Goal: Task Accomplishment & Management: Use online tool/utility

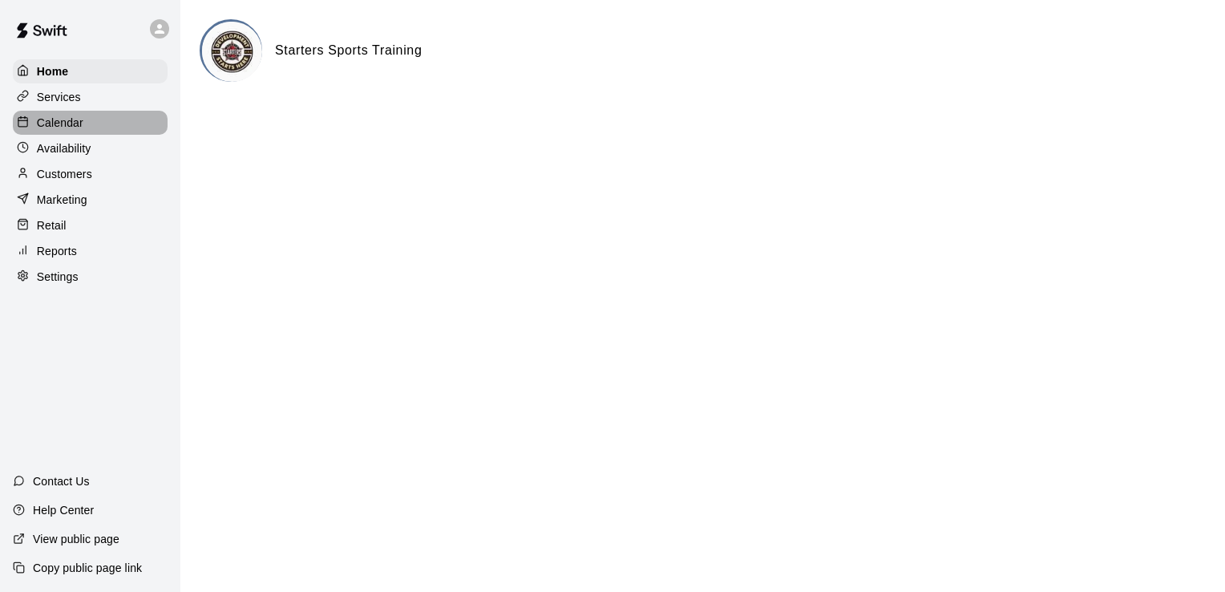
click at [87, 134] on div "Calendar" at bounding box center [90, 123] width 155 height 24
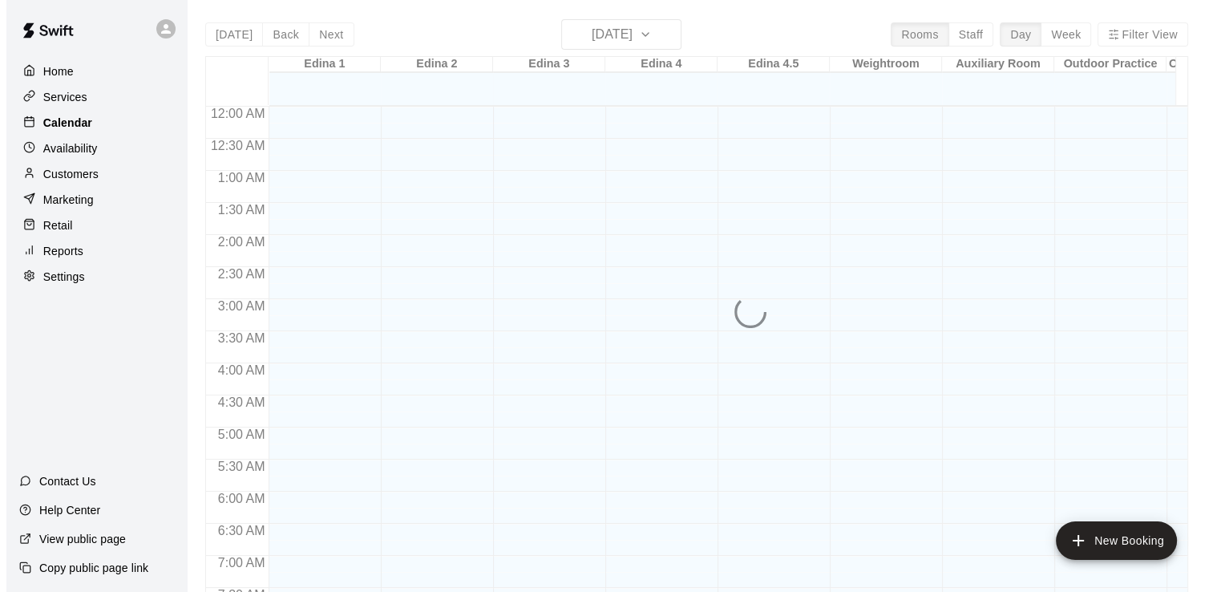
scroll to position [566, 0]
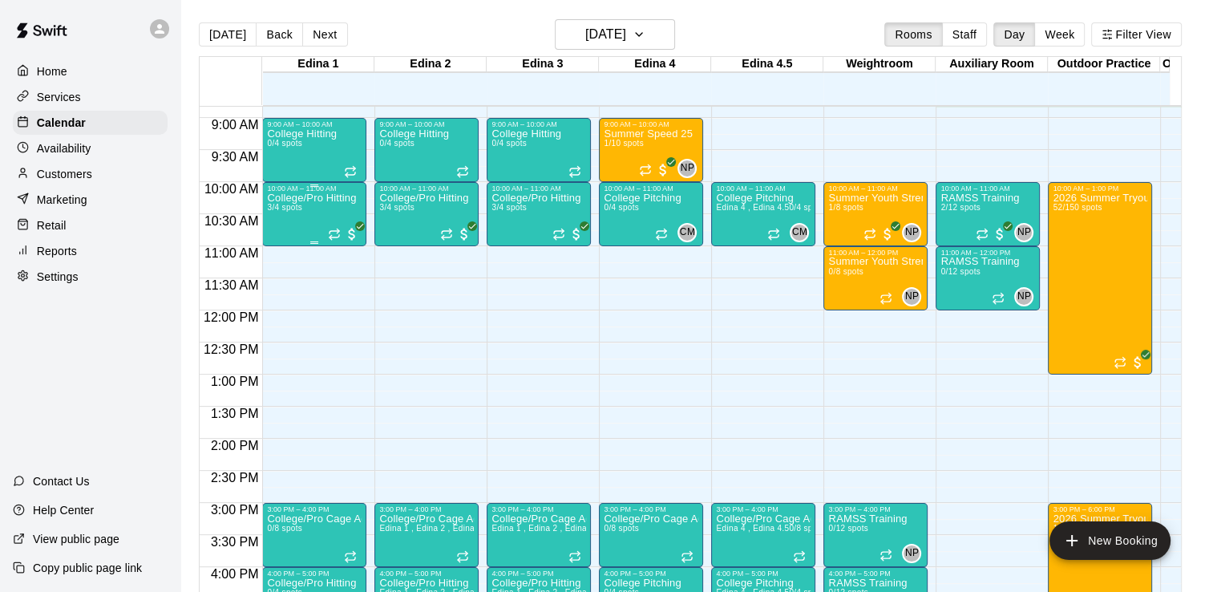
click at [301, 202] on div "College/Pro Hitting 3/4 spots" at bounding box center [311, 488] width 89 height 592
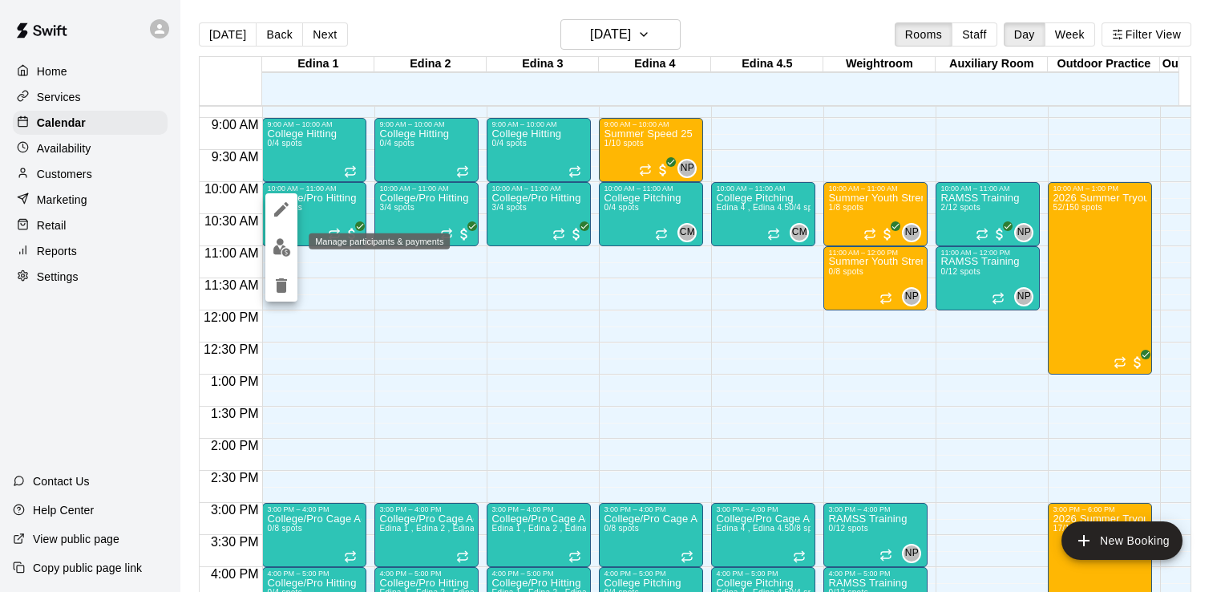
click at [277, 251] on img "edit" at bounding box center [282, 247] width 18 height 18
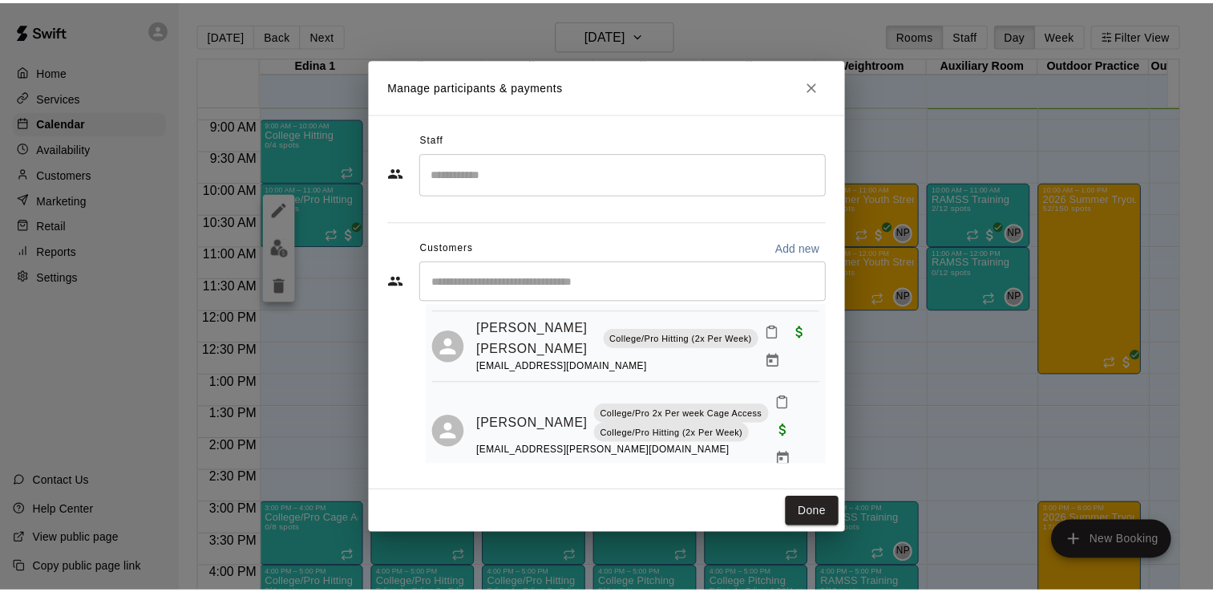
scroll to position [0, 0]
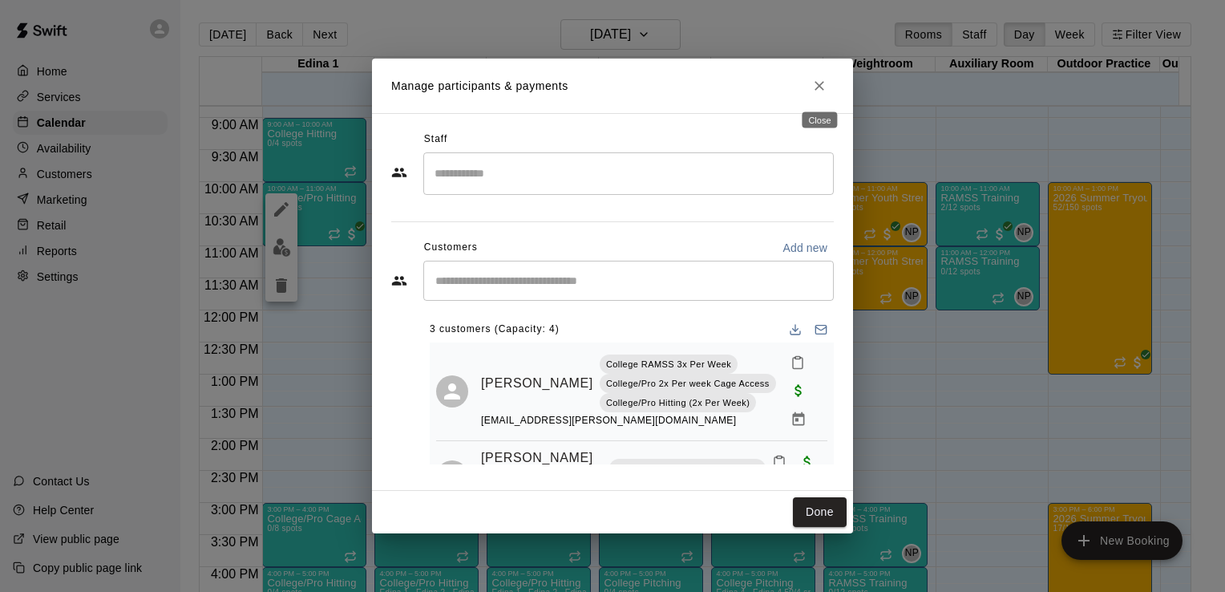
click at [824, 89] on icon "Close" at bounding box center [820, 86] width 16 height 16
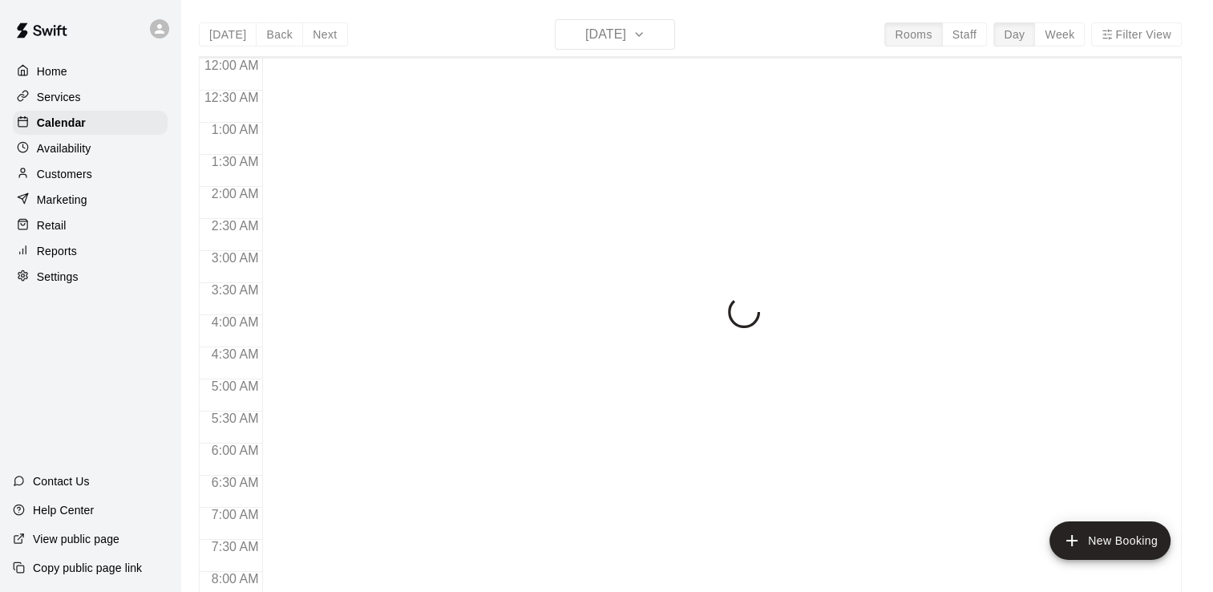
scroll to position [595, 0]
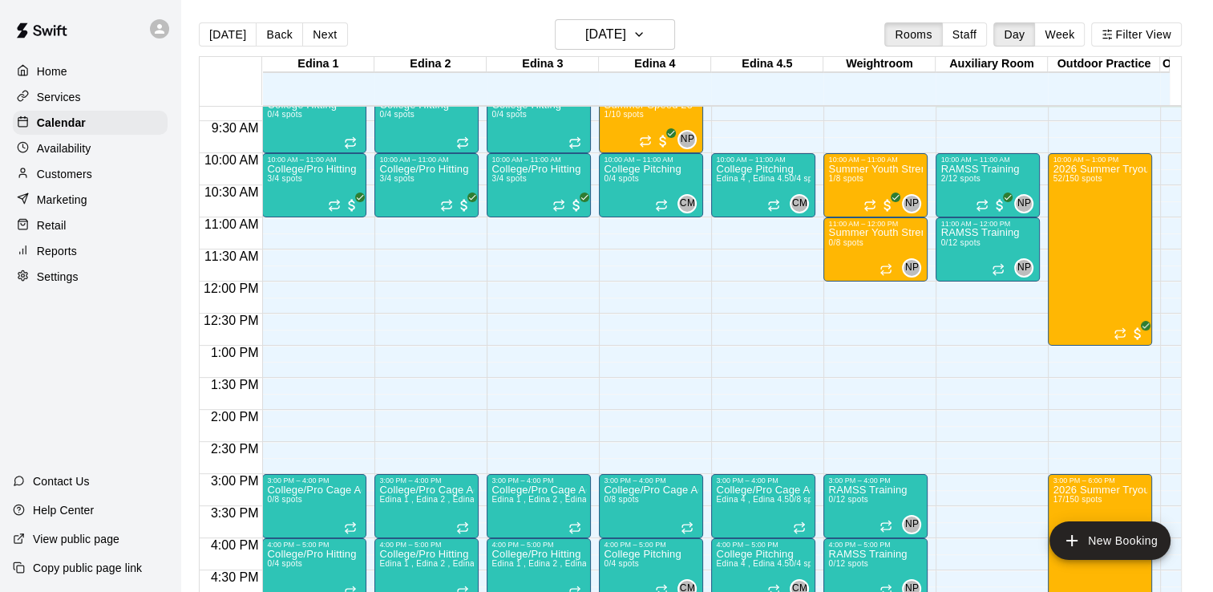
click at [57, 101] on p "Services" at bounding box center [59, 97] width 44 height 16
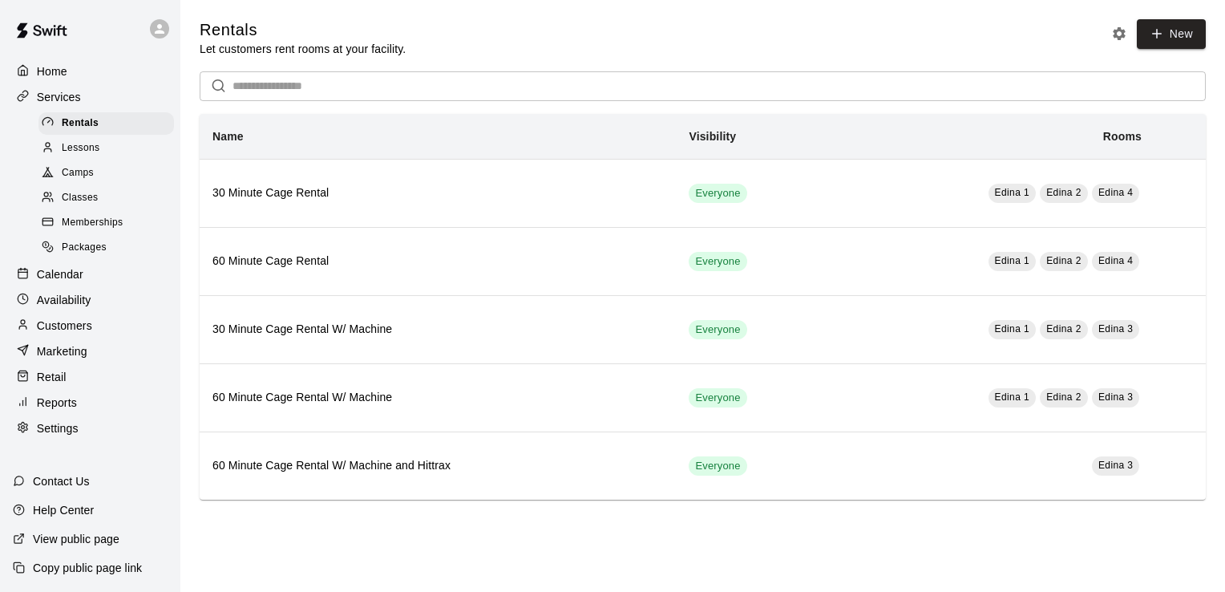
click at [75, 181] on span "Camps" at bounding box center [78, 173] width 32 height 16
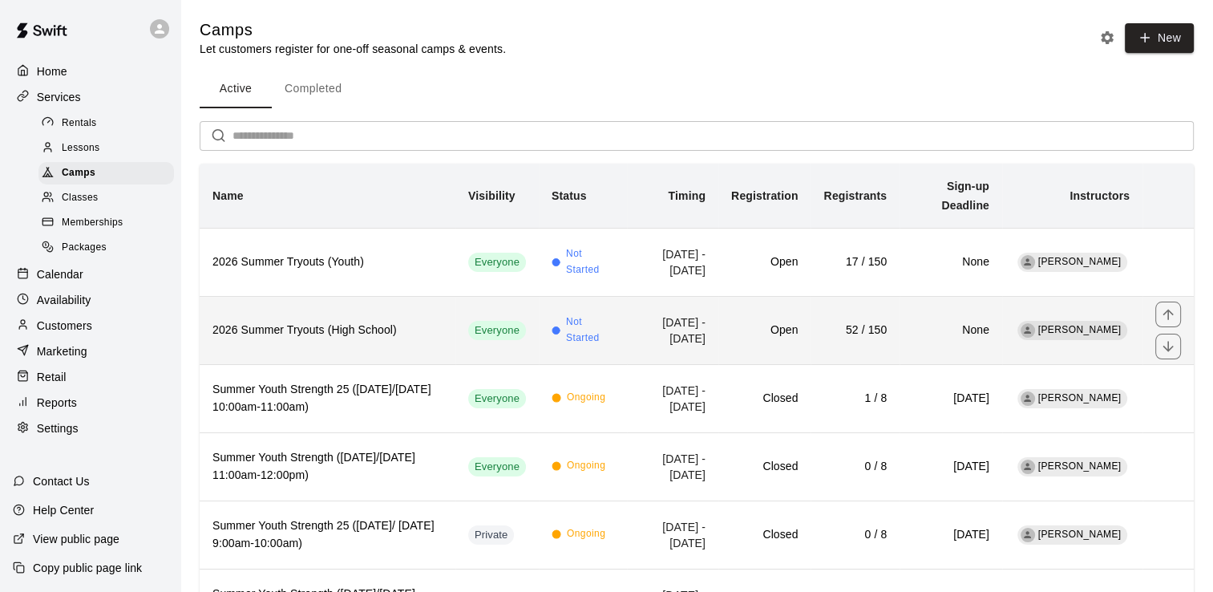
click at [286, 327] on h6 "2026 Summer Tryouts (High School)" at bounding box center [328, 331] width 230 height 18
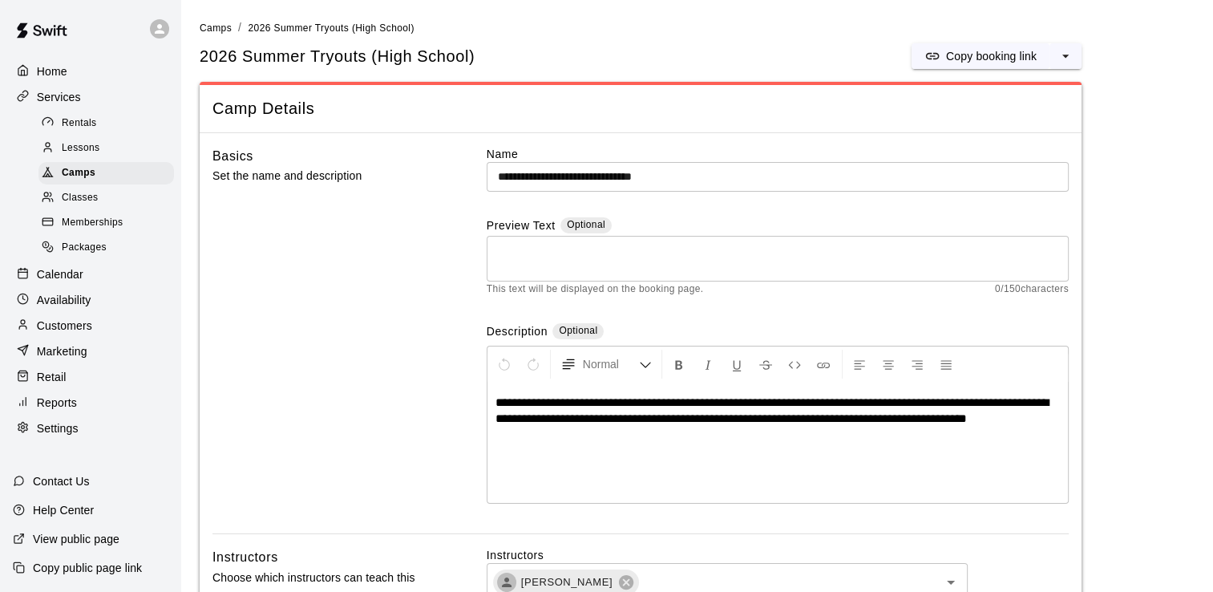
click at [74, 281] on p "Calendar" at bounding box center [60, 274] width 47 height 16
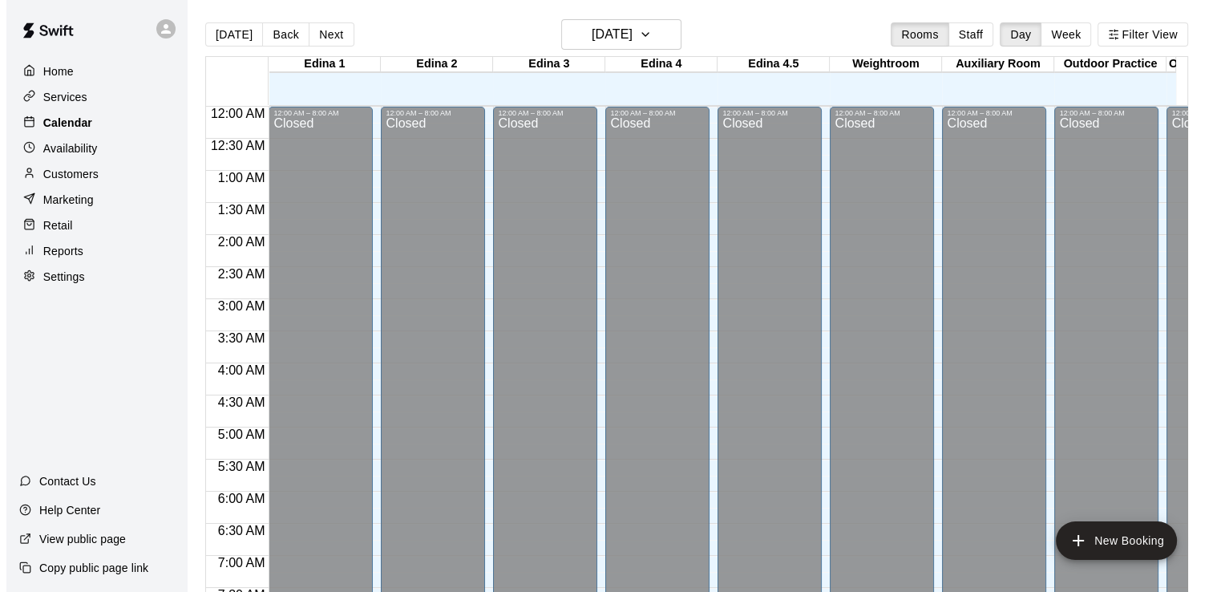
scroll to position [596, 0]
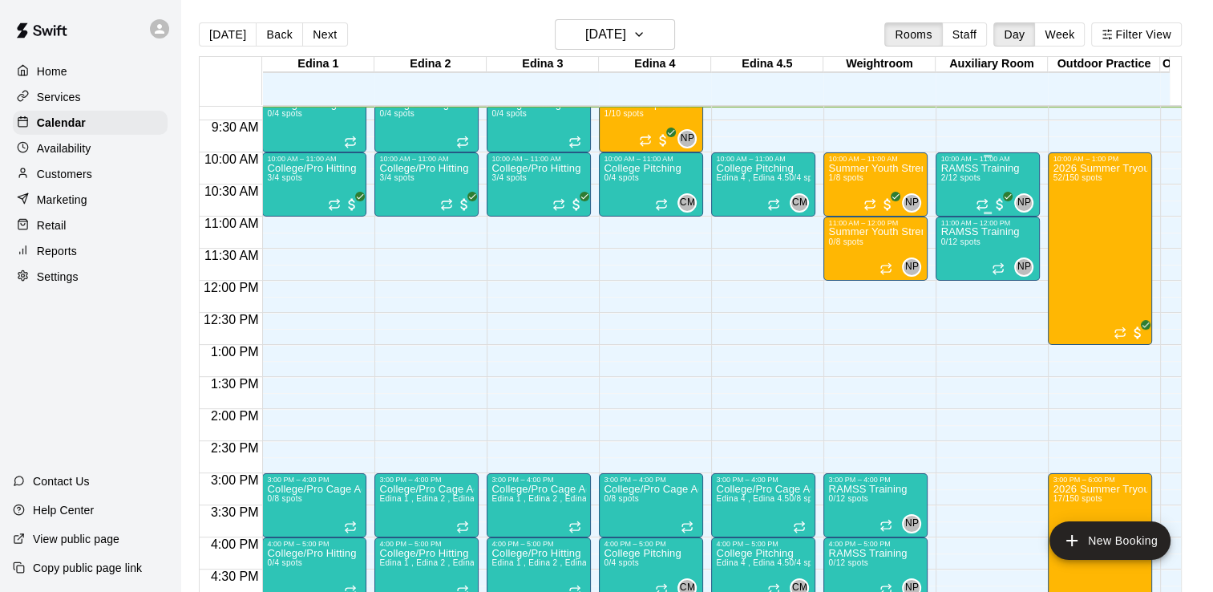
click at [966, 168] on p "RAMSS Training" at bounding box center [980, 168] width 79 height 0
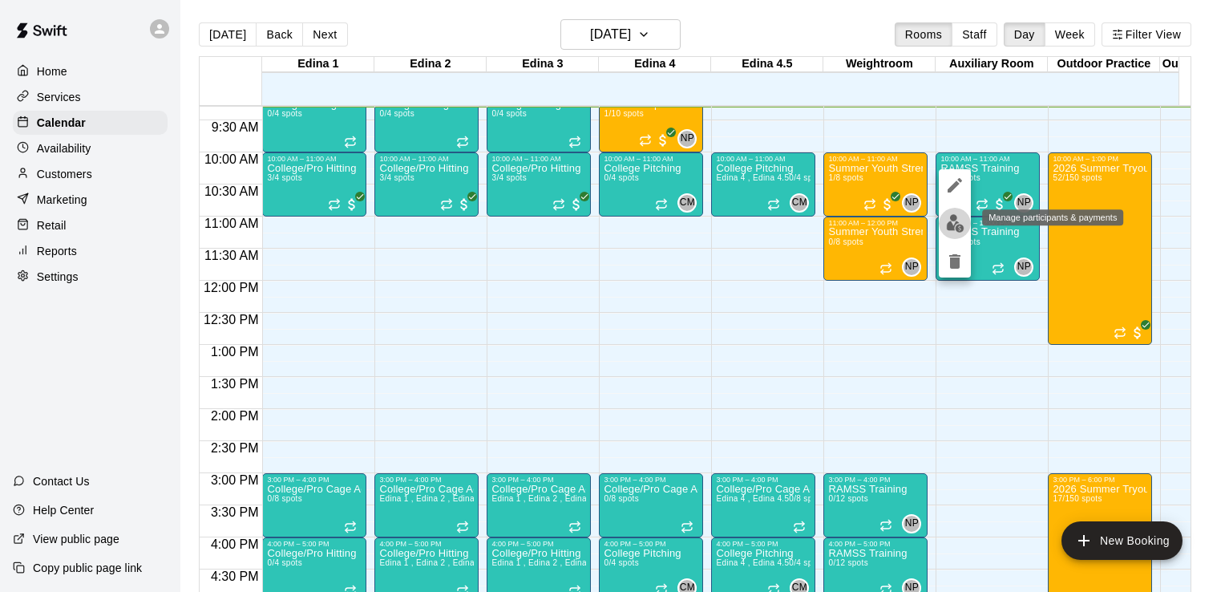
click at [955, 223] on img "edit" at bounding box center [955, 223] width 18 height 18
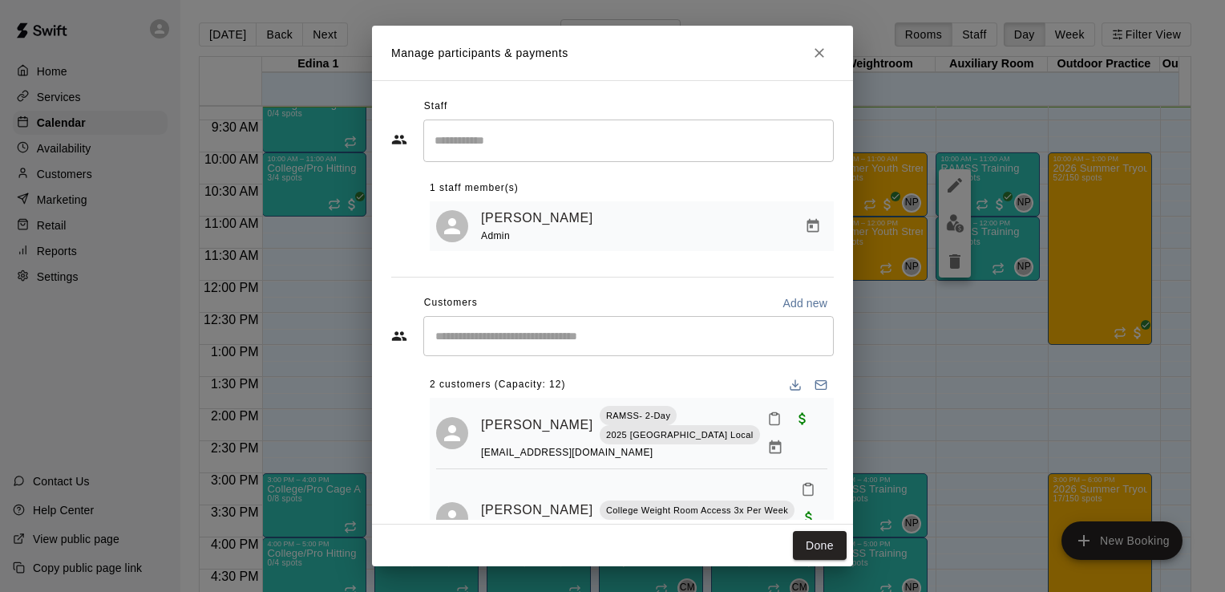
click at [503, 330] on input "Start typing to search customers..." at bounding box center [629, 336] width 396 height 16
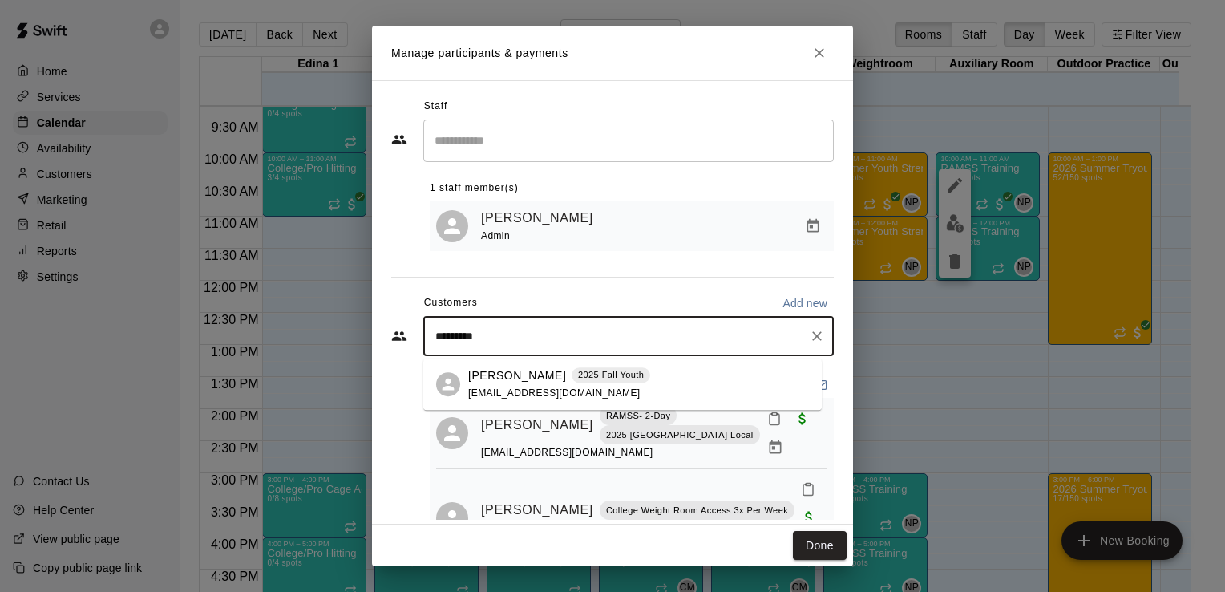
type input "**********"
click at [572, 377] on span "2025 Fall Youth" at bounding box center [611, 375] width 79 height 14
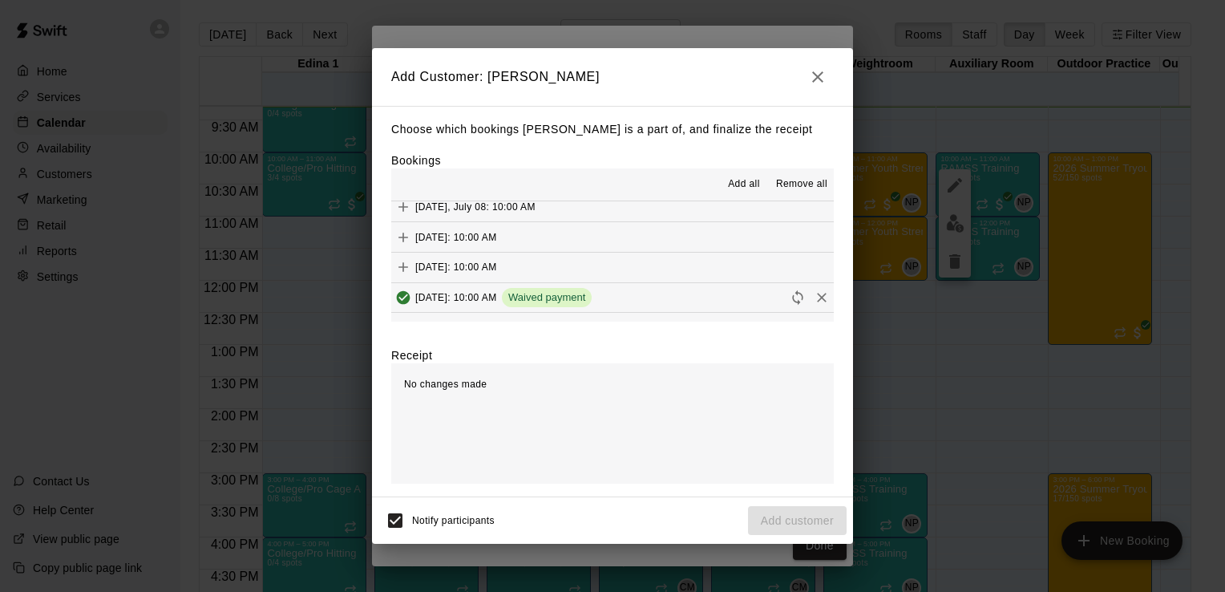
scroll to position [269, 0]
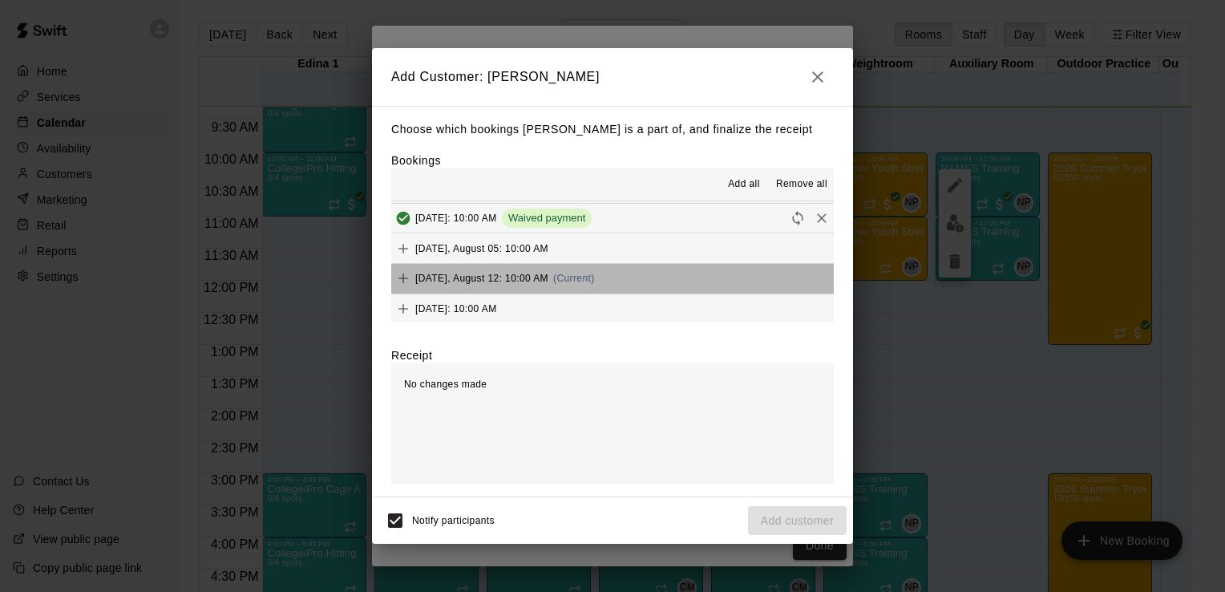
click at [767, 278] on button "[DATE], August 12: 10:00 AM (Current)" at bounding box center [612, 279] width 443 height 30
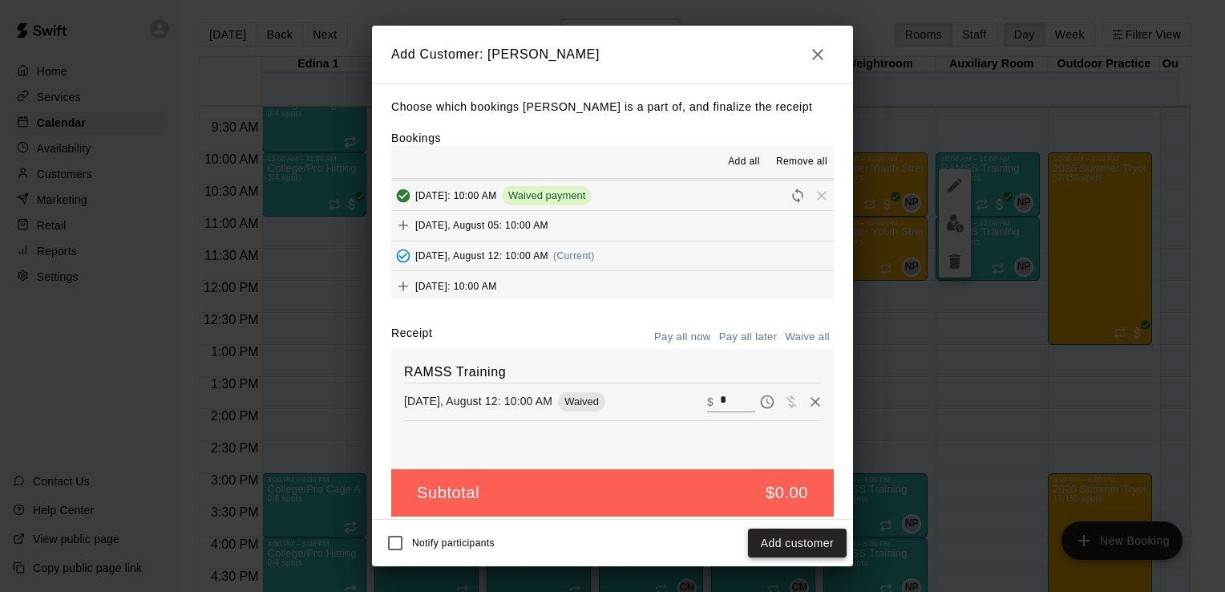
click at [798, 542] on button "Add customer" at bounding box center [797, 544] width 99 height 30
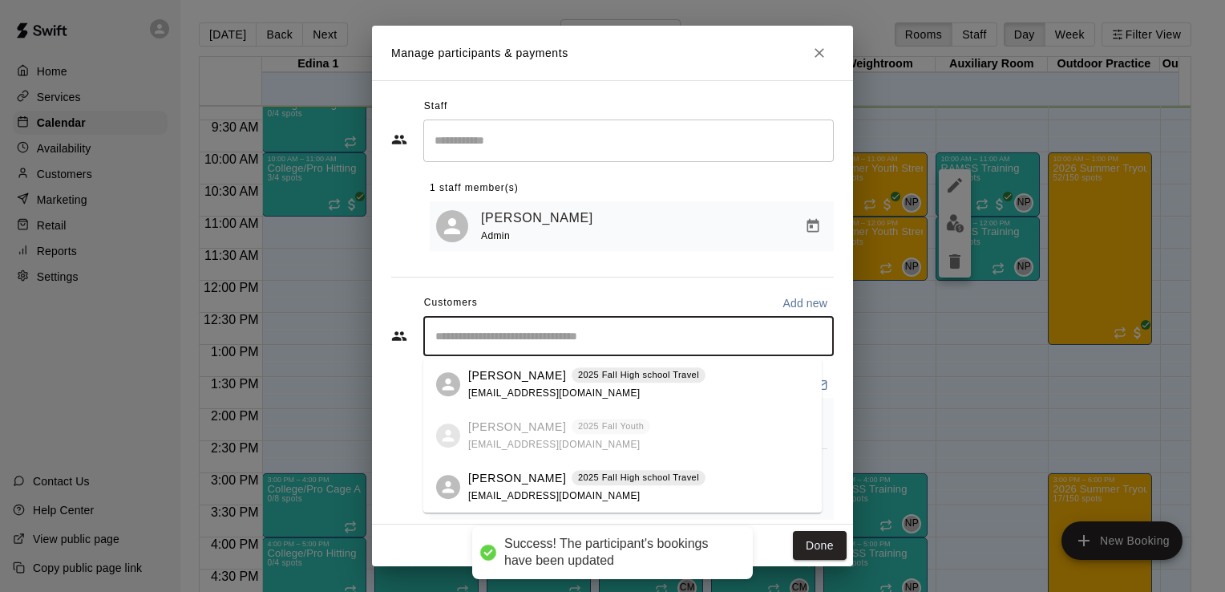
click at [539, 336] on input "Start typing to search customers..." at bounding box center [629, 336] width 396 height 16
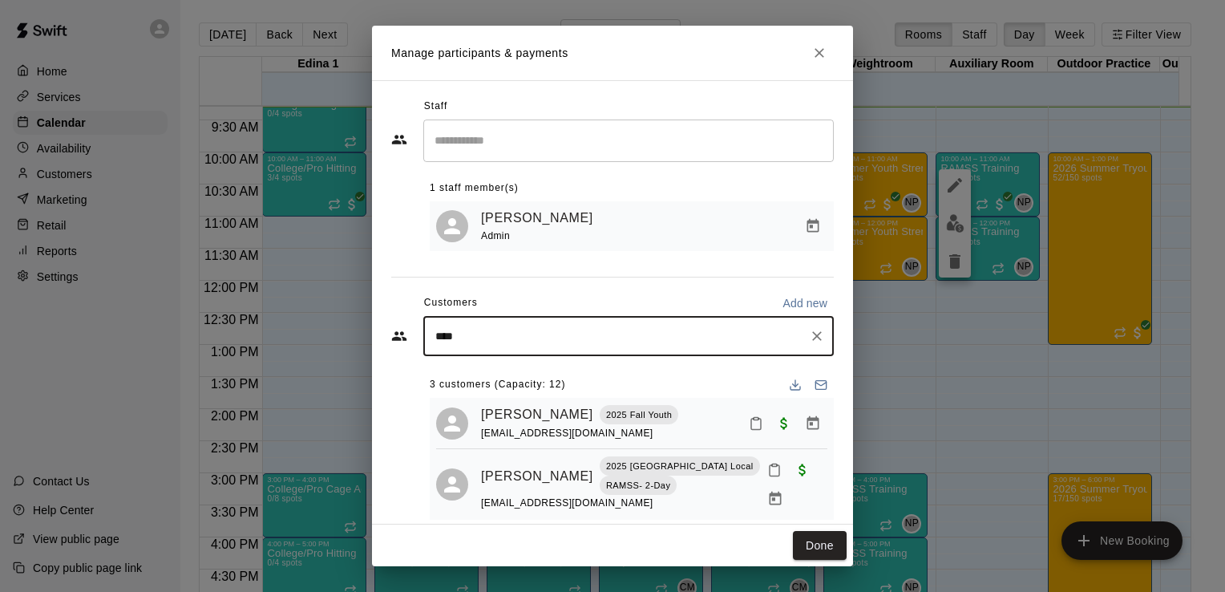
type input "*****"
click at [519, 386] on div "[PERSON_NAME] 2025 [GEOGRAPHIC_DATA] Local [EMAIL_ADDRESS][DOMAIN_NAME]" at bounding box center [600, 384] width 264 height 34
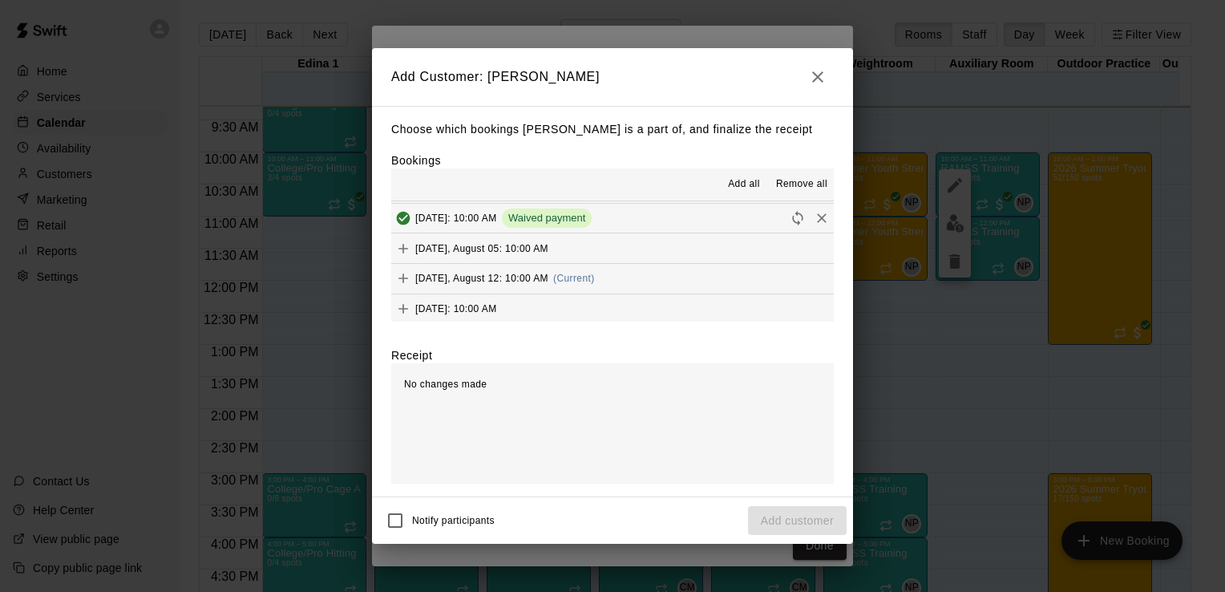
click at [433, 281] on span "[DATE], August 12: 10:00 AM" at bounding box center [481, 278] width 133 height 11
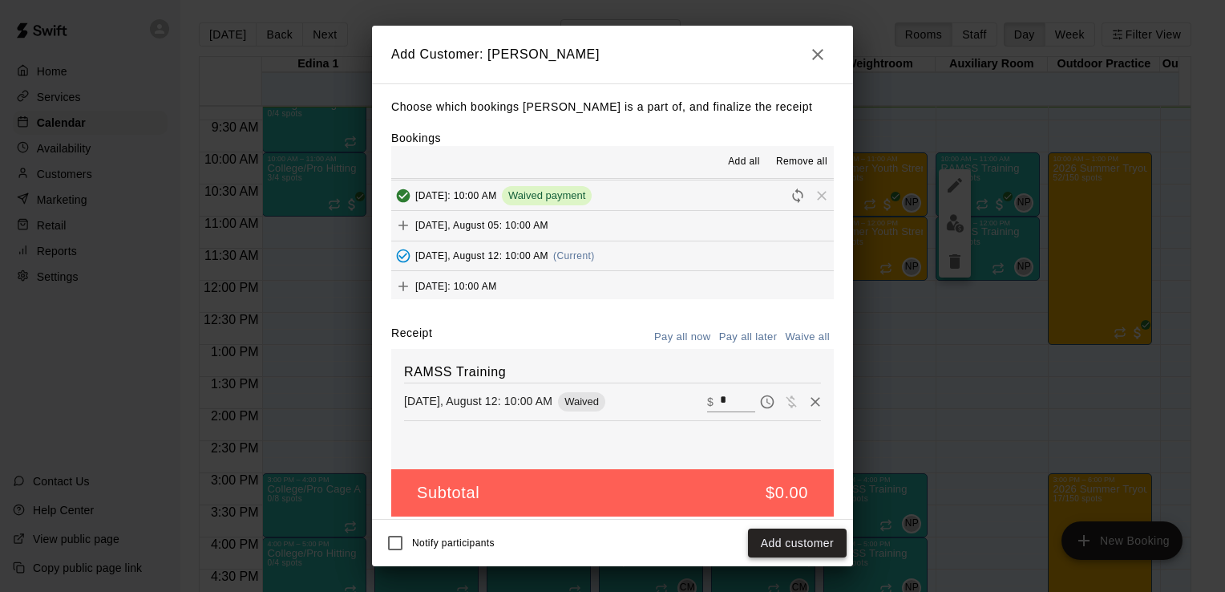
click at [799, 546] on button "Add customer" at bounding box center [797, 544] width 99 height 30
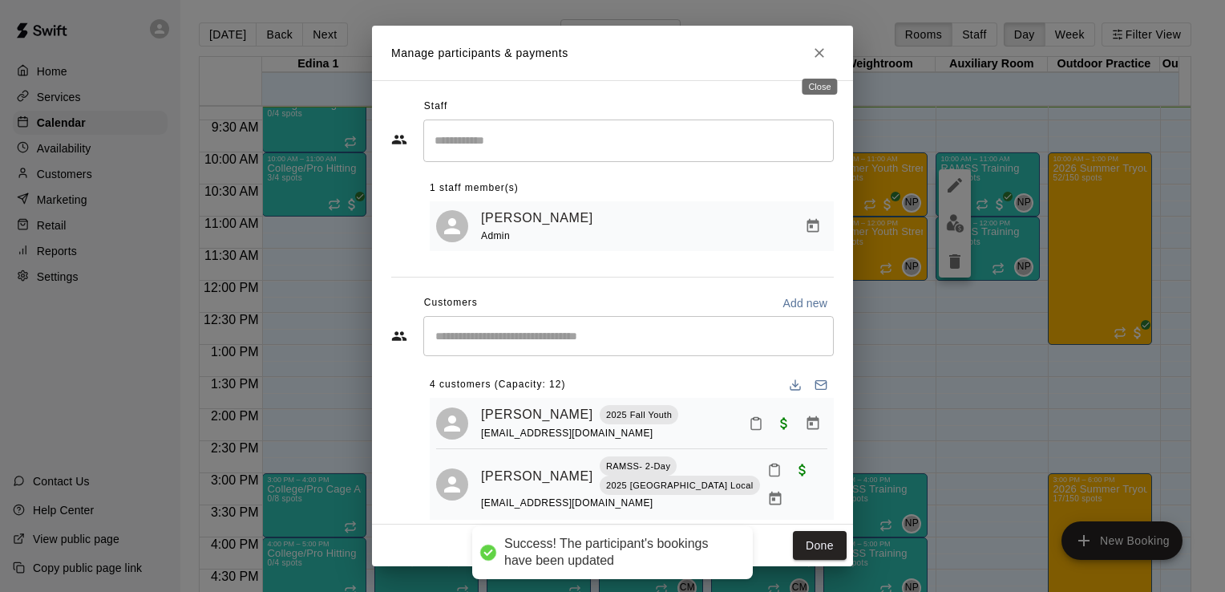
click at [820, 53] on icon "Close" at bounding box center [820, 53] width 16 height 16
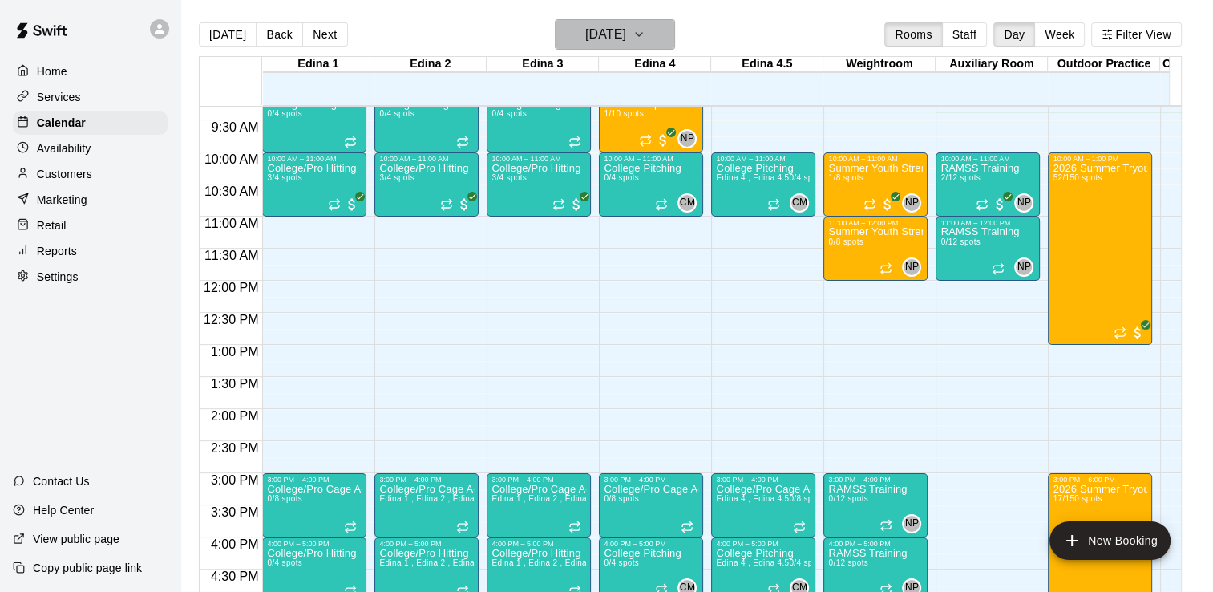
click at [646, 37] on icon "button" at bounding box center [639, 34] width 13 height 19
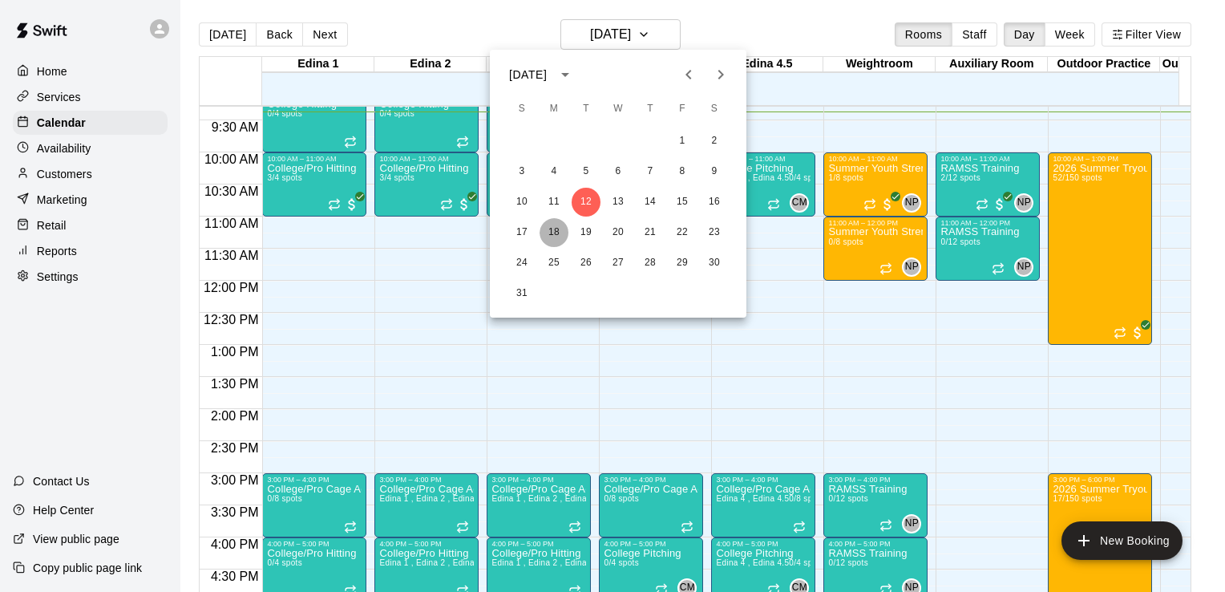
click at [555, 229] on button "18" at bounding box center [554, 232] width 29 height 29
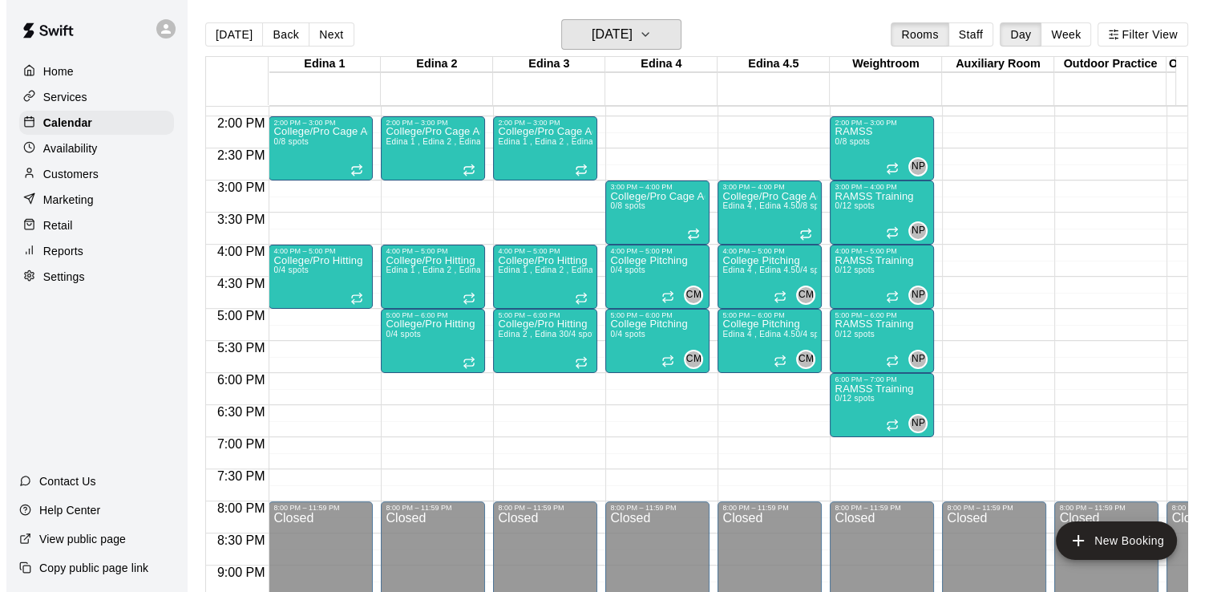
scroll to position [892, 0]
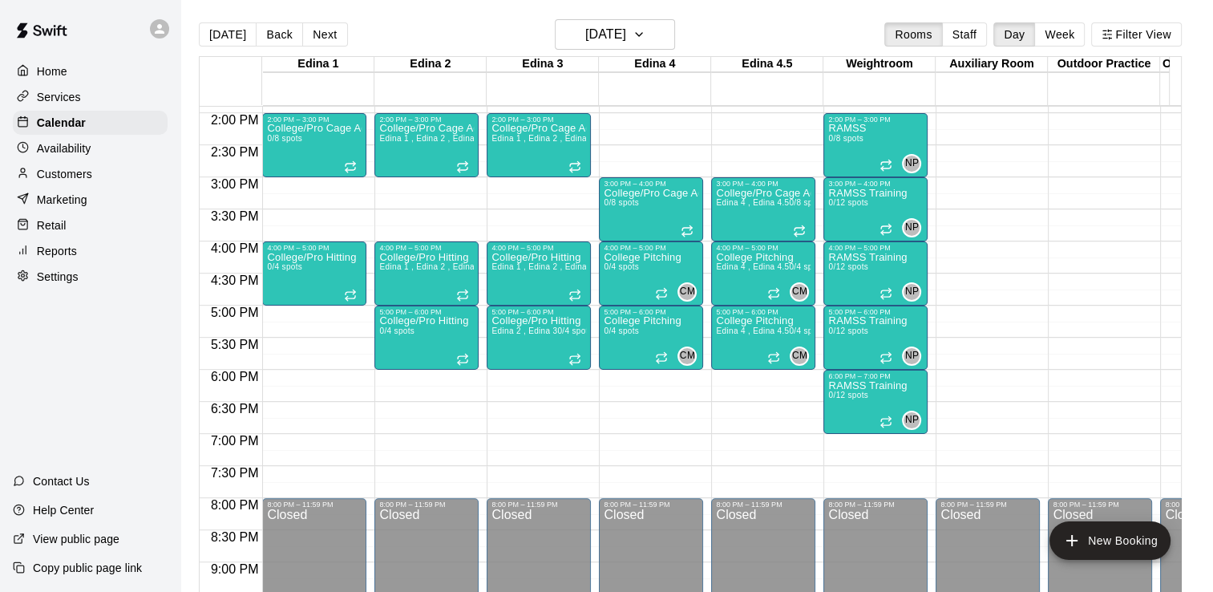
click at [367, 377] on div at bounding box center [318, 378] width 111 height 16
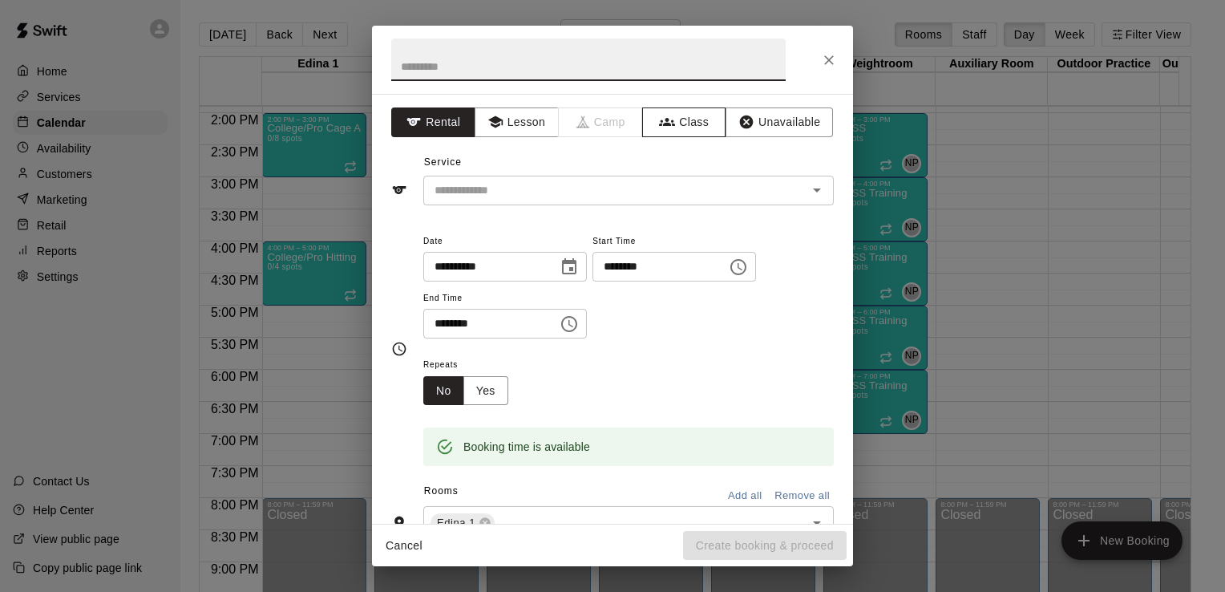
click at [683, 124] on button "Class" at bounding box center [684, 122] width 84 height 30
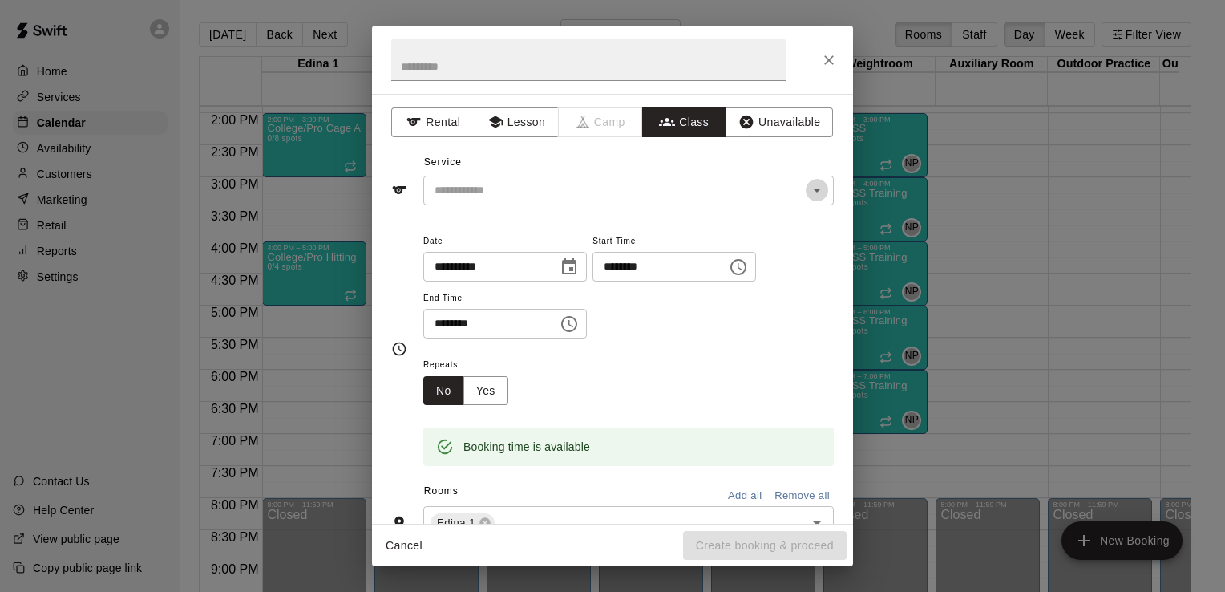
click at [813, 190] on icon "Open" at bounding box center [817, 190] width 8 height 4
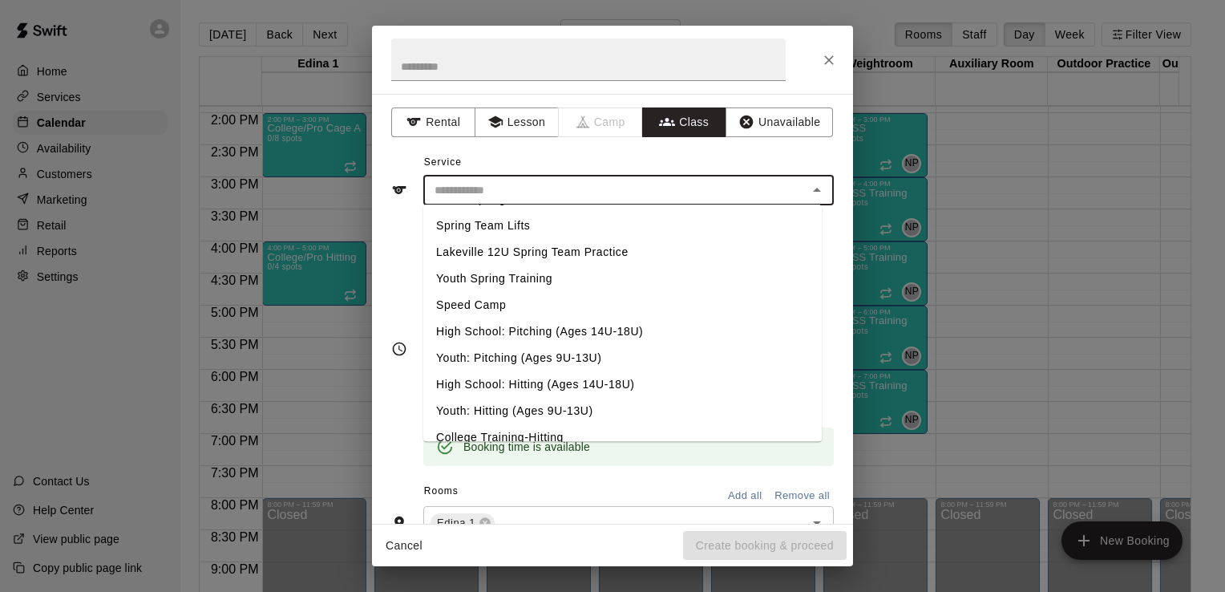
scroll to position [676, 0]
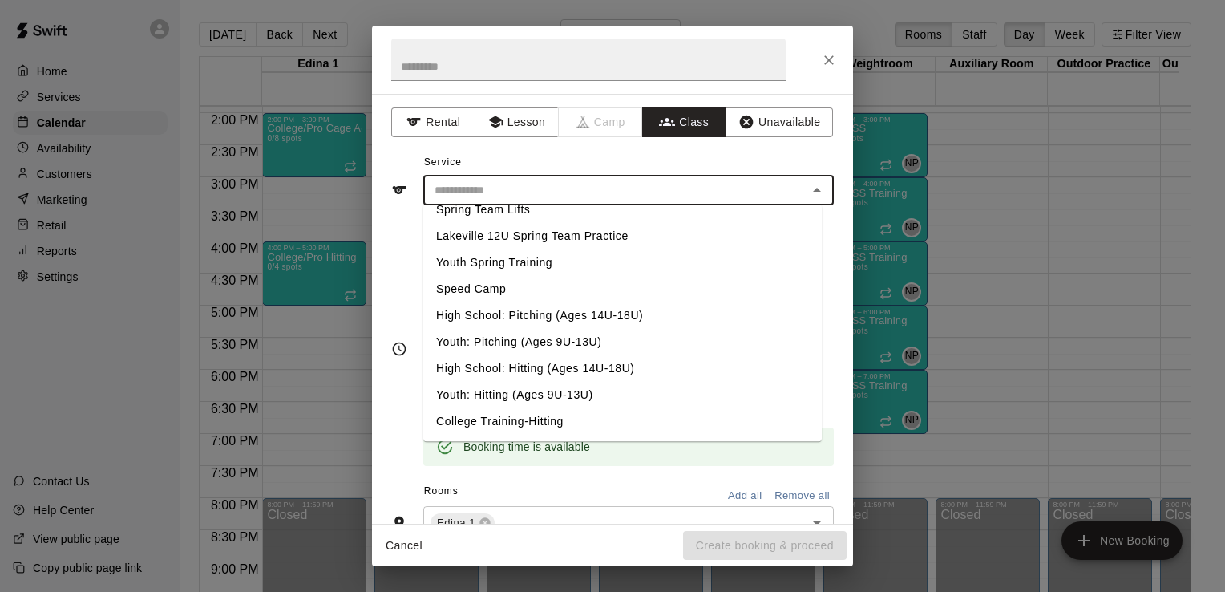
click at [540, 398] on li "Youth: Hitting (Ages 9U-13U)" at bounding box center [622, 395] width 399 height 26
type input "**********"
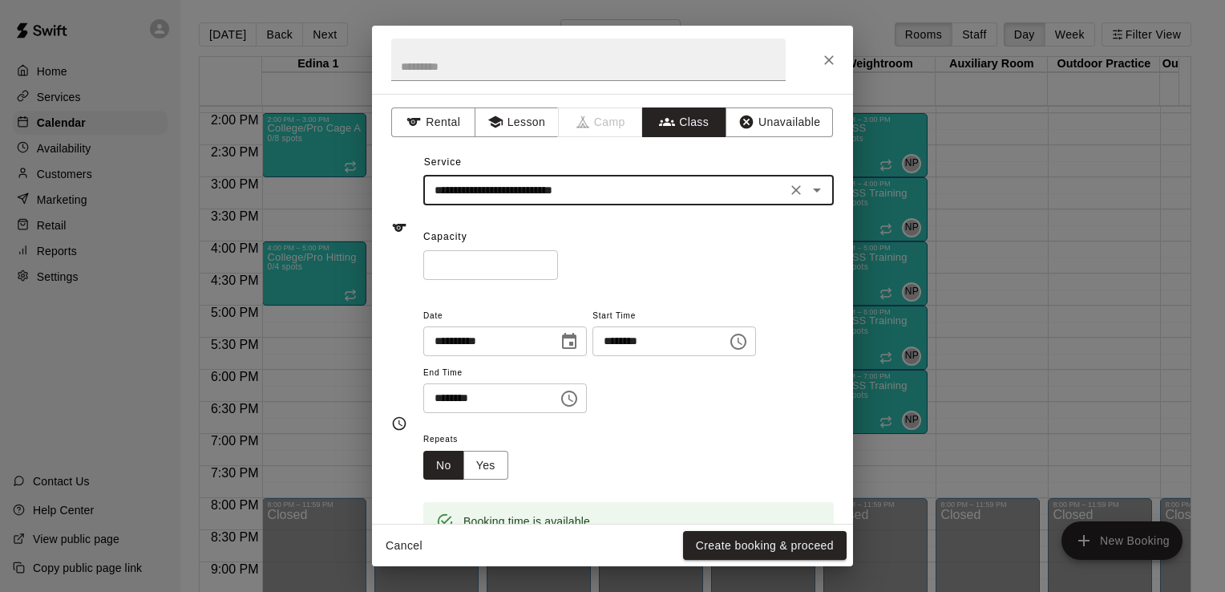
click at [452, 269] on input "*" at bounding box center [490, 265] width 135 height 30
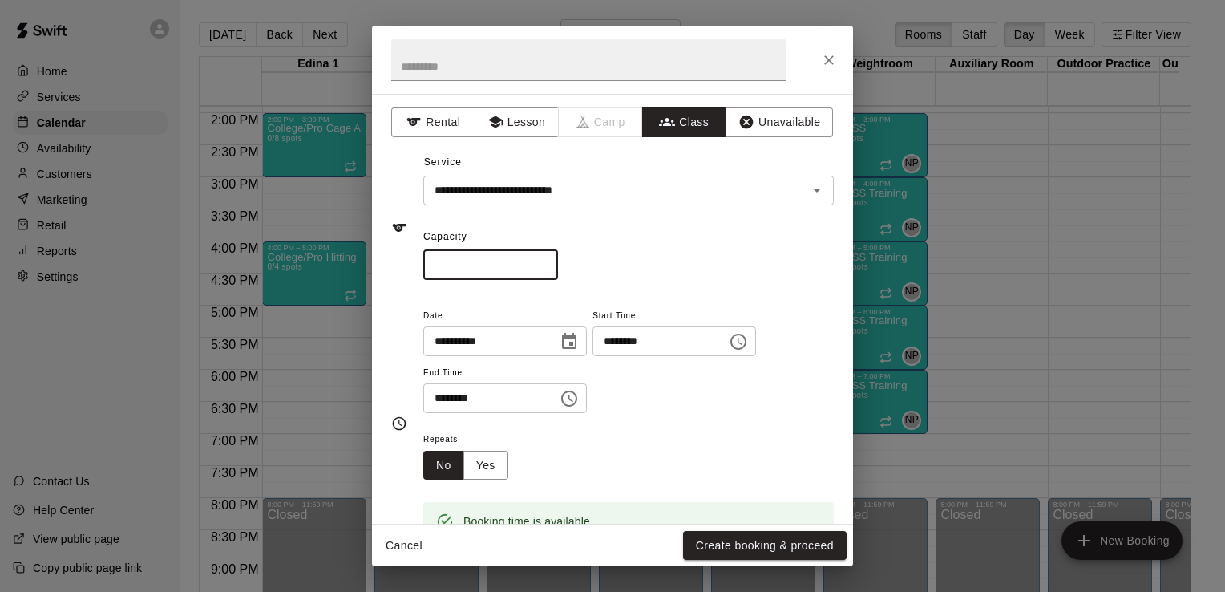
type input "*"
click at [573, 399] on icon "Choose time, selected time is 6:30 PM" at bounding box center [571, 398] width 5 height 7
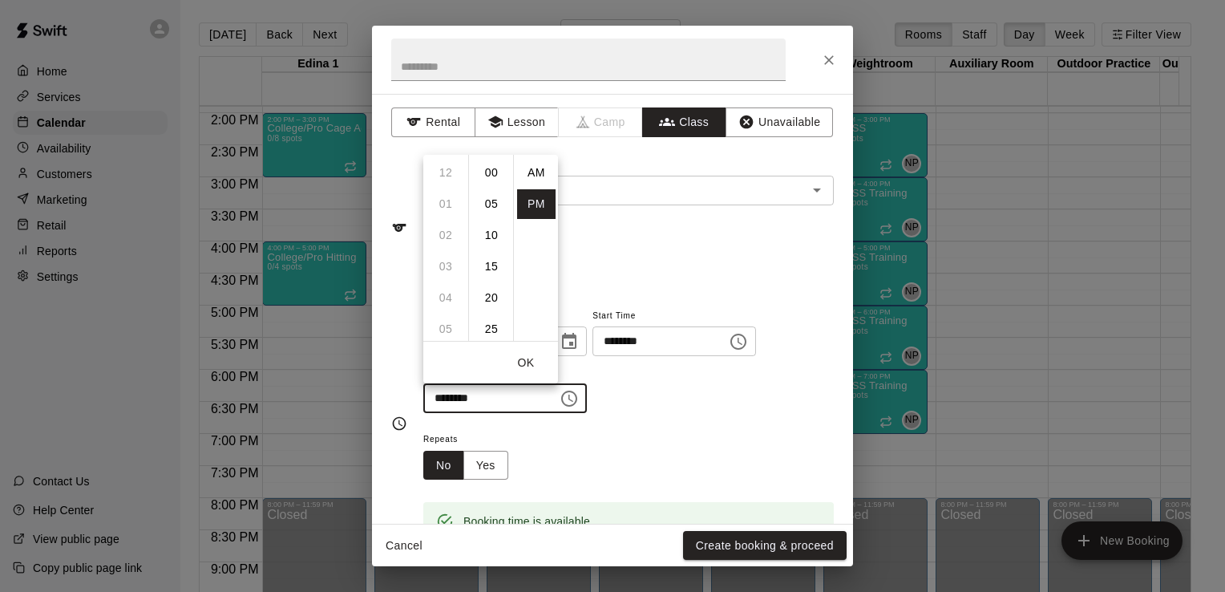
scroll to position [29, 0]
click at [448, 202] on li "07" at bounding box center [446, 204] width 38 height 30
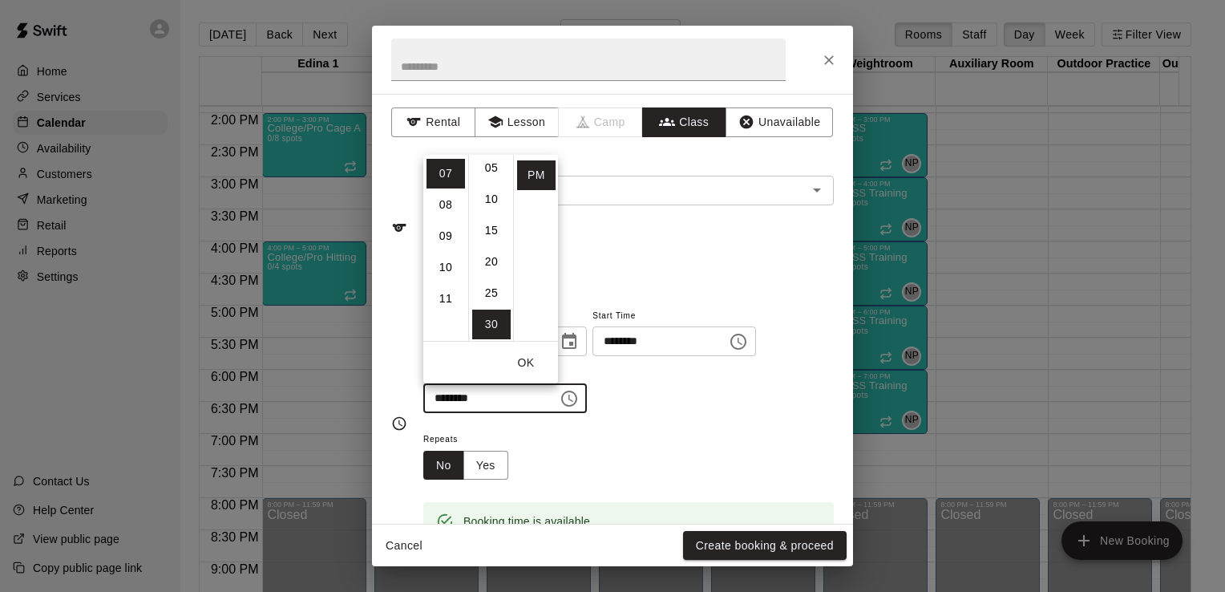
scroll to position [0, 0]
click at [490, 172] on li "00" at bounding box center [491, 173] width 38 height 30
type input "********"
click at [532, 360] on button "OK" at bounding box center [525, 363] width 51 height 30
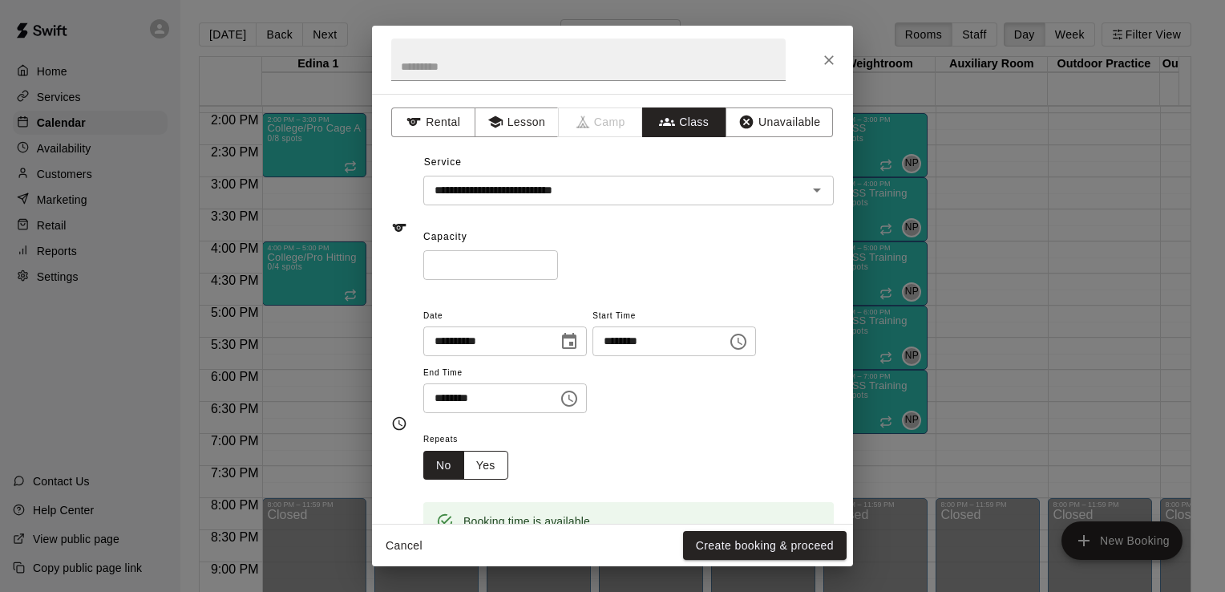
click at [490, 463] on button "Yes" at bounding box center [486, 466] width 45 height 30
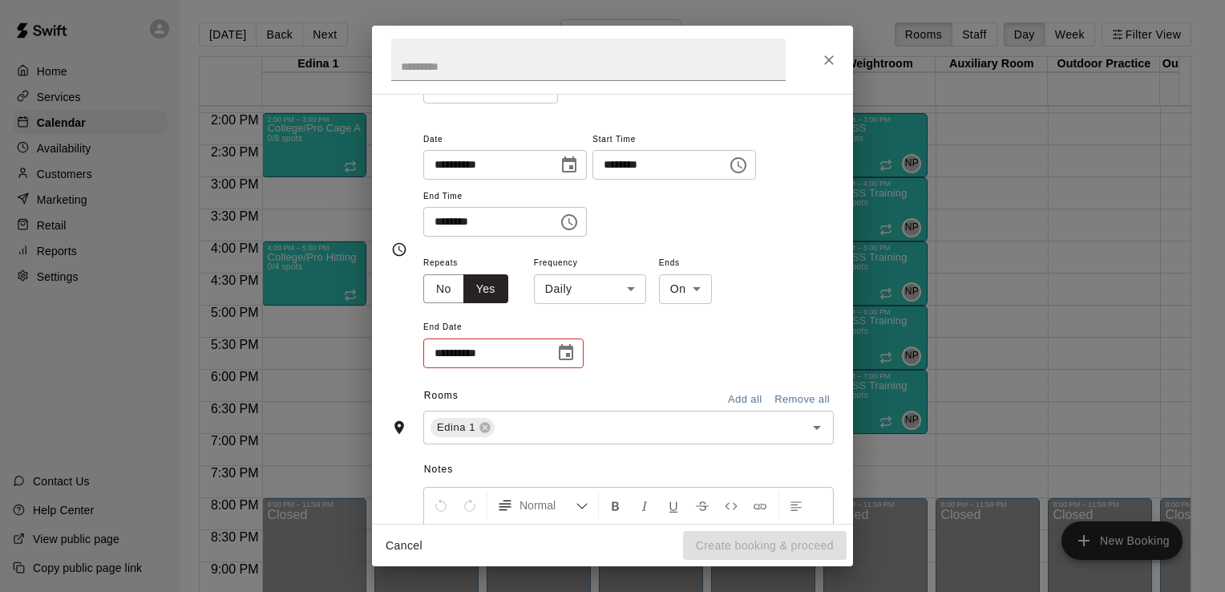
scroll to position [189, 0]
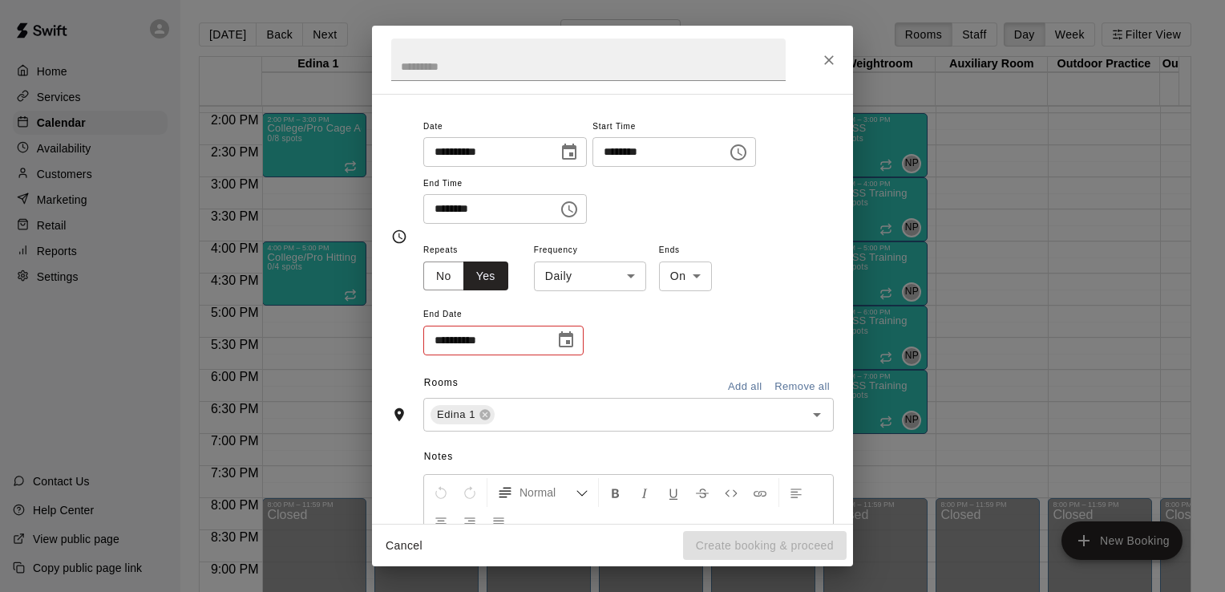
click at [633, 273] on body "Home Services Calendar Availability Customers Marketing Retail Reports Settings…" at bounding box center [612, 309] width 1225 height 618
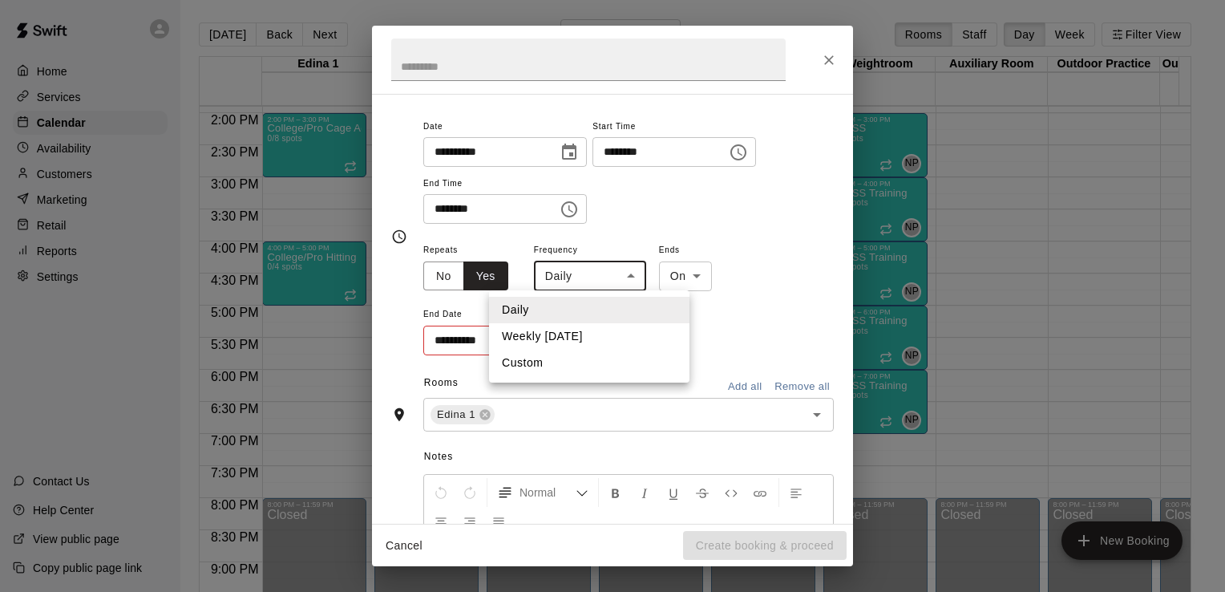
click at [610, 330] on li "Weekly [DATE]" at bounding box center [589, 336] width 200 height 26
type input "******"
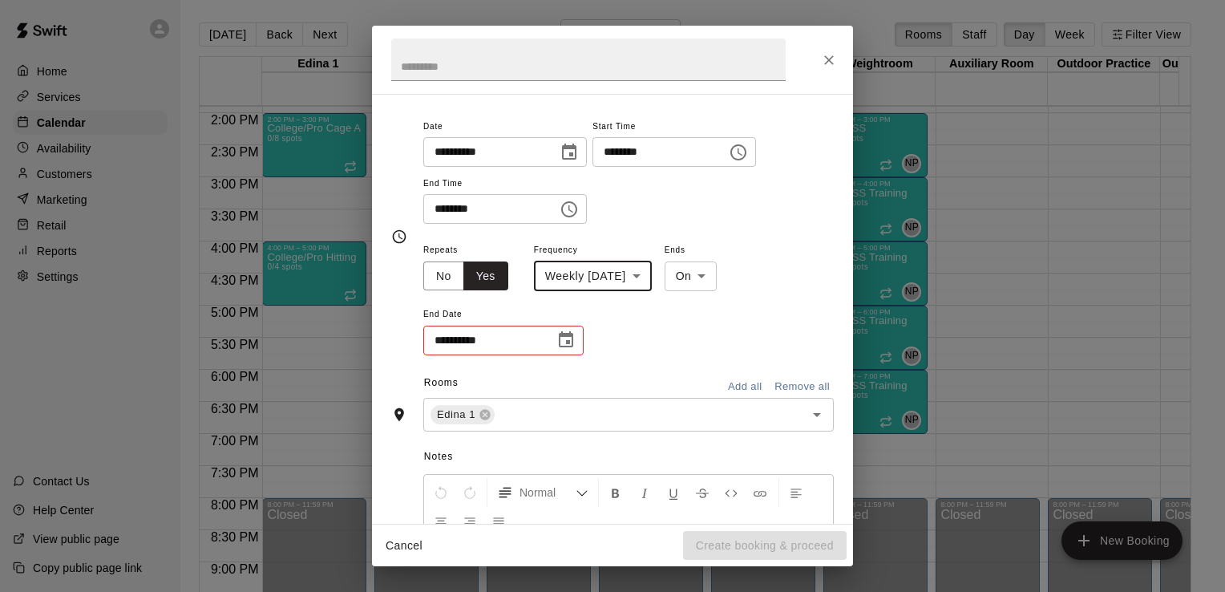
click at [569, 341] on icon "Choose date" at bounding box center [566, 339] width 14 height 16
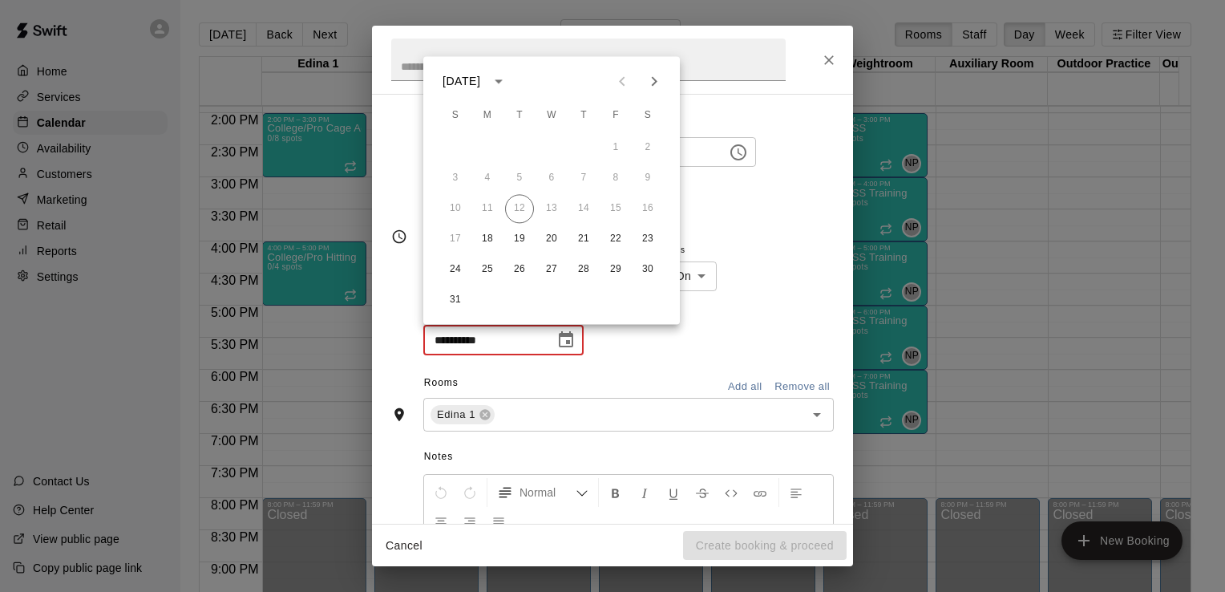
click at [658, 82] on icon "Next month" at bounding box center [654, 80] width 19 height 19
click at [488, 239] on button "22" at bounding box center [487, 239] width 29 height 29
type input "**********"
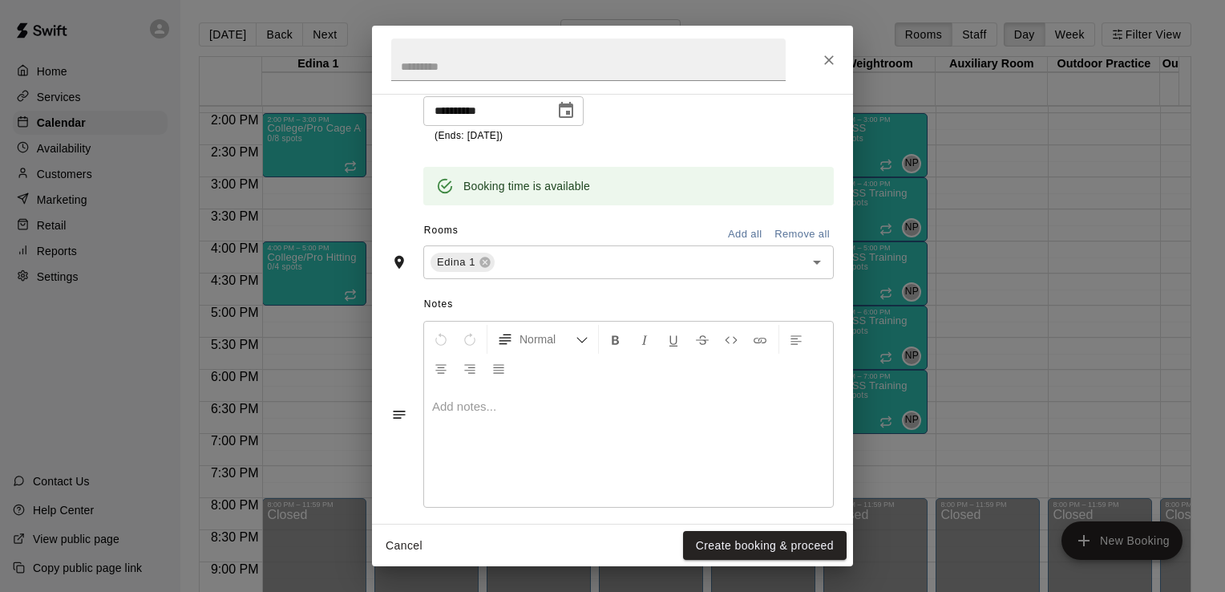
scroll to position [431, 0]
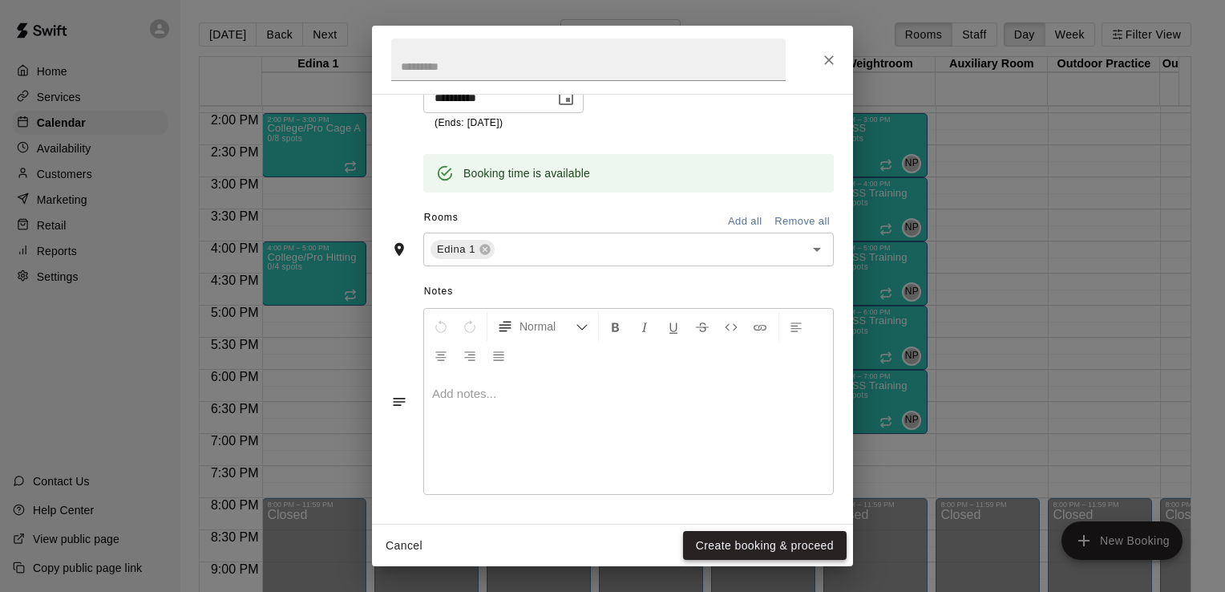
click at [776, 547] on button "Create booking & proceed" at bounding box center [765, 546] width 164 height 30
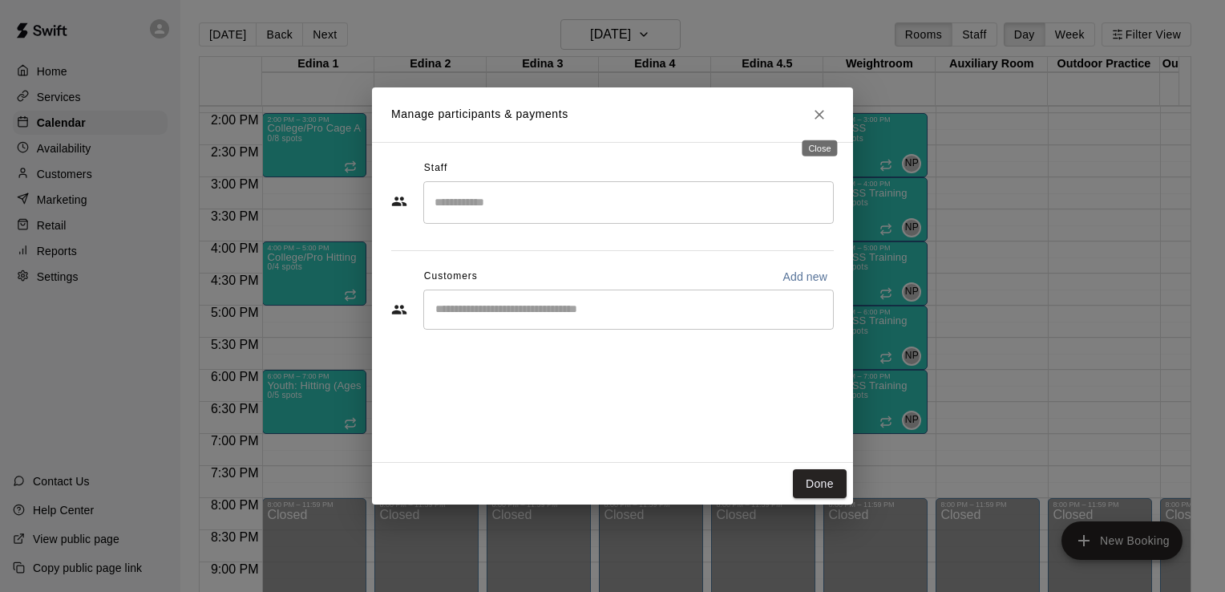
click at [824, 119] on icon "Close" at bounding box center [820, 115] width 16 height 16
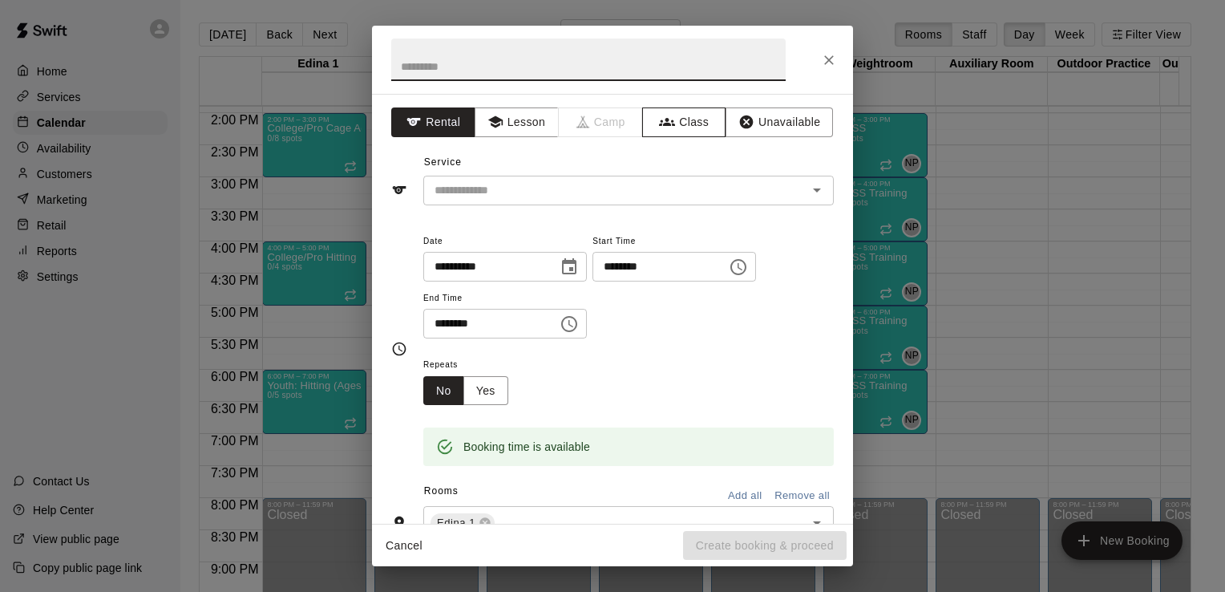
click at [677, 120] on button "Class" at bounding box center [684, 122] width 84 height 30
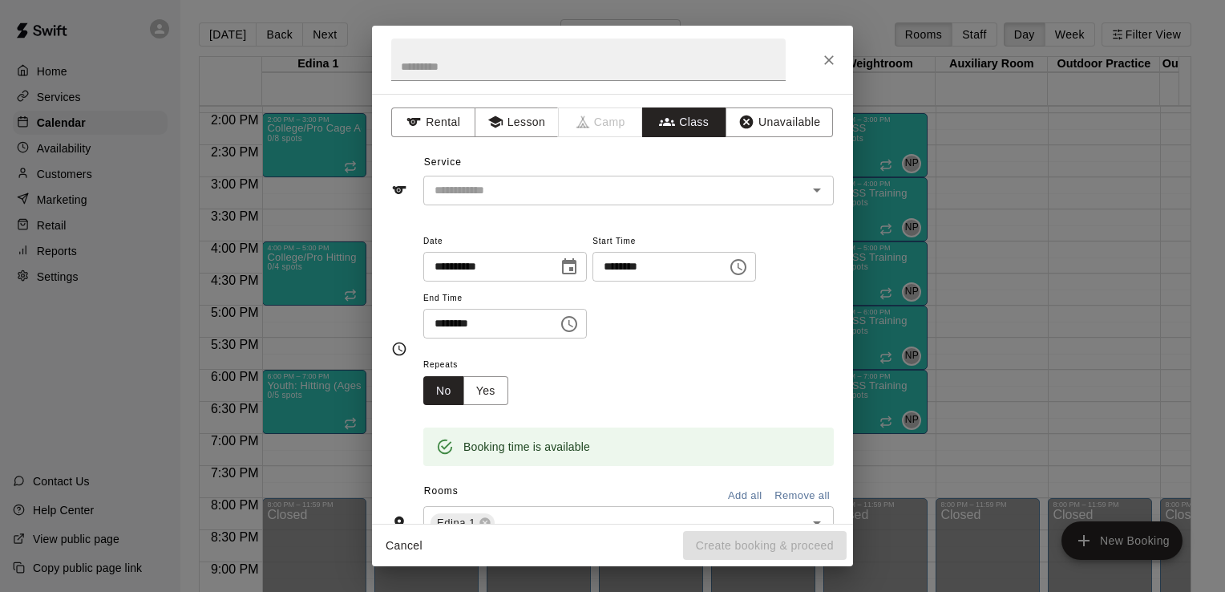
click at [810, 188] on icon "Open" at bounding box center [817, 189] width 19 height 19
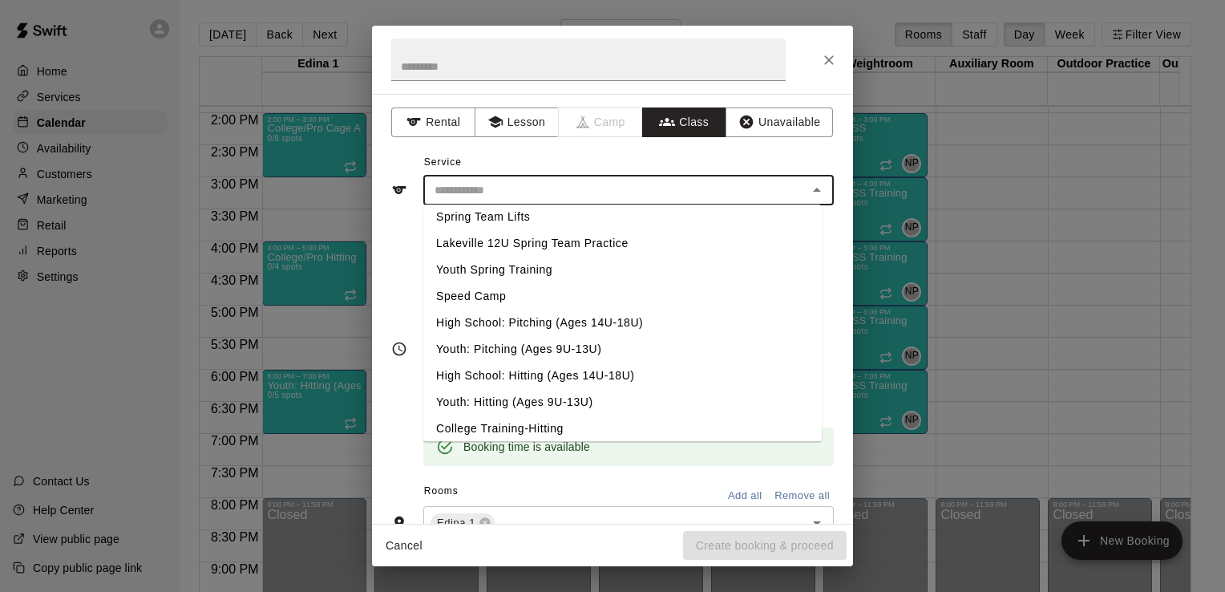
scroll to position [676, 0]
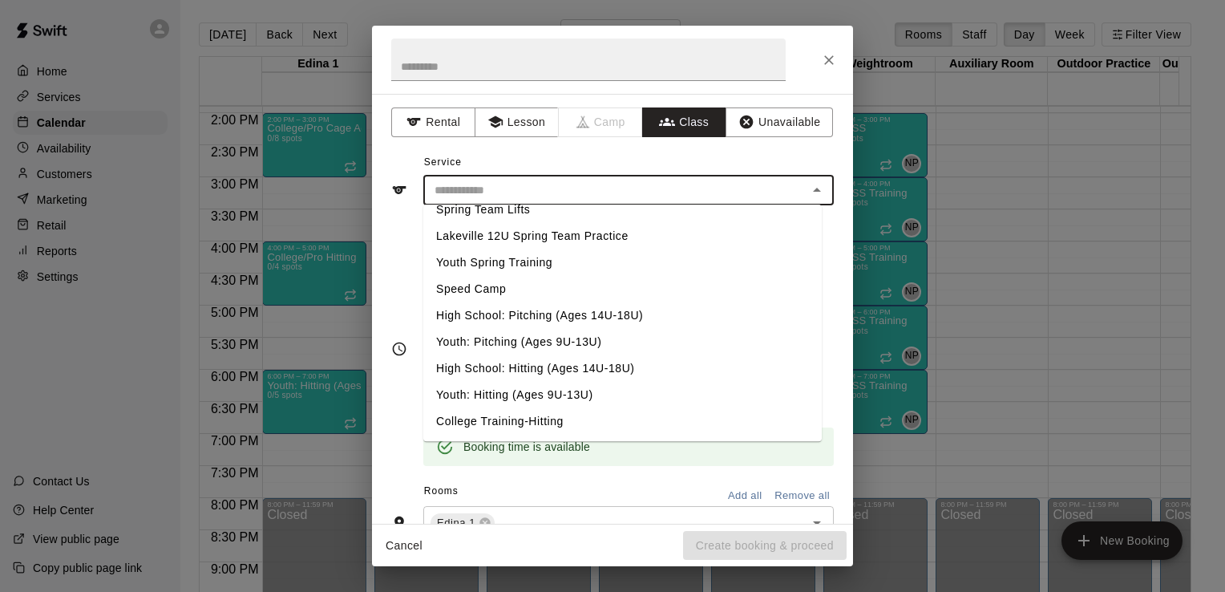
click at [604, 370] on li "High School: Hitting (Ages 14U-18U)" at bounding box center [622, 368] width 399 height 26
type input "**********"
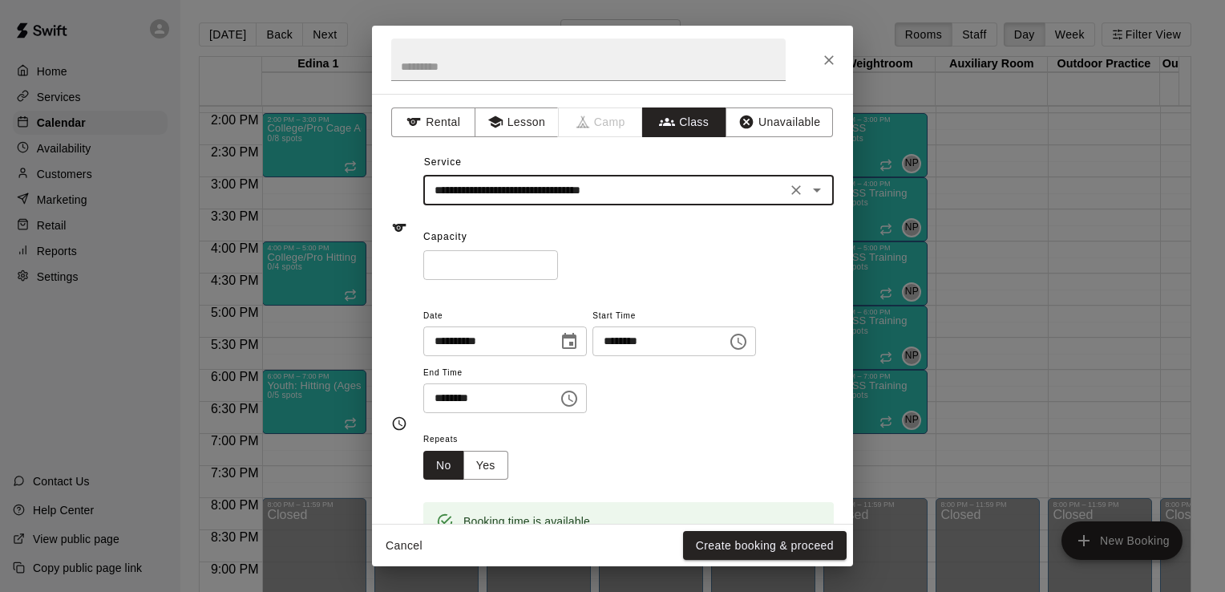
click at [579, 399] on icon "Choose time, selected time is 7:30 PM" at bounding box center [569, 398] width 19 height 19
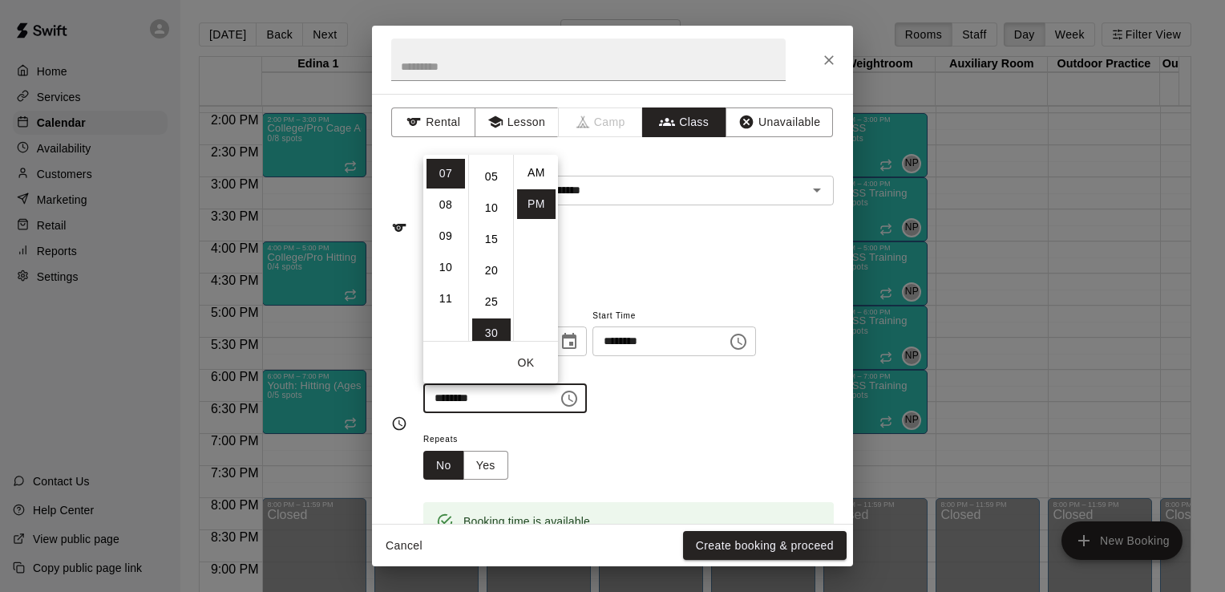
scroll to position [0, 0]
click at [492, 179] on li "00" at bounding box center [491, 173] width 38 height 30
type input "********"
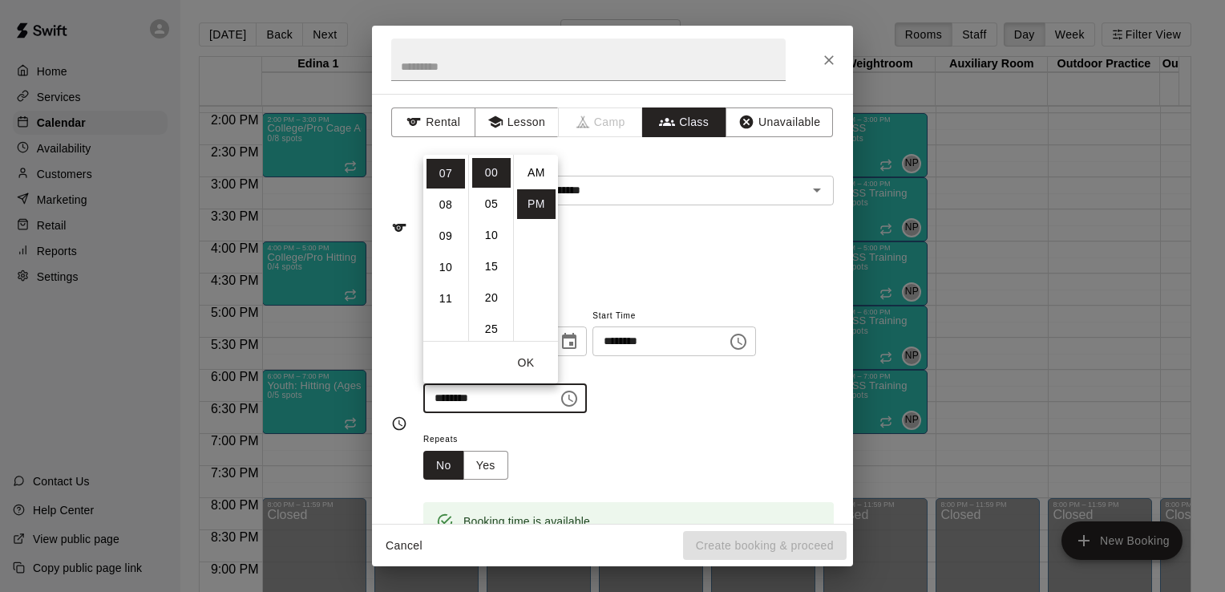
click at [674, 443] on div "Repeats No Yes" at bounding box center [628, 454] width 411 height 51
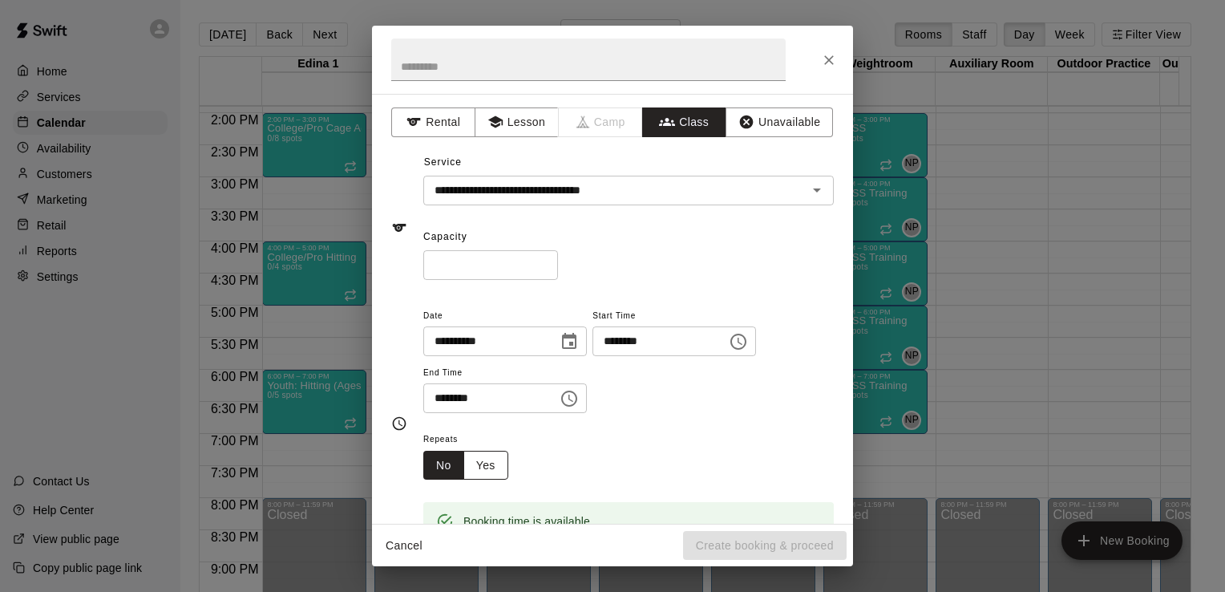
click at [494, 464] on button "Yes" at bounding box center [486, 466] width 45 height 30
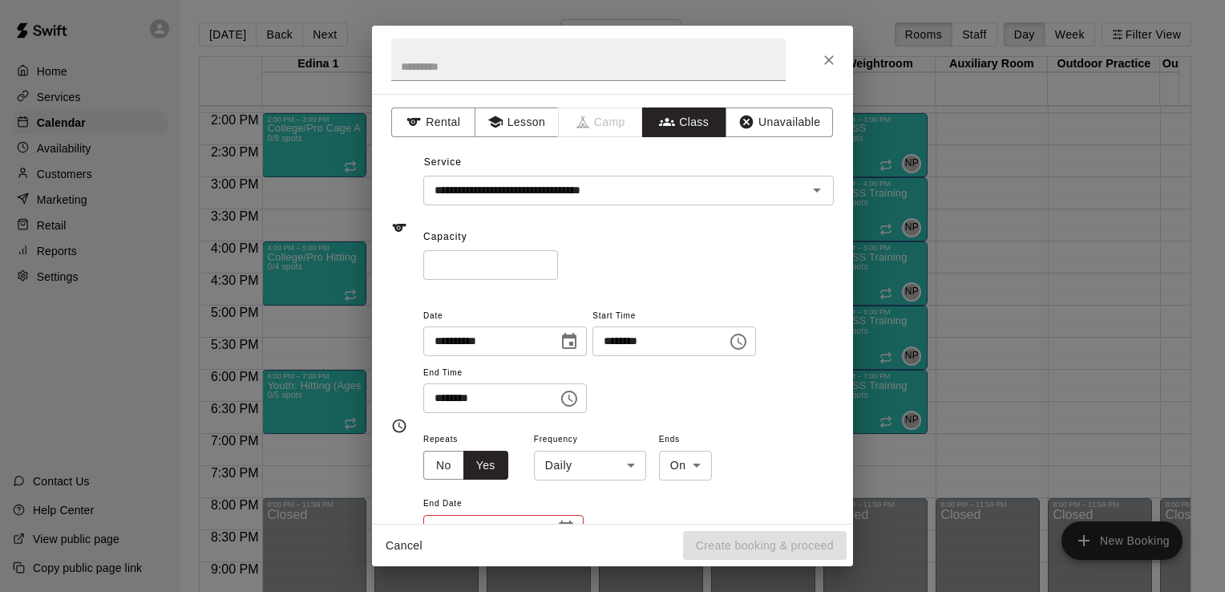
click at [632, 464] on body "Home Services Calendar Availability Customers Marketing Retail Reports Settings…" at bounding box center [612, 309] width 1225 height 618
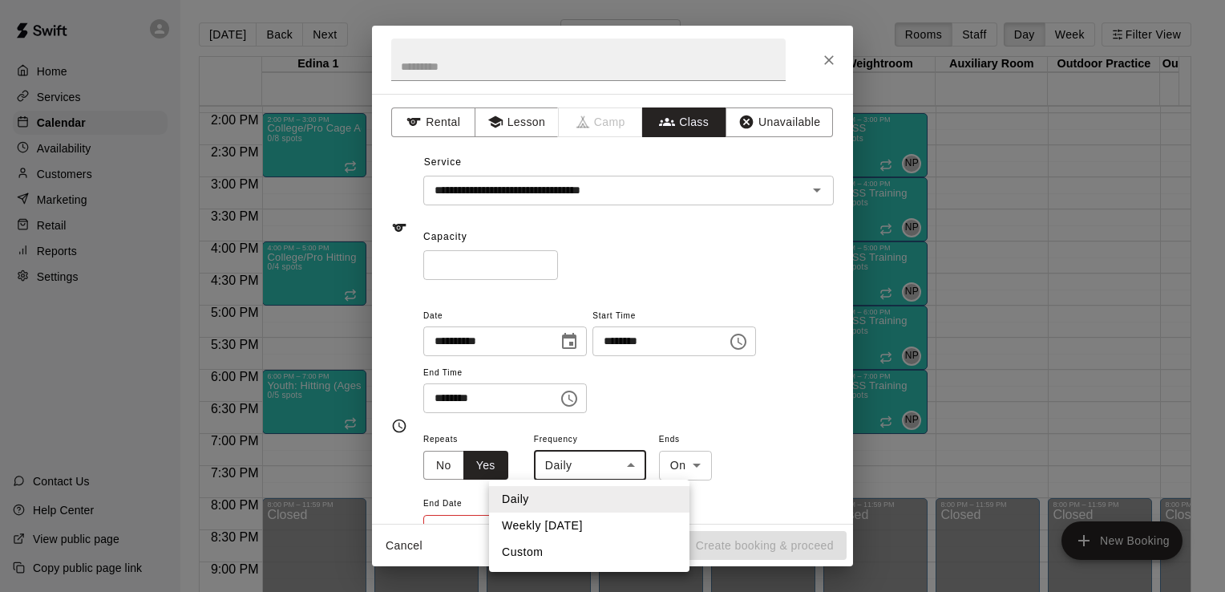
click at [606, 530] on li "Weekly [DATE]" at bounding box center [589, 525] width 200 height 26
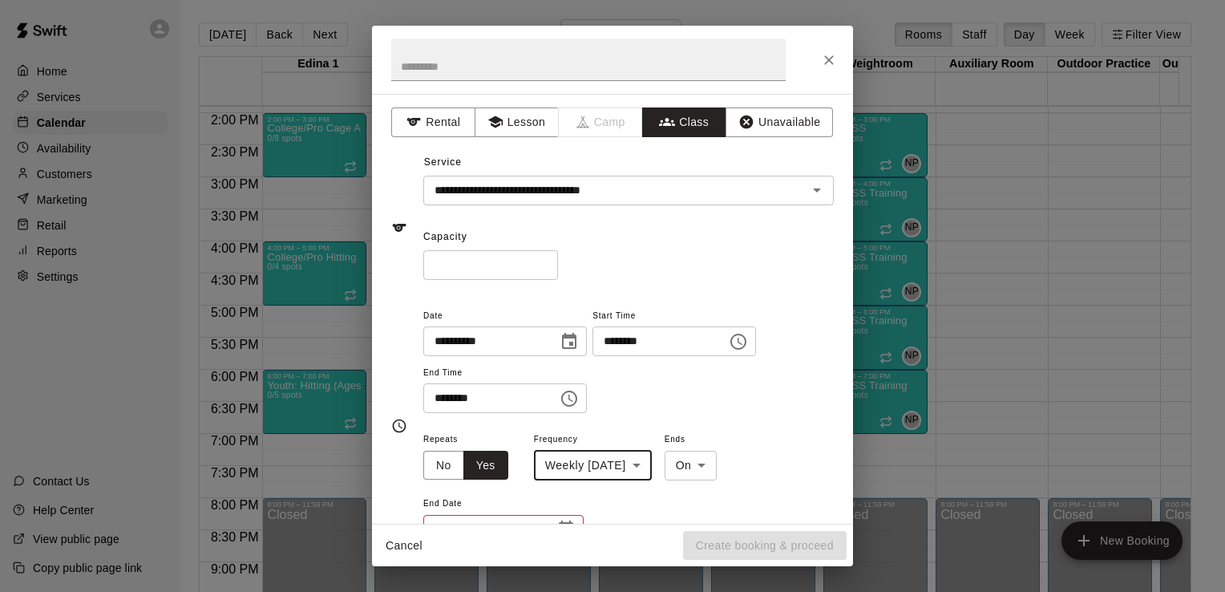
type input "******"
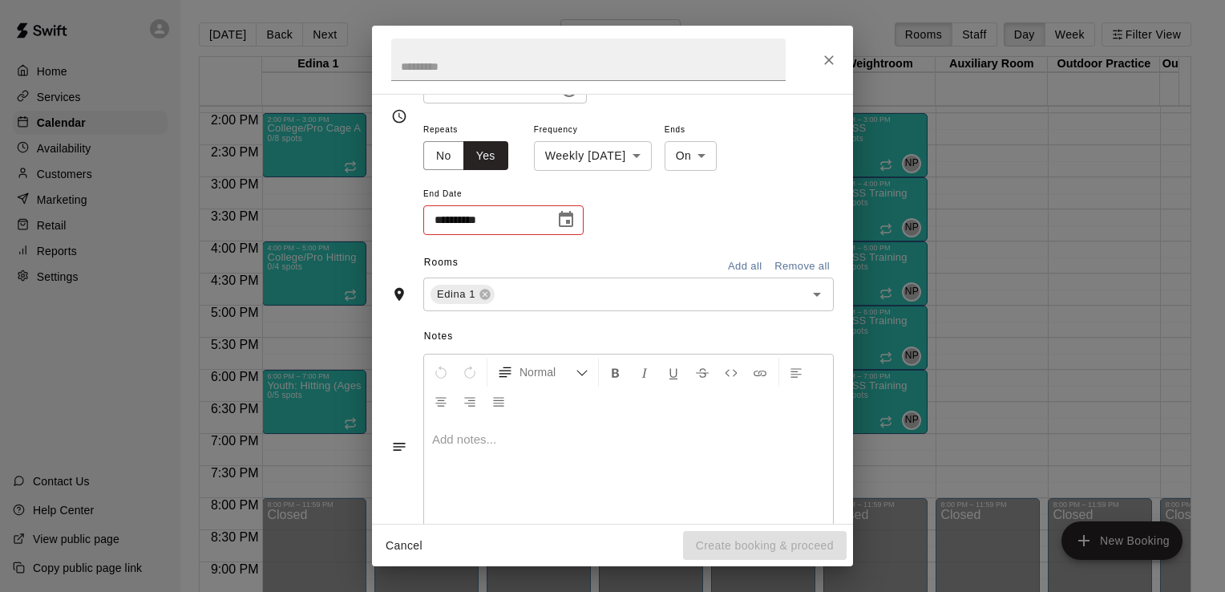
scroll to position [322, 0]
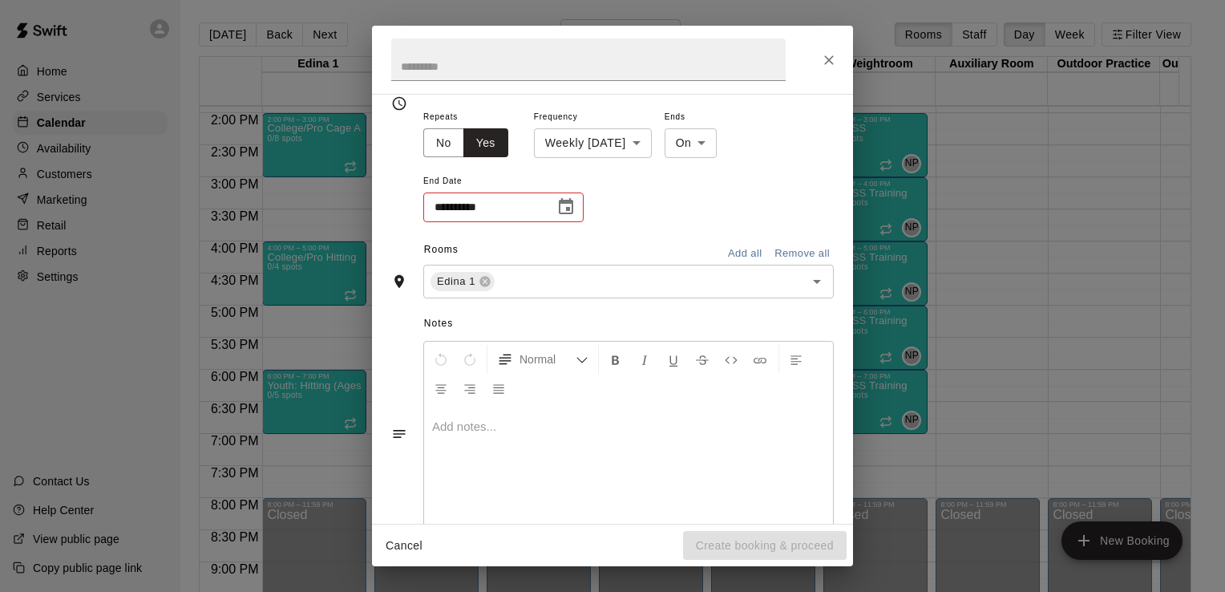
click at [568, 210] on icon "Choose date" at bounding box center [566, 206] width 19 height 19
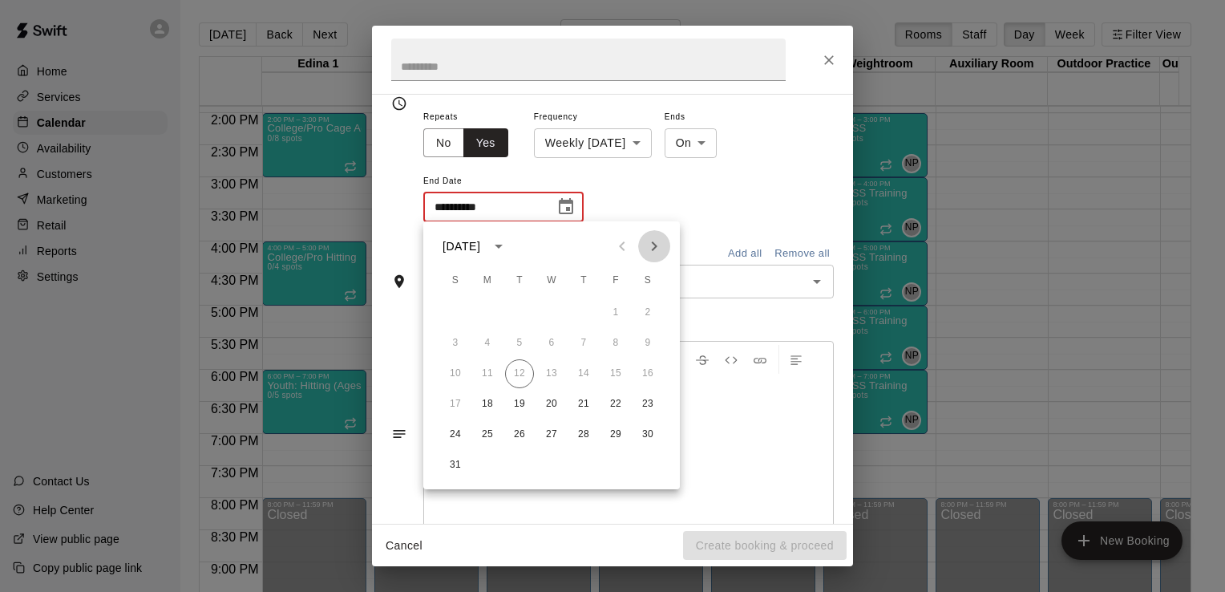
click at [658, 252] on icon "Next month" at bounding box center [654, 246] width 19 height 19
click at [488, 409] on button "22" at bounding box center [487, 404] width 29 height 29
type input "**********"
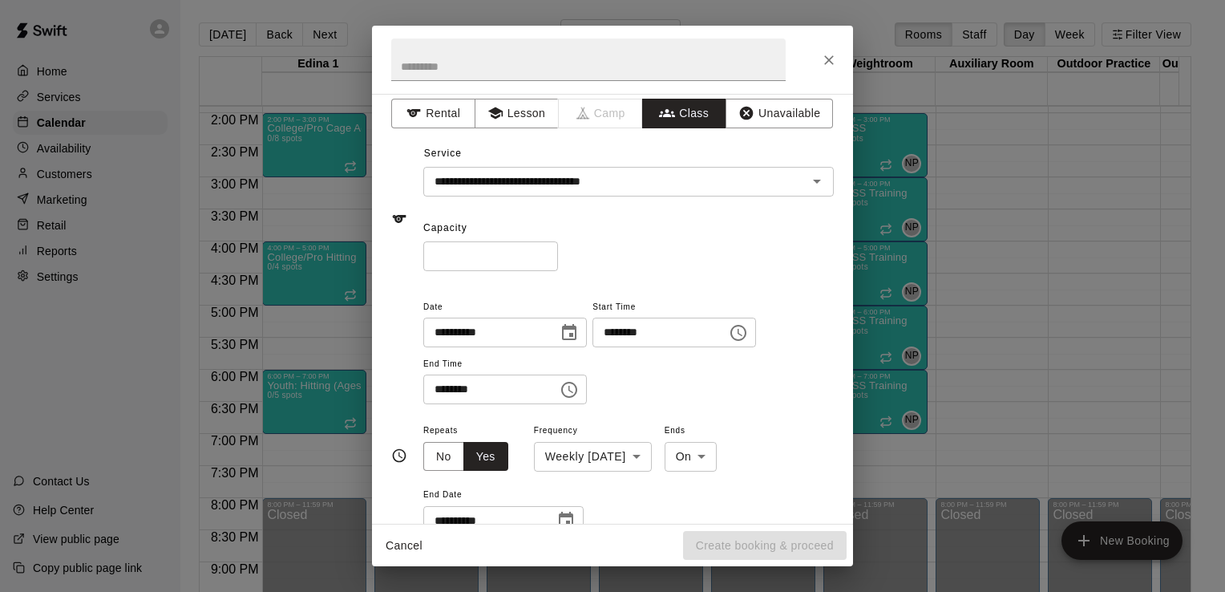
scroll to position [0, 0]
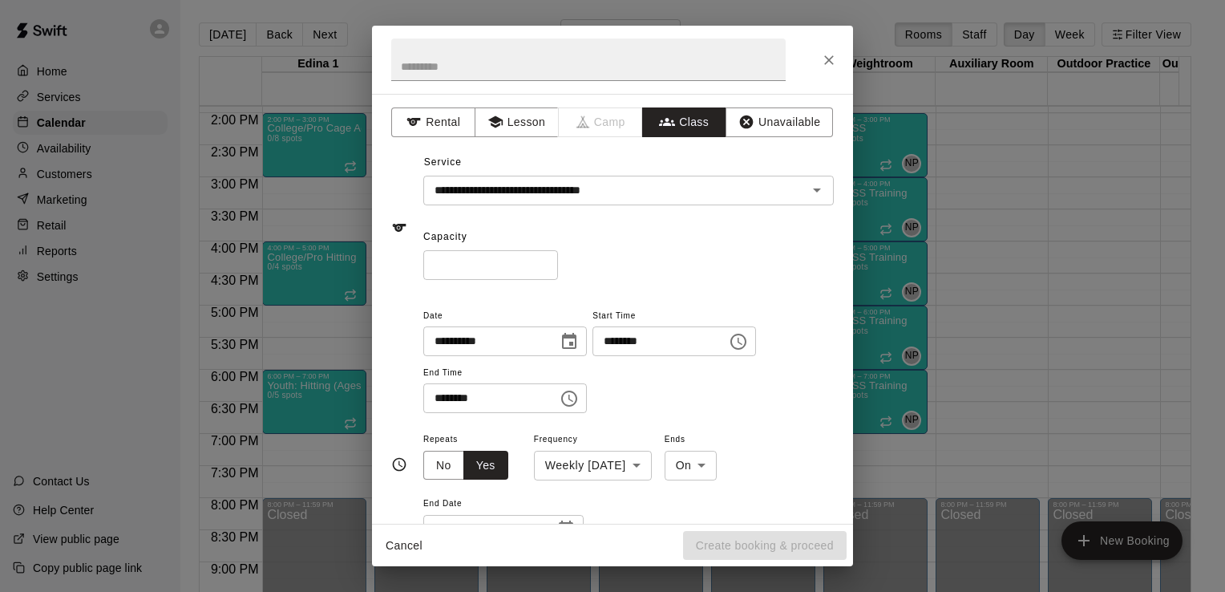
click at [481, 271] on input "*" at bounding box center [490, 265] width 135 height 30
type input "*"
click at [579, 403] on icon "Choose time, selected time is 7:00 PM" at bounding box center [569, 398] width 19 height 19
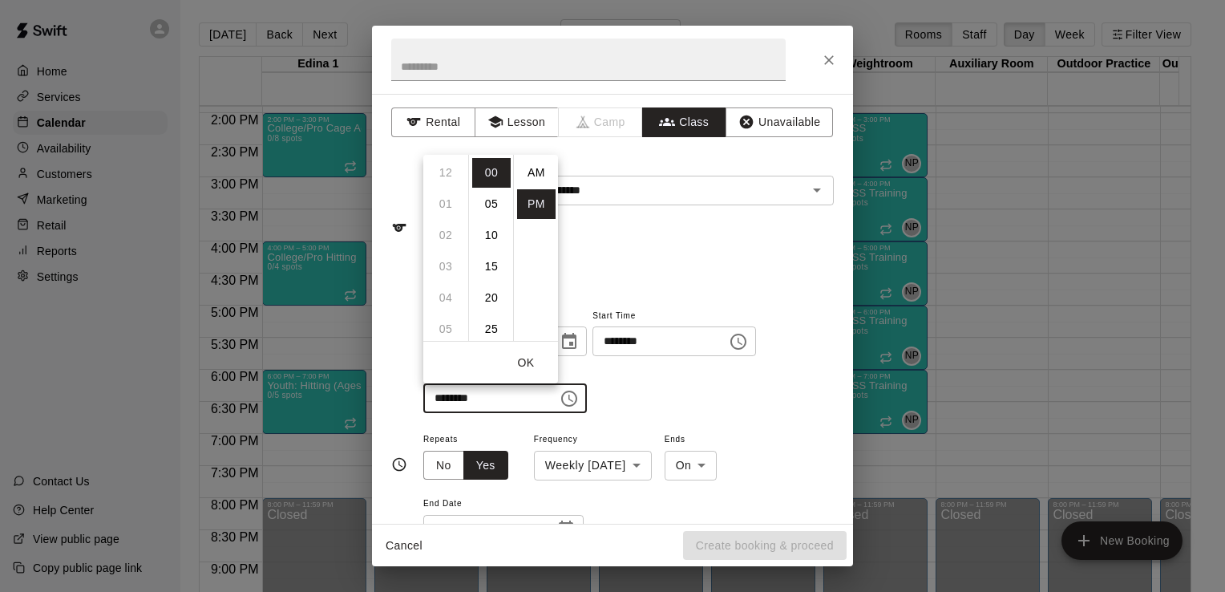
scroll to position [29, 0]
click at [456, 206] on li "08" at bounding box center [446, 205] width 38 height 30
type input "********"
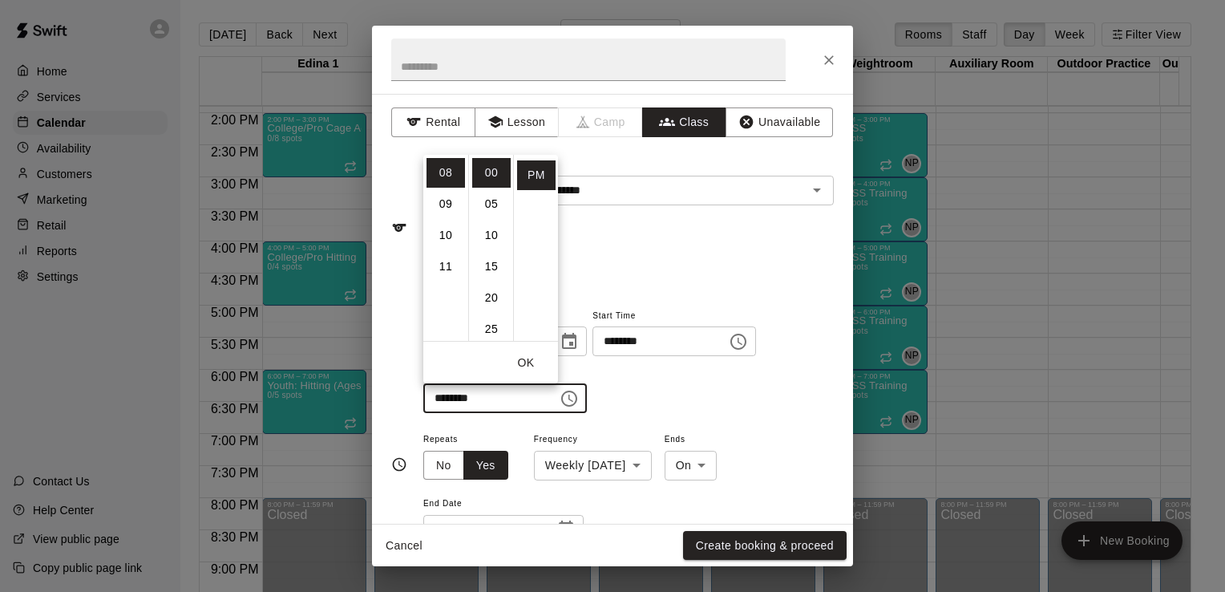
click at [530, 366] on button "OK" at bounding box center [525, 363] width 51 height 30
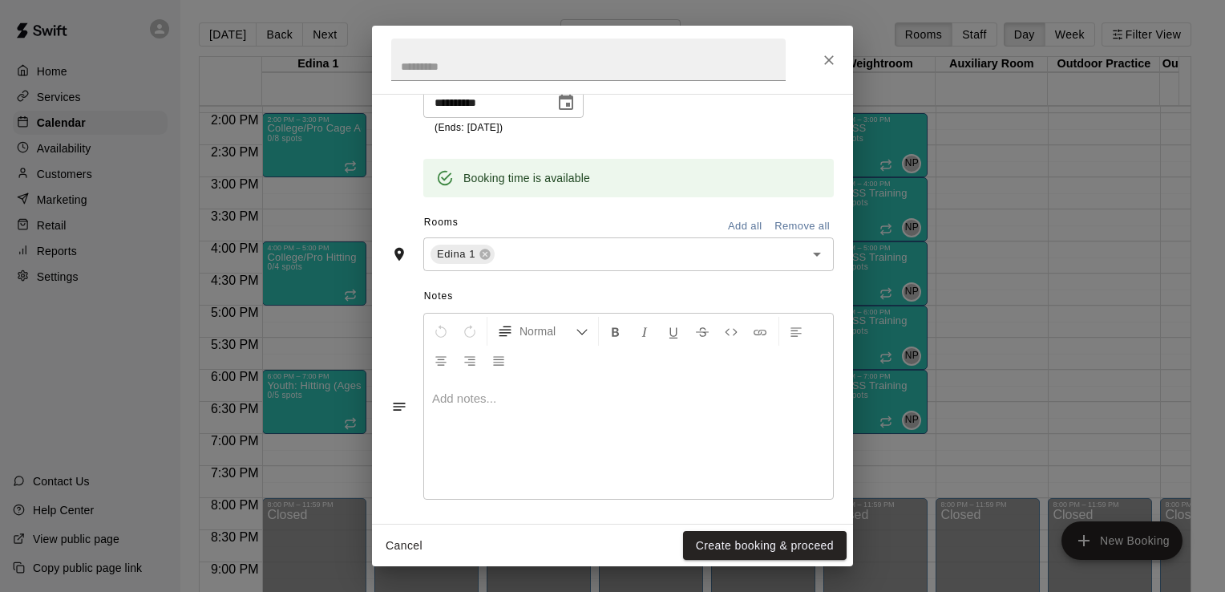
scroll to position [431, 0]
click at [783, 549] on button "Create booking & proceed" at bounding box center [765, 546] width 164 height 30
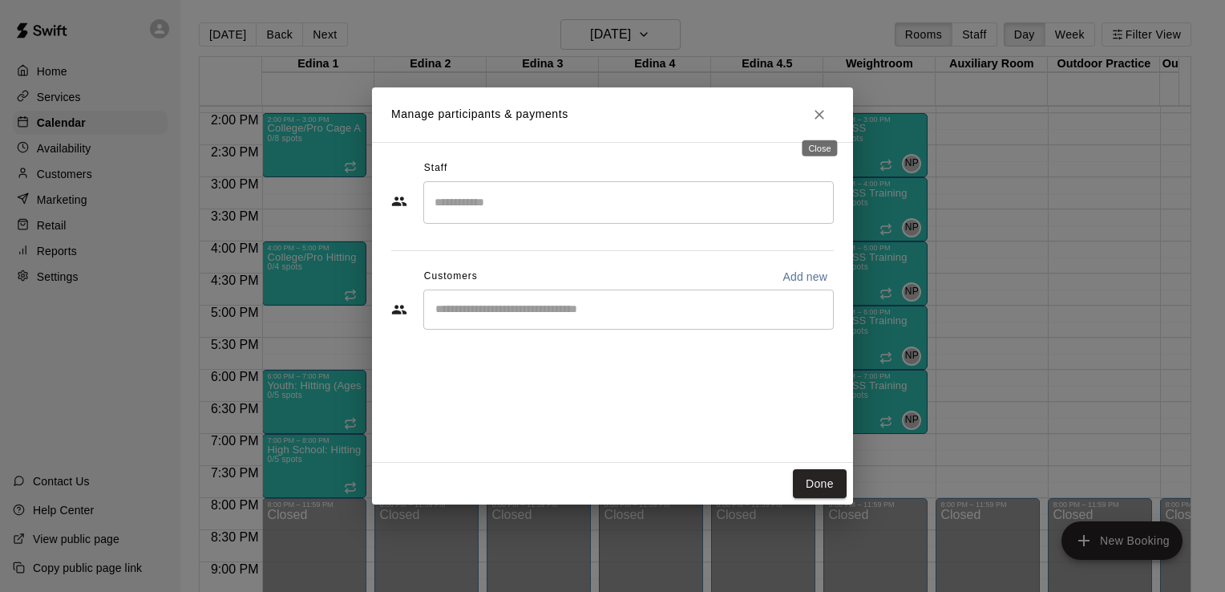
click at [821, 114] on icon "Close" at bounding box center [820, 115] width 10 height 10
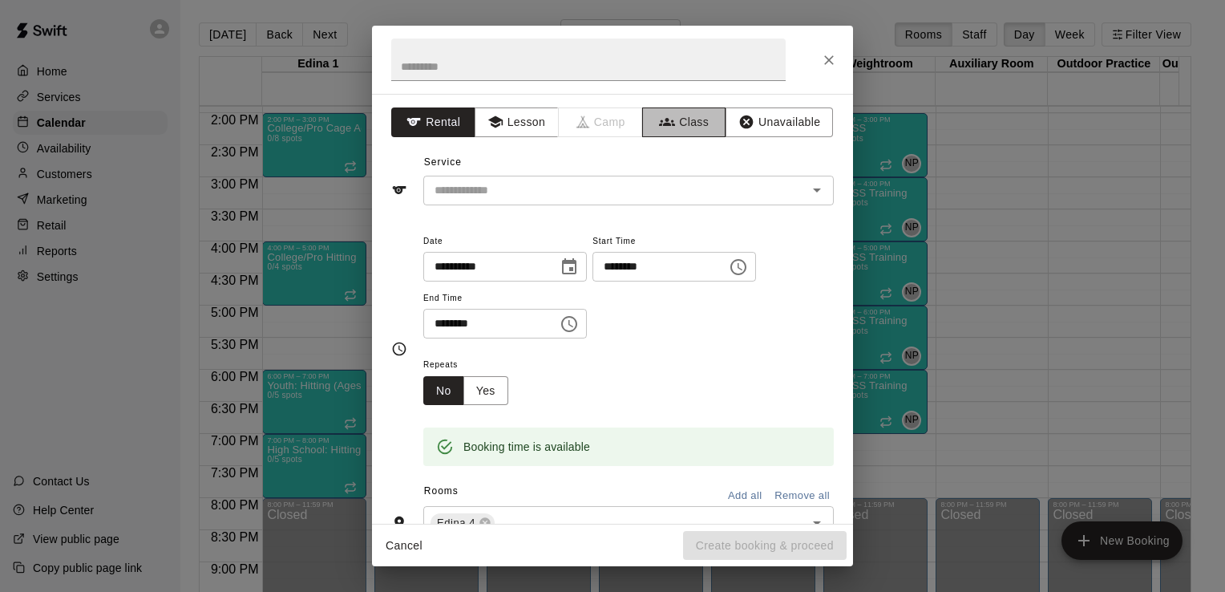
click at [697, 113] on button "Class" at bounding box center [684, 122] width 84 height 30
click at [808, 184] on icon "Open" at bounding box center [817, 189] width 19 height 19
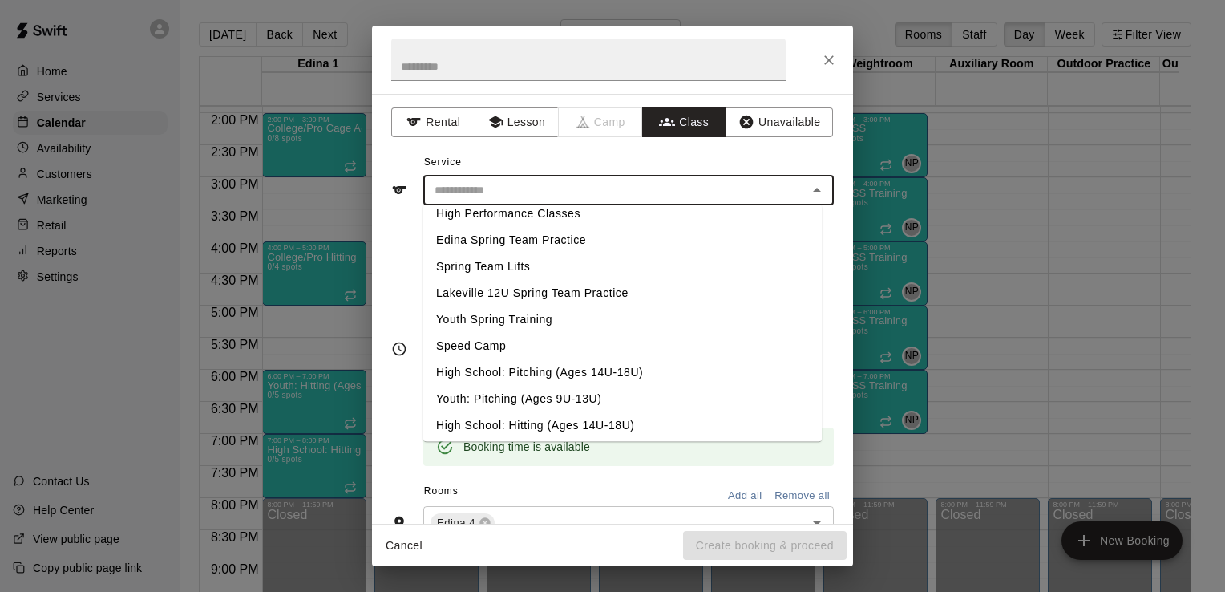
scroll to position [676, 0]
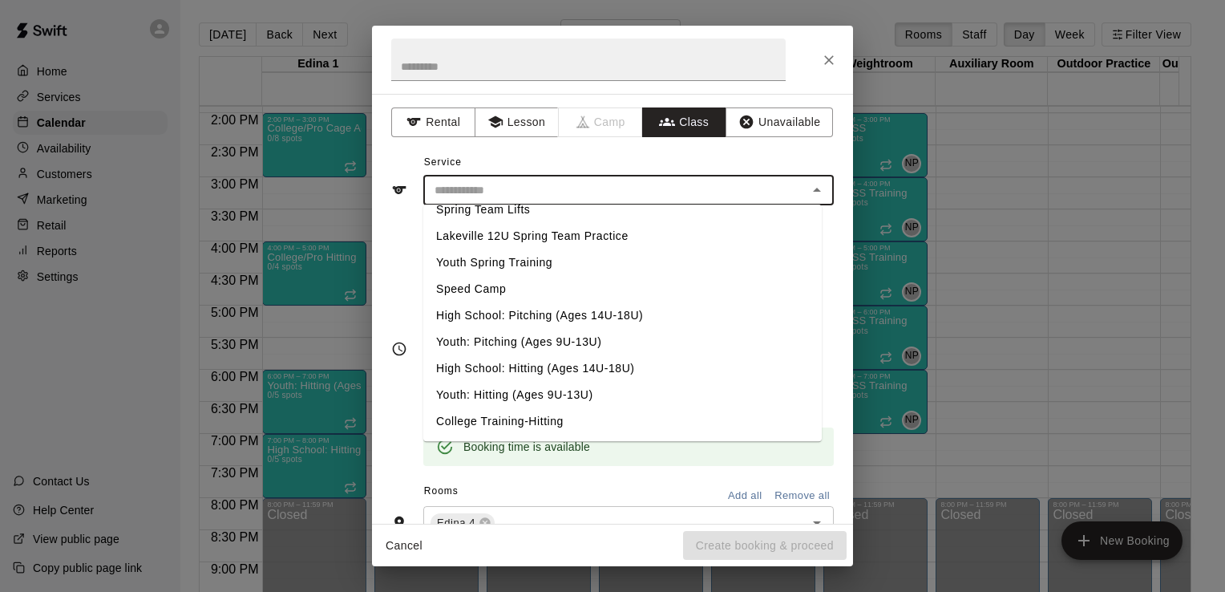
click at [622, 316] on li "High School: Pitching (Ages 14U-18U)" at bounding box center [622, 315] width 399 height 26
type input "**********"
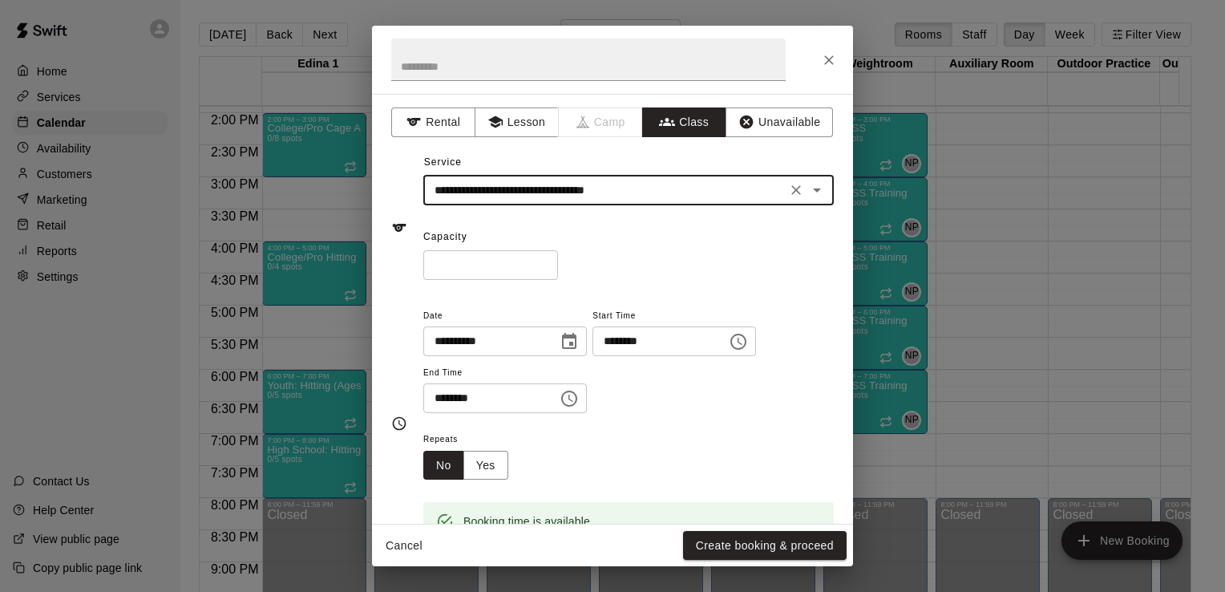
click at [748, 343] on icon "Choose time, selected time is 6:15 PM" at bounding box center [738, 341] width 19 height 19
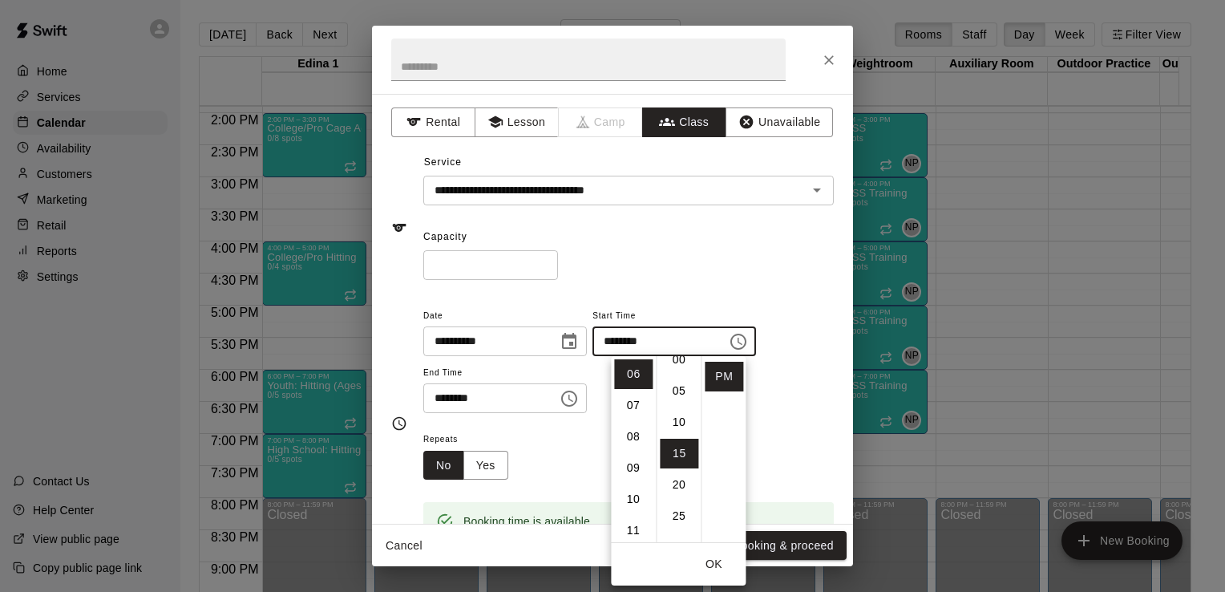
scroll to position [0, 0]
click at [680, 373] on li "00" at bounding box center [679, 374] width 38 height 30
type input "********"
click at [579, 400] on icon "Choose time, selected time is 6:45 PM" at bounding box center [569, 398] width 19 height 19
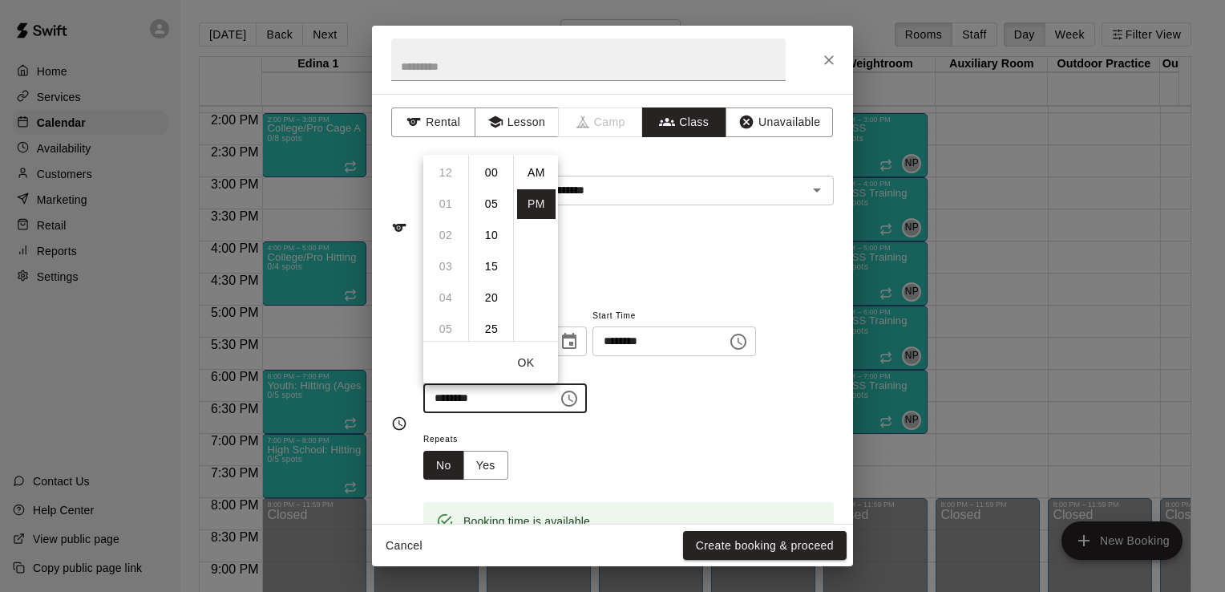
scroll to position [29, 0]
click at [443, 201] on li "07" at bounding box center [446, 204] width 38 height 30
click at [496, 169] on li "00" at bounding box center [491, 173] width 38 height 30
type input "********"
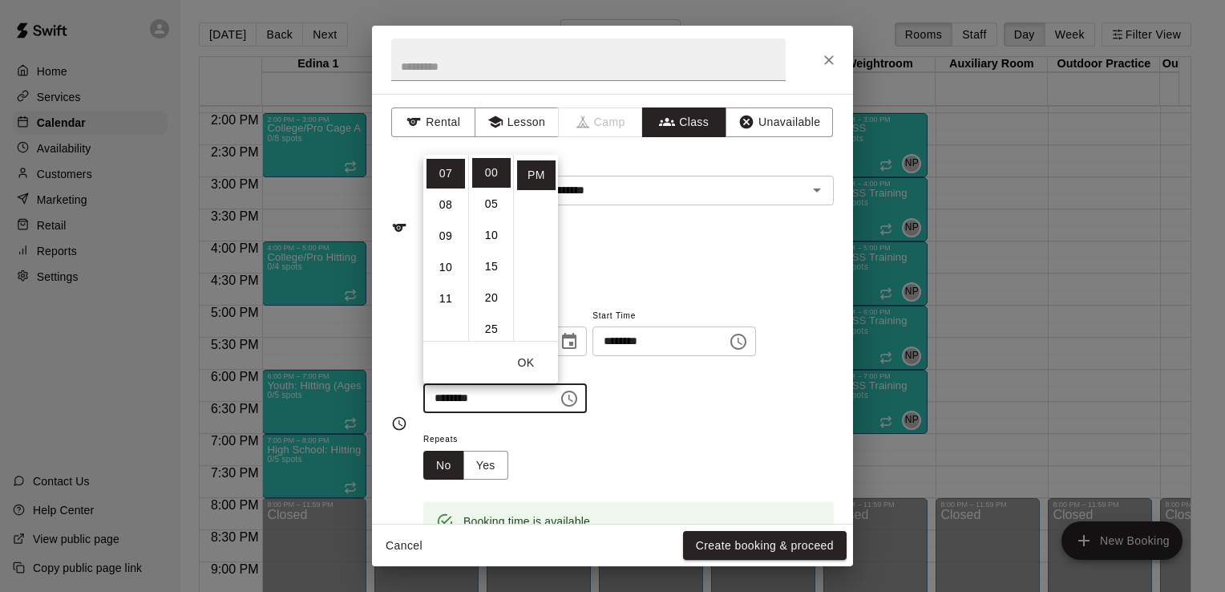
click at [536, 370] on button "OK" at bounding box center [525, 363] width 51 height 30
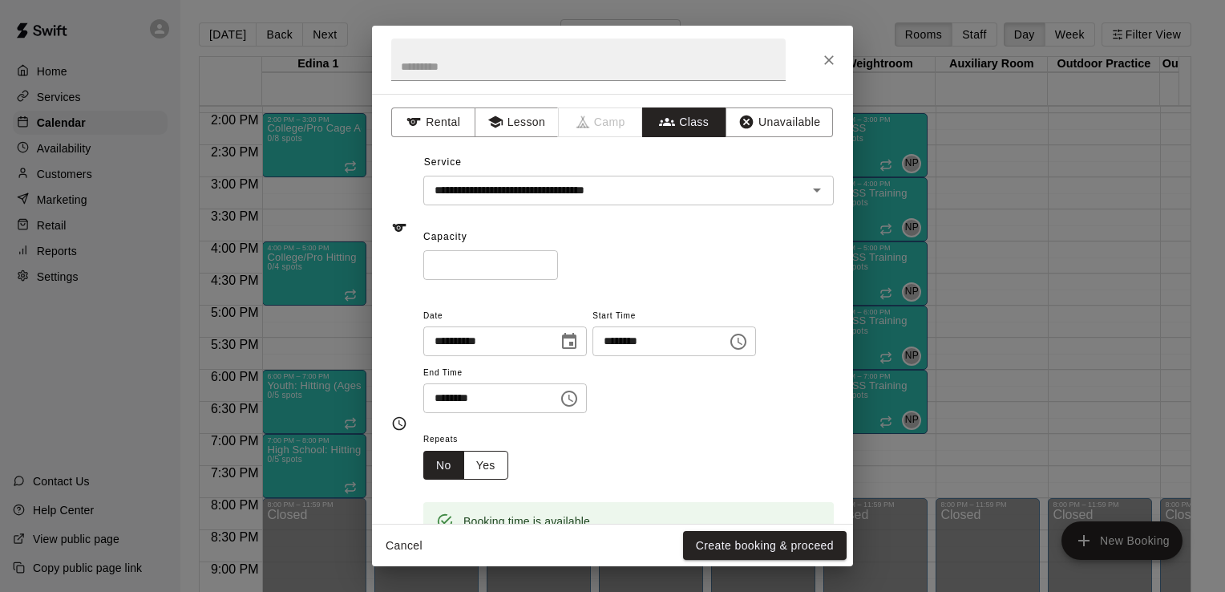
click at [492, 471] on button "Yes" at bounding box center [486, 466] width 45 height 30
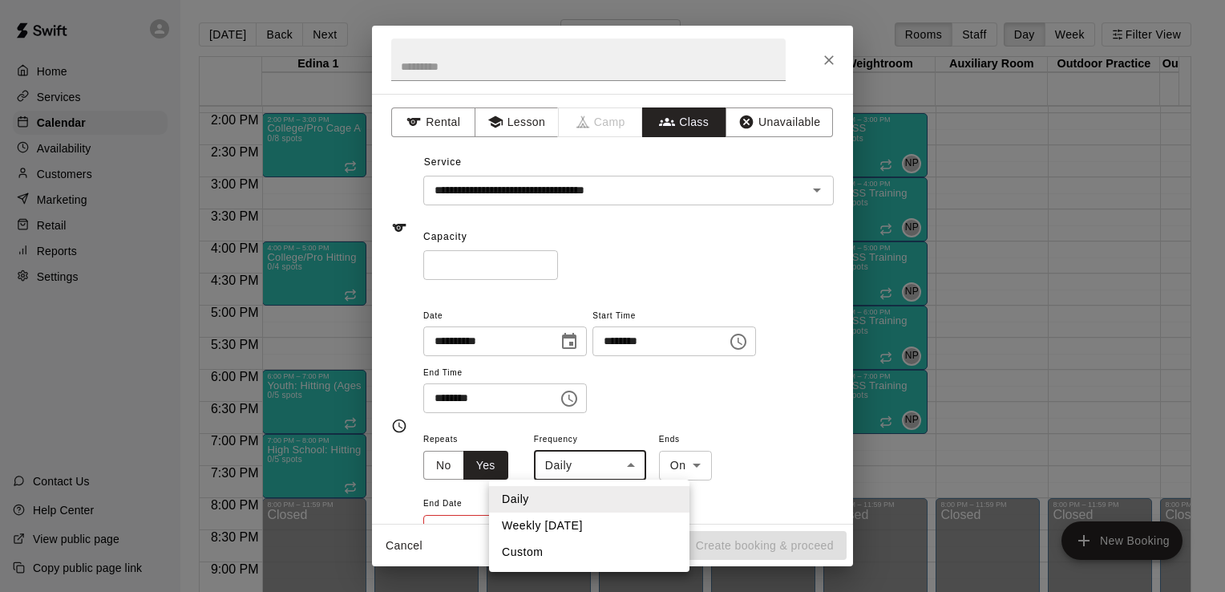
click at [635, 461] on body "Home Services Calendar Availability Customers Marketing Retail Reports Settings…" at bounding box center [612, 309] width 1225 height 618
click at [610, 518] on li "Weekly [DATE]" at bounding box center [589, 525] width 200 height 26
type input "******"
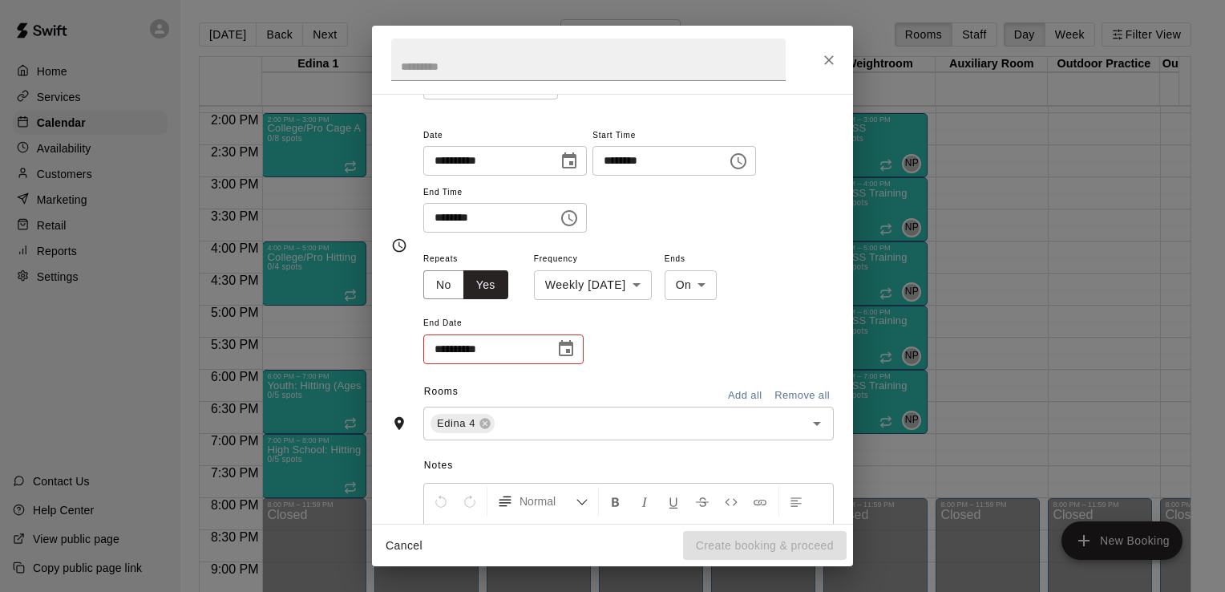
scroll to position [182, 0]
click at [565, 353] on icon "Choose date" at bounding box center [566, 346] width 14 height 16
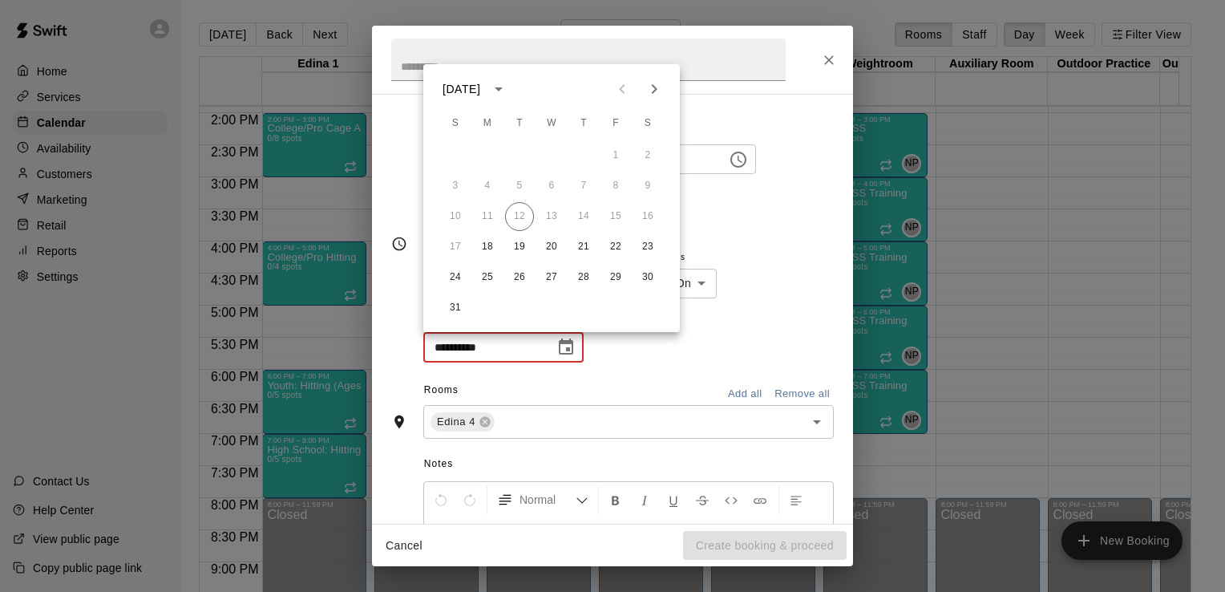
click at [654, 88] on icon "Next month" at bounding box center [654, 88] width 19 height 19
click at [489, 248] on button "22" at bounding box center [487, 247] width 29 height 29
type input "**********"
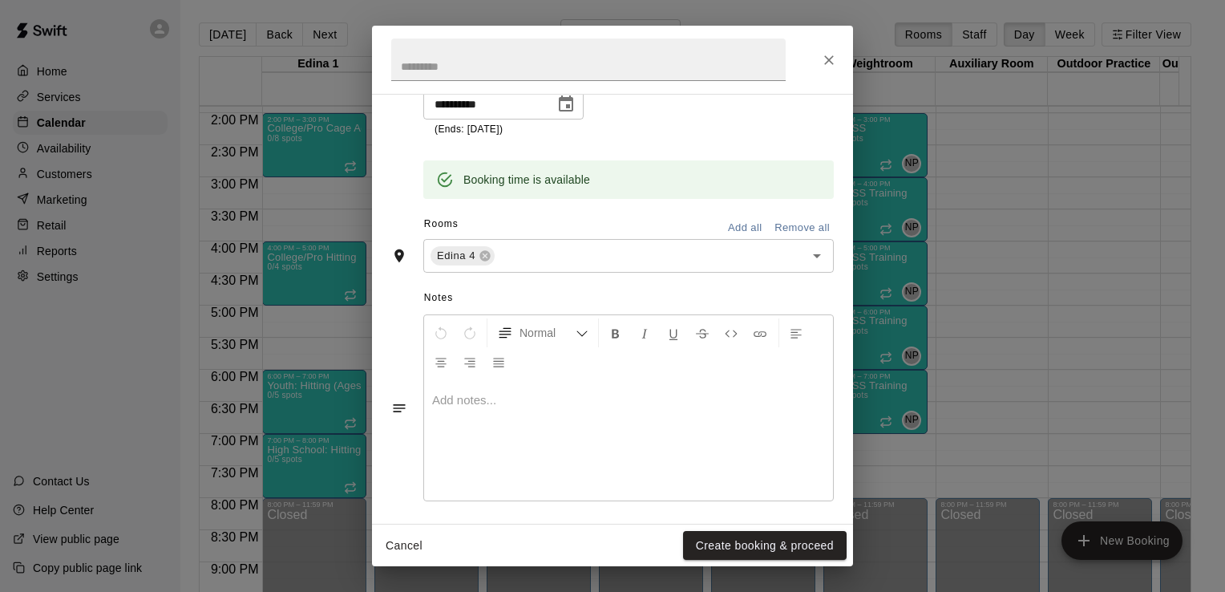
scroll to position [431, 0]
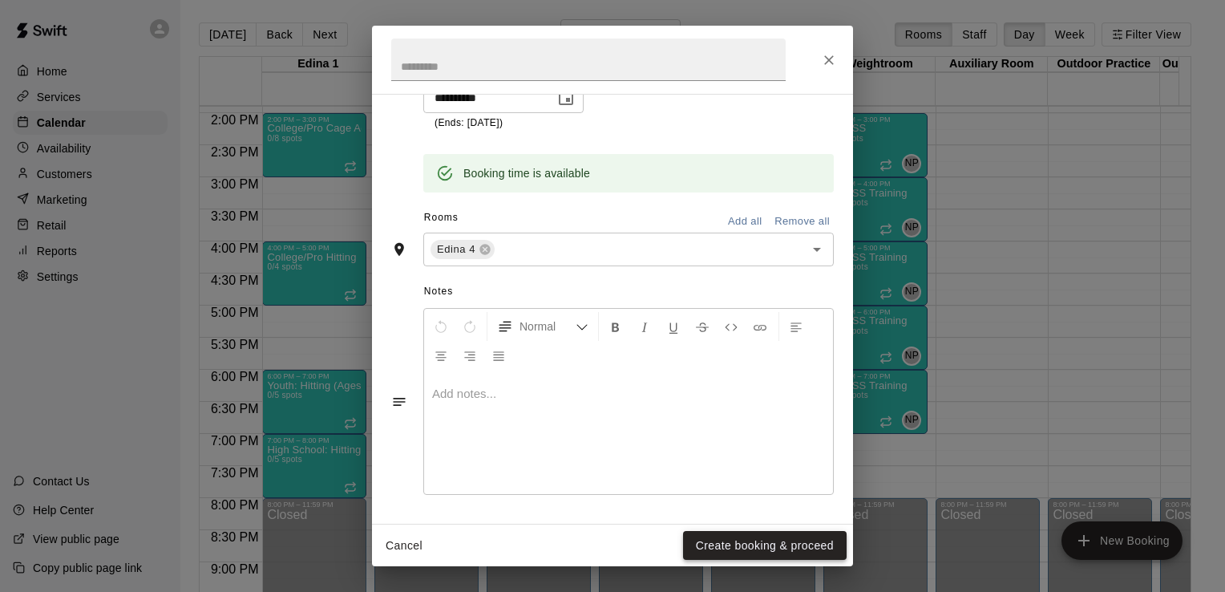
click at [760, 543] on button "Create booking & proceed" at bounding box center [765, 546] width 164 height 30
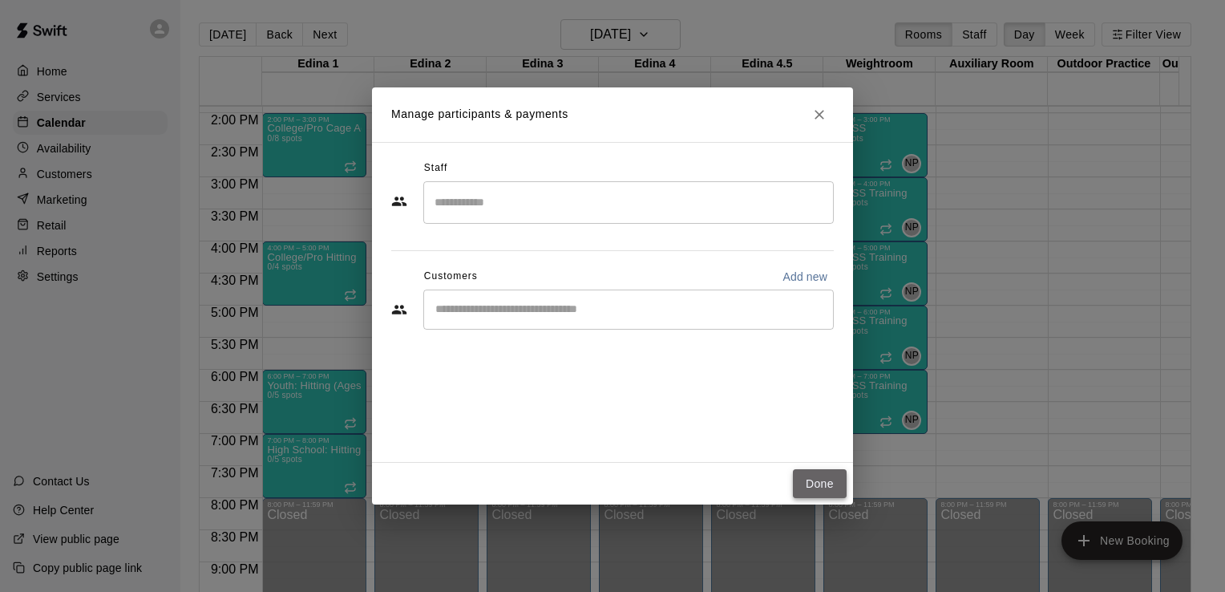
click at [824, 487] on button "Done" at bounding box center [820, 484] width 54 height 30
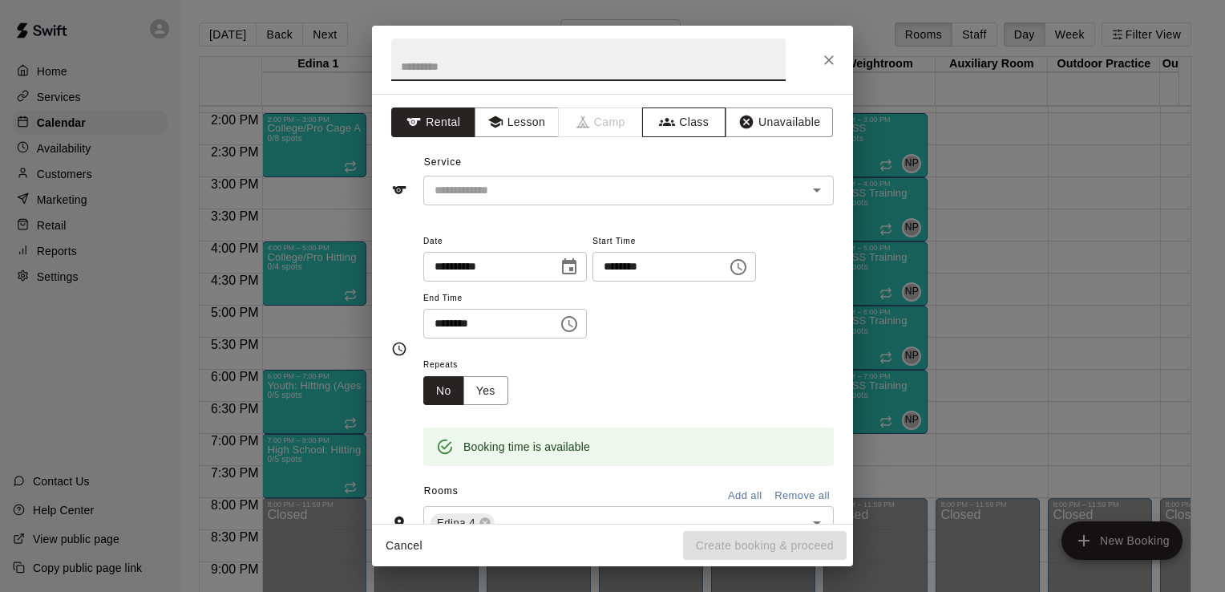
click at [679, 118] on button "Class" at bounding box center [684, 122] width 84 height 30
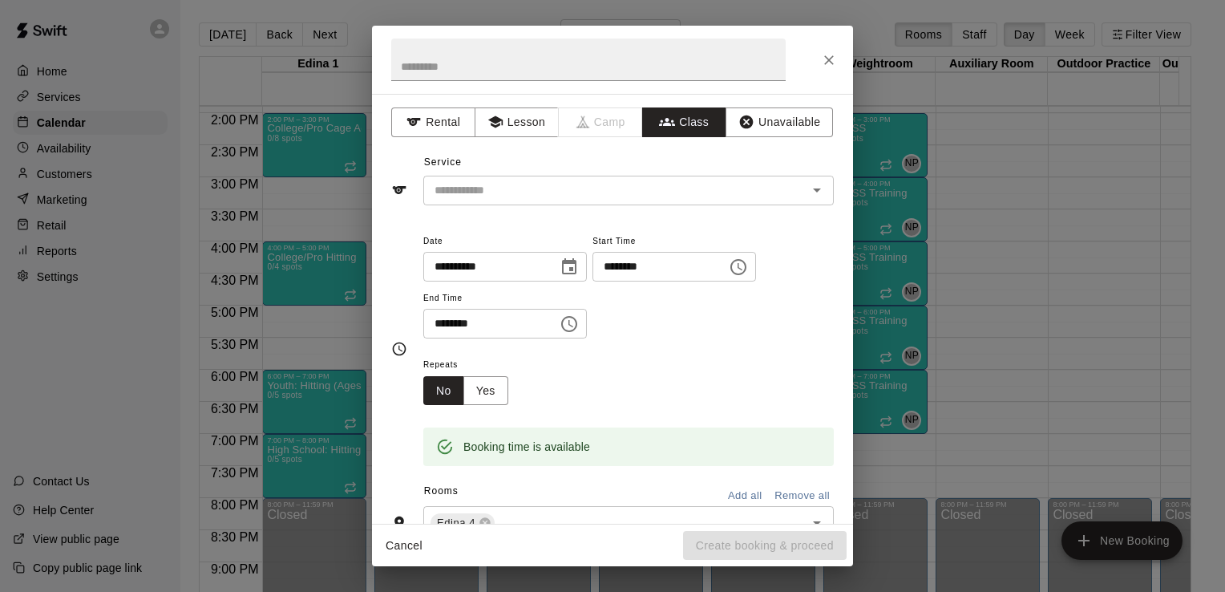
click at [808, 195] on icon "Open" at bounding box center [817, 189] width 19 height 19
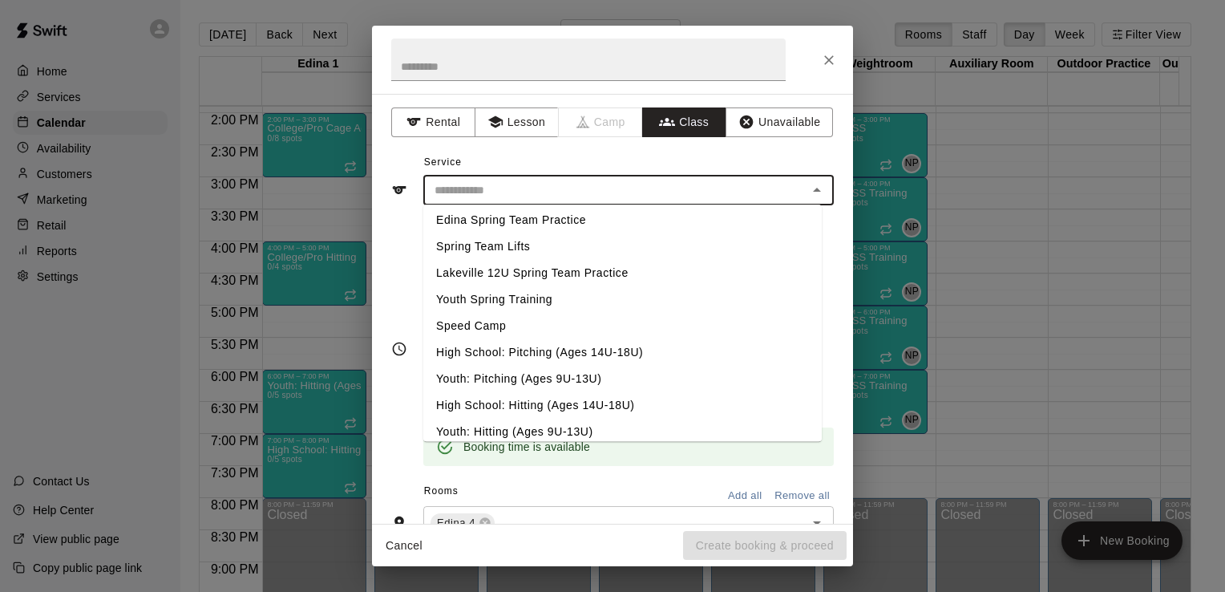
scroll to position [676, 0]
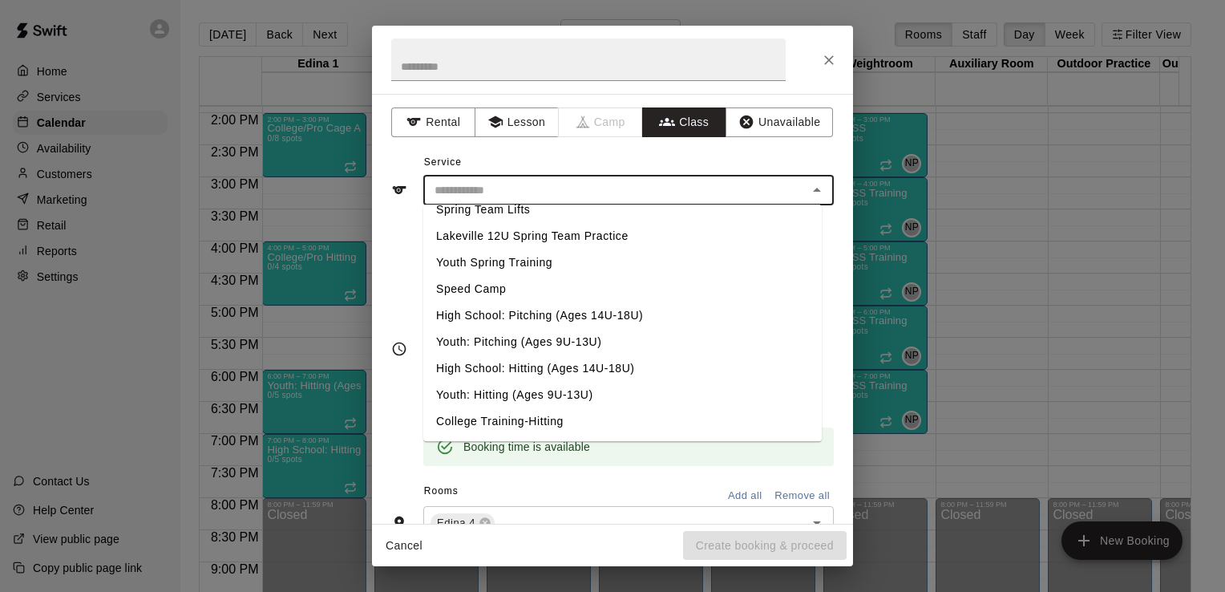
click at [587, 344] on li "Youth: Pitching (Ages 9U-13U)" at bounding box center [622, 342] width 399 height 26
type input "**********"
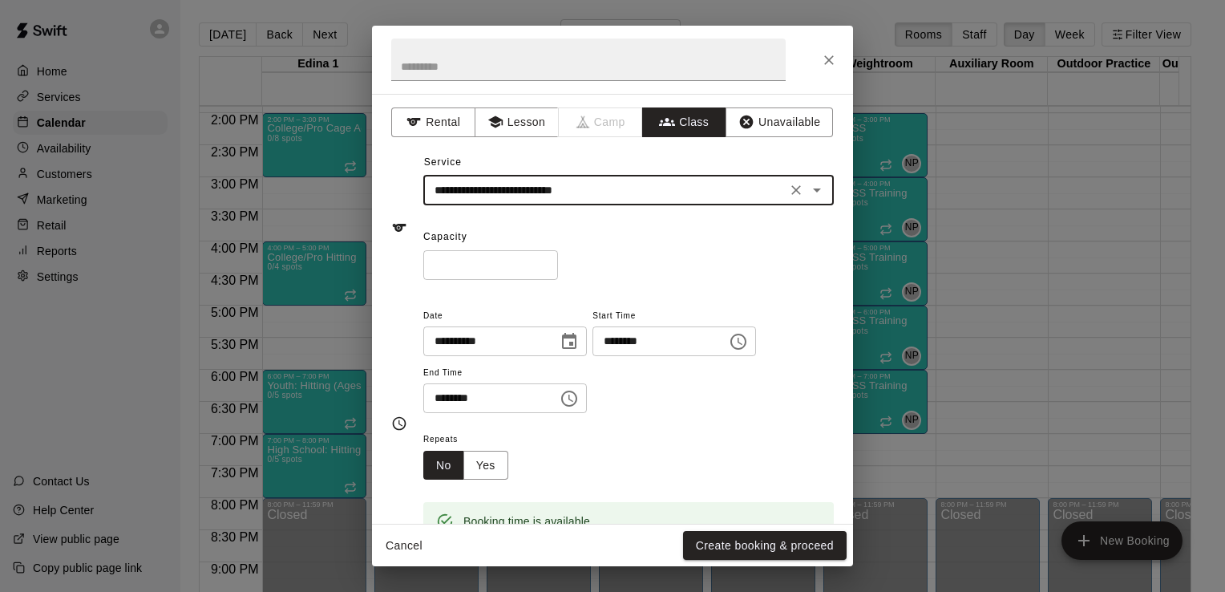
click at [579, 403] on icon "Choose time, selected time is 7:30 PM" at bounding box center [569, 398] width 19 height 19
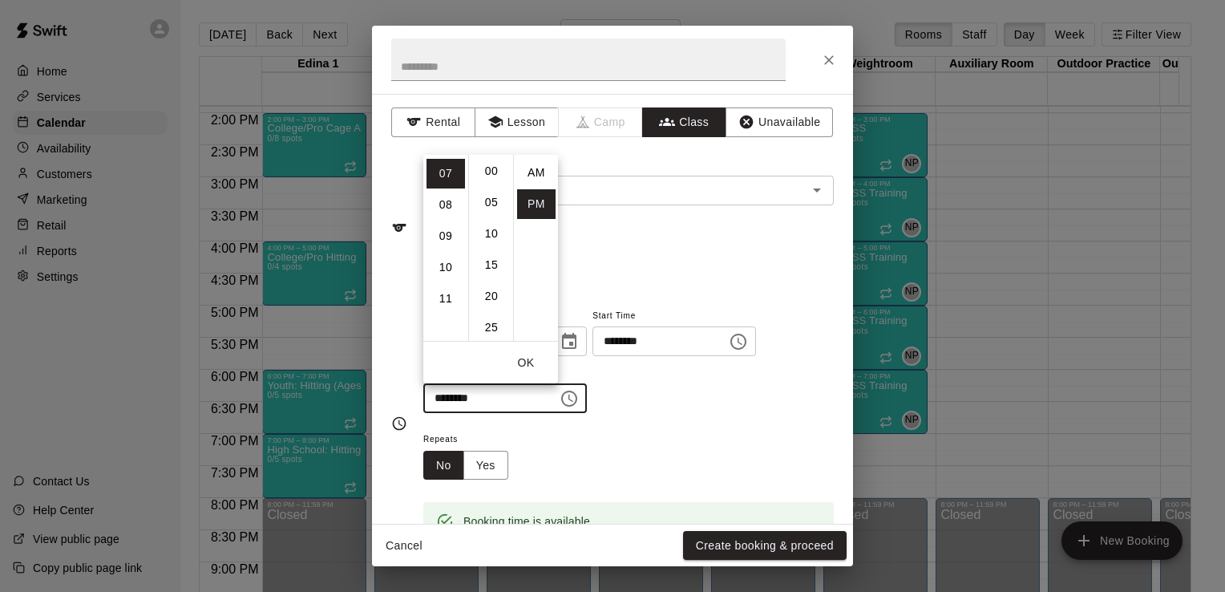
scroll to position [0, 0]
click at [495, 172] on li "00" at bounding box center [491, 173] width 38 height 30
type input "********"
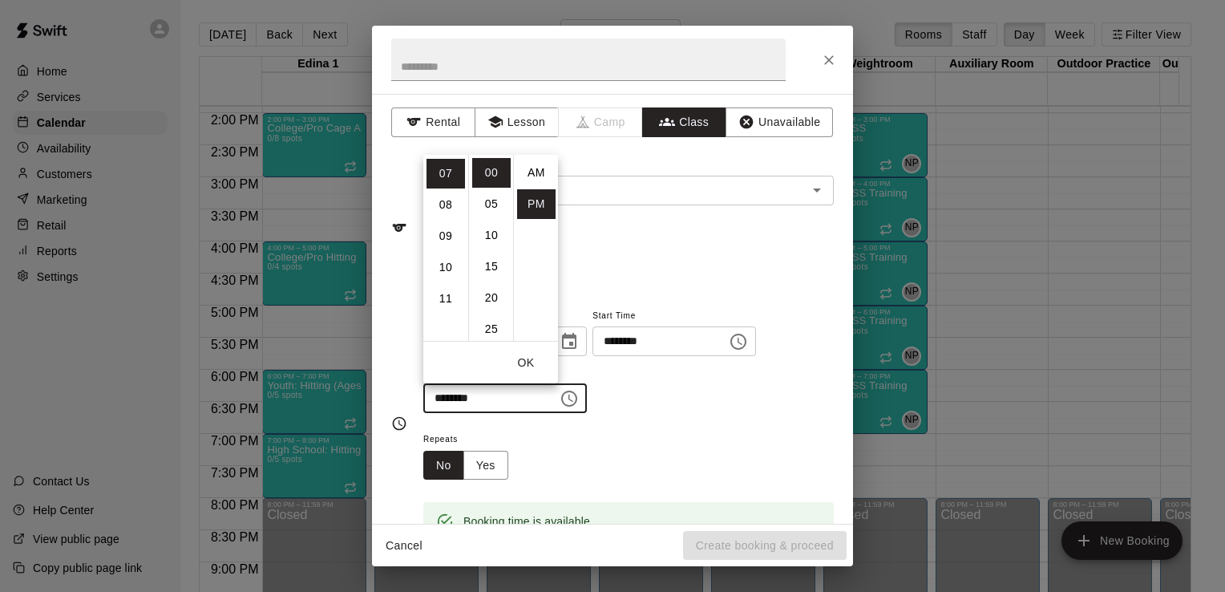
click at [702, 406] on div "**********" at bounding box center [628, 360] width 411 height 108
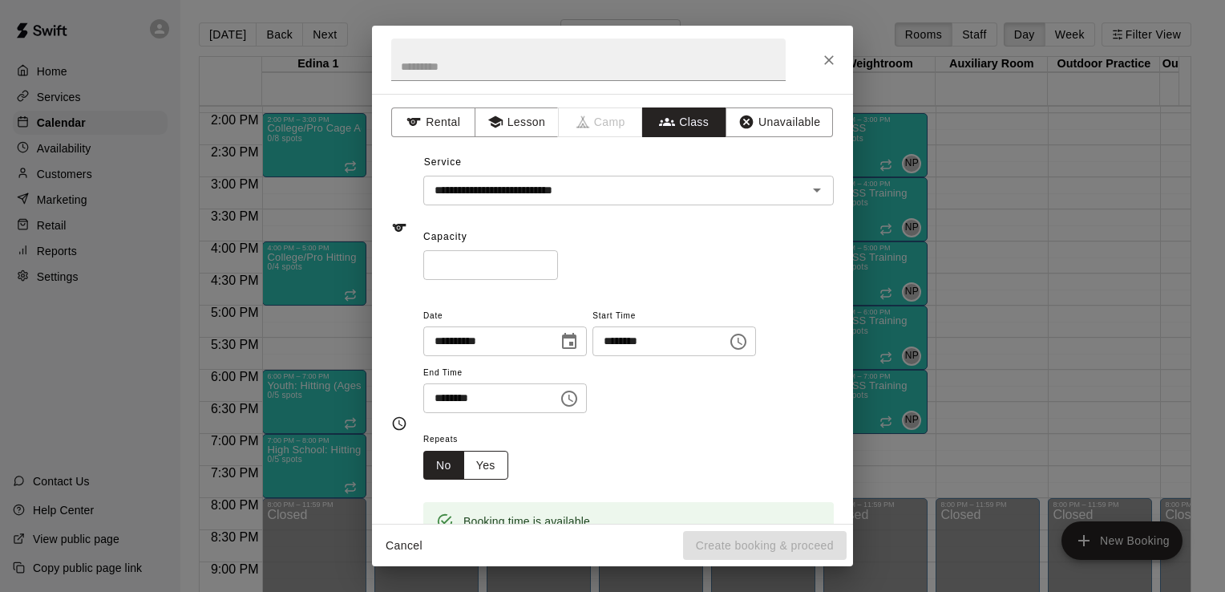
click at [490, 470] on button "Yes" at bounding box center [486, 466] width 45 height 30
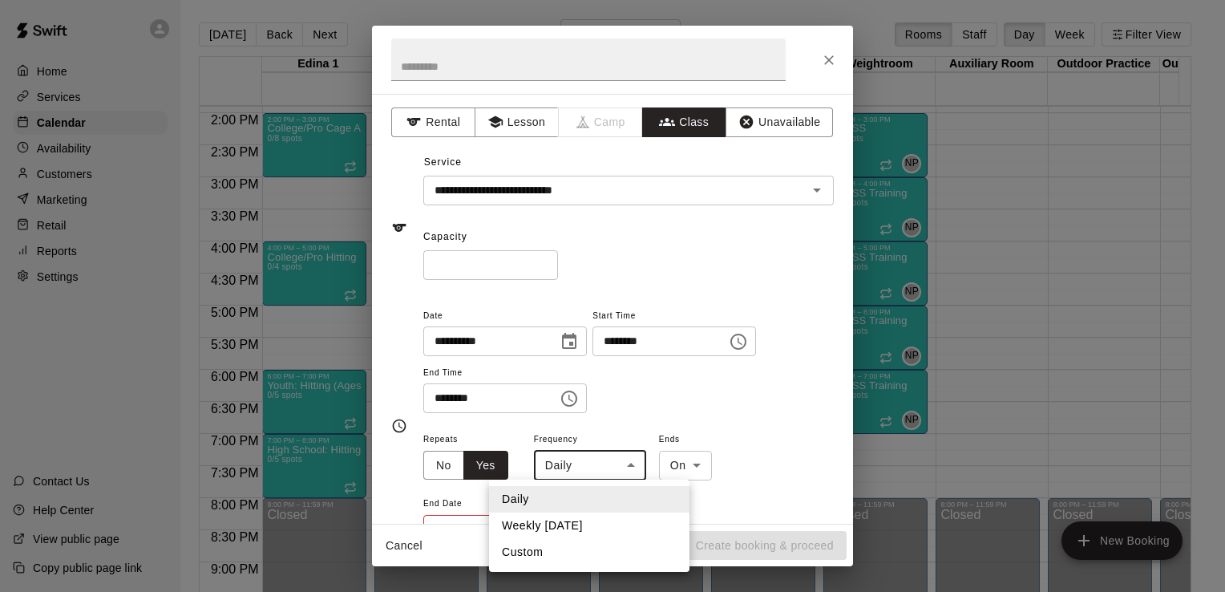
click at [628, 466] on body "Home Services Calendar Availability Customers Marketing Retail Reports Settings…" at bounding box center [612, 309] width 1225 height 618
click at [606, 524] on li "Weekly [DATE]" at bounding box center [589, 525] width 200 height 26
type input "******"
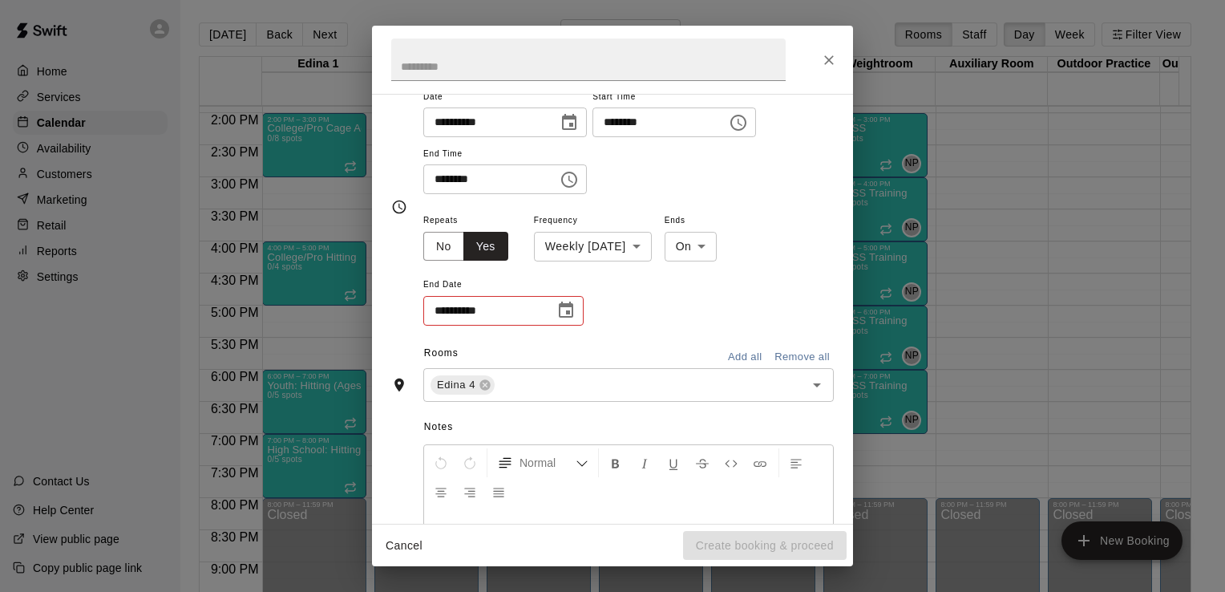
scroll to position [221, 0]
click at [563, 307] on icon "Choose date" at bounding box center [566, 308] width 19 height 19
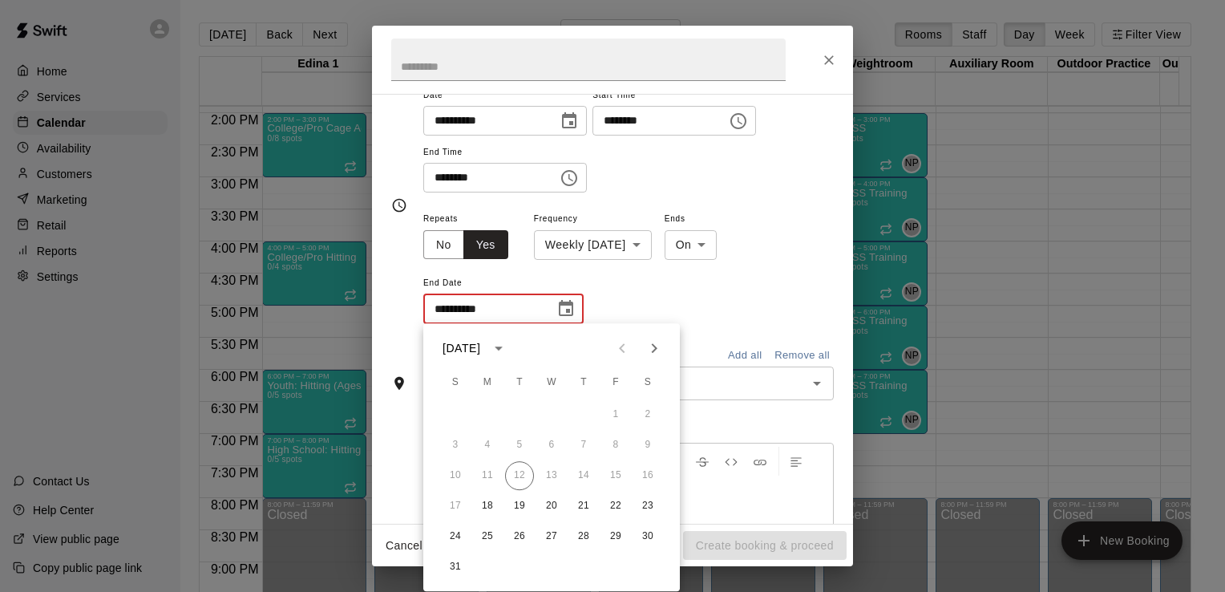
click at [654, 348] on icon "Next month" at bounding box center [654, 347] width 19 height 19
click at [489, 508] on button "22" at bounding box center [487, 506] width 29 height 29
type input "**********"
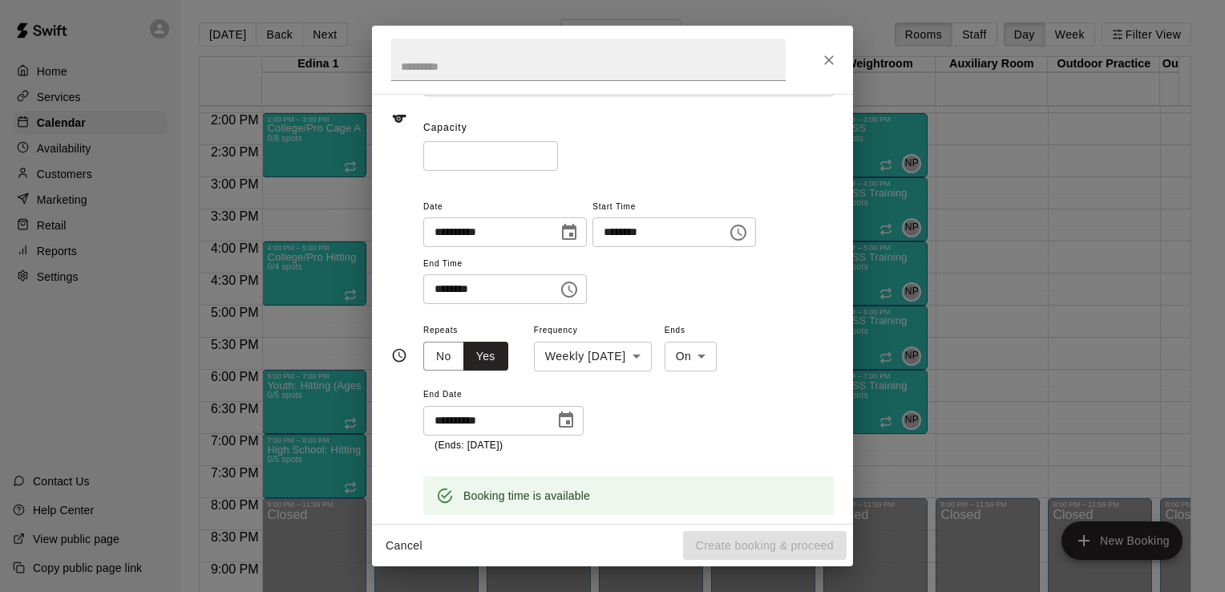
scroll to position [96, 0]
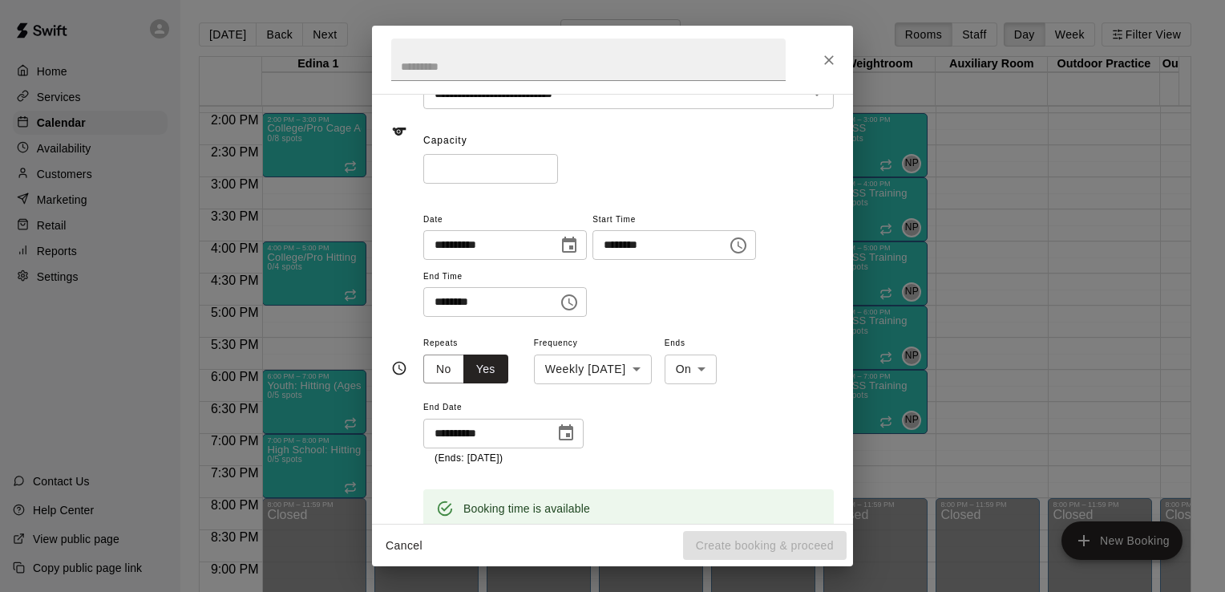
click at [579, 299] on icon "Choose time, selected time is 7:00 PM" at bounding box center [569, 302] width 19 height 19
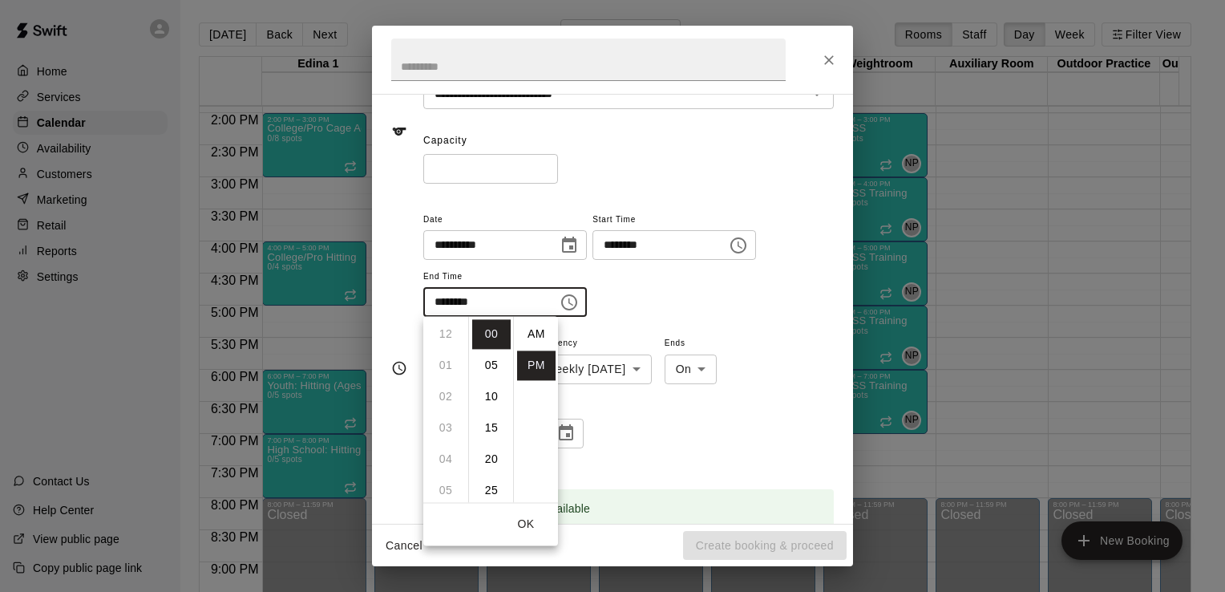
scroll to position [29, 0]
click at [448, 367] on li "08" at bounding box center [446, 366] width 38 height 30
type input "********"
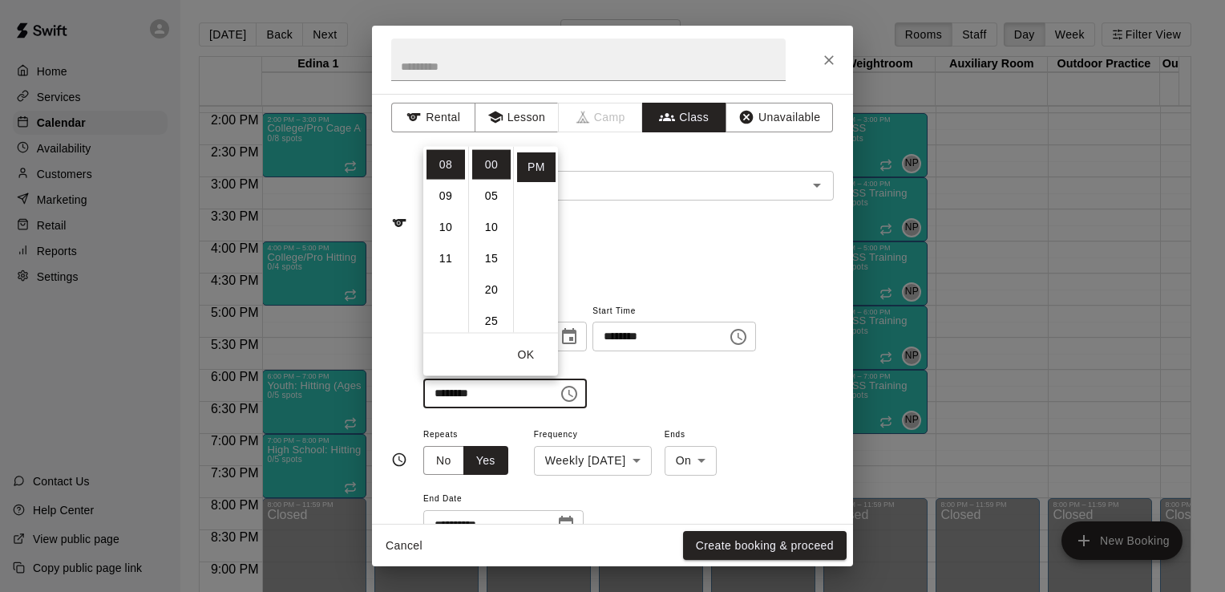
scroll to position [0, 0]
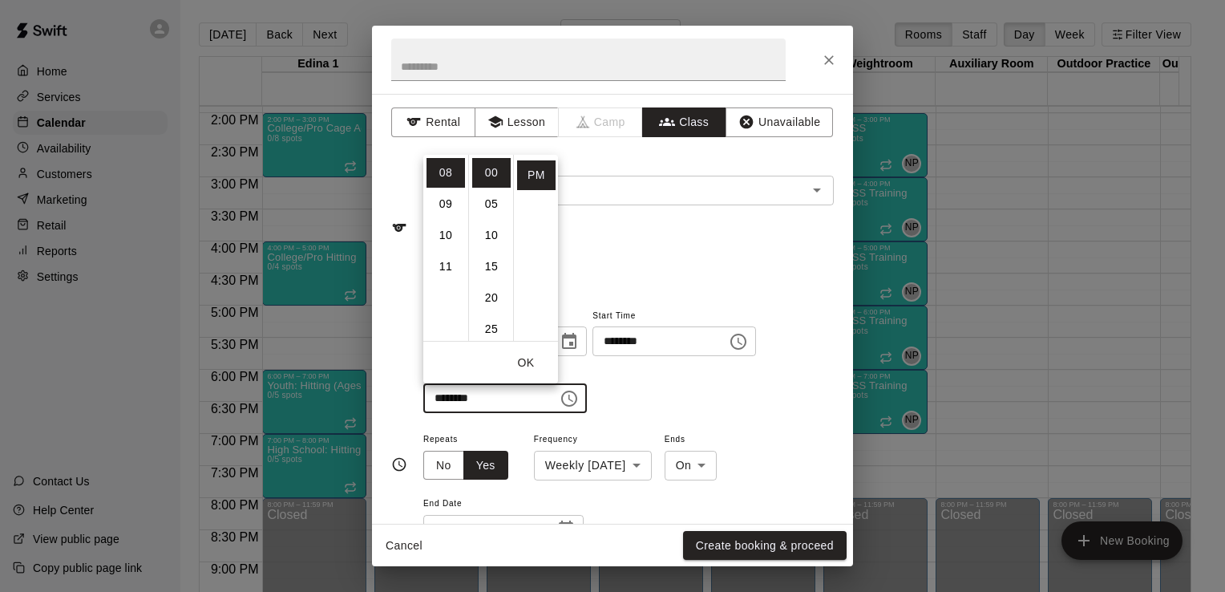
click at [775, 246] on div "Capacity * ​" at bounding box center [628, 252] width 411 height 55
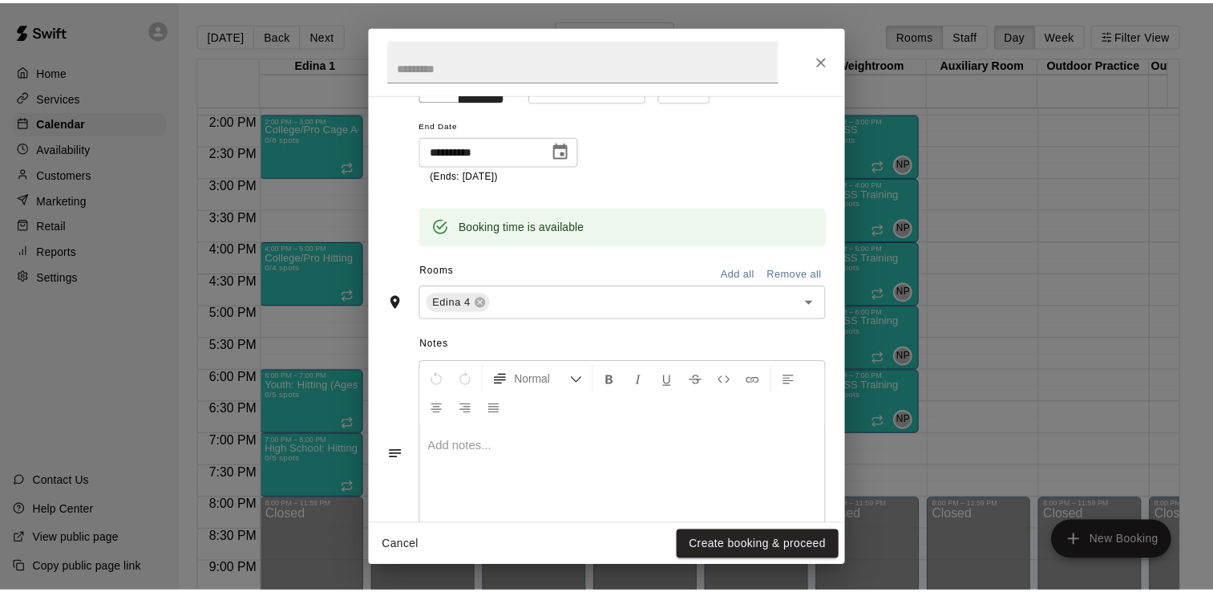
scroll to position [431, 0]
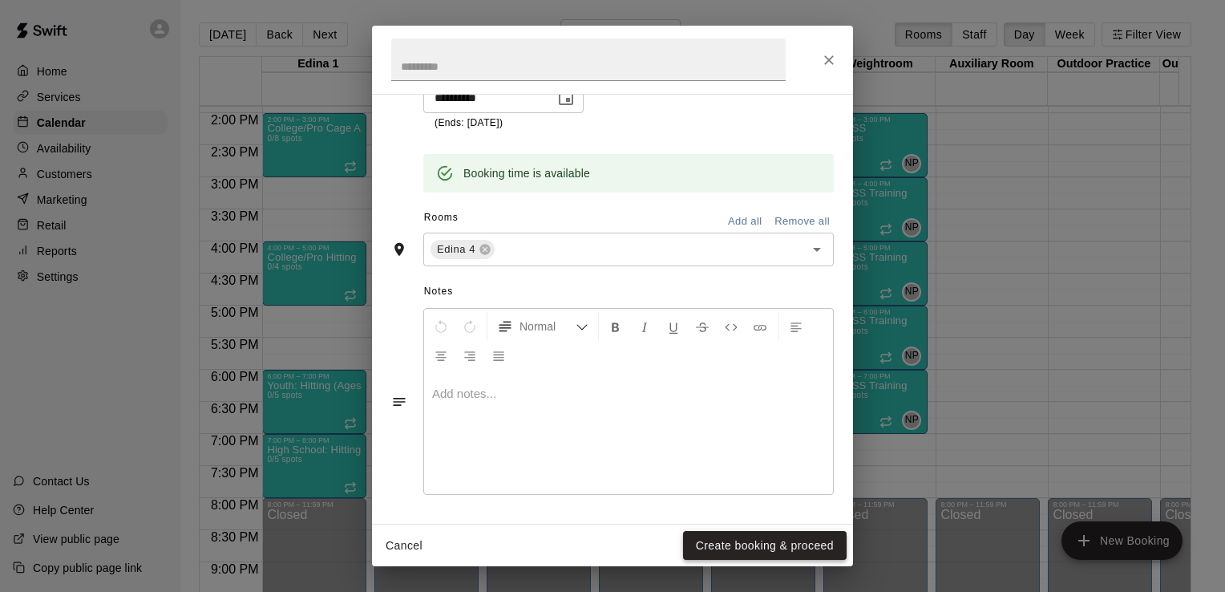
click at [783, 541] on button "Create booking & proceed" at bounding box center [765, 546] width 164 height 30
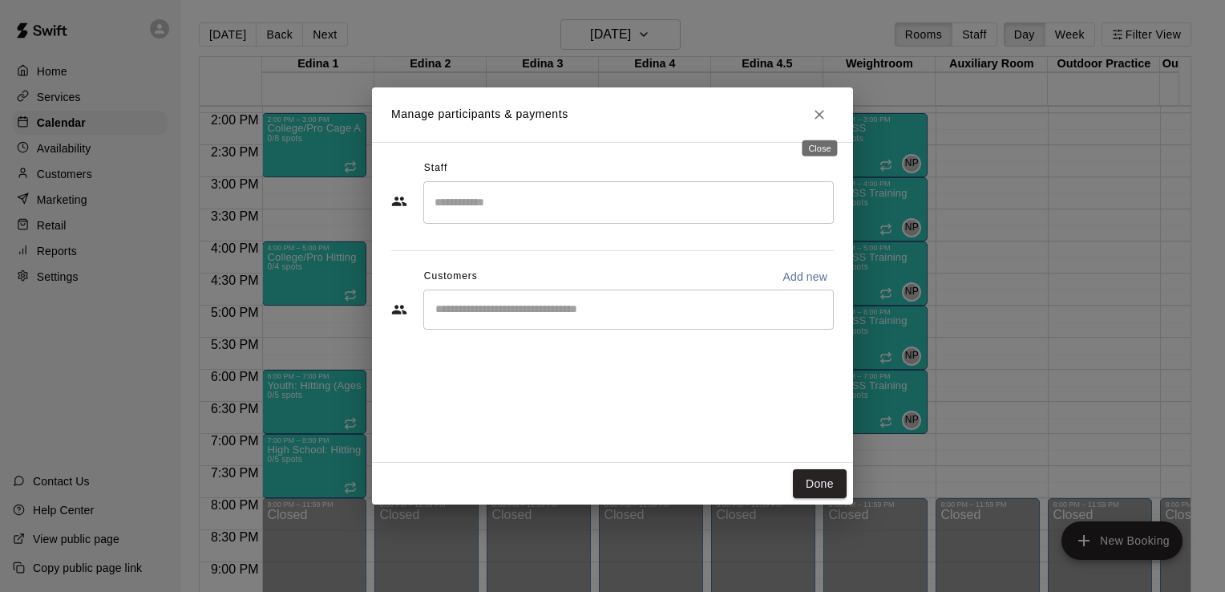
click at [824, 115] on icon "Close" at bounding box center [820, 115] width 16 height 16
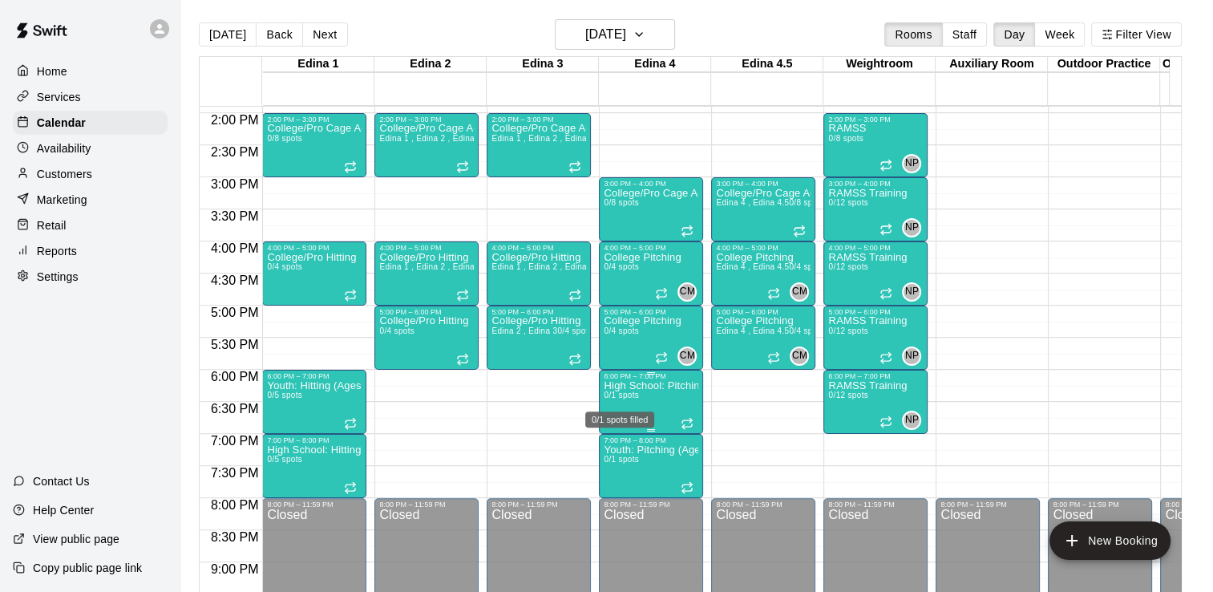
click at [624, 398] on span "0/1 spots" at bounding box center [621, 395] width 35 height 9
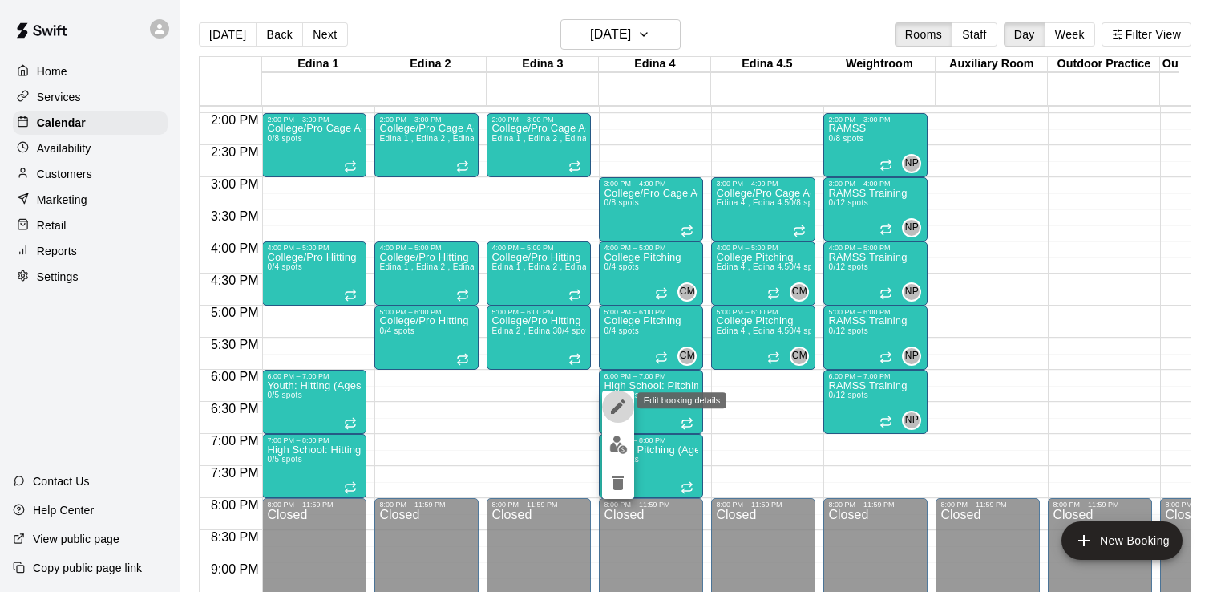
click at [623, 404] on icon "edit" at bounding box center [618, 406] width 19 height 19
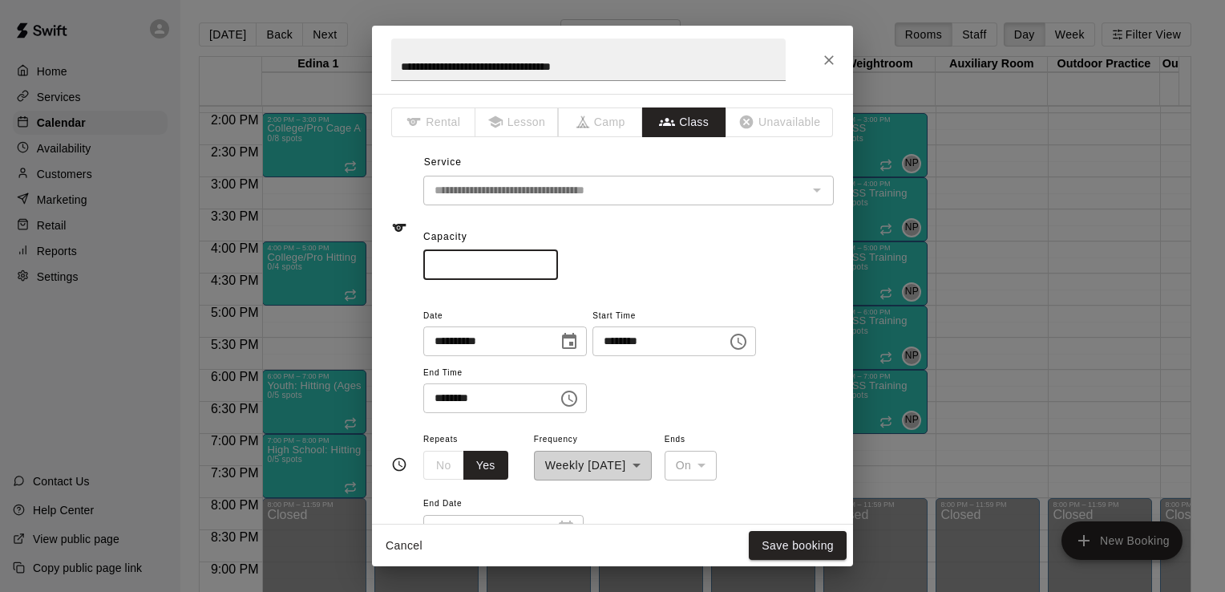
click at [488, 269] on input "*" at bounding box center [490, 265] width 135 height 30
type input "*"
click at [796, 539] on button "Save booking" at bounding box center [798, 546] width 98 height 30
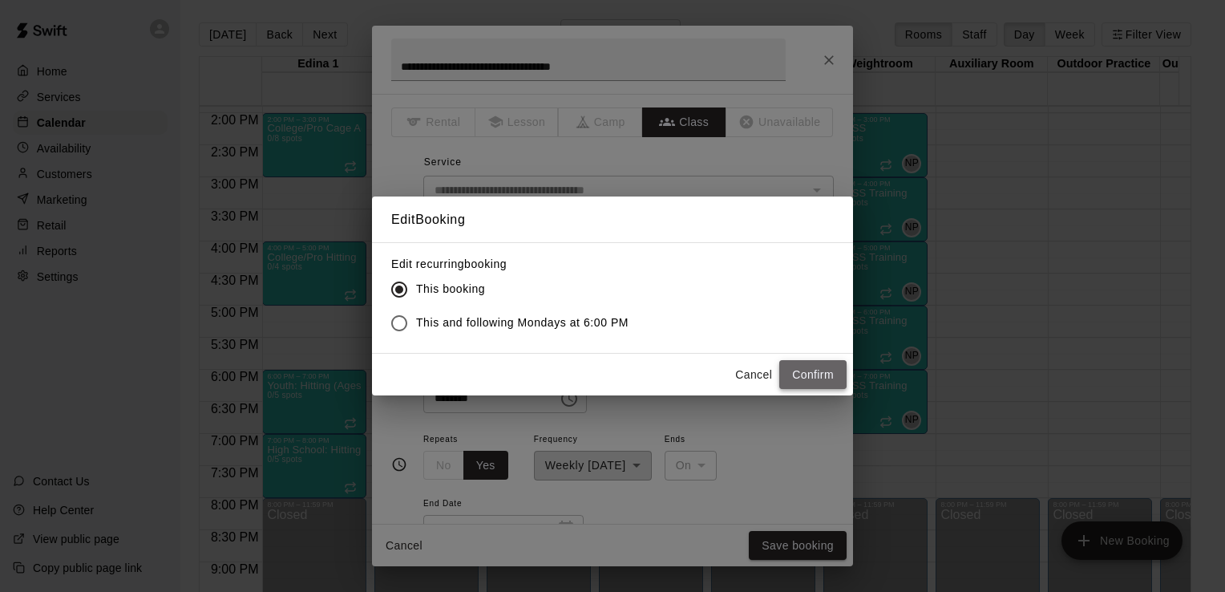
click at [802, 383] on button "Confirm" at bounding box center [813, 375] width 67 height 30
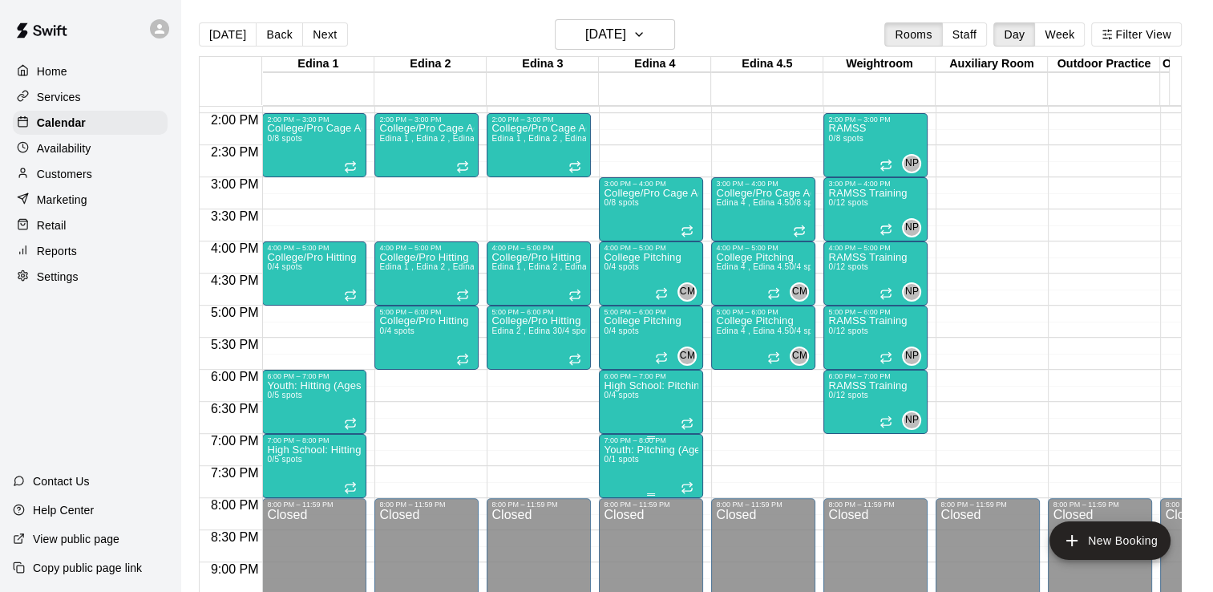
click at [642, 450] on p "Youth: Pitching (Ages 9U-13U)" at bounding box center [651, 450] width 95 height 0
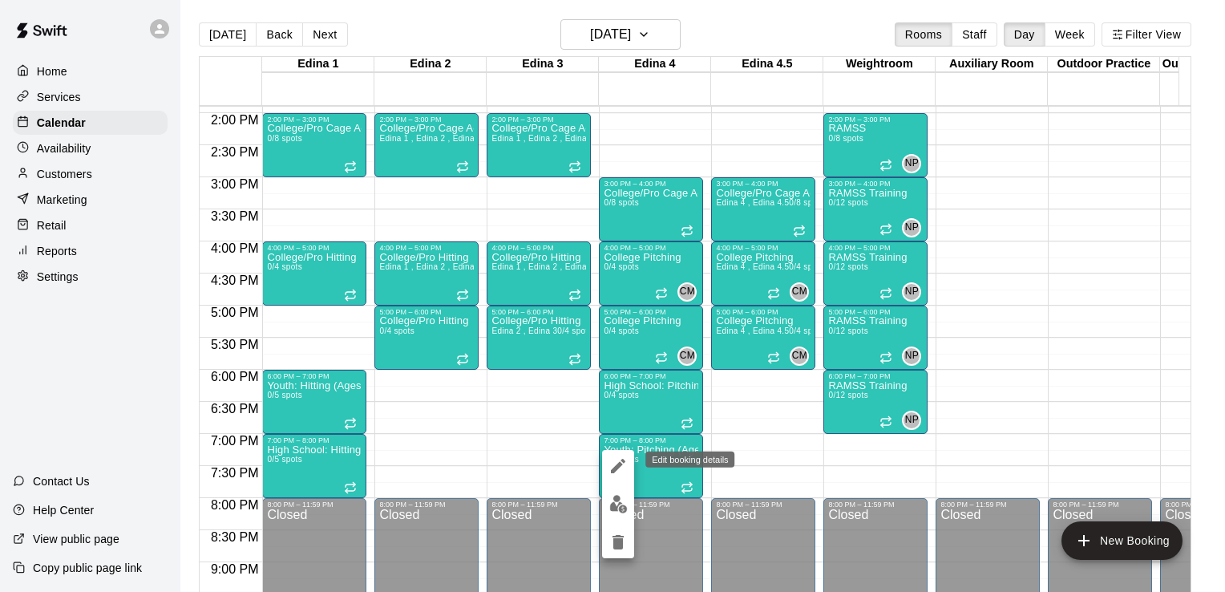
click at [619, 464] on icon "edit" at bounding box center [618, 466] width 14 height 14
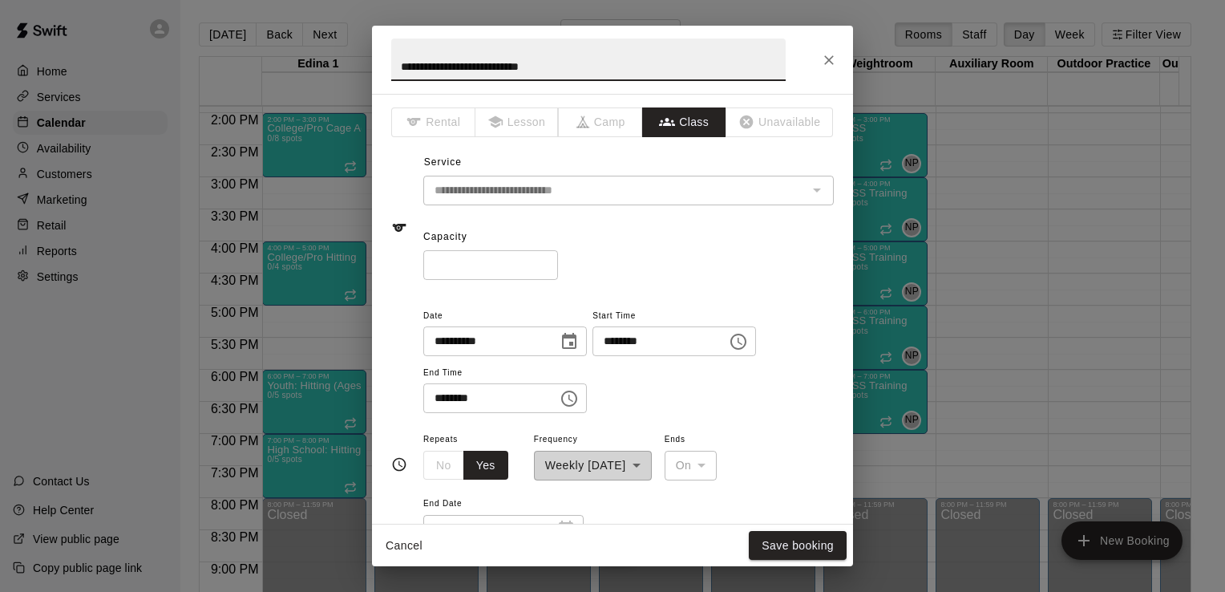
click at [494, 261] on input "*" at bounding box center [490, 265] width 135 height 30
type input "*"
click at [808, 545] on button "Save booking" at bounding box center [798, 546] width 98 height 30
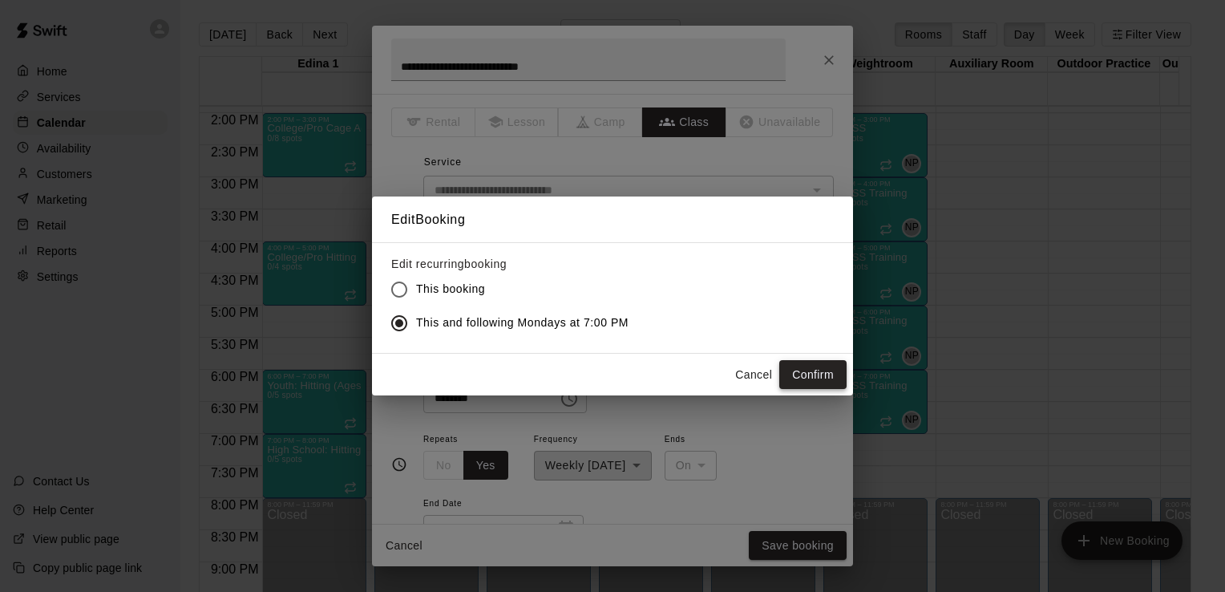
click at [804, 369] on button "Confirm" at bounding box center [813, 375] width 67 height 30
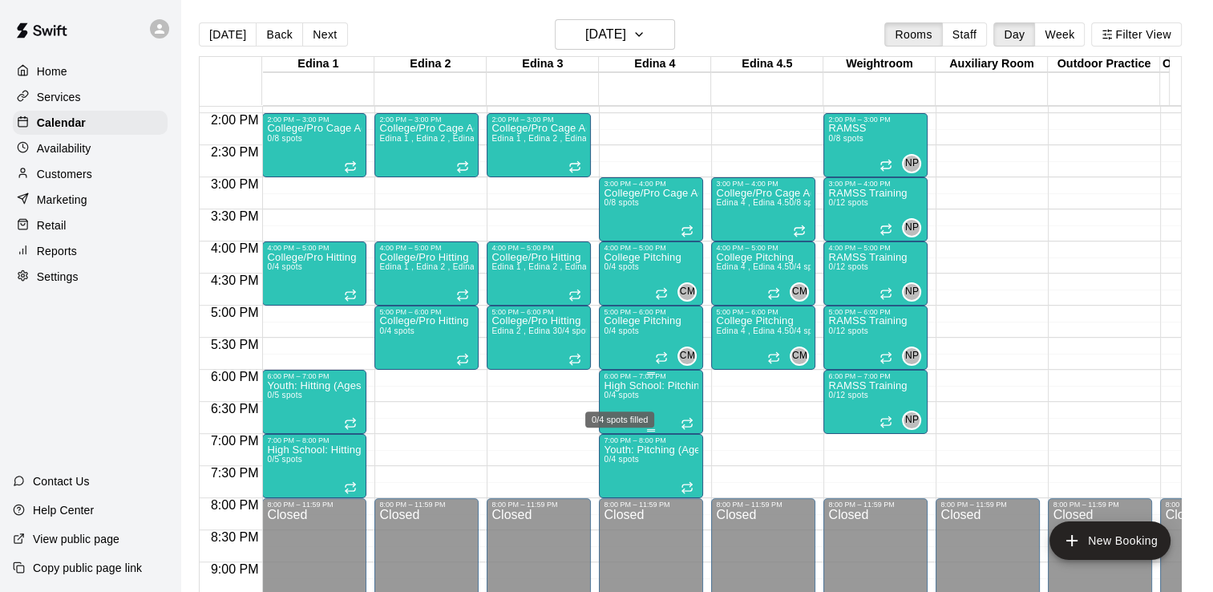
click at [626, 395] on span "0/4 spots" at bounding box center [621, 395] width 35 height 9
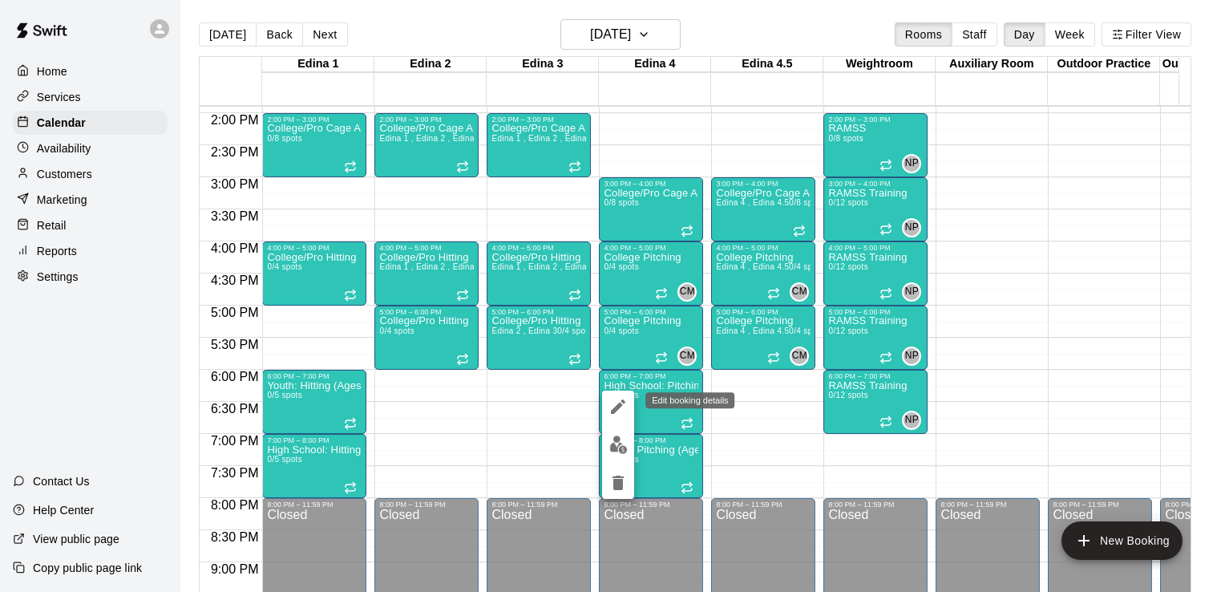
click at [615, 411] on icon "edit" at bounding box center [618, 406] width 14 height 14
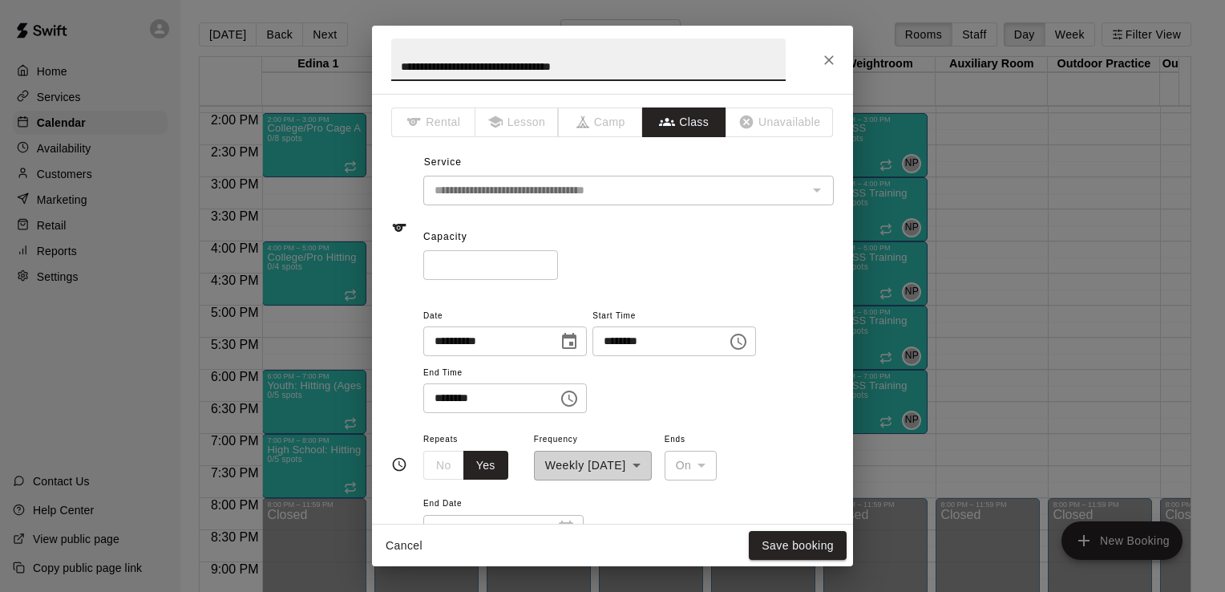
click at [476, 259] on input "*" at bounding box center [490, 265] width 135 height 30
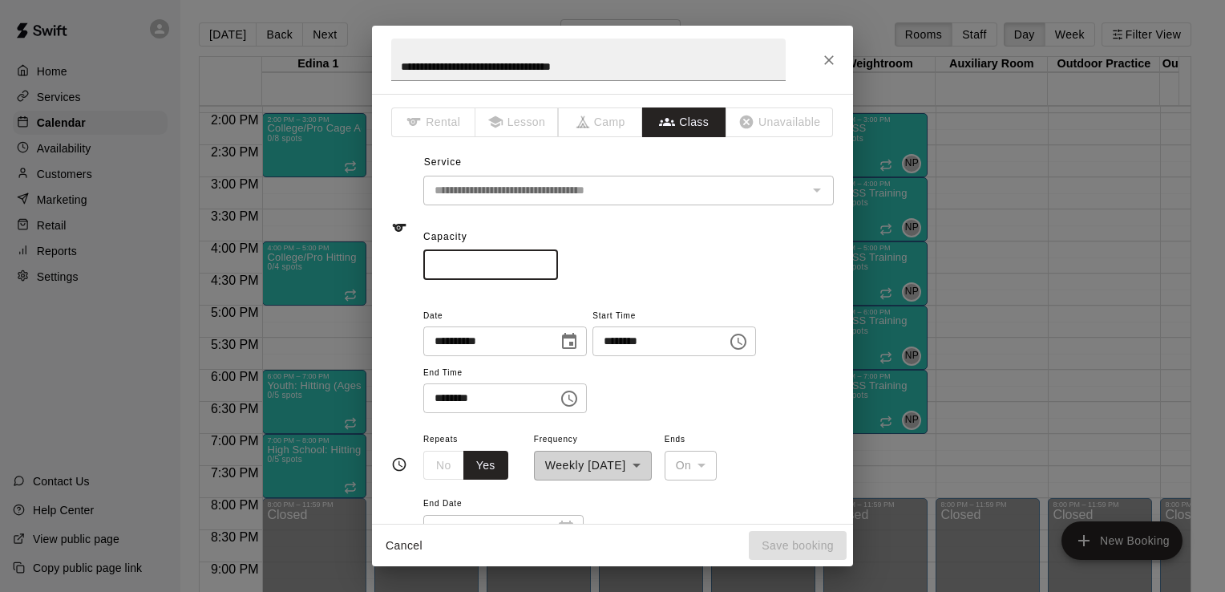
type input "*"
click at [789, 547] on button "Save booking" at bounding box center [798, 546] width 98 height 30
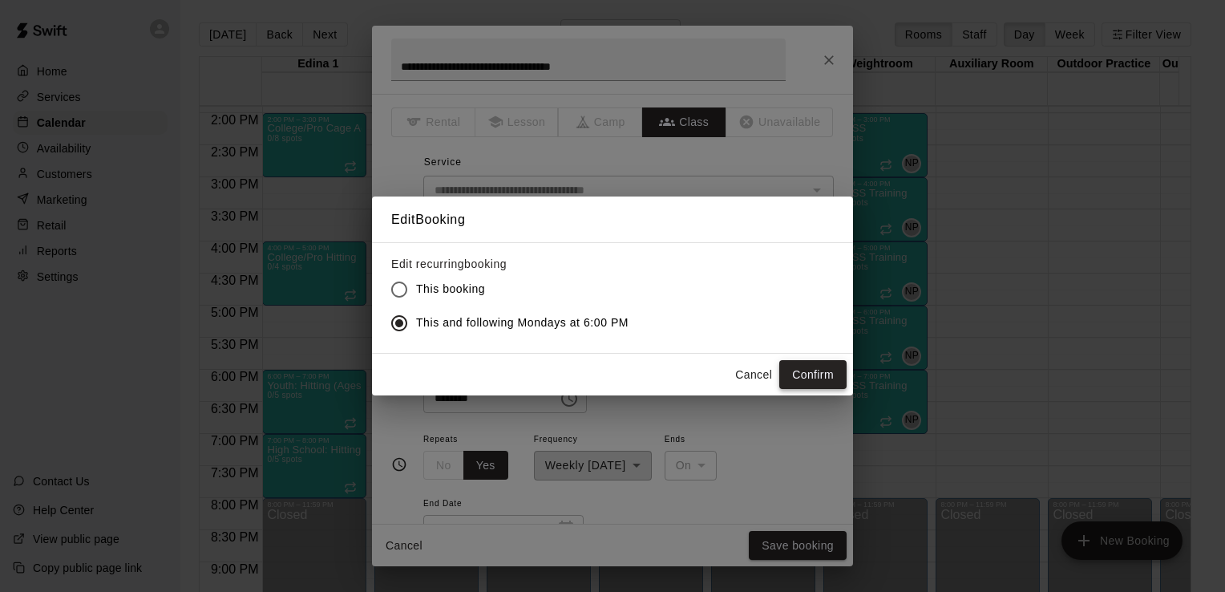
click at [815, 374] on button "Confirm" at bounding box center [813, 375] width 67 height 30
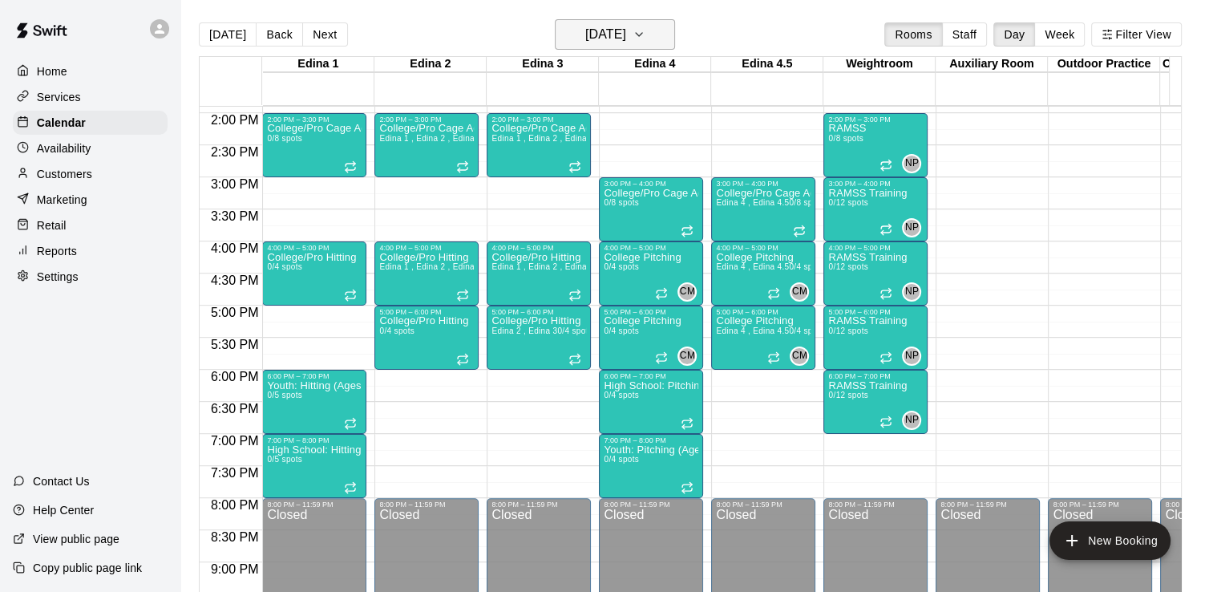
click at [646, 37] on icon "button" at bounding box center [639, 34] width 13 height 19
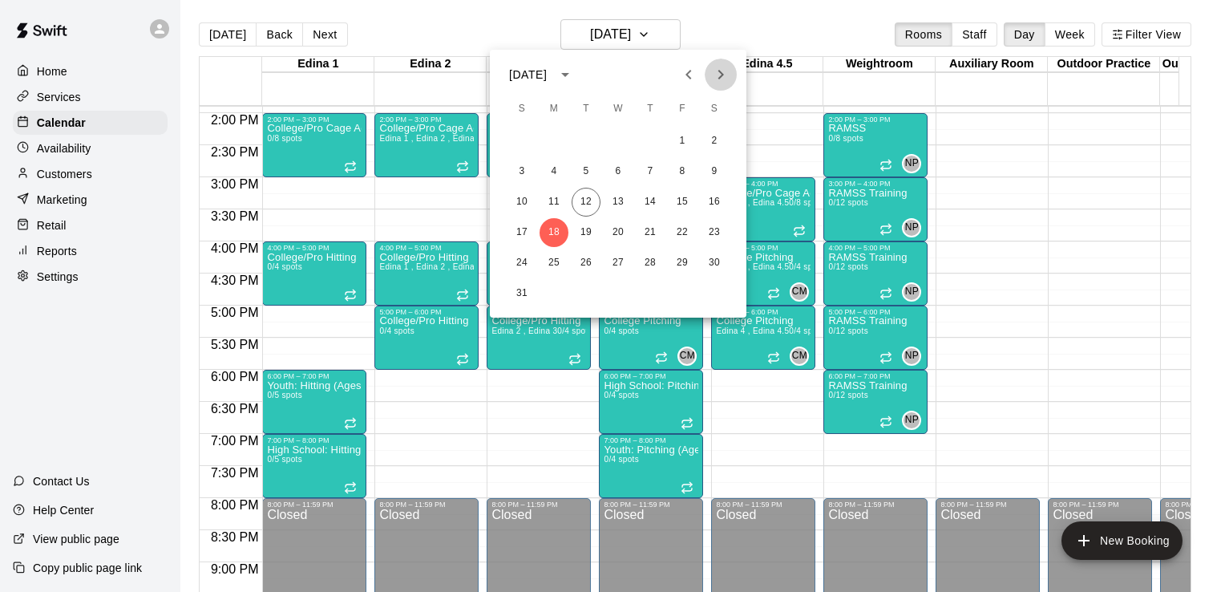
click at [722, 74] on icon "Next month" at bounding box center [722, 75] width 6 height 10
click at [553, 141] on button "1" at bounding box center [554, 141] width 29 height 29
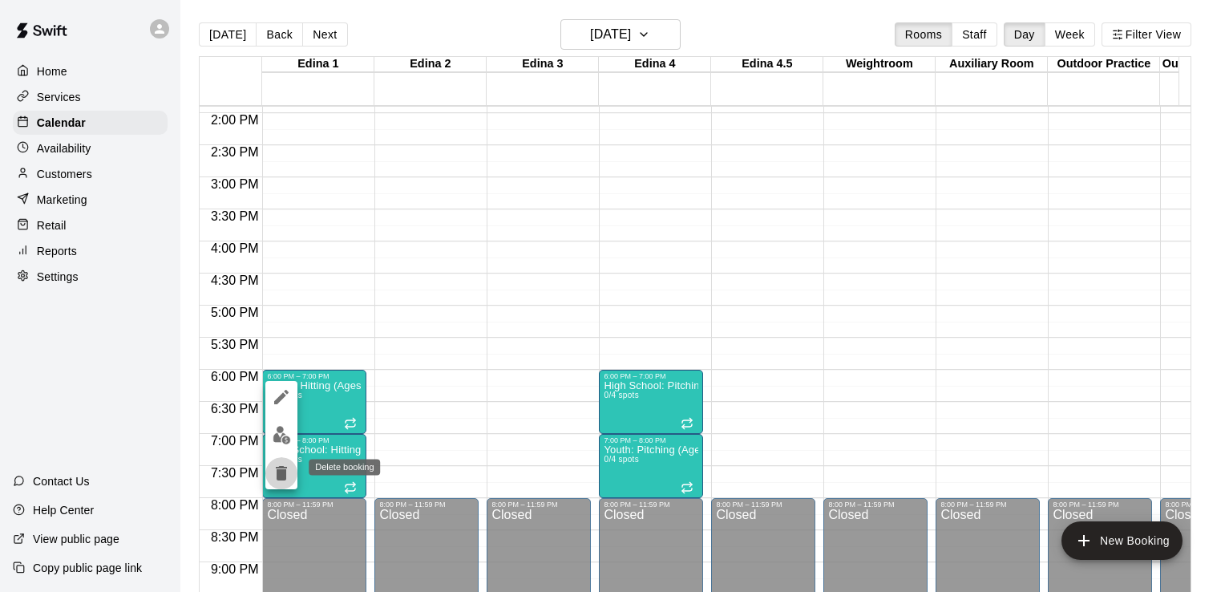
click at [281, 478] on icon "delete" at bounding box center [281, 473] width 11 height 14
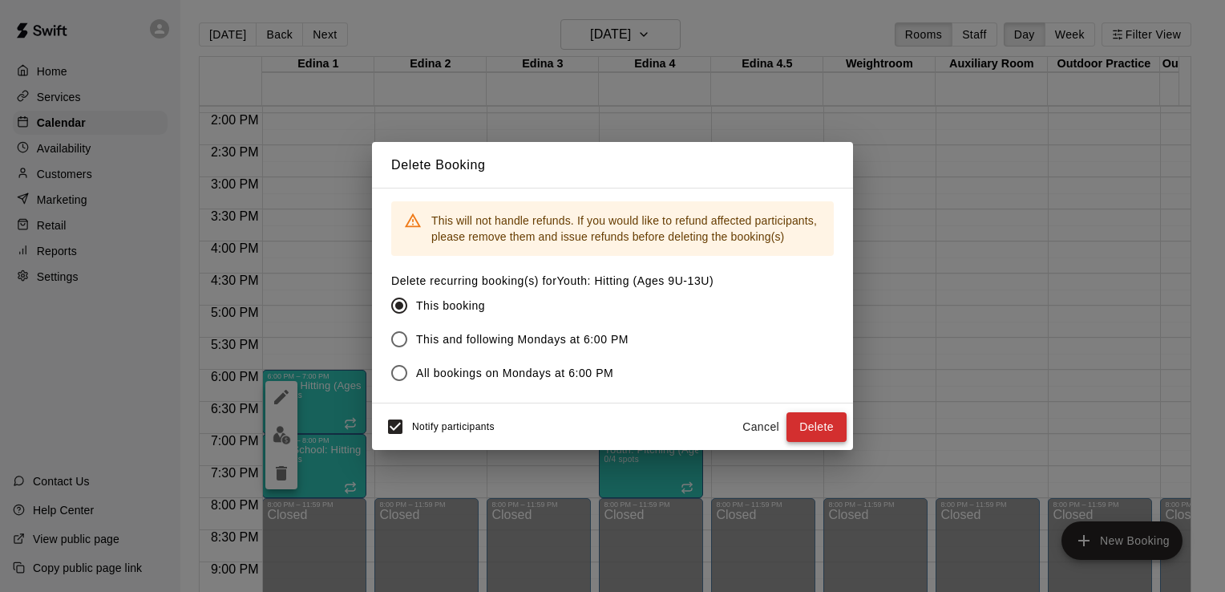
click at [819, 423] on button "Delete" at bounding box center [817, 427] width 60 height 30
click at [819, 423] on div "Cancel Delete" at bounding box center [790, 427] width 111 height 30
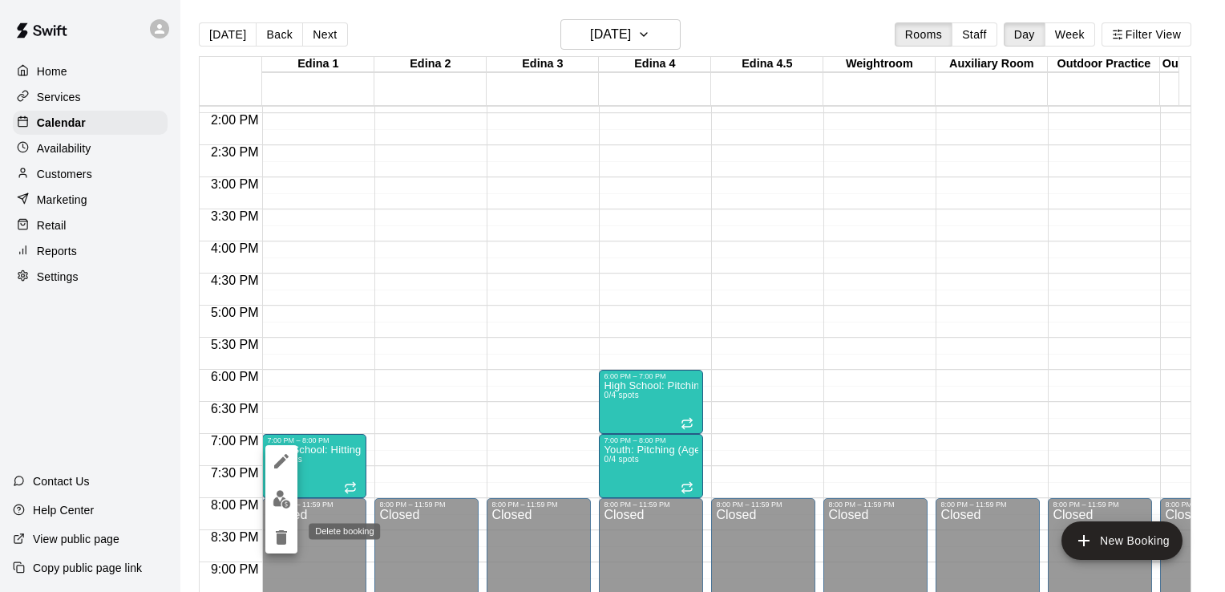
click at [282, 535] on icon "delete" at bounding box center [281, 537] width 11 height 14
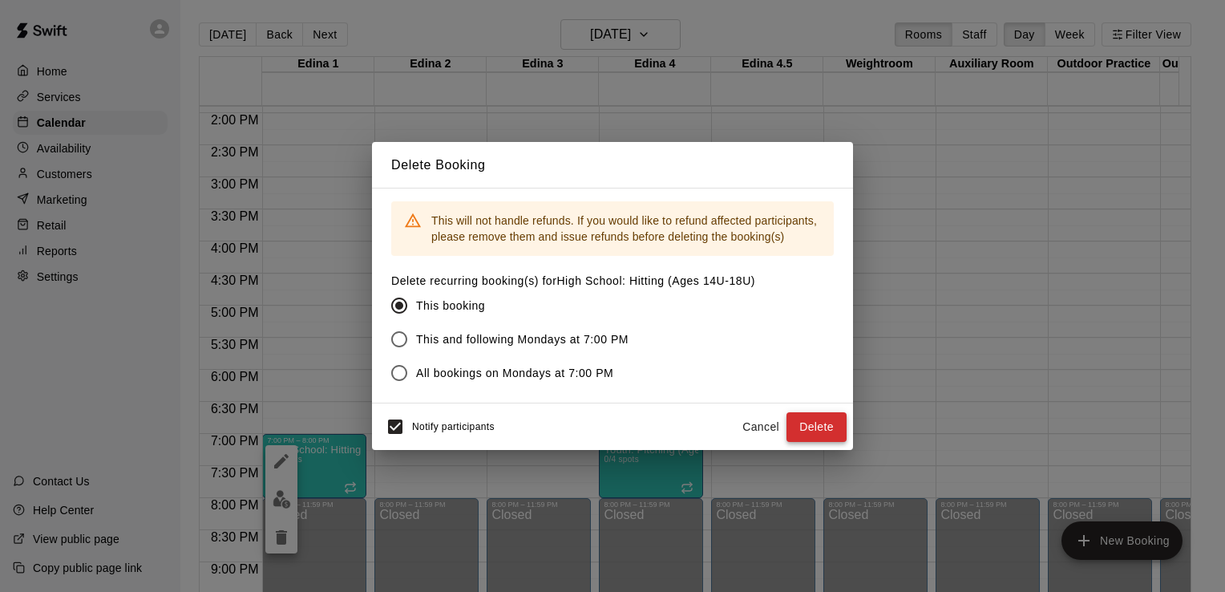
click at [811, 423] on button "Delete" at bounding box center [817, 427] width 60 height 30
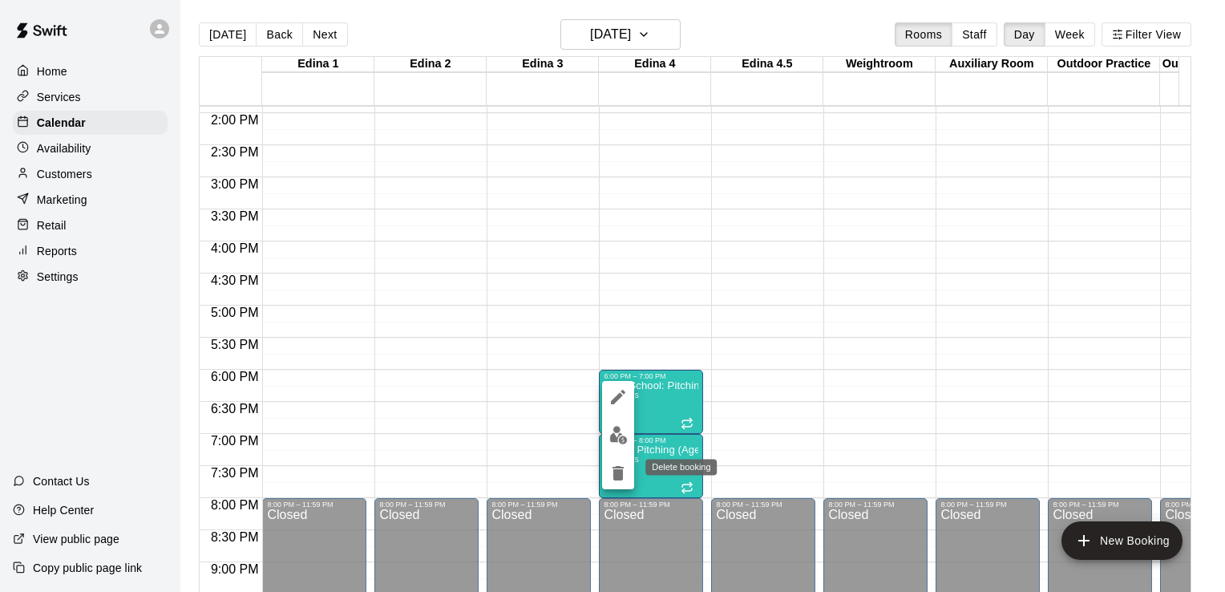
click at [616, 474] on icon "delete" at bounding box center [618, 473] width 11 height 14
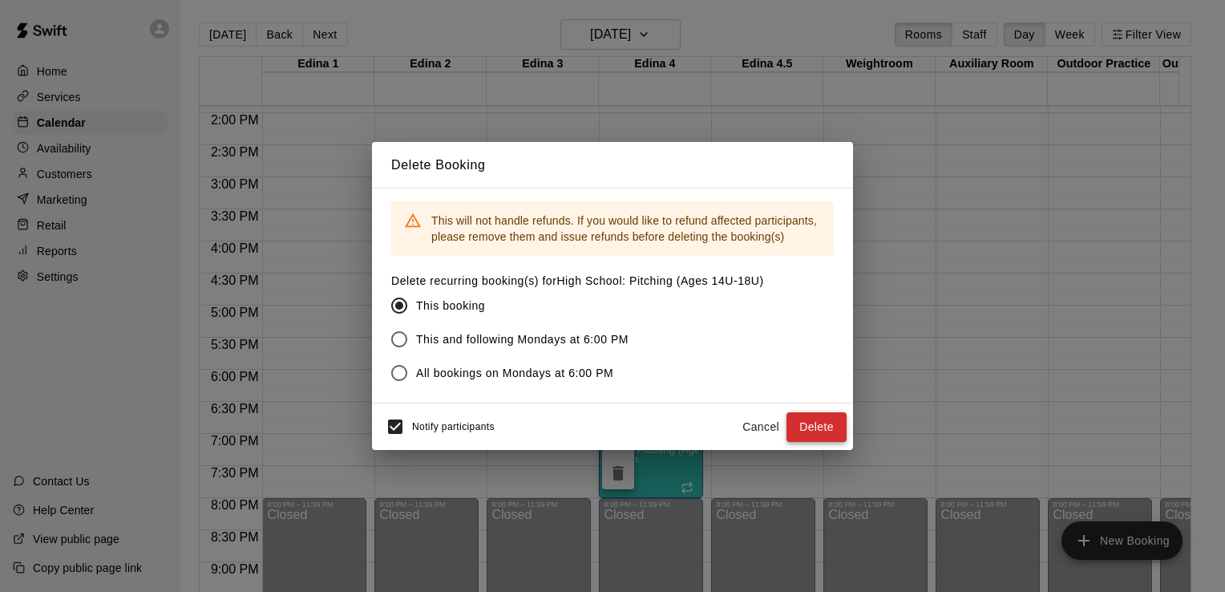
click at [832, 424] on button "Delete" at bounding box center [817, 427] width 60 height 30
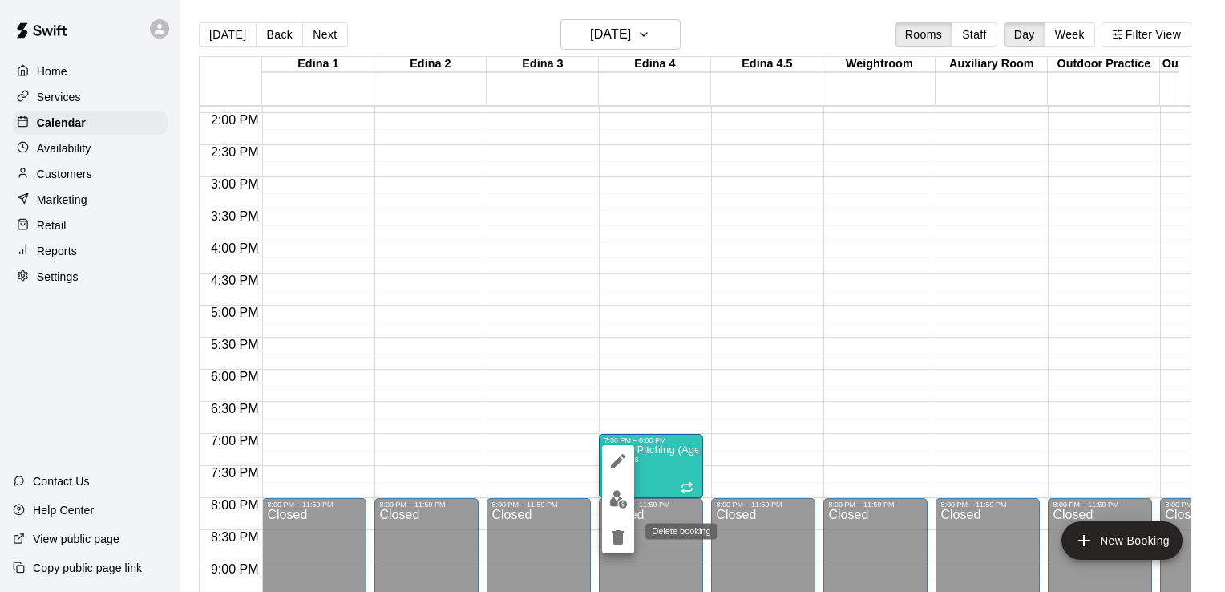
click at [622, 537] on icon "delete" at bounding box center [618, 537] width 11 height 14
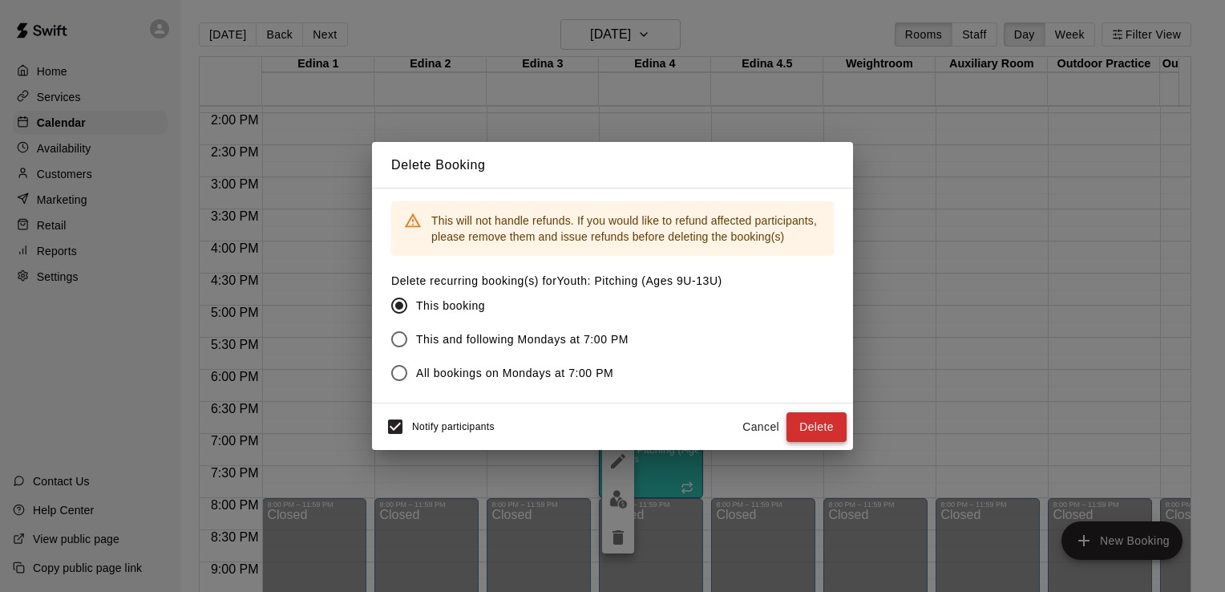
click at [815, 427] on button "Delete" at bounding box center [817, 427] width 60 height 30
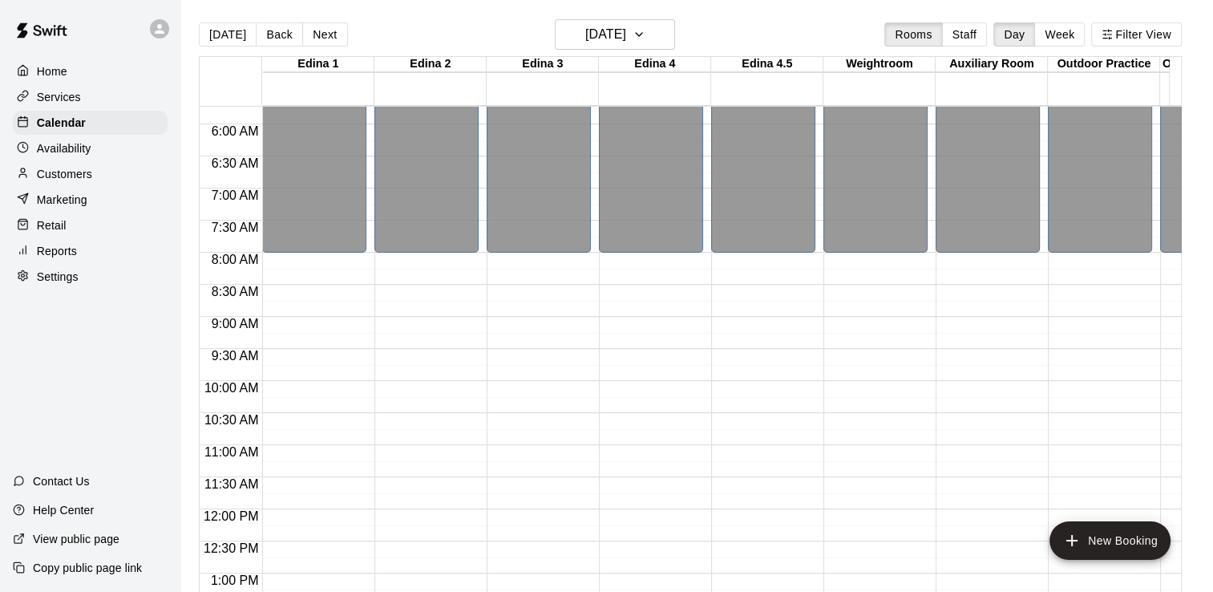
scroll to position [0, 0]
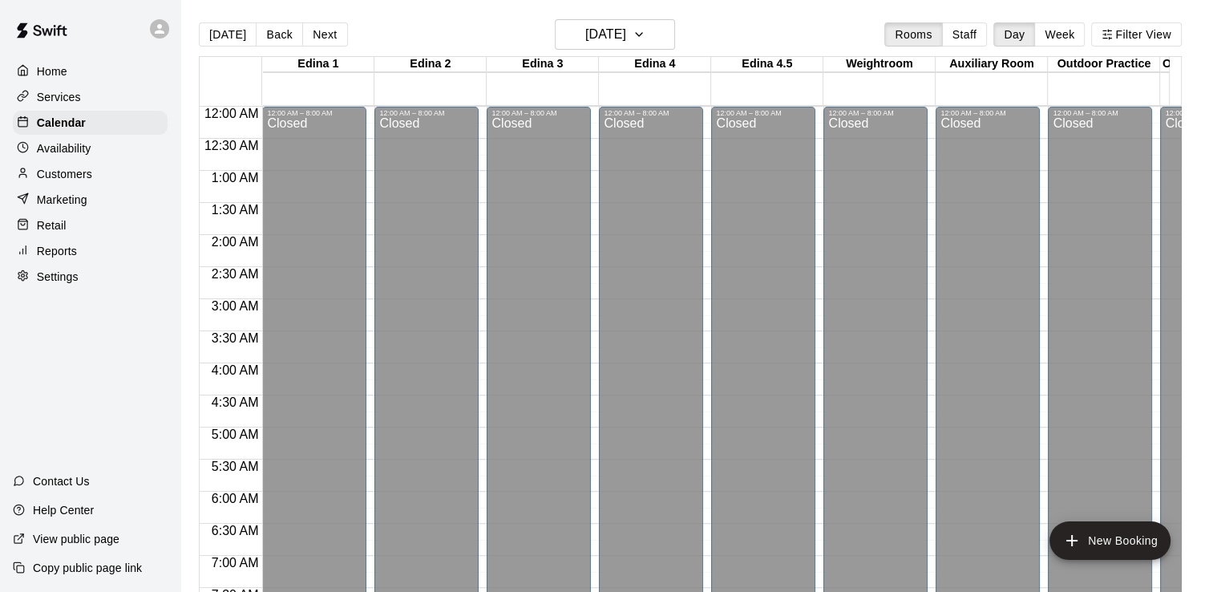
click at [49, 75] on p "Home" at bounding box center [52, 71] width 30 height 16
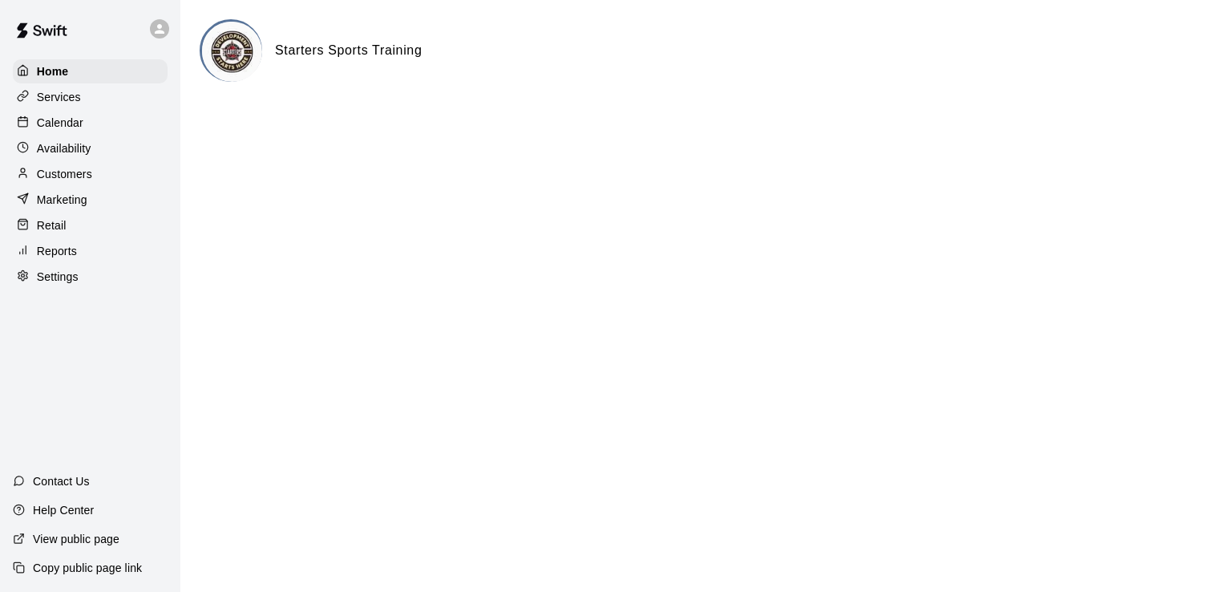
click at [73, 127] on p "Calendar" at bounding box center [60, 123] width 47 height 16
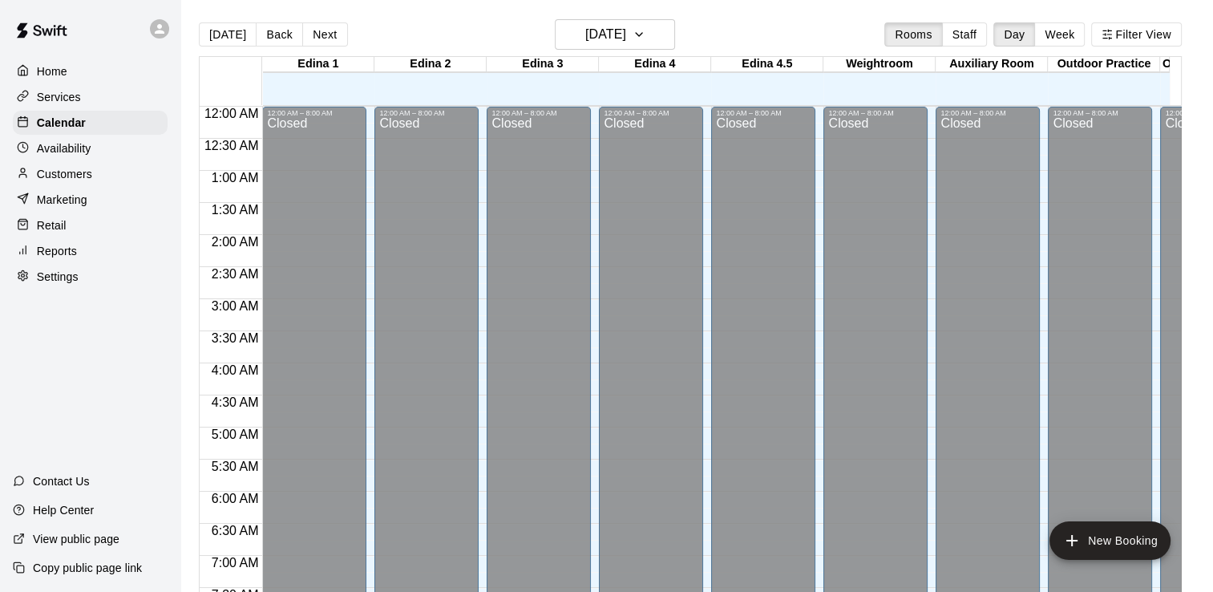
click at [70, 100] on p "Services" at bounding box center [59, 97] width 44 height 16
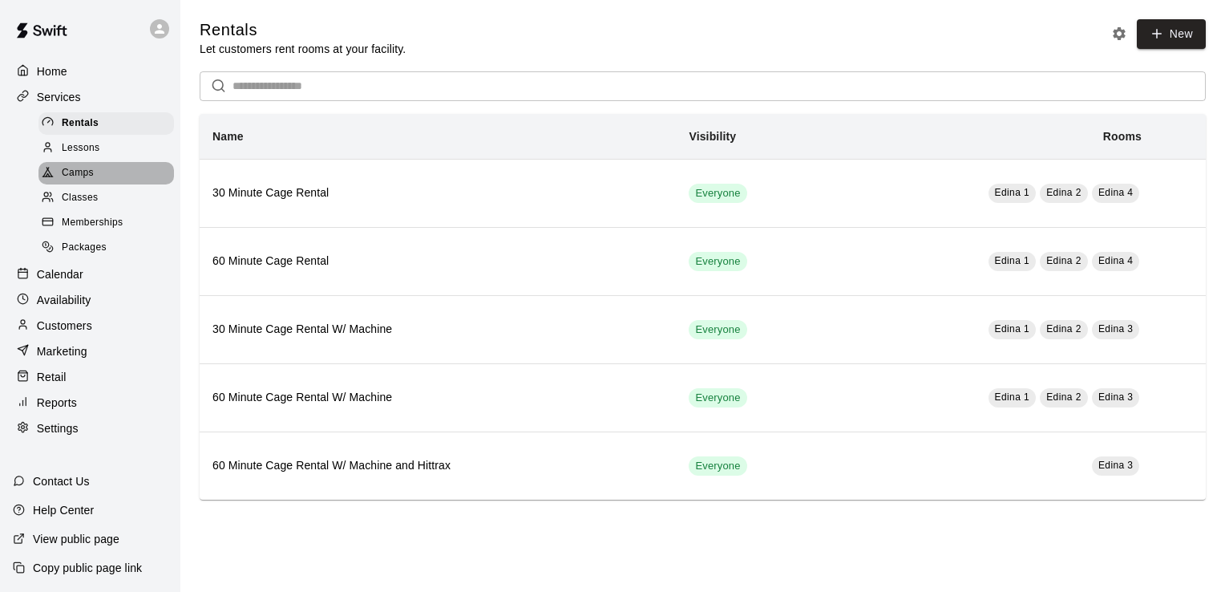
click at [86, 179] on span "Camps" at bounding box center [78, 173] width 32 height 16
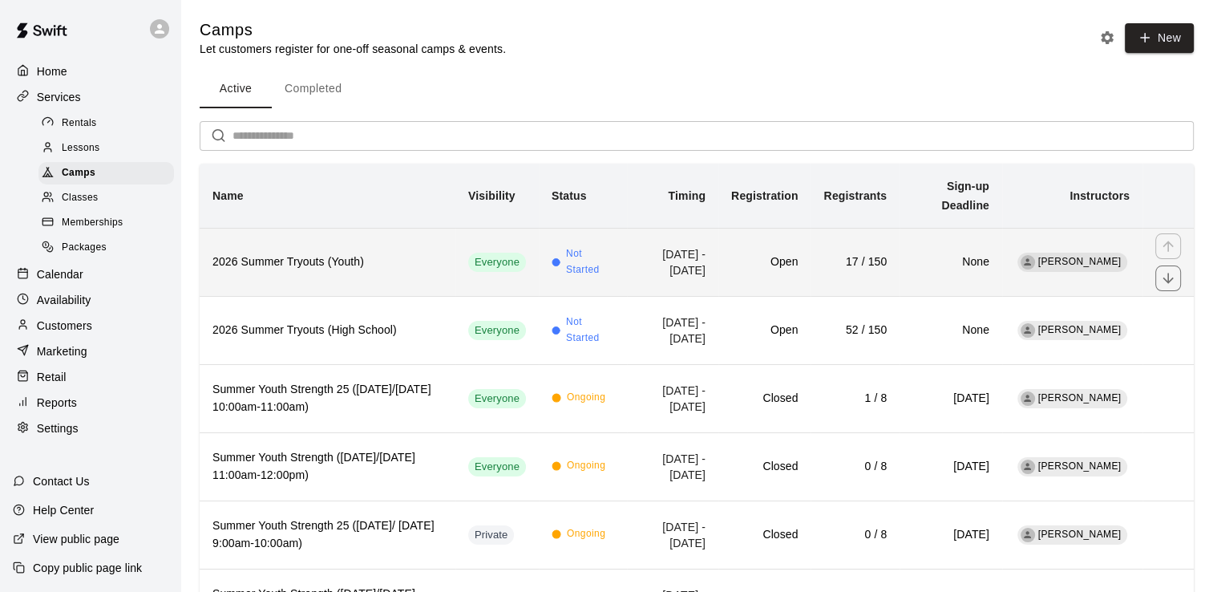
click at [331, 262] on h6 "2026 Summer Tryouts (Youth)" at bounding box center [328, 262] width 230 height 18
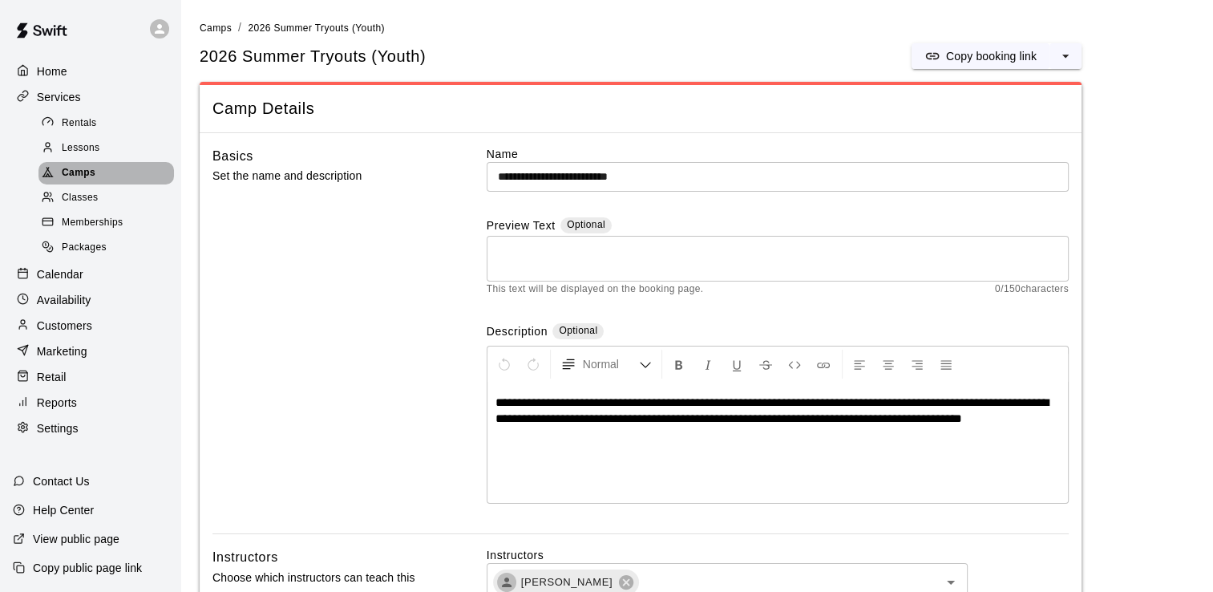
click at [79, 176] on span "Camps" at bounding box center [79, 173] width 34 height 16
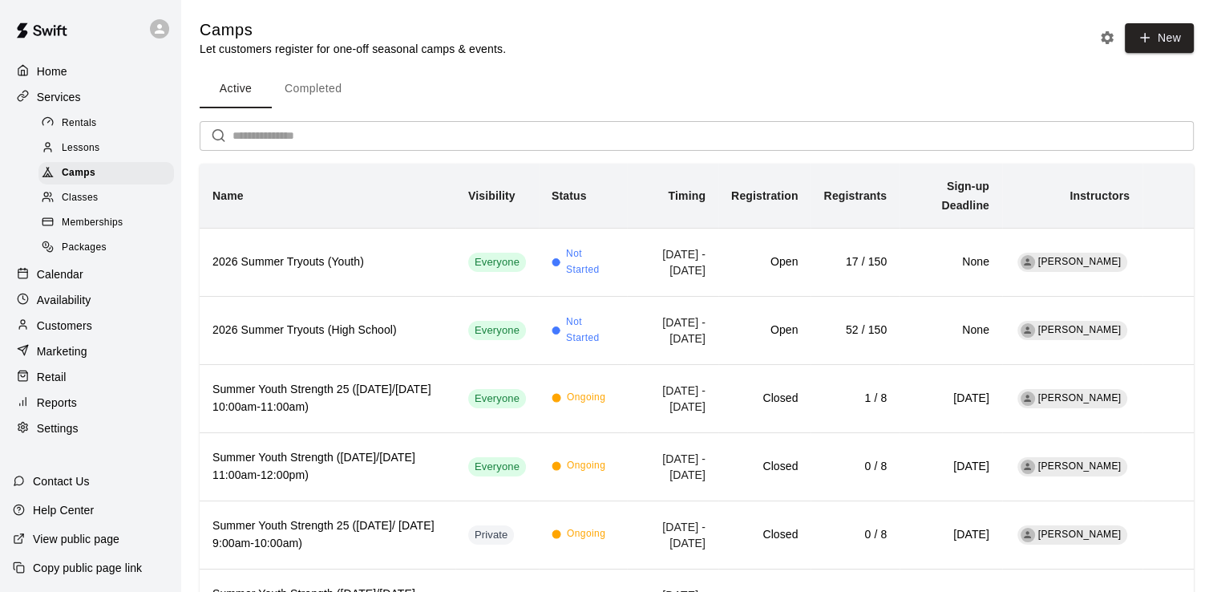
click at [71, 282] on p "Calendar" at bounding box center [60, 274] width 47 height 16
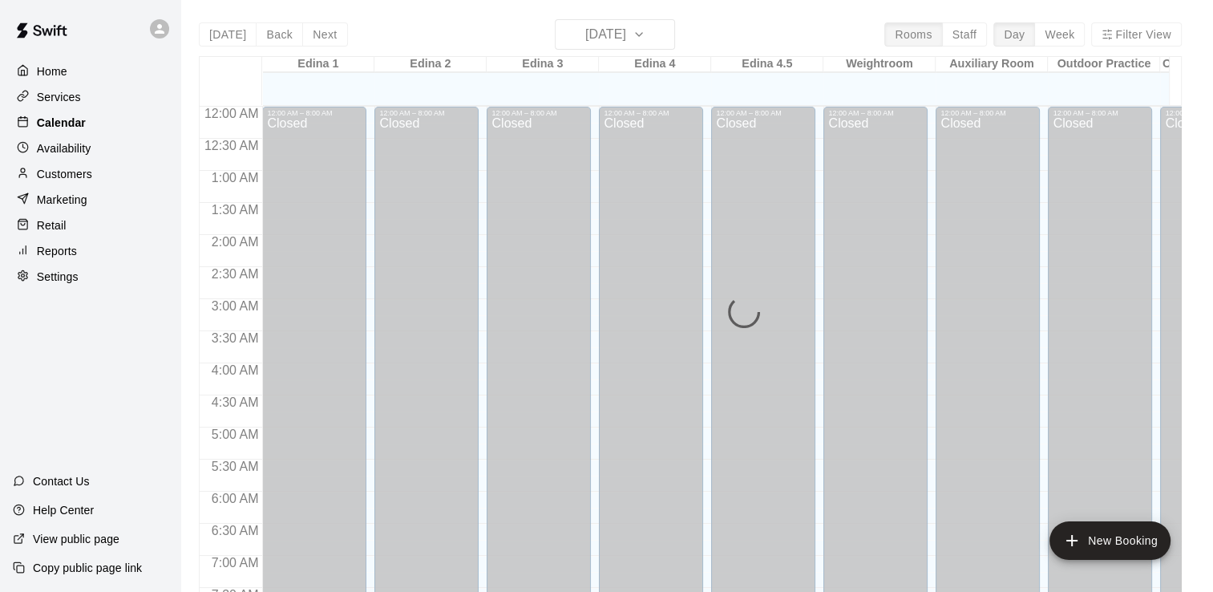
scroll to position [614, 0]
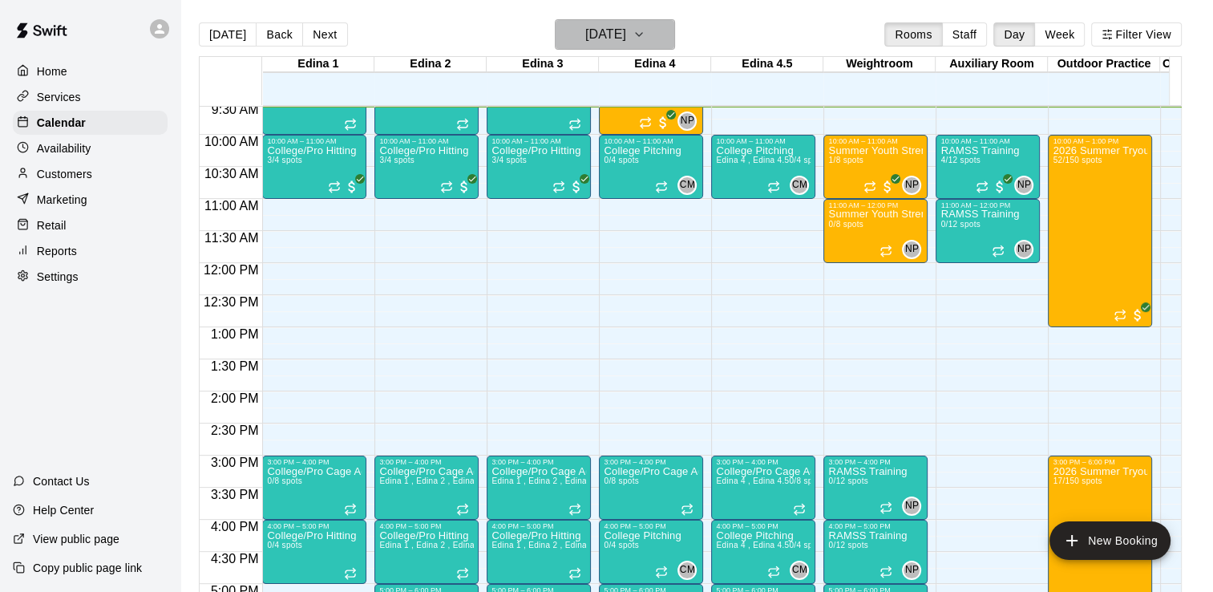
click at [646, 34] on icon "button" at bounding box center [639, 34] width 13 height 19
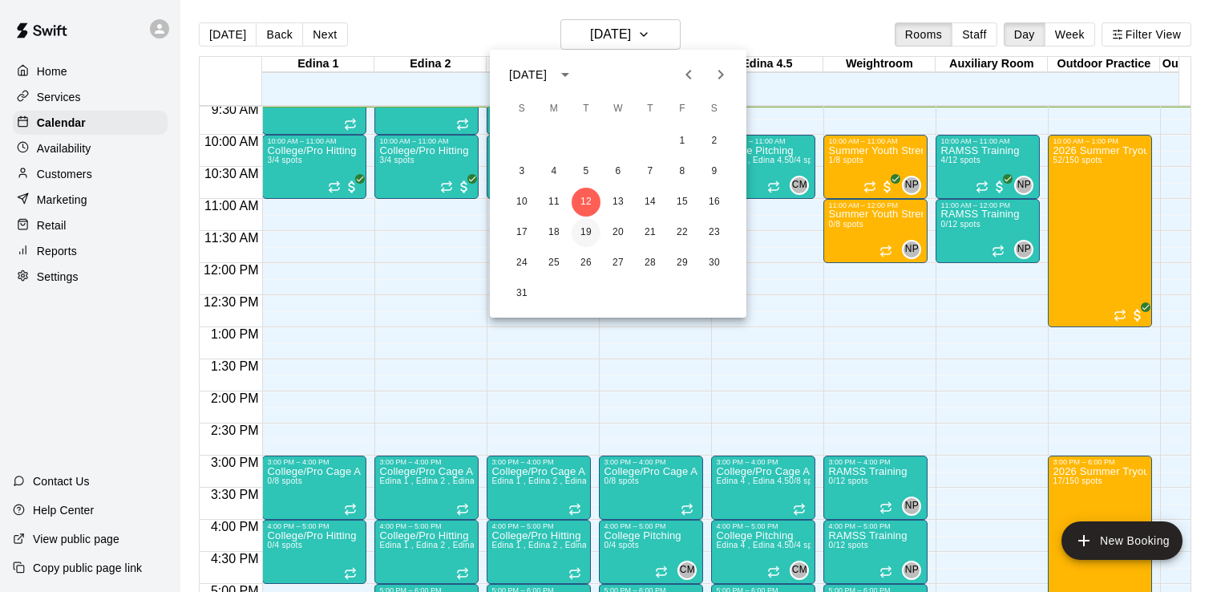
click at [587, 236] on button "19" at bounding box center [586, 232] width 29 height 29
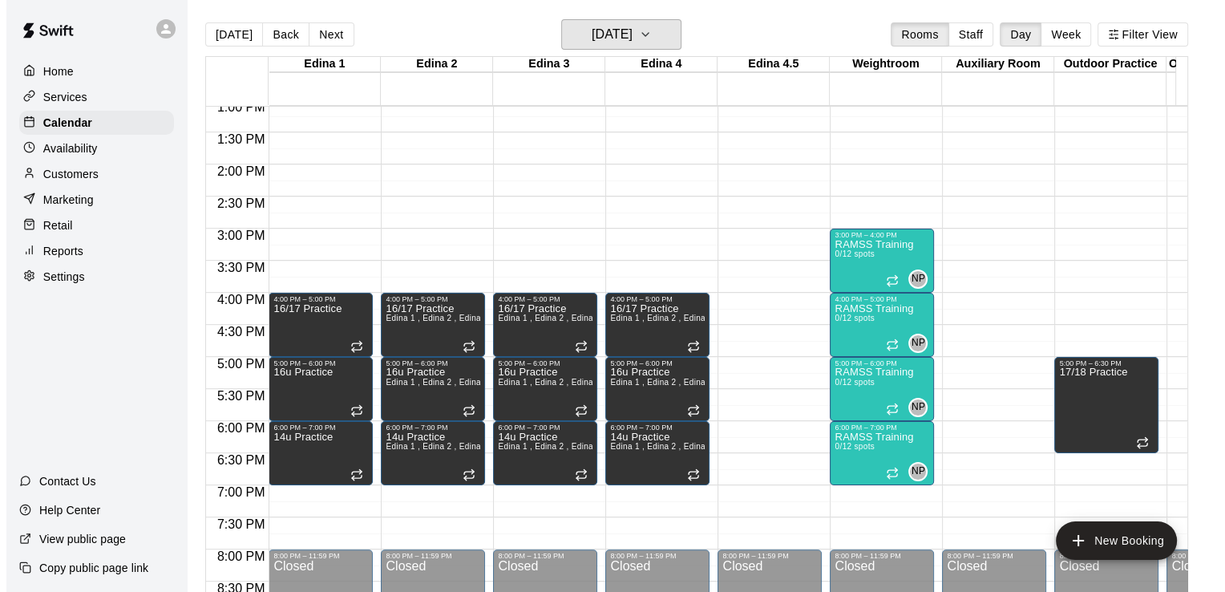
scroll to position [974, 0]
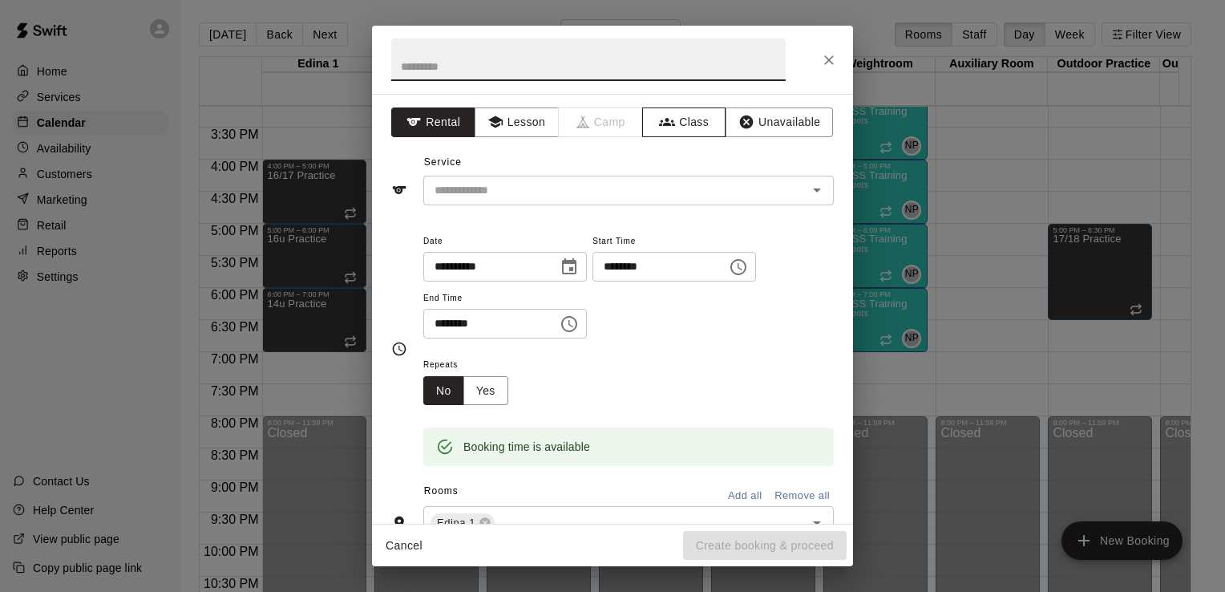
click at [687, 120] on button "Class" at bounding box center [684, 122] width 84 height 30
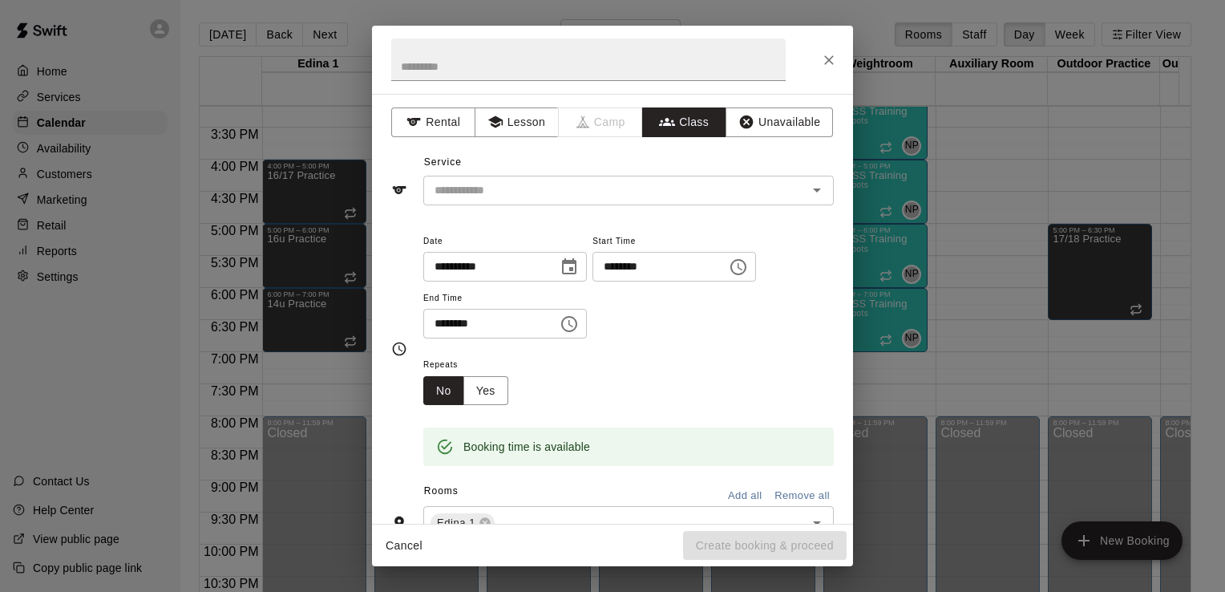
click at [813, 188] on icon "Open" at bounding box center [817, 190] width 8 height 4
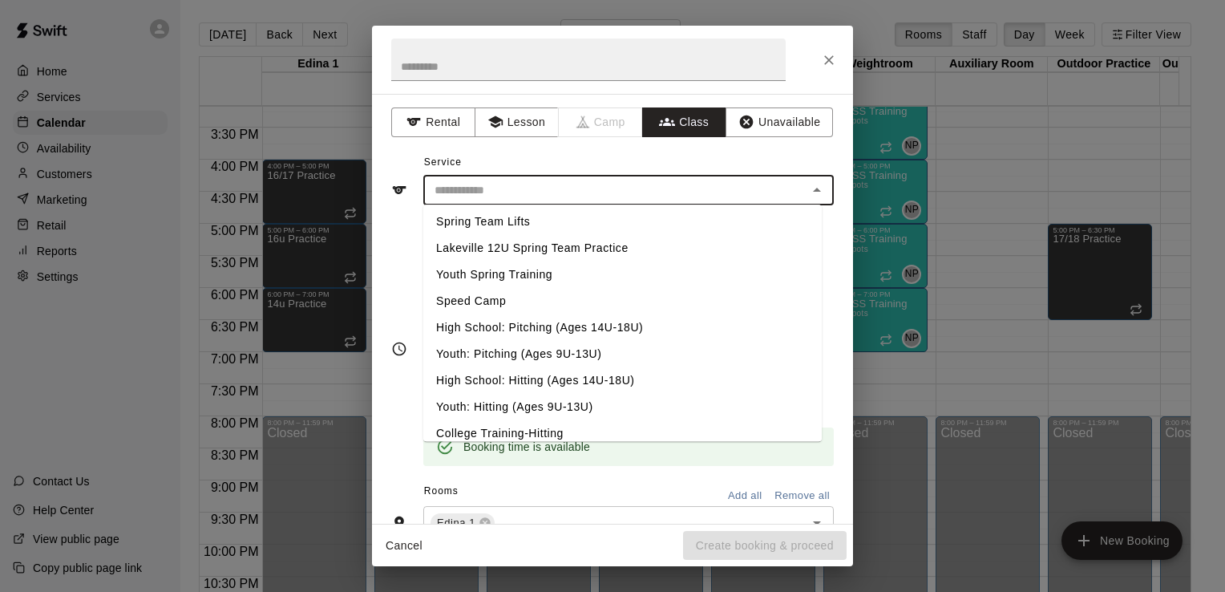
scroll to position [676, 0]
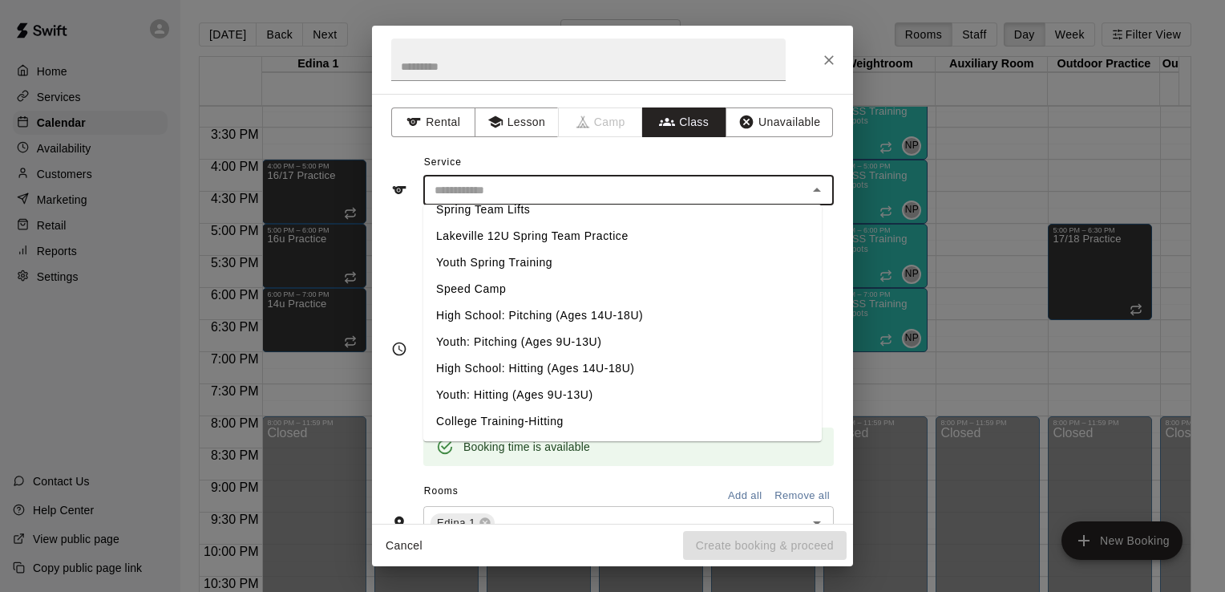
click at [599, 367] on li "High School: Hitting (Ages 14U-18U)" at bounding box center [622, 368] width 399 height 26
type input "**********"
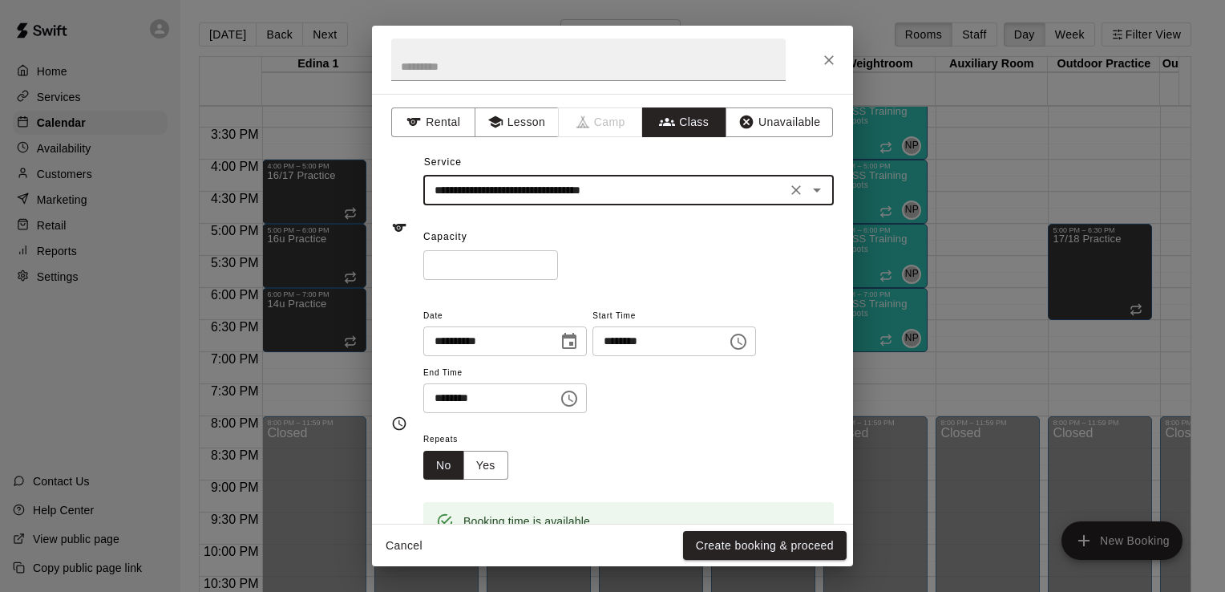
click at [579, 395] on icon "Choose time, selected time is 7:30 PM" at bounding box center [569, 398] width 19 height 19
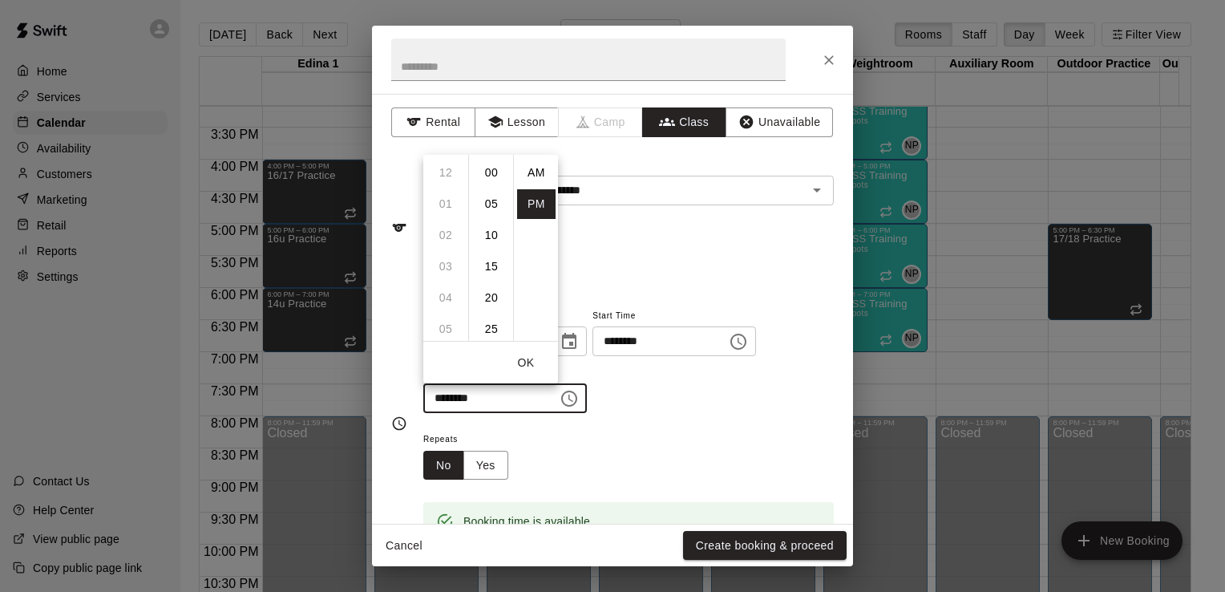
scroll to position [29, 0]
click at [448, 200] on li "08" at bounding box center [446, 205] width 38 height 30
click at [493, 172] on li "00" at bounding box center [491, 173] width 38 height 30
type input "********"
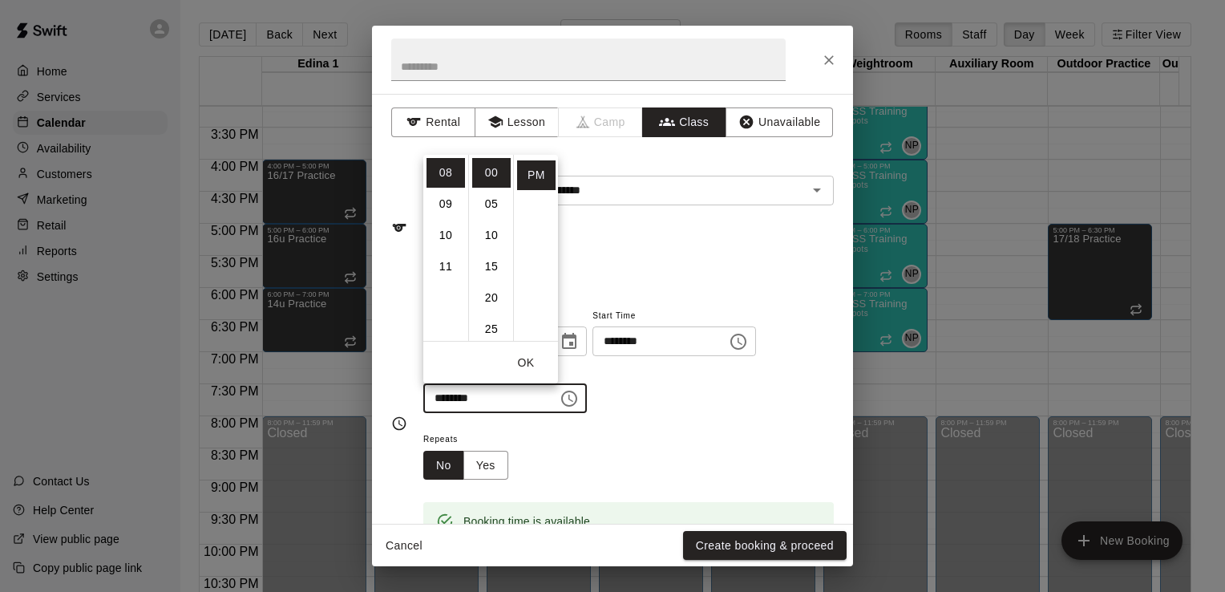
click at [527, 362] on button "OK" at bounding box center [525, 363] width 51 height 30
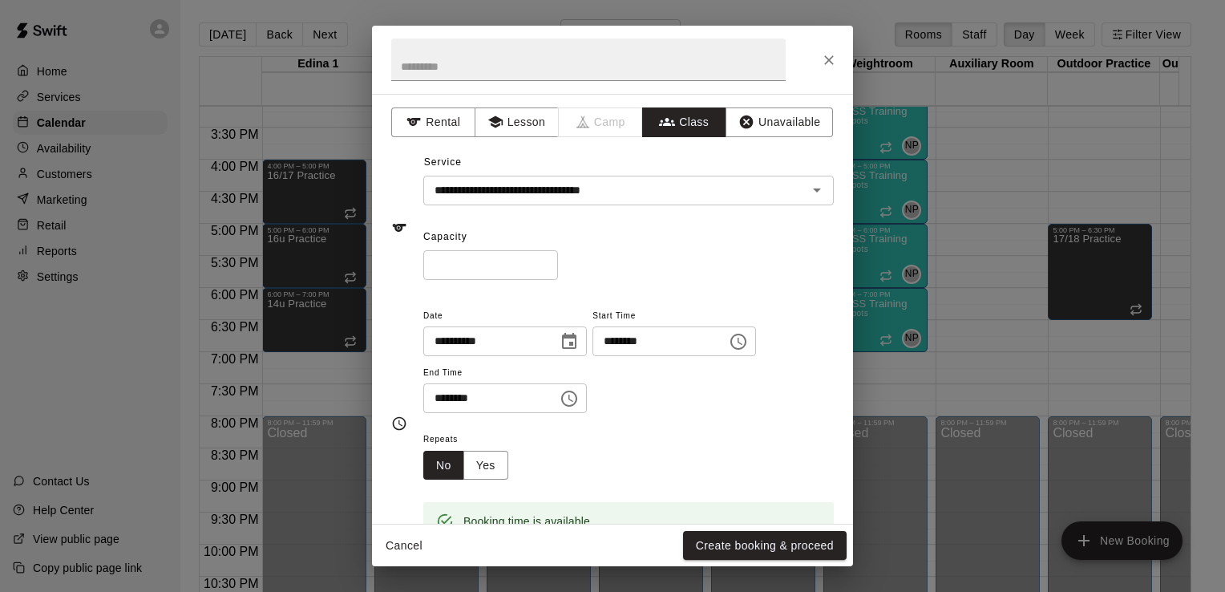
click at [481, 263] on input "*" at bounding box center [490, 265] width 135 height 30
type input "*"
click at [485, 468] on button "Yes" at bounding box center [486, 466] width 45 height 30
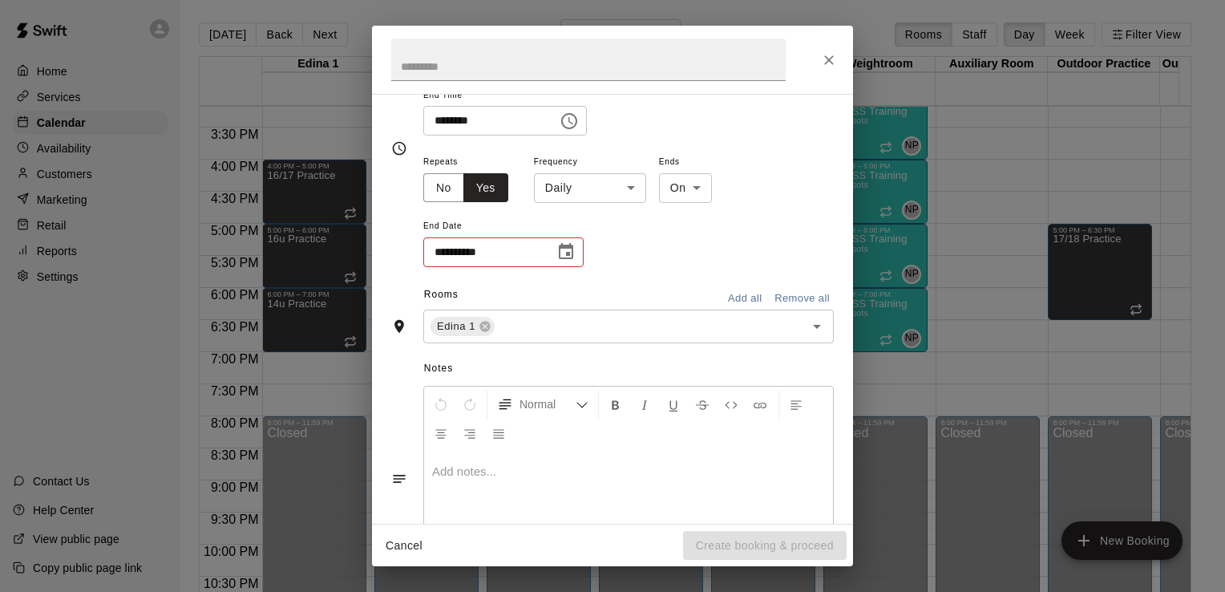
scroll to position [293, 0]
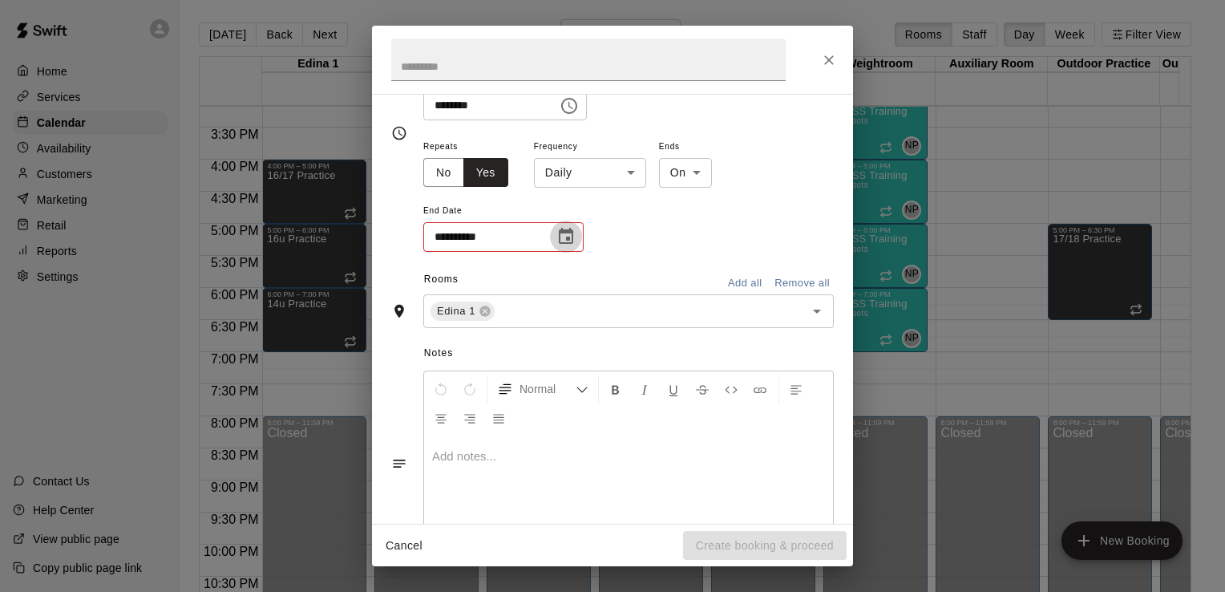
click at [568, 241] on icon "Choose date" at bounding box center [566, 236] width 14 height 16
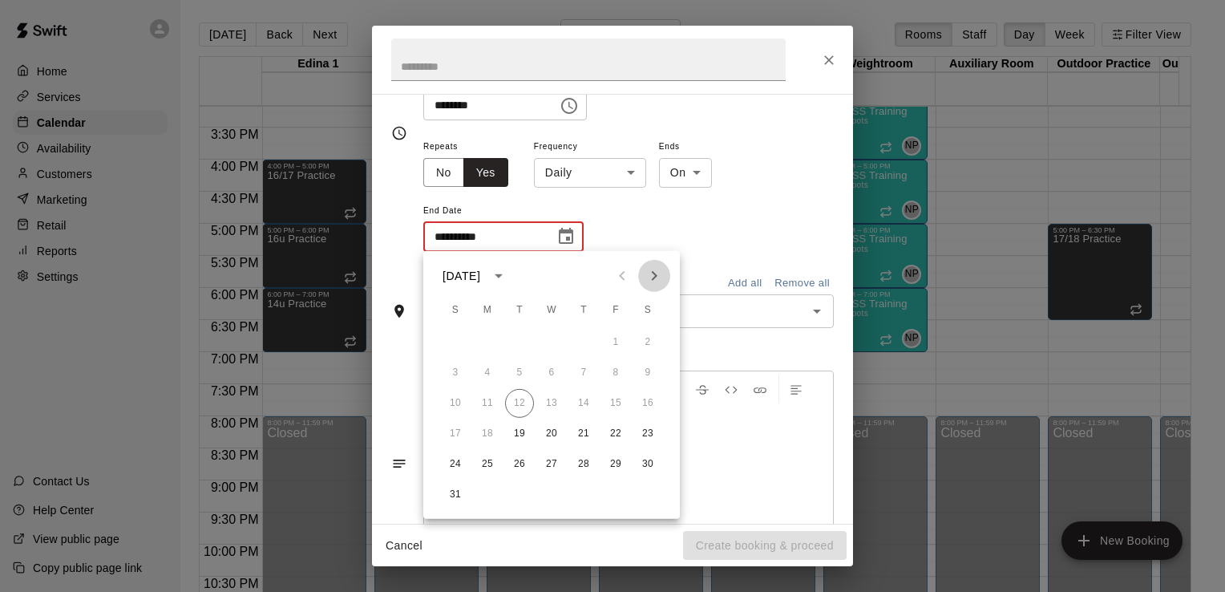
click at [654, 281] on icon "Next month" at bounding box center [654, 275] width 19 height 19
click at [523, 433] on button "23" at bounding box center [519, 433] width 29 height 29
type input "**********"
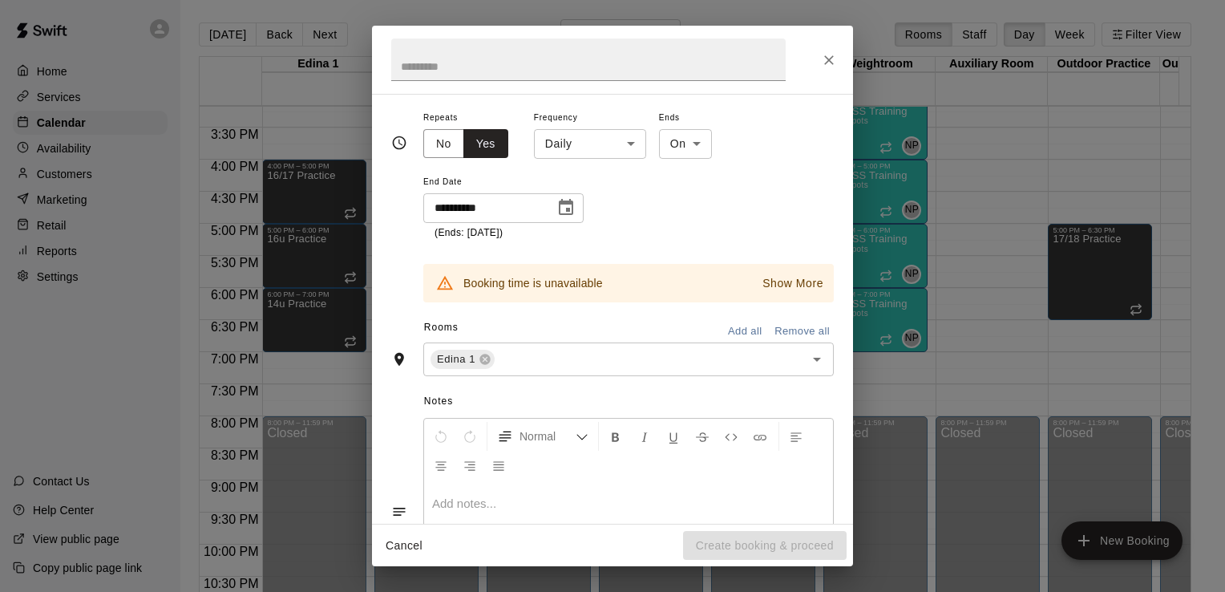
scroll to position [331, 0]
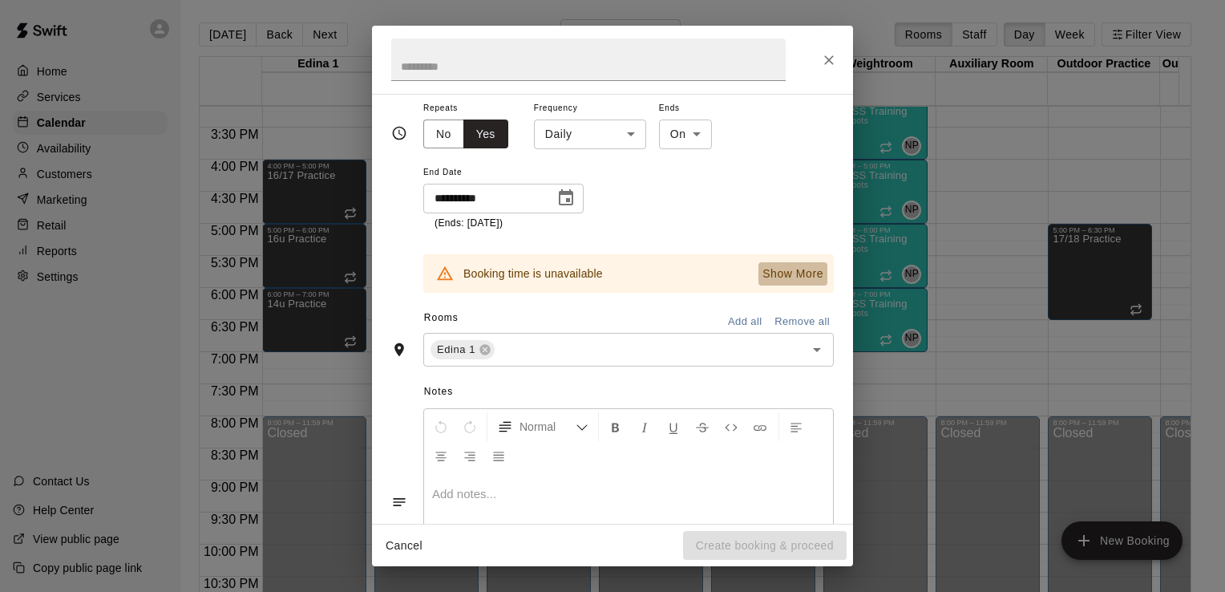
click at [781, 276] on p "Show More" at bounding box center [793, 273] width 61 height 17
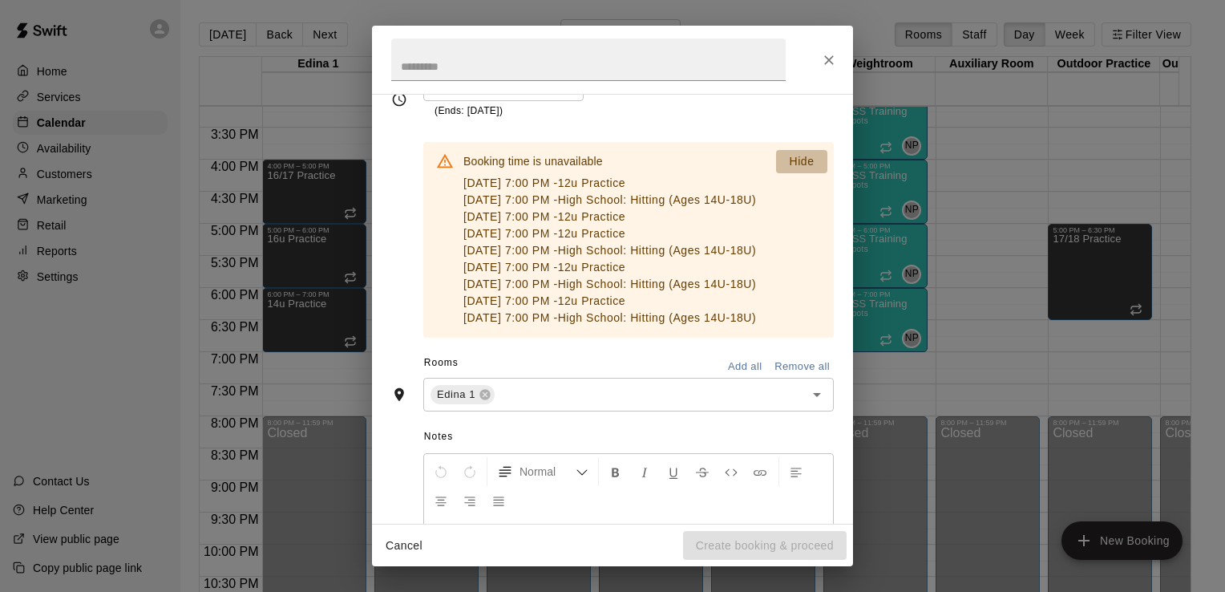
click at [796, 159] on p "Hide" at bounding box center [801, 161] width 25 height 17
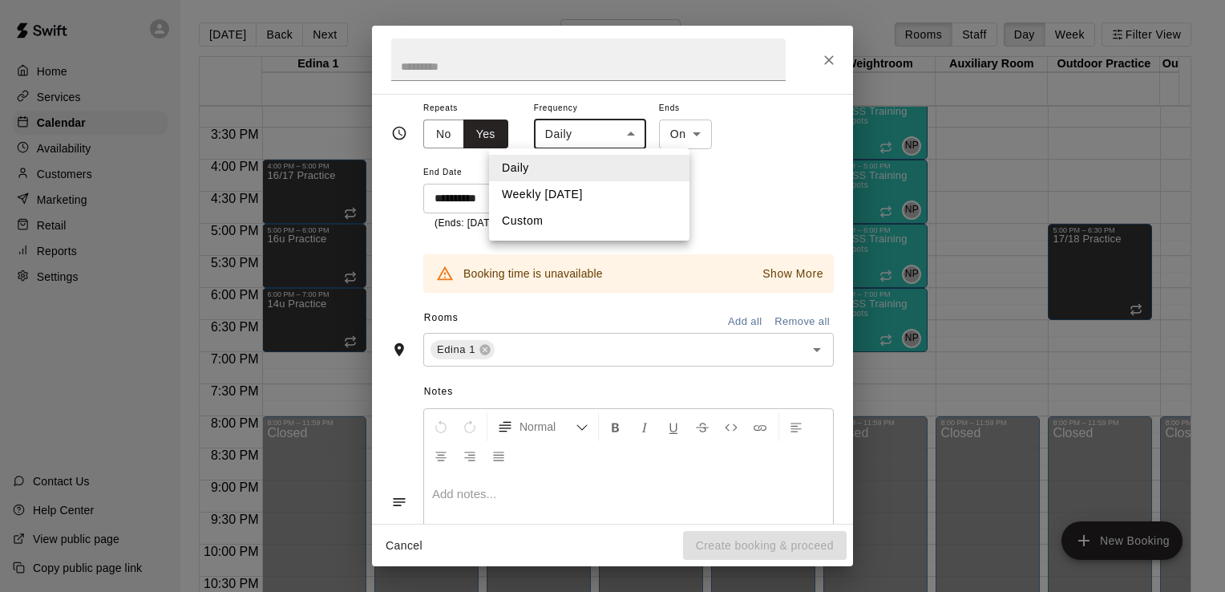
click at [626, 135] on body "Home Services Calendar Availability Customers Marketing Retail Reports Settings…" at bounding box center [612, 309] width 1225 height 618
click at [605, 188] on li "Weekly [DATE]" at bounding box center [589, 194] width 200 height 26
type input "******"
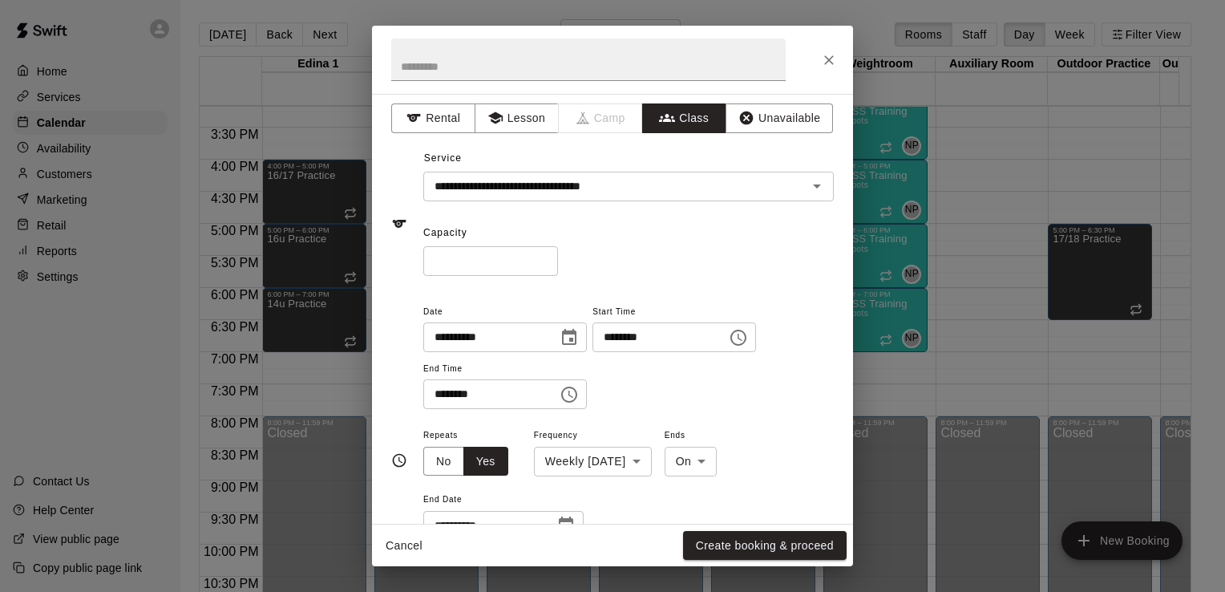
scroll to position [0, 0]
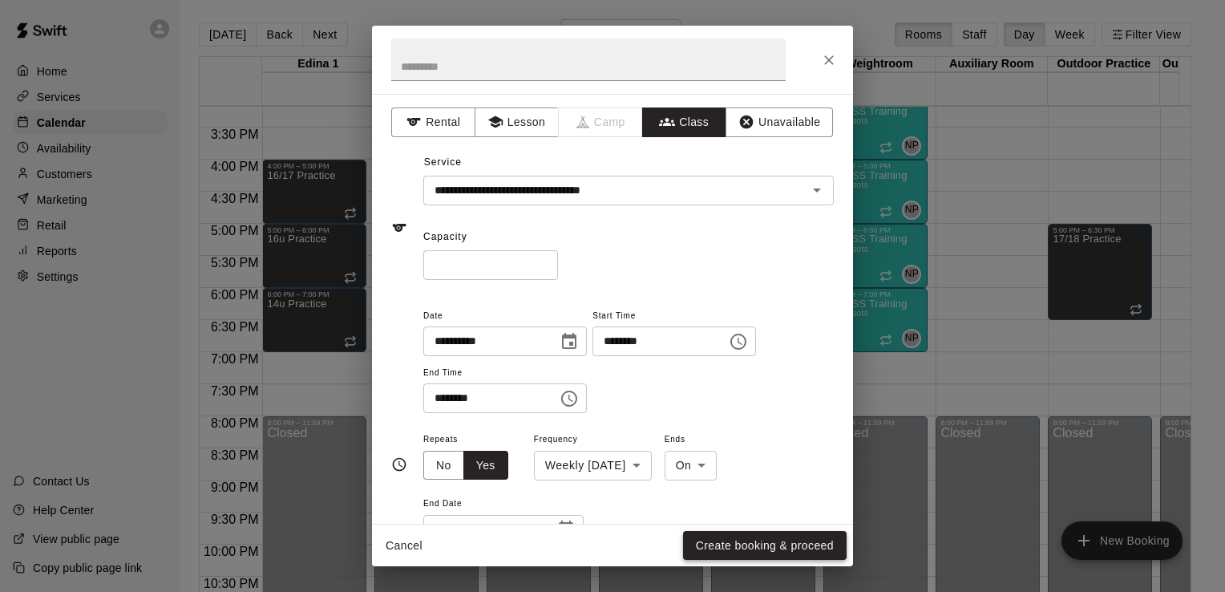
click at [751, 550] on button "Create booking & proceed" at bounding box center [765, 546] width 164 height 30
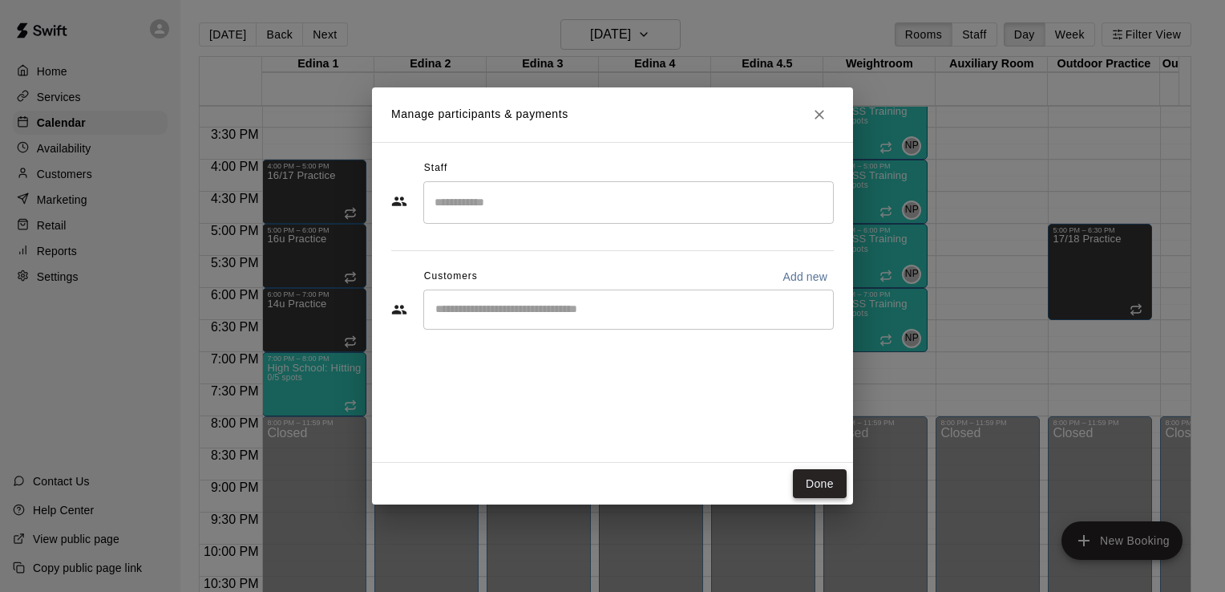
click at [824, 487] on button "Done" at bounding box center [820, 484] width 54 height 30
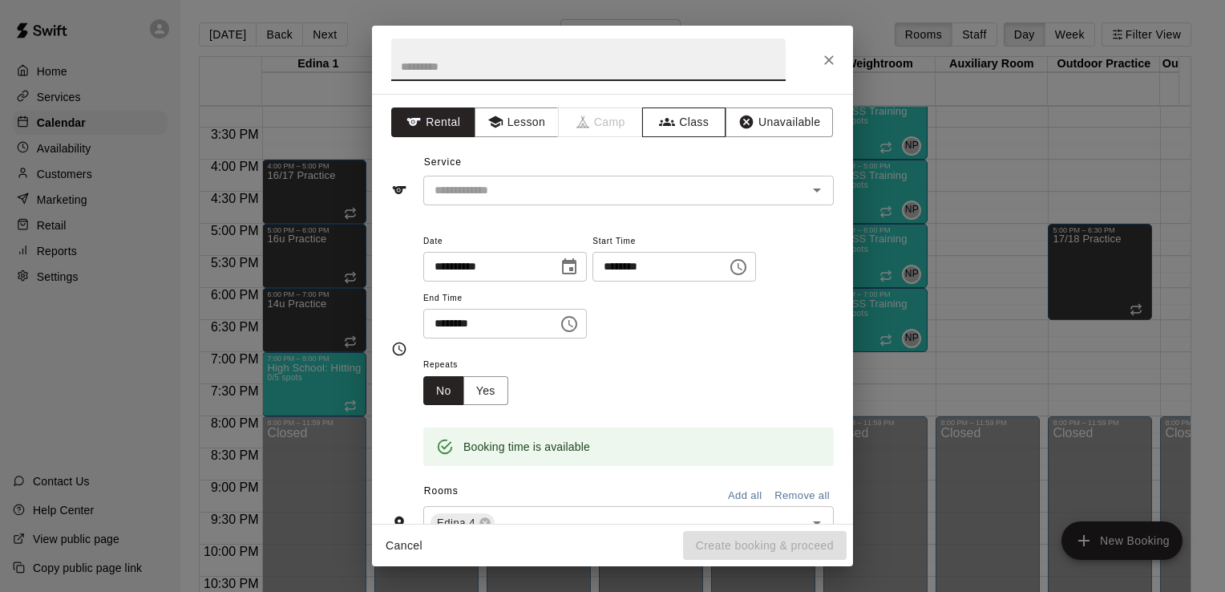
click at [667, 124] on button "Class" at bounding box center [684, 122] width 84 height 30
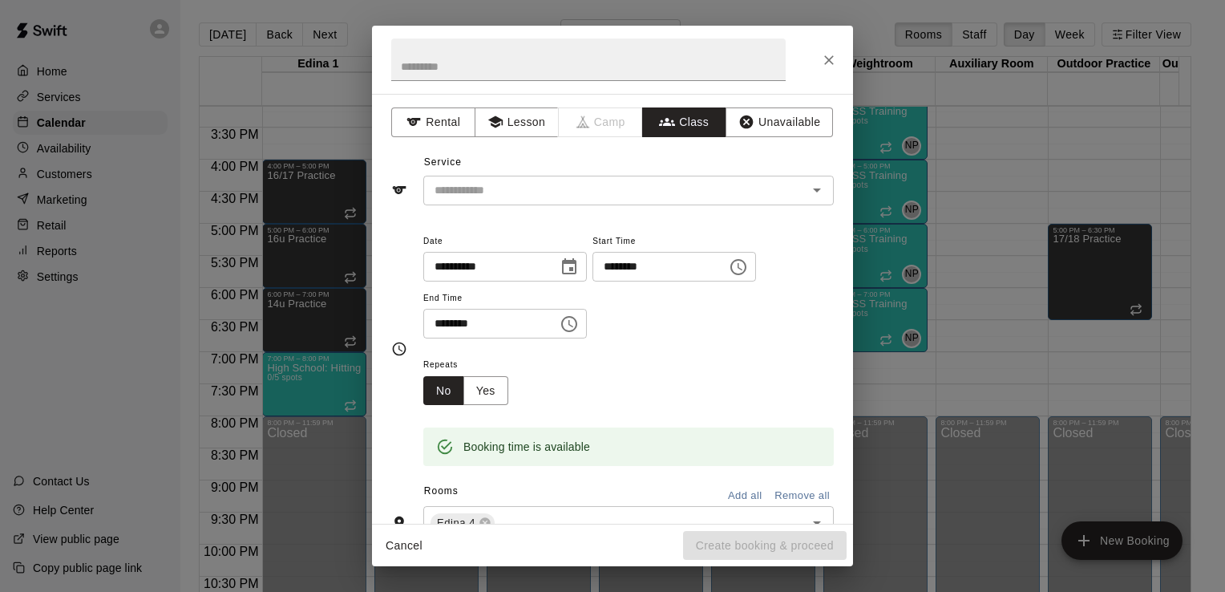
click at [808, 197] on icon "Open" at bounding box center [817, 189] width 19 height 19
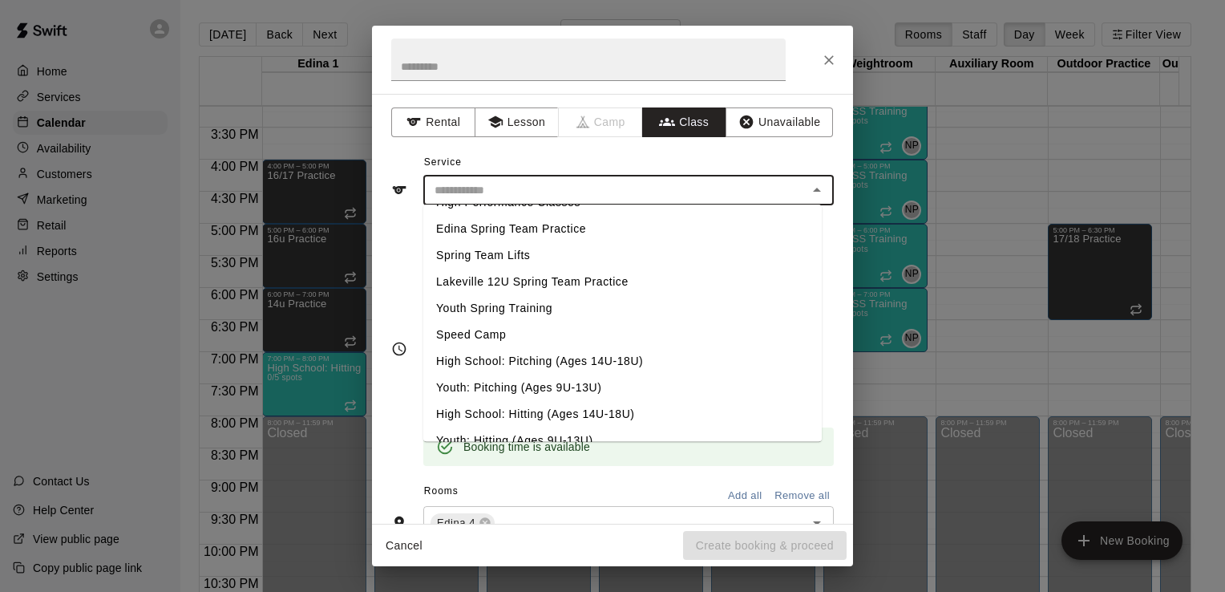
scroll to position [666, 0]
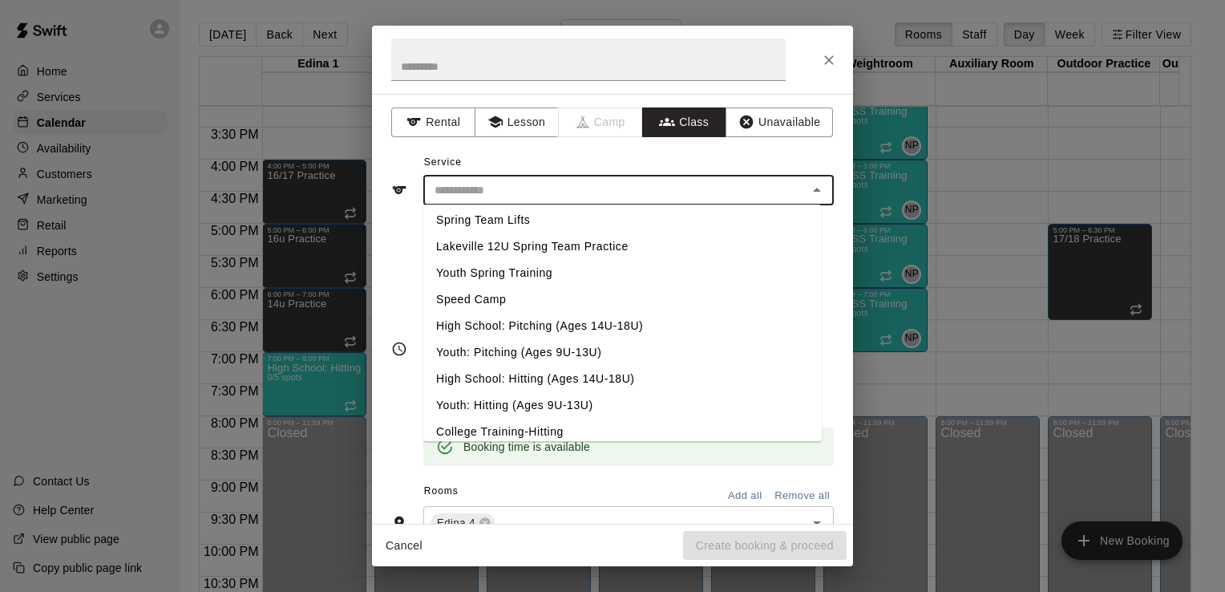
click at [622, 323] on li "High School: Pitching (Ages 14U-18U)" at bounding box center [622, 326] width 399 height 26
type input "**********"
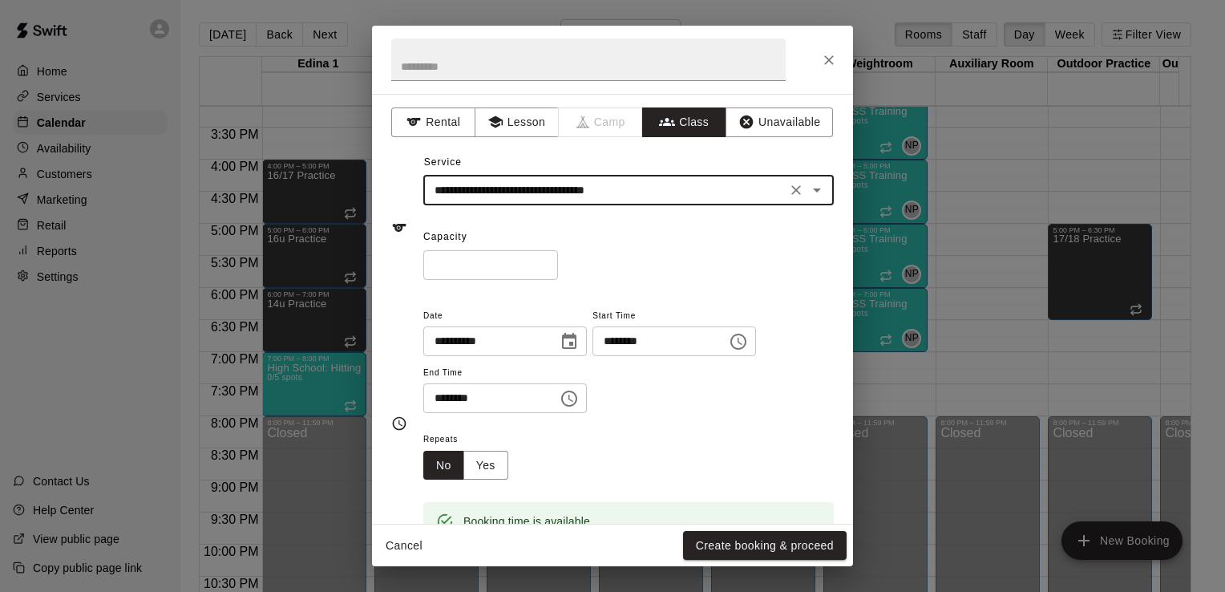
click at [579, 401] on icon "Choose time, selected time is 7:30 PM" at bounding box center [569, 398] width 19 height 19
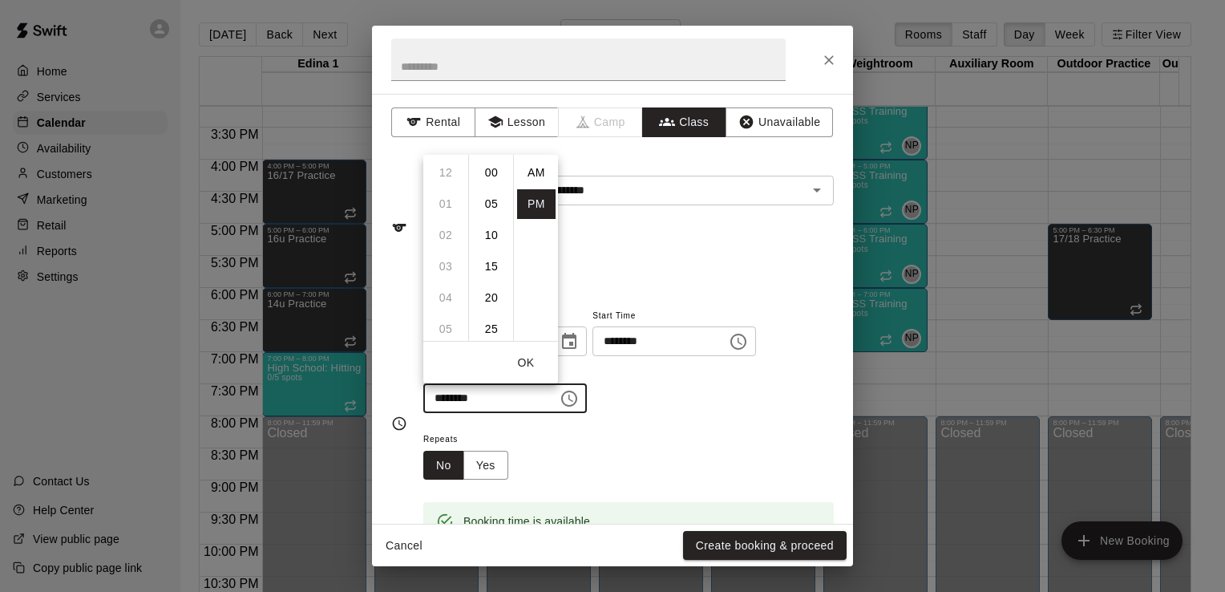
scroll to position [29, 0]
click at [443, 197] on li "08" at bounding box center [446, 205] width 38 height 30
click at [496, 172] on li "00" at bounding box center [491, 173] width 38 height 30
type input "********"
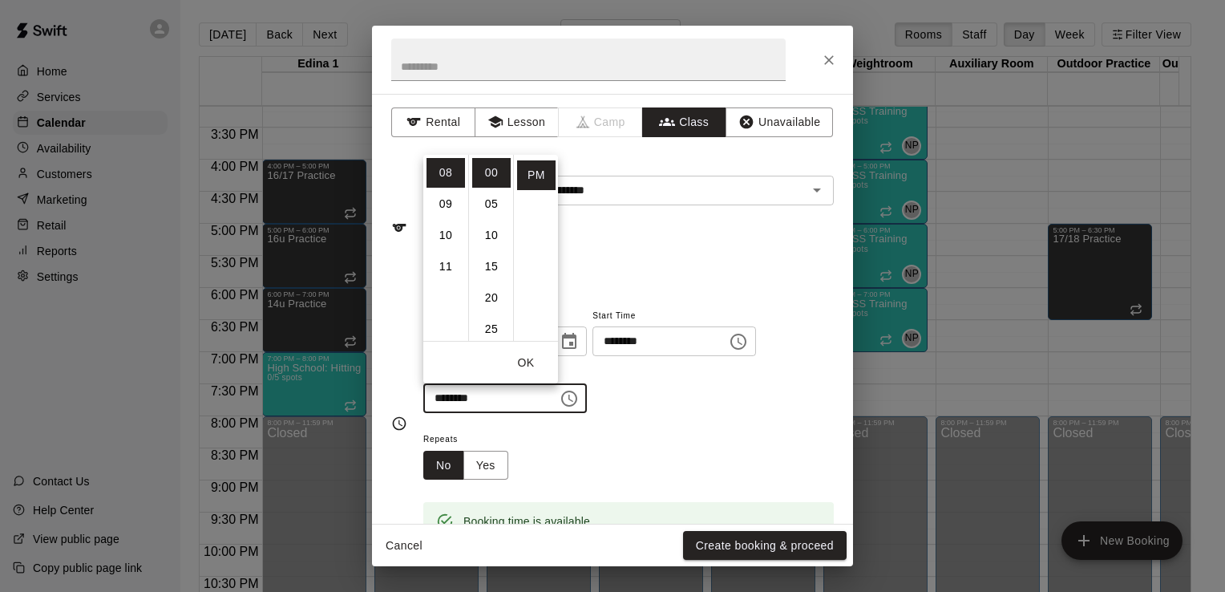
click at [660, 436] on div "Repeats No Yes" at bounding box center [628, 454] width 411 height 51
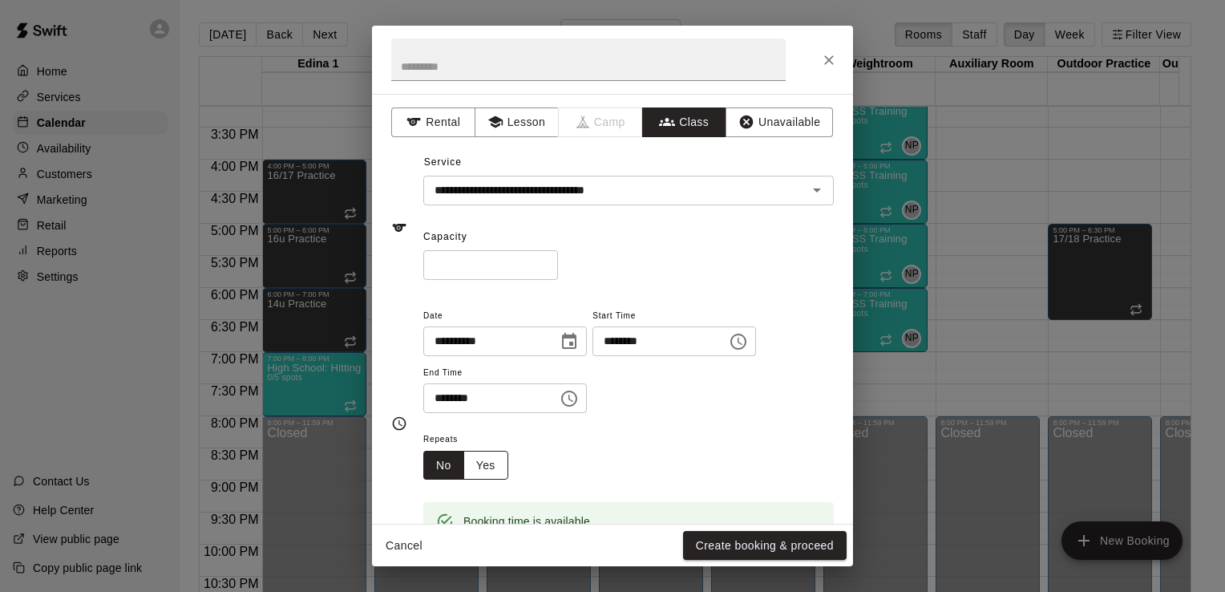
click at [494, 467] on button "Yes" at bounding box center [486, 466] width 45 height 30
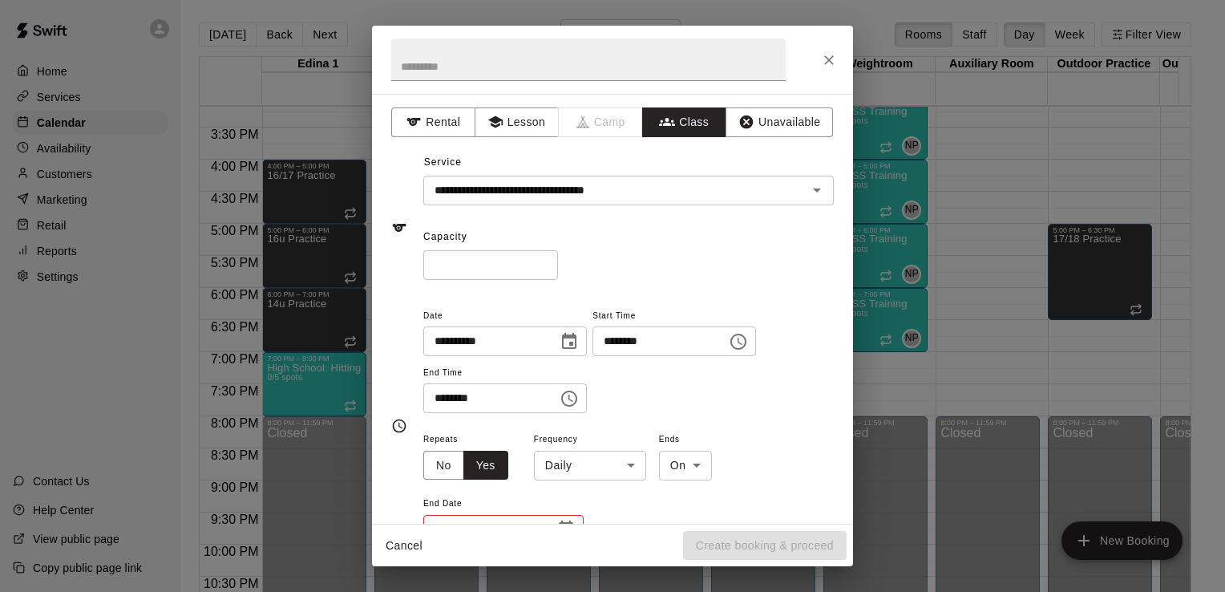
click at [638, 465] on body "Home Services Calendar Availability Customers Marketing Retail Reports Settings…" at bounding box center [612, 309] width 1225 height 618
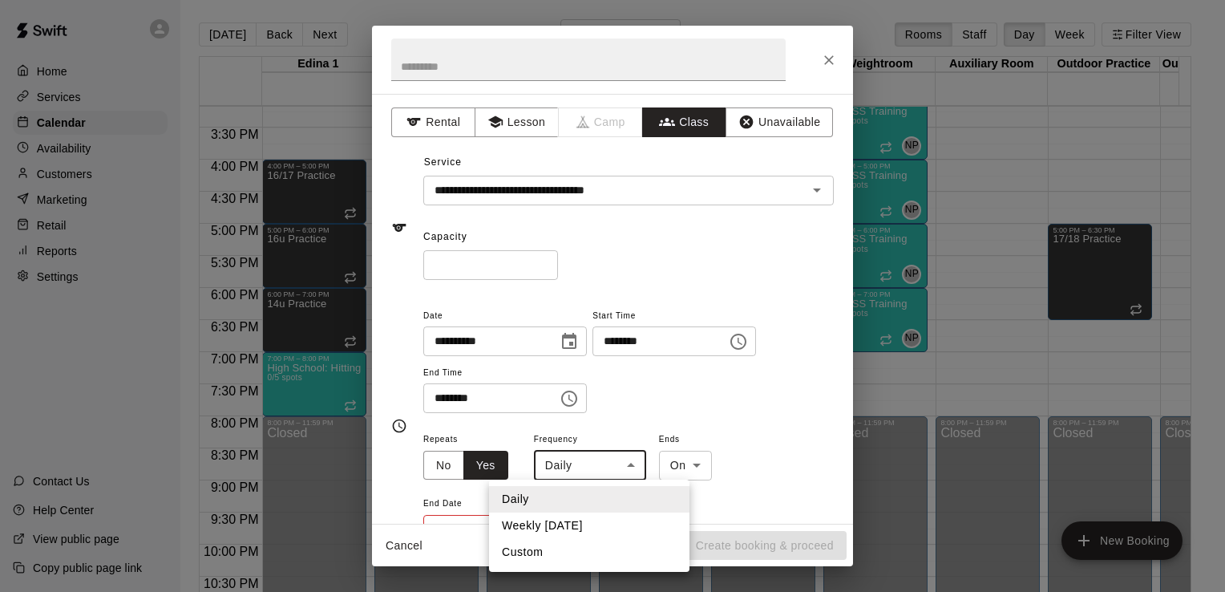
click at [619, 537] on li "Weekly [DATE]" at bounding box center [589, 525] width 200 height 26
type input "******"
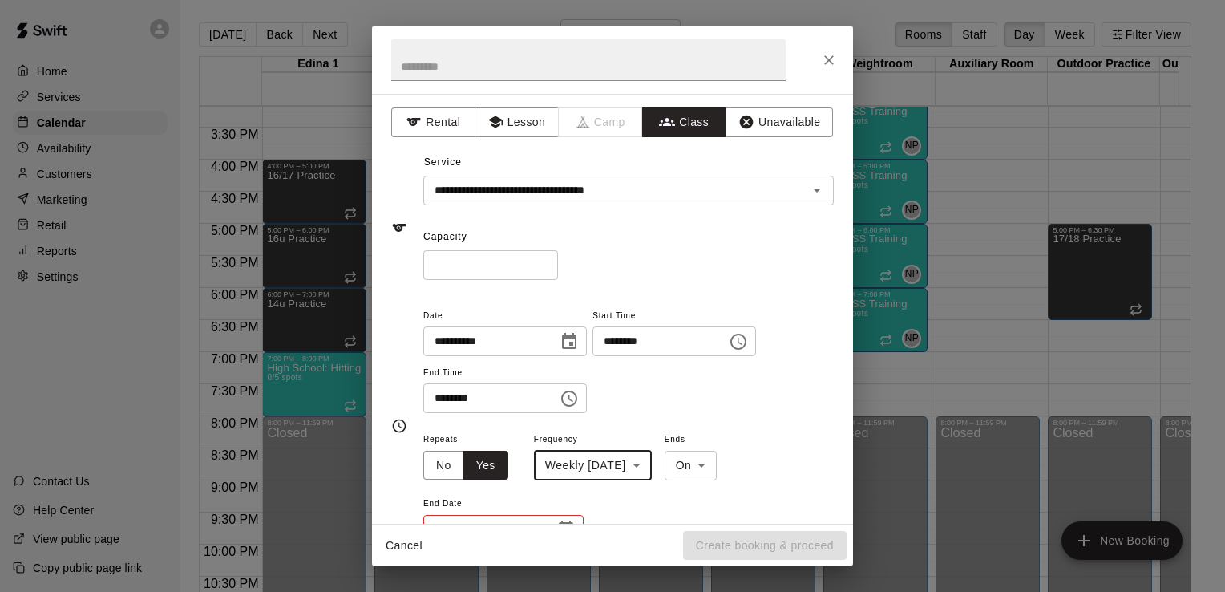
click at [452, 258] on input "*" at bounding box center [490, 265] width 135 height 30
type input "*"
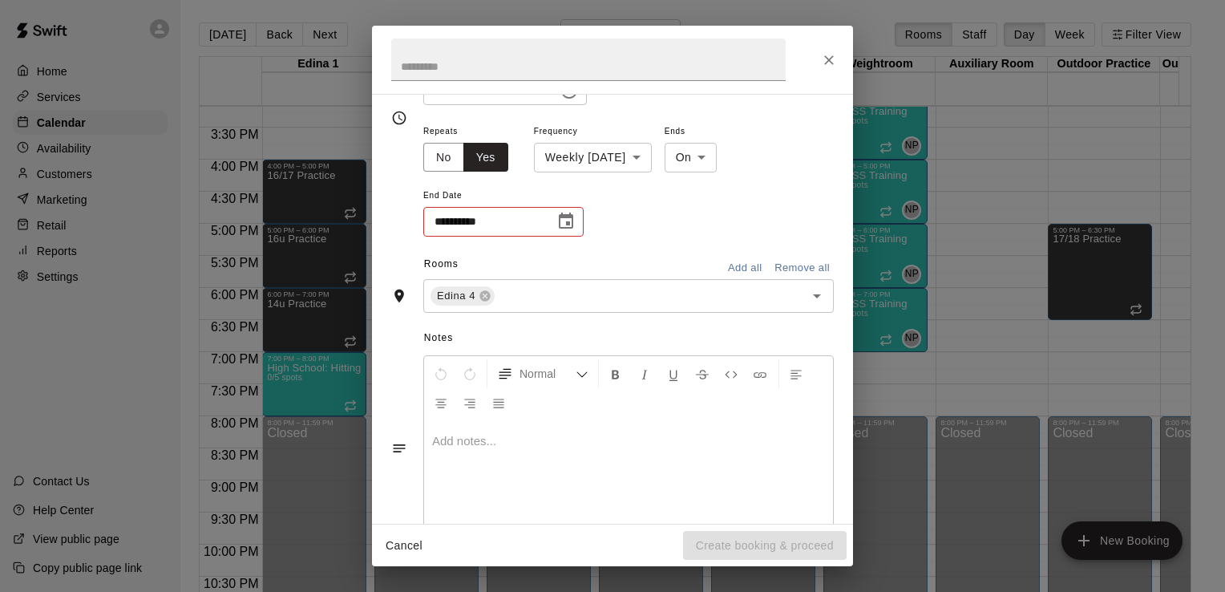
scroll to position [354, 0]
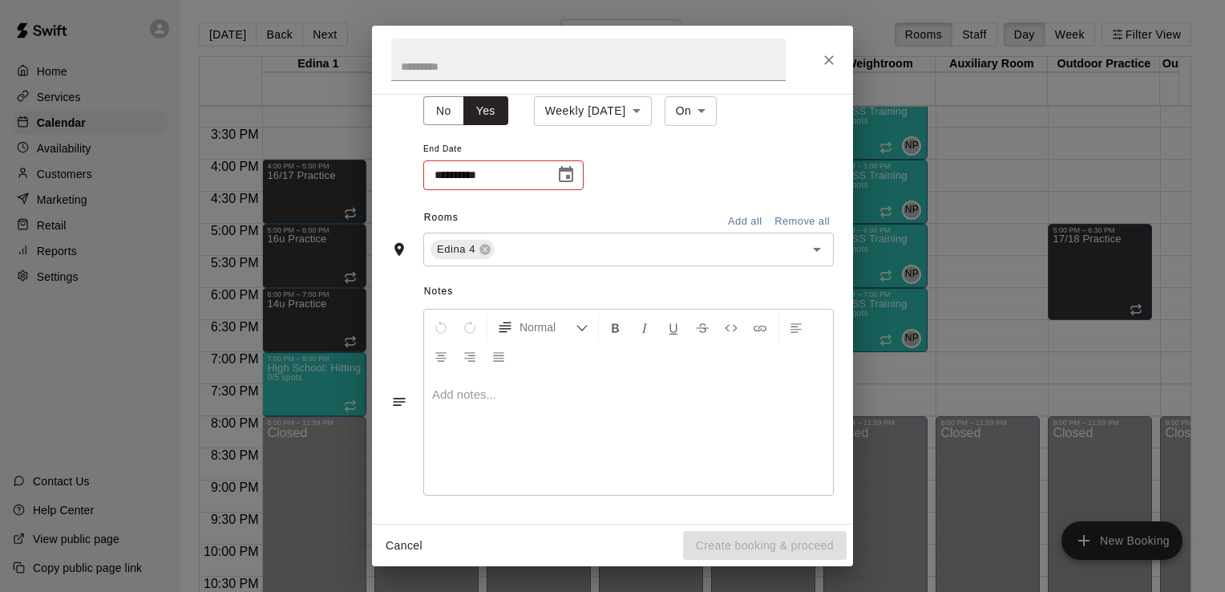
click at [566, 178] on icon "Choose date" at bounding box center [566, 174] width 19 height 19
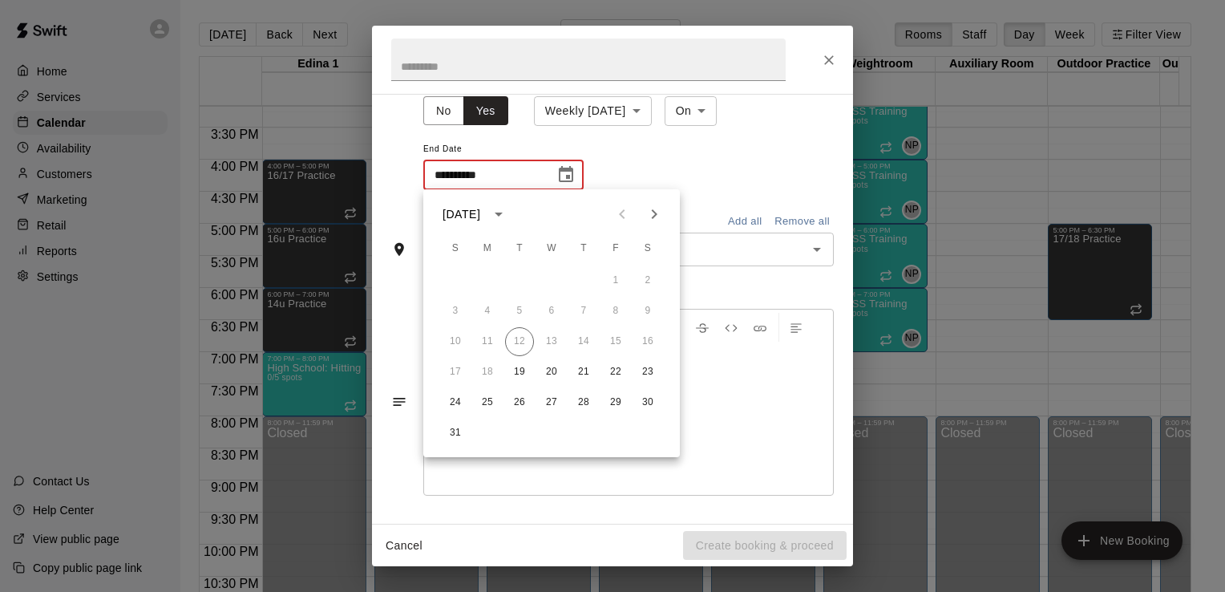
click at [658, 215] on icon "Next month" at bounding box center [654, 214] width 19 height 19
click at [512, 374] on button "23" at bounding box center [519, 372] width 29 height 29
type input "**********"
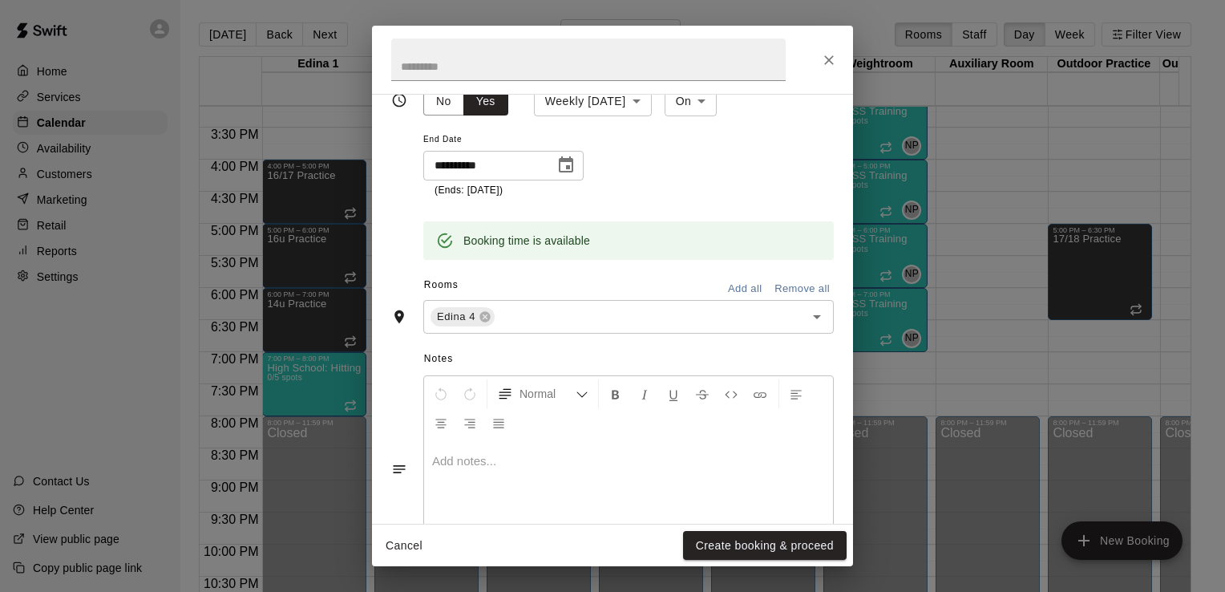
scroll to position [431, 0]
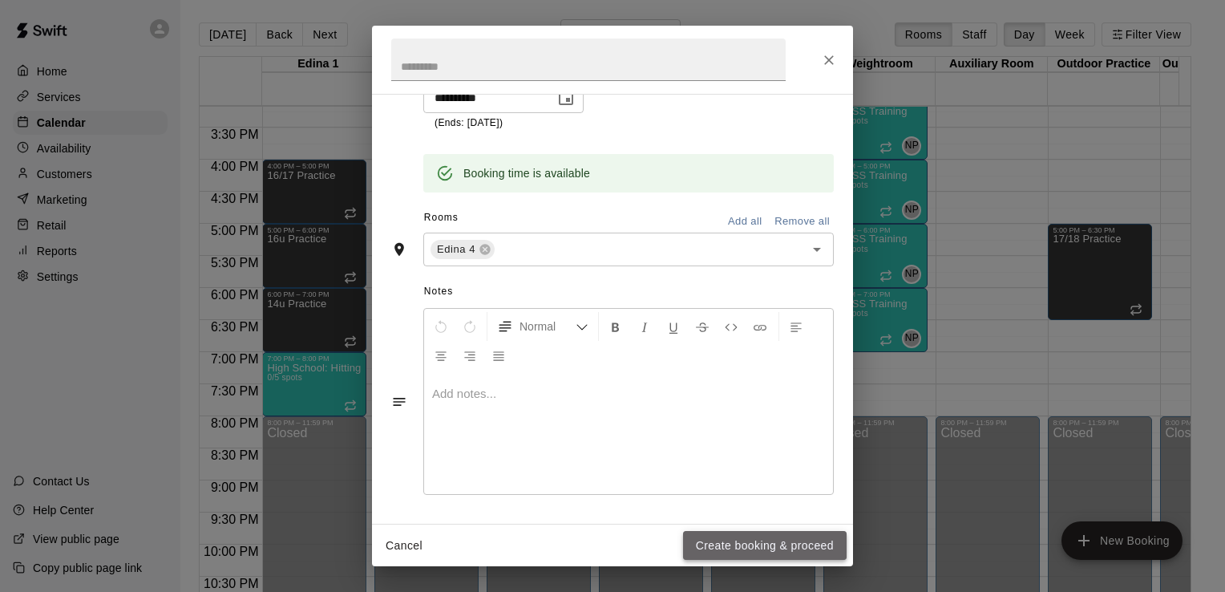
click at [765, 541] on button "Create booking & proceed" at bounding box center [765, 546] width 164 height 30
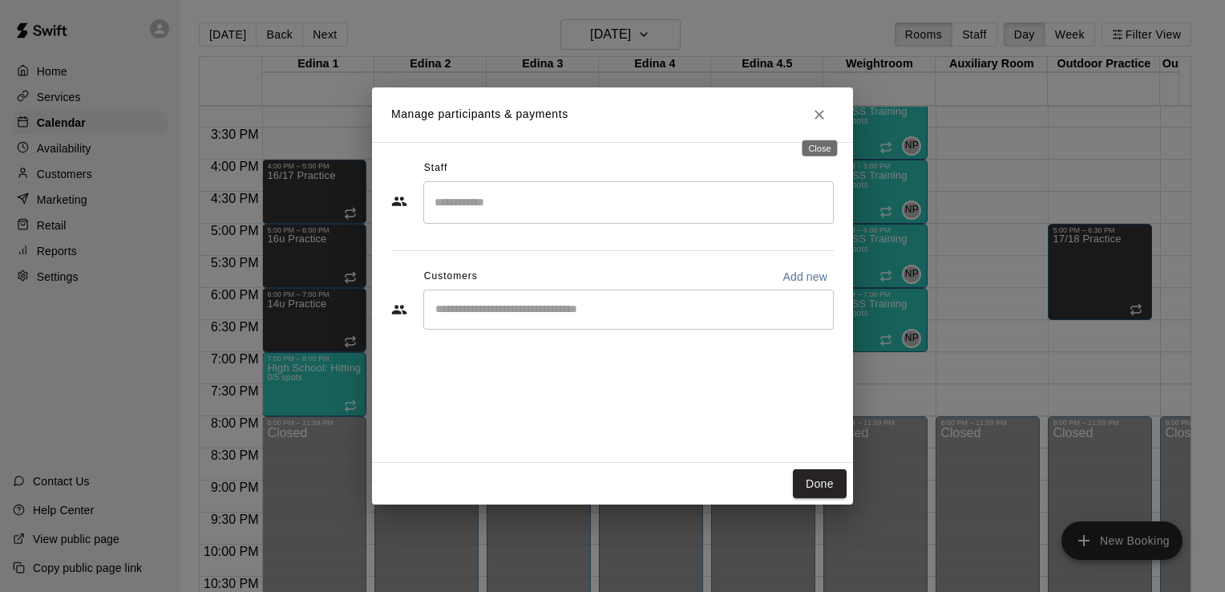
click at [821, 118] on icon "Close" at bounding box center [820, 115] width 16 height 16
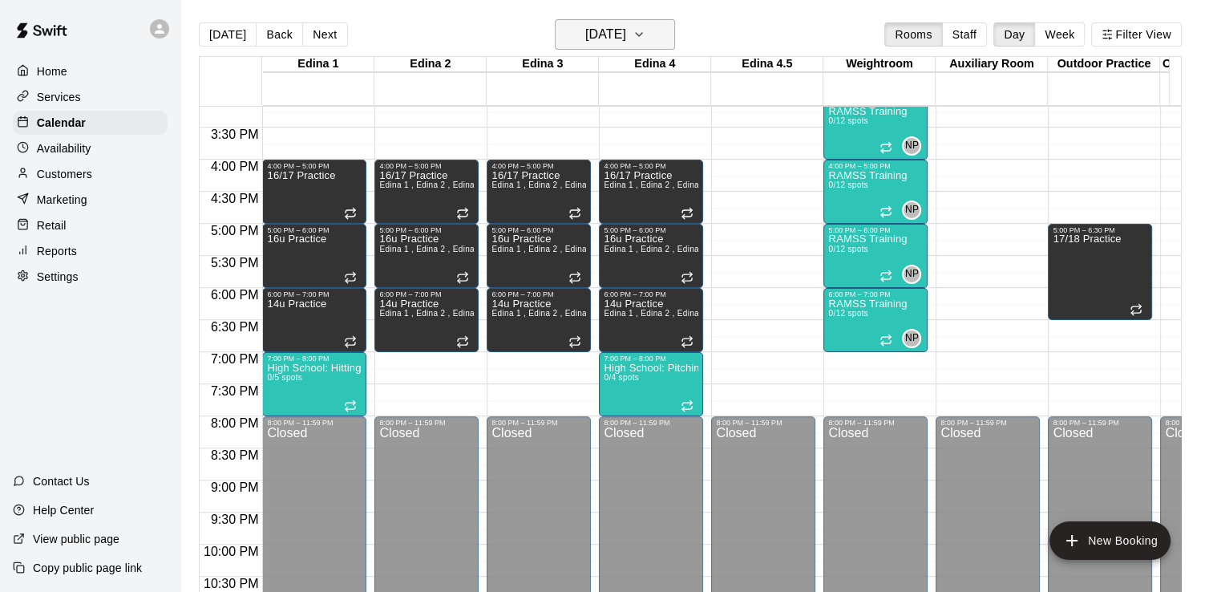
click at [646, 28] on icon "button" at bounding box center [639, 34] width 13 height 19
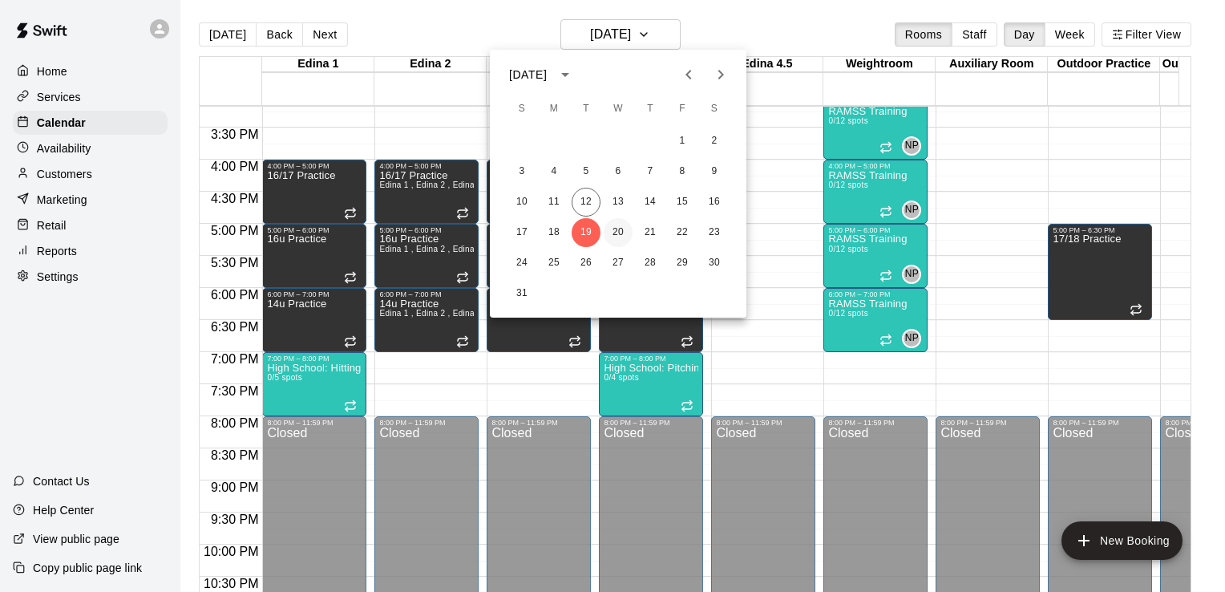
click at [622, 228] on button "20" at bounding box center [618, 232] width 29 height 29
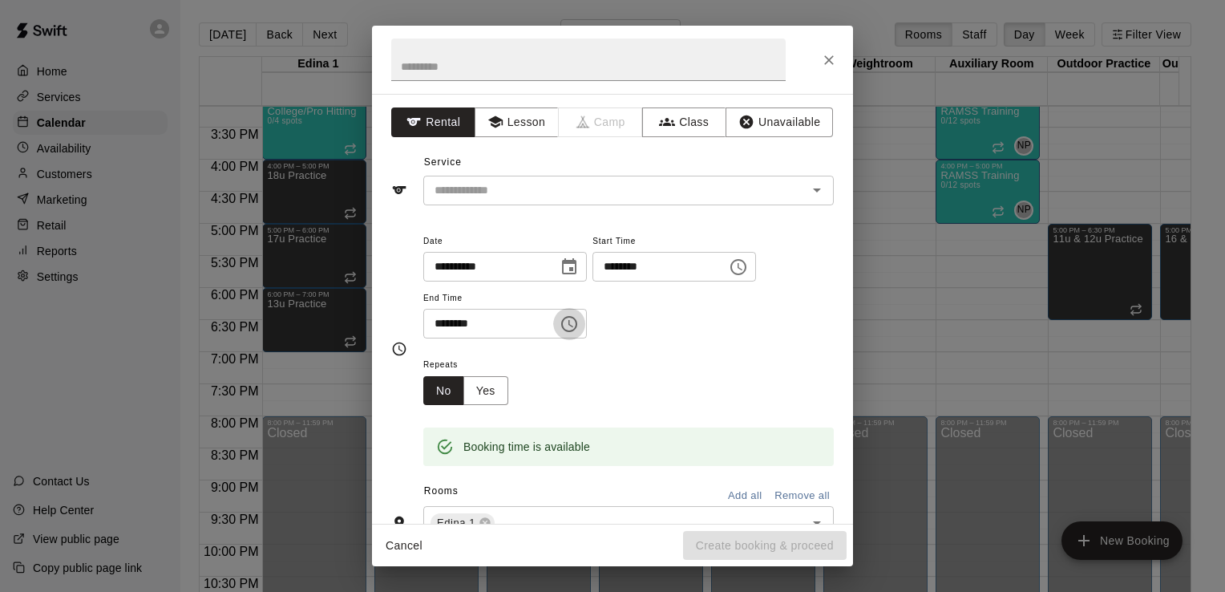
click at [577, 326] on icon "Choose time, selected time is 7:30 PM" at bounding box center [569, 324] width 16 height 16
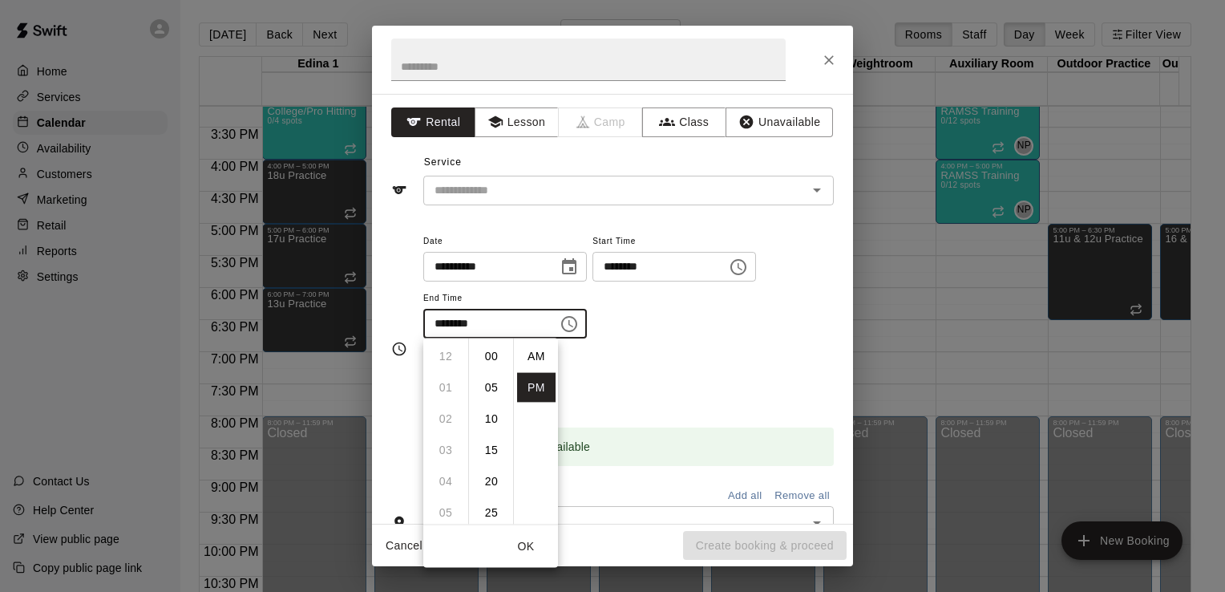
scroll to position [29, 0]
click at [448, 383] on li "08" at bounding box center [446, 389] width 38 height 30
click at [493, 354] on li "00" at bounding box center [491, 357] width 38 height 30
type input "********"
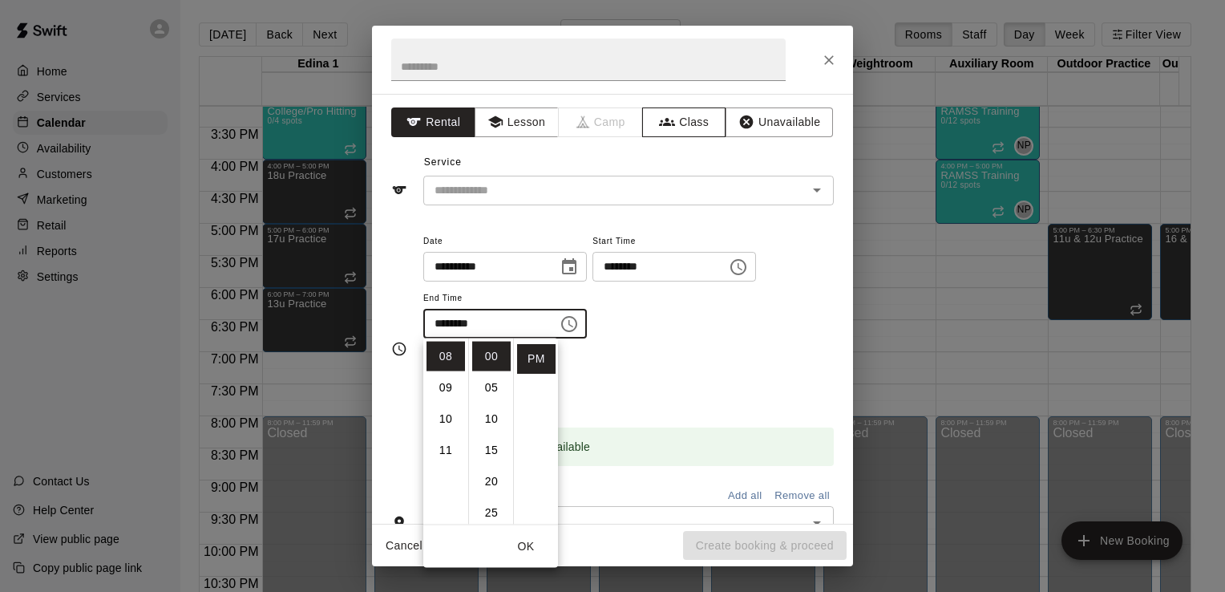
click at [696, 120] on button "Class" at bounding box center [684, 122] width 84 height 30
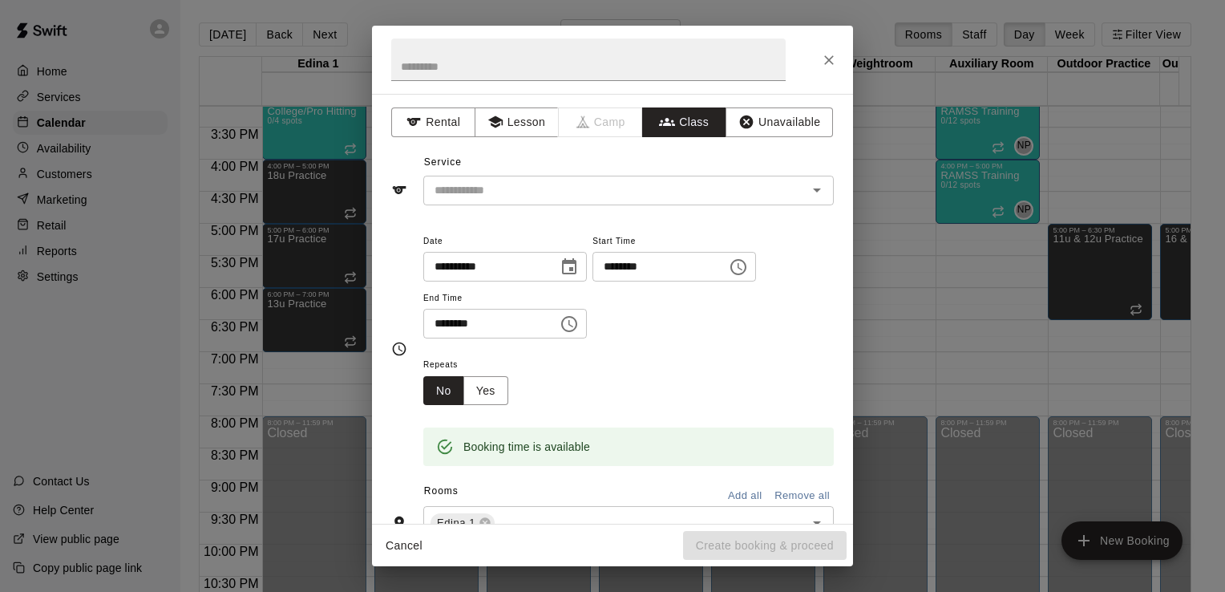
click at [808, 195] on icon "Open" at bounding box center [817, 189] width 19 height 19
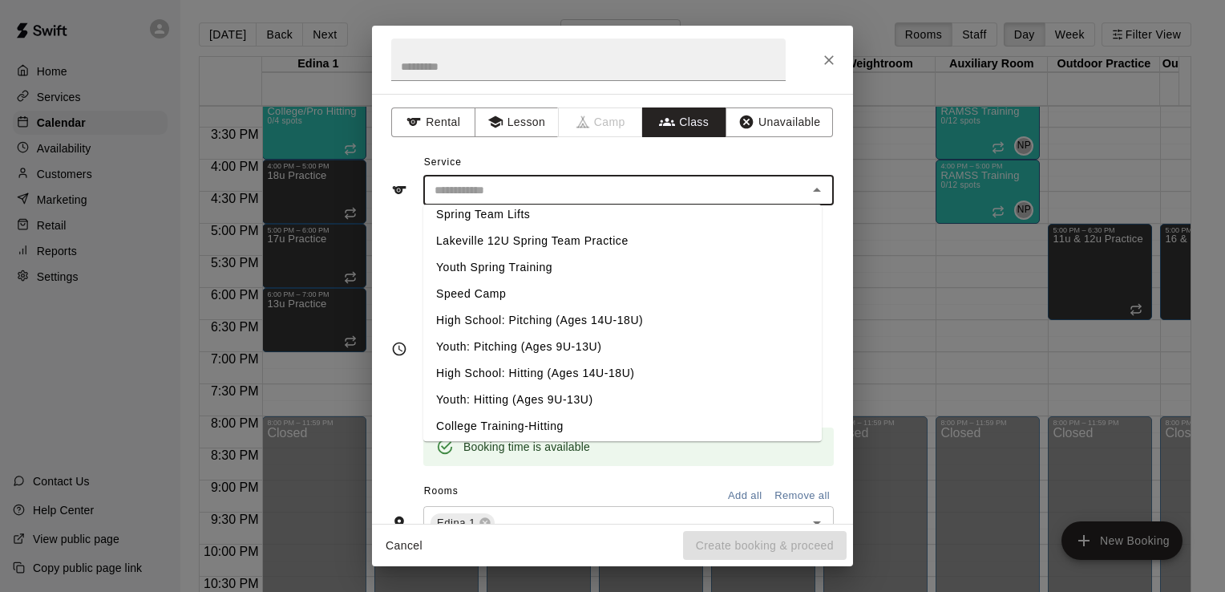
scroll to position [676, 0]
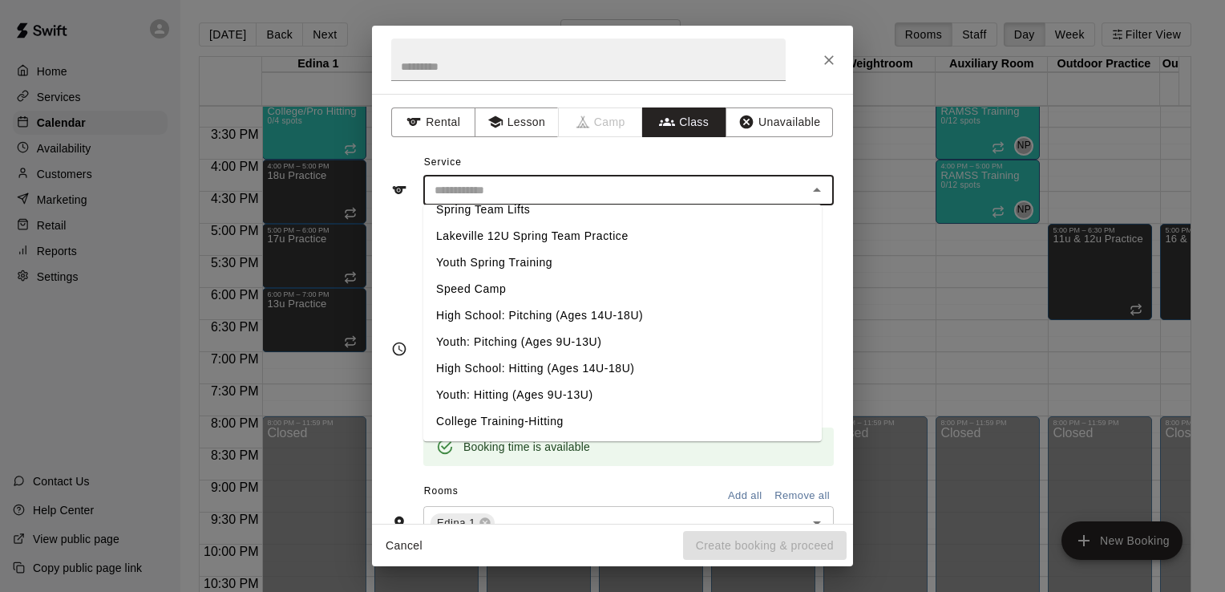
click at [541, 335] on li "Youth: Pitching (Ages 9U-13U)" at bounding box center [622, 342] width 399 height 26
type input "**********"
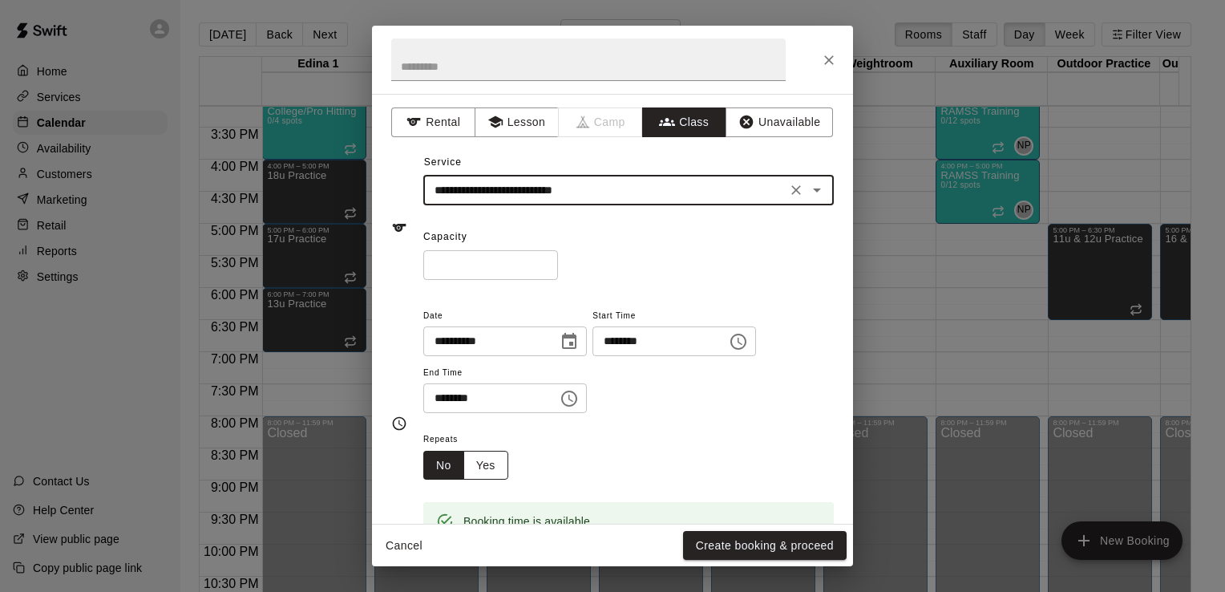
click at [488, 467] on button "Yes" at bounding box center [486, 466] width 45 height 30
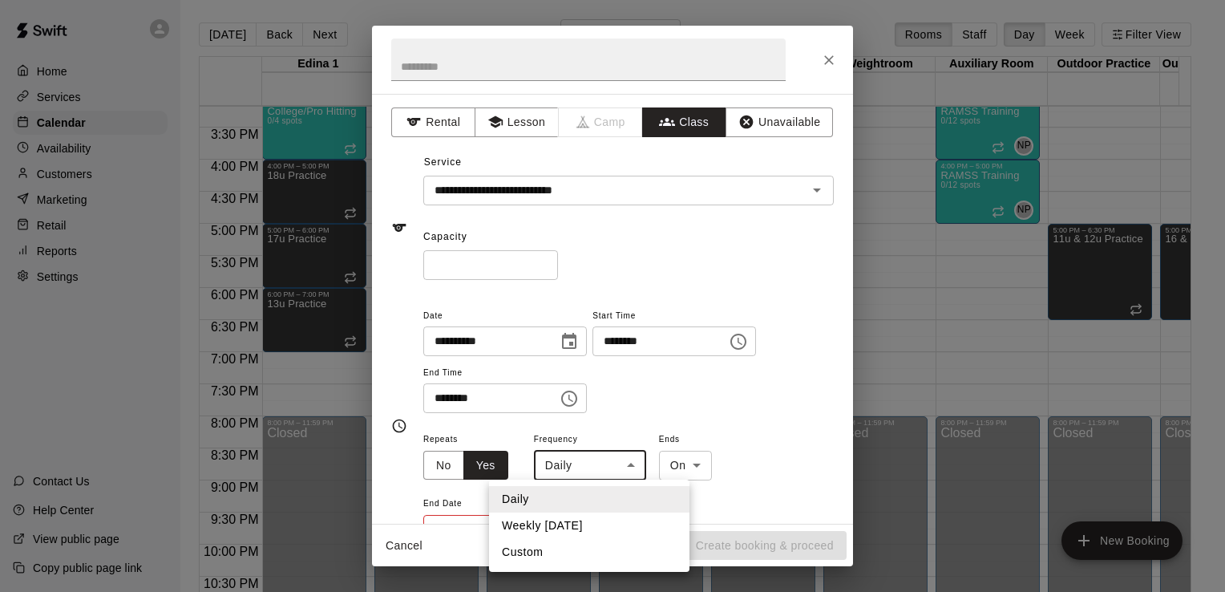
click at [631, 468] on body "Home Services Calendar Availability Customers Marketing Retail Reports Settings…" at bounding box center [612, 309] width 1225 height 618
click at [614, 525] on li "Weekly [DATE]" at bounding box center [589, 525] width 200 height 26
type input "******"
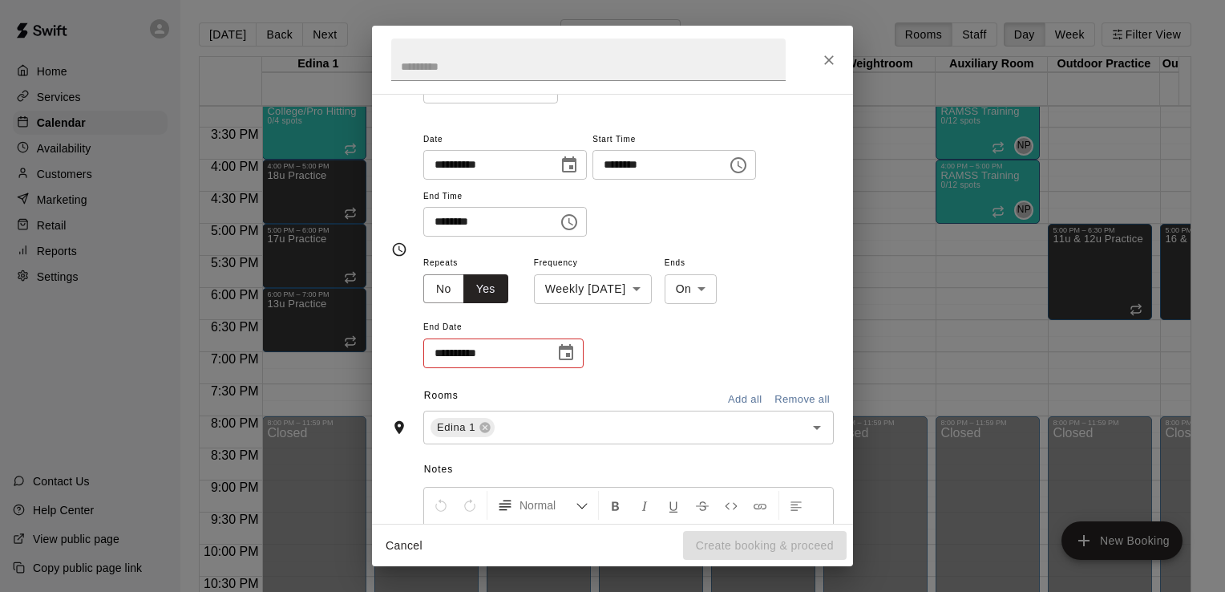
scroll to position [196, 0]
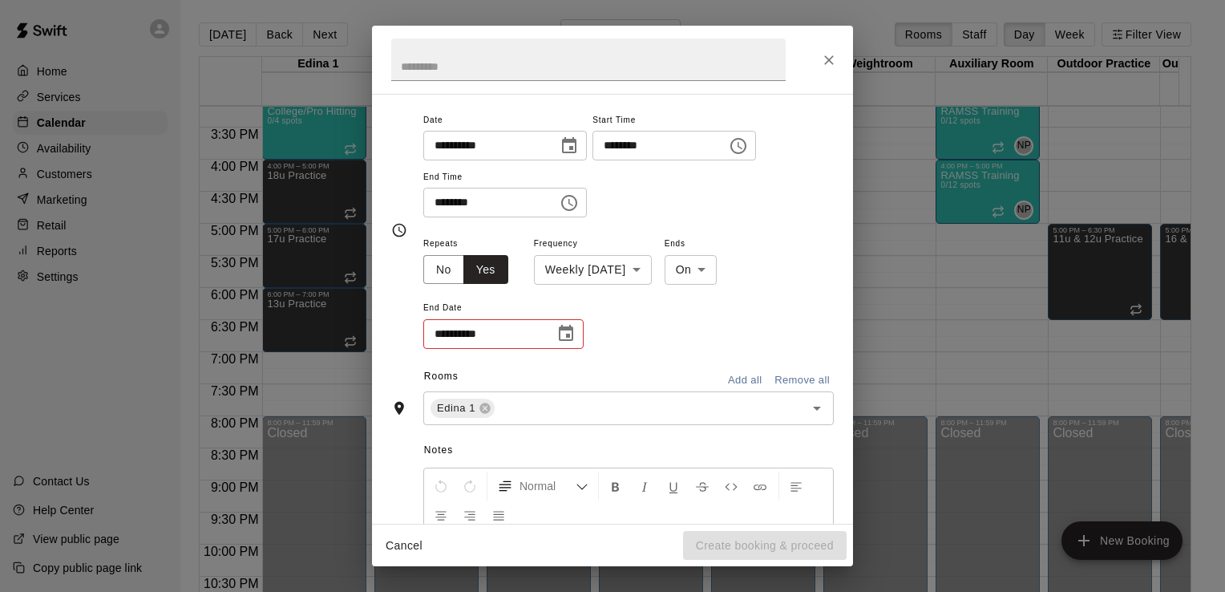
click at [560, 328] on icon "Choose date" at bounding box center [566, 333] width 14 height 16
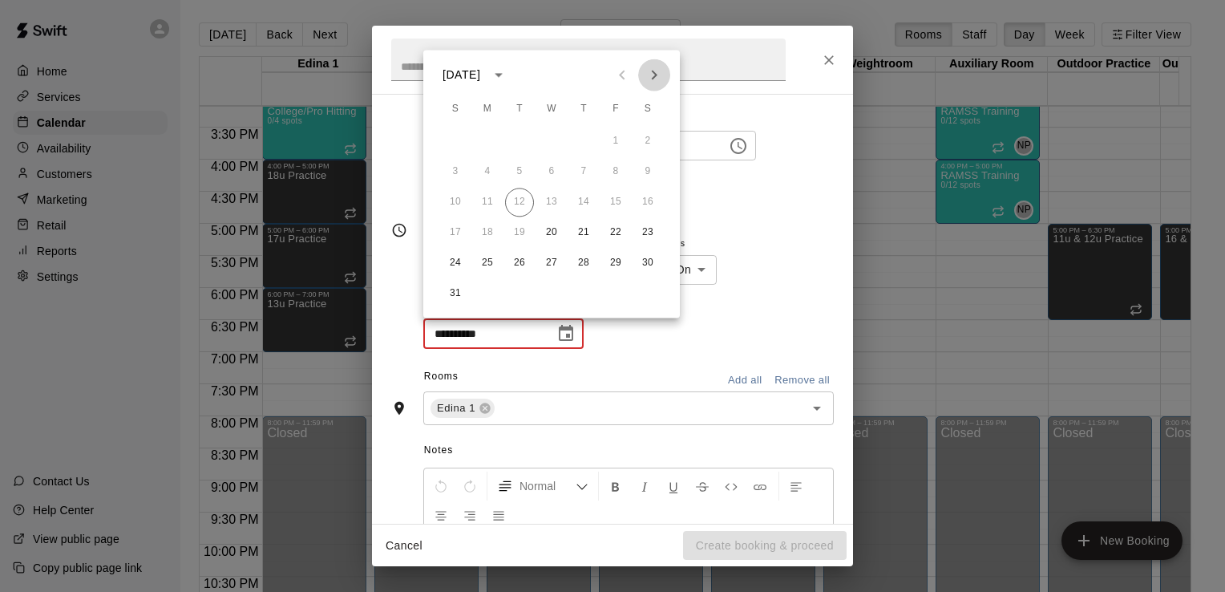
click at [660, 72] on icon "Next month" at bounding box center [654, 74] width 19 height 19
click at [553, 237] on button "24" at bounding box center [551, 232] width 29 height 29
type input "**********"
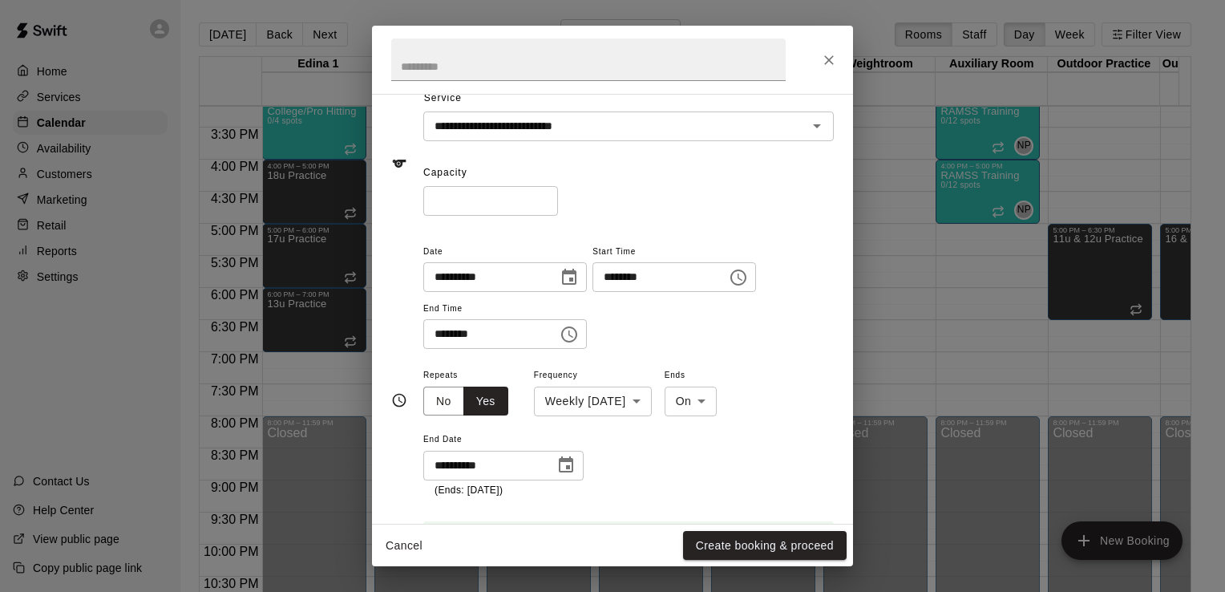
scroll to position [0, 0]
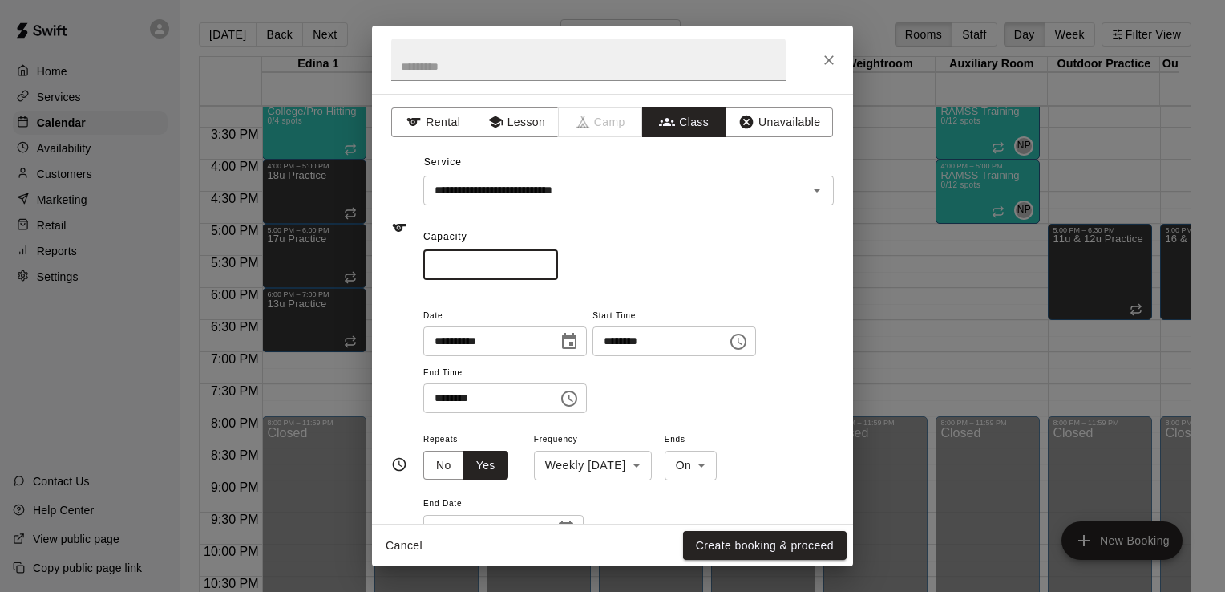
click at [448, 270] on input "*" at bounding box center [490, 265] width 135 height 30
type input "*"
click at [767, 544] on button "Create booking & proceed" at bounding box center [765, 546] width 164 height 30
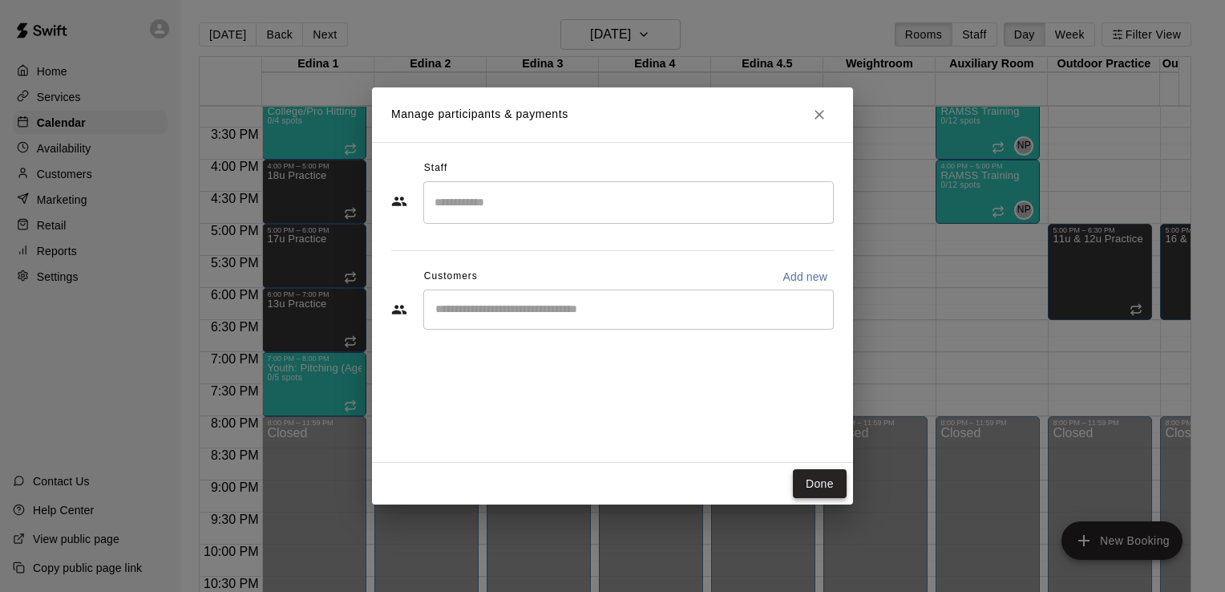
click at [828, 483] on button "Done" at bounding box center [820, 484] width 54 height 30
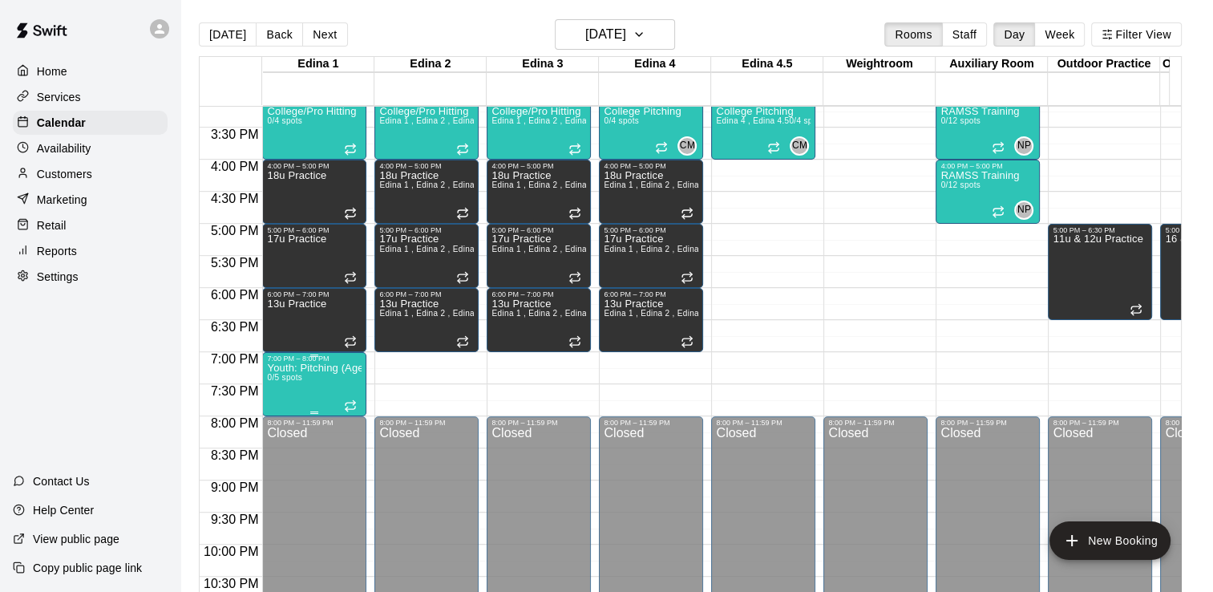
click at [311, 368] on p "Youth: Pitching (Ages 9U-13U)" at bounding box center [314, 368] width 95 height 0
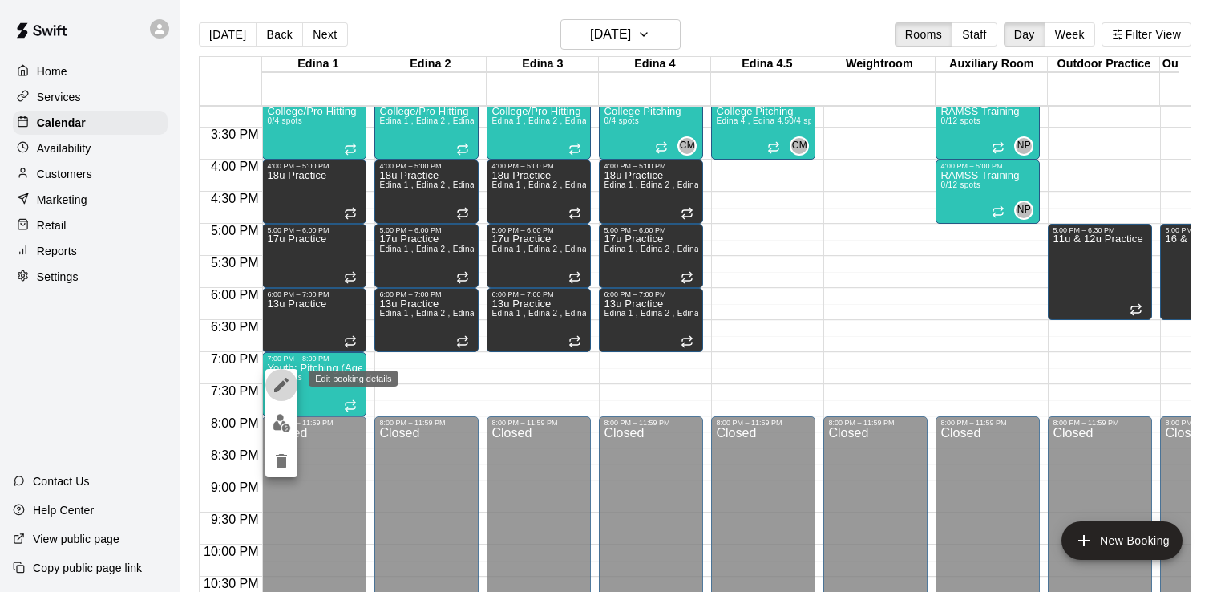
click at [279, 383] on icon "edit" at bounding box center [281, 384] width 19 height 19
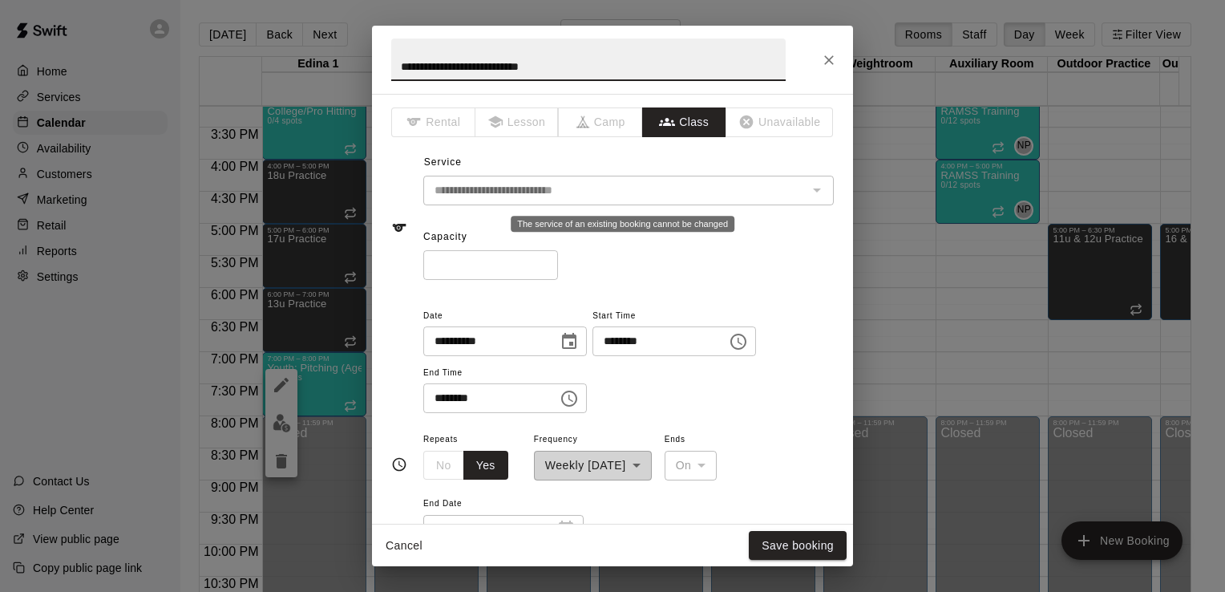
click at [806, 188] on div "The service of an existing booking cannot be changed" at bounding box center [816, 190] width 21 height 22
click at [832, 54] on icon "Close" at bounding box center [829, 60] width 16 height 16
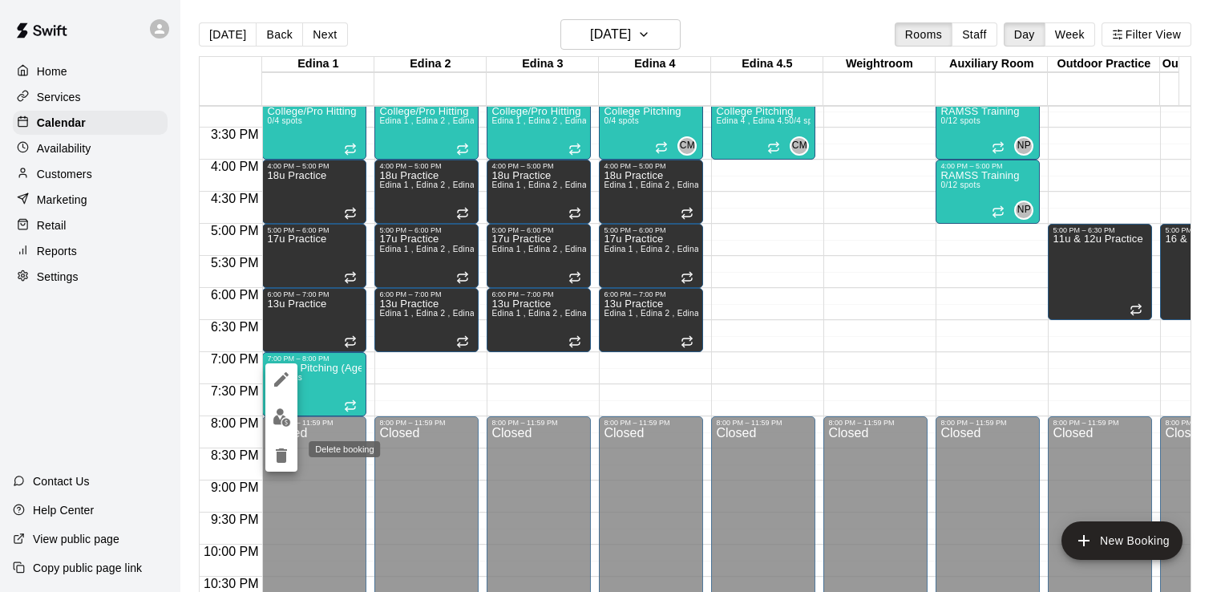
click at [286, 453] on icon "delete" at bounding box center [281, 455] width 11 height 14
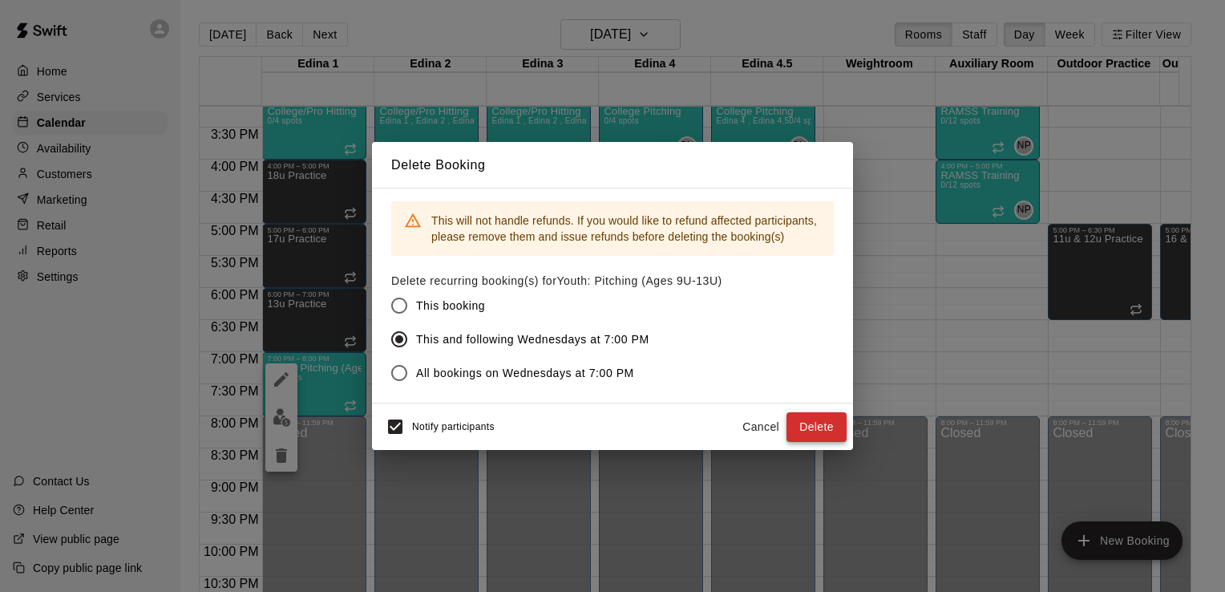
click at [820, 428] on button "Delete" at bounding box center [817, 427] width 60 height 30
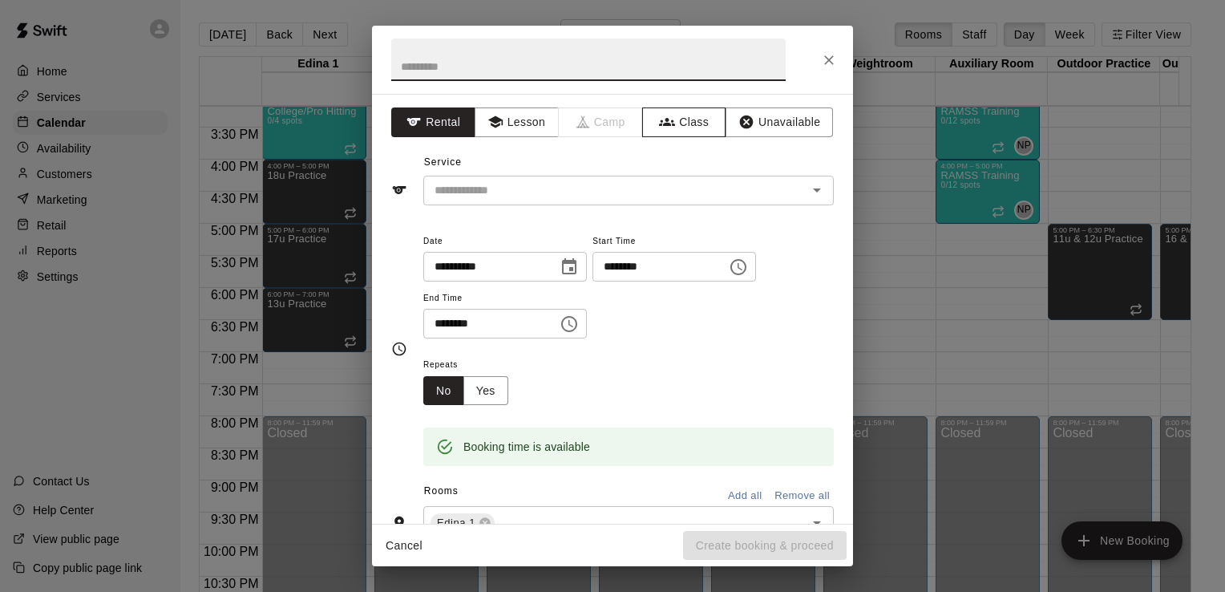
click at [670, 124] on button "Class" at bounding box center [684, 122] width 84 height 30
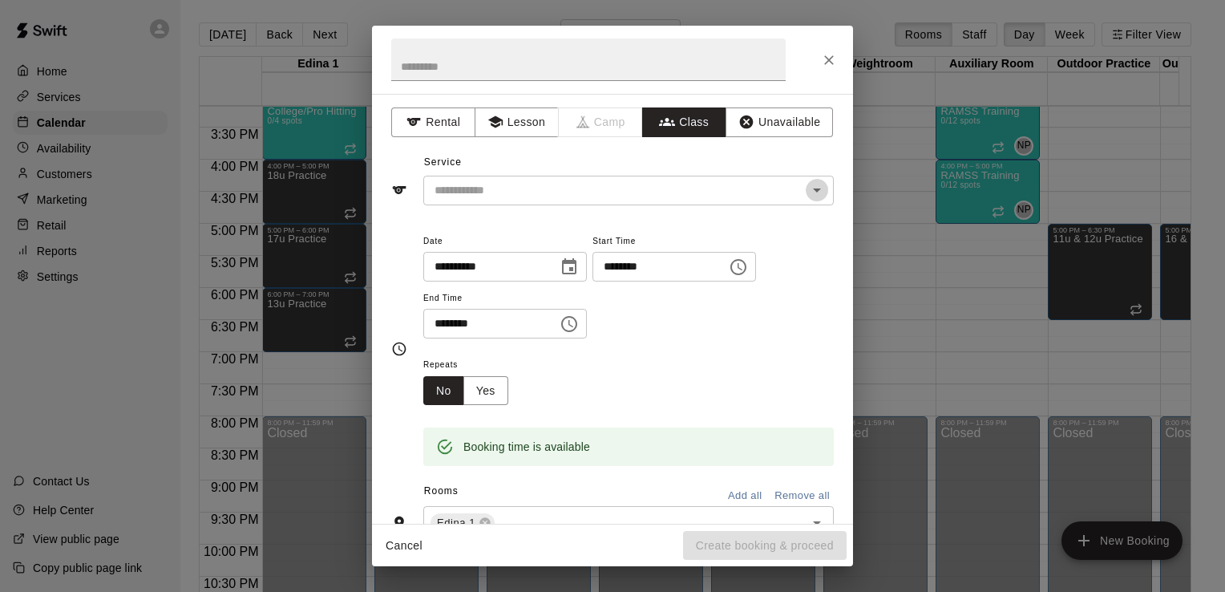
click at [808, 191] on icon "Open" at bounding box center [817, 189] width 19 height 19
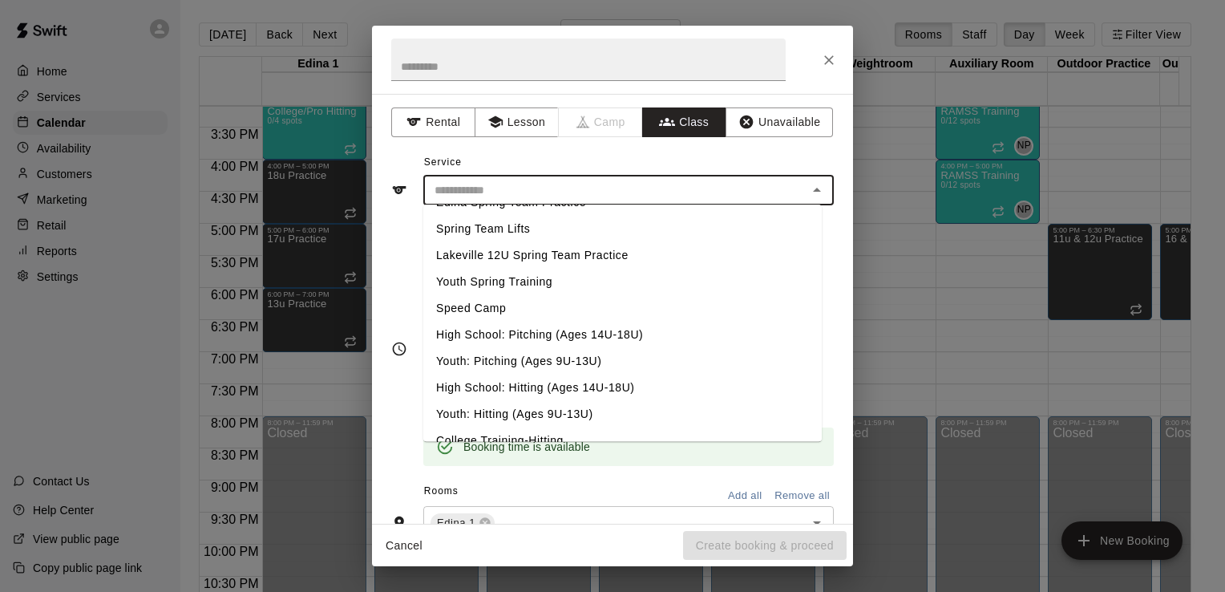
scroll to position [676, 0]
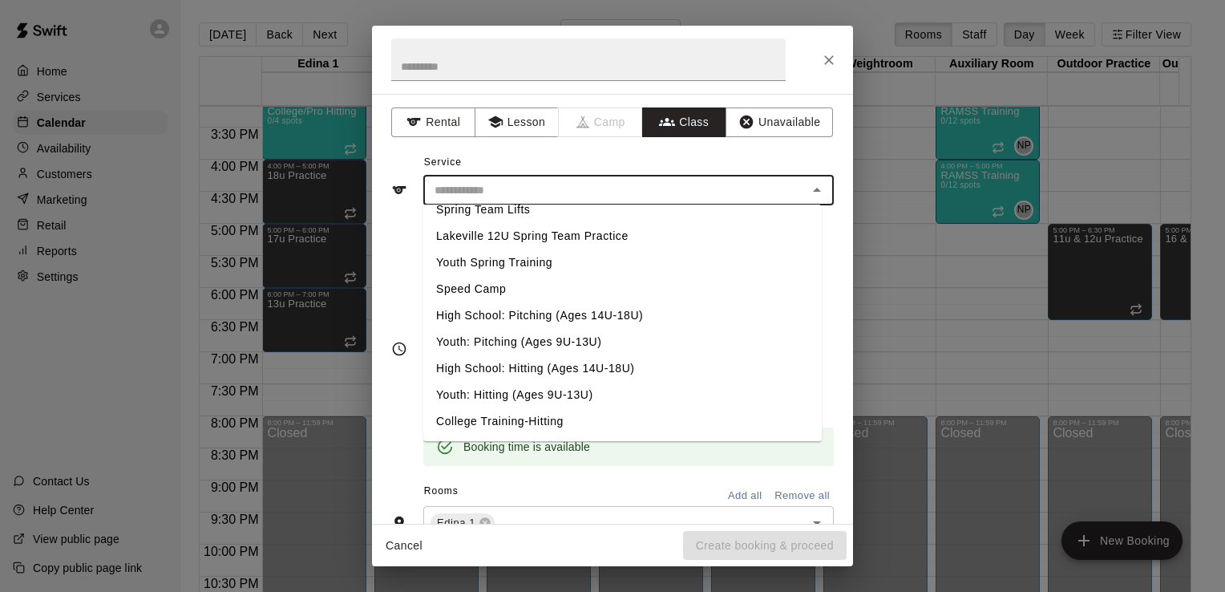
click at [565, 393] on li "Youth: Hitting (Ages 9U-13U)" at bounding box center [622, 395] width 399 height 26
type input "**********"
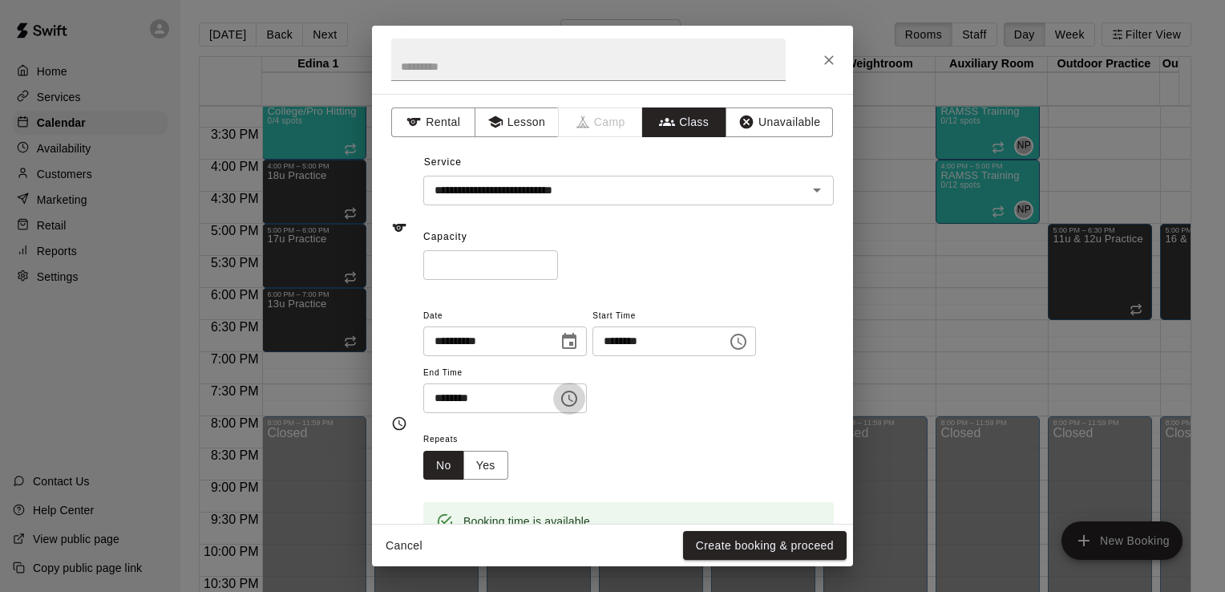
click at [579, 399] on icon "Choose time, selected time is 7:30 PM" at bounding box center [569, 398] width 19 height 19
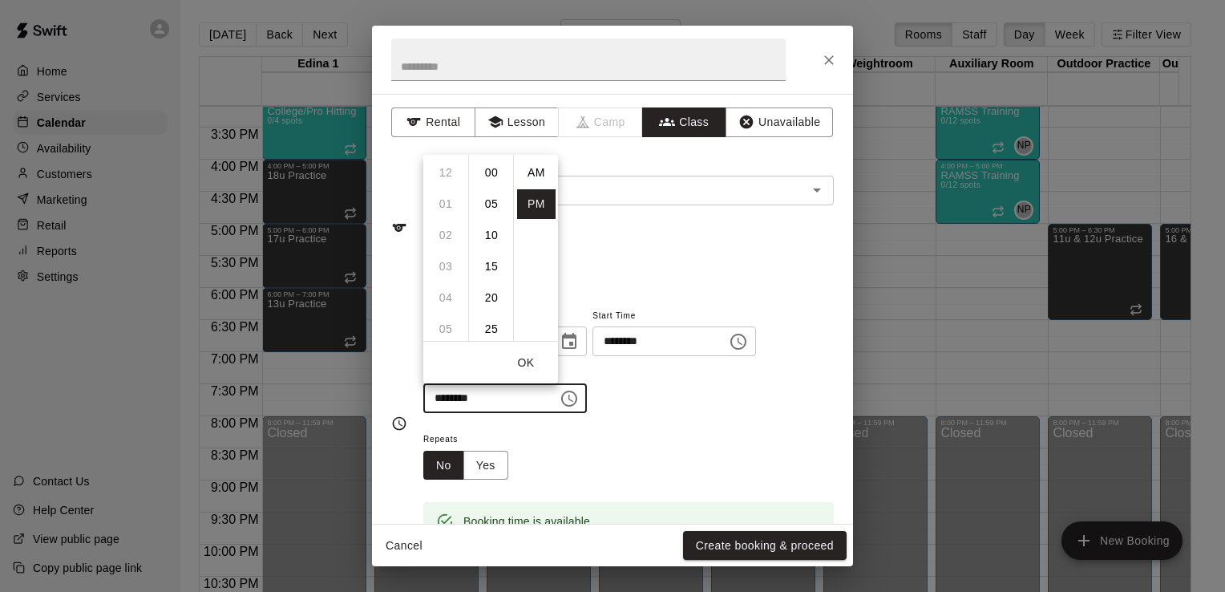
scroll to position [29, 0]
click at [446, 194] on li "08" at bounding box center [446, 205] width 38 height 30
click at [497, 172] on li "00" at bounding box center [491, 173] width 38 height 30
type input "********"
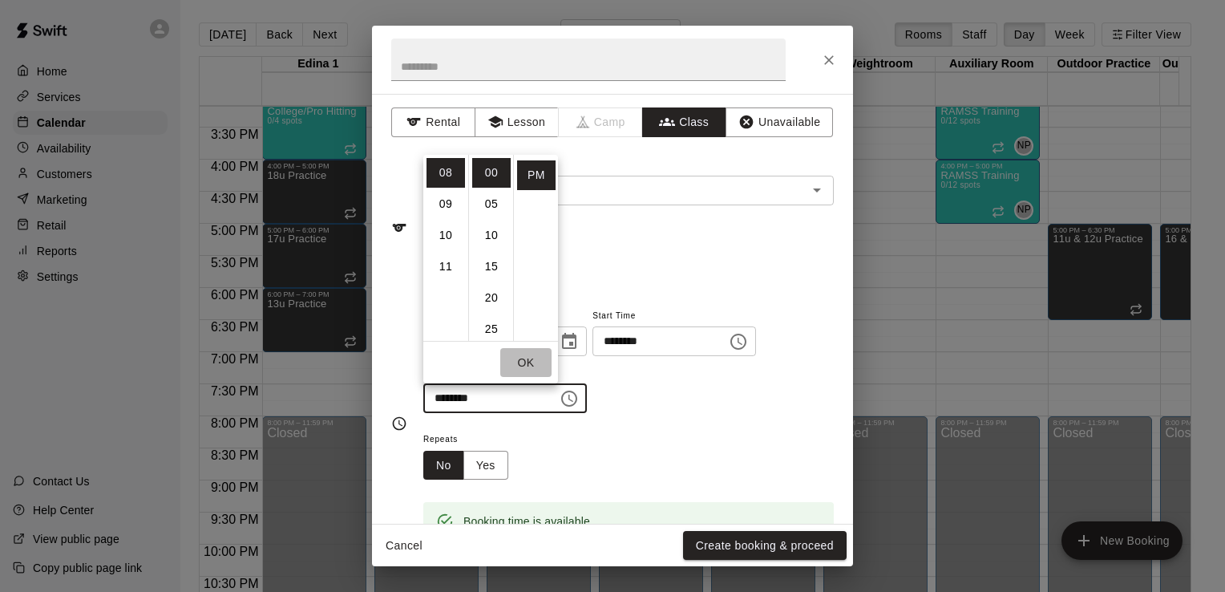
click at [536, 368] on button "OK" at bounding box center [525, 363] width 51 height 30
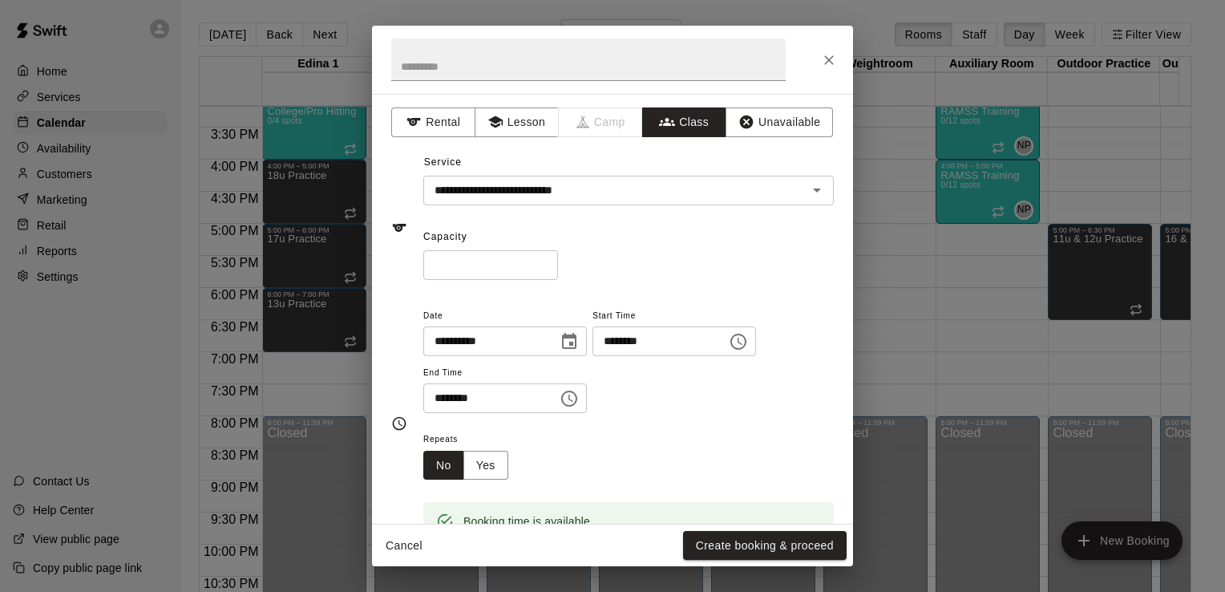
click at [484, 261] on input "*" at bounding box center [490, 265] width 135 height 30
type input "*"
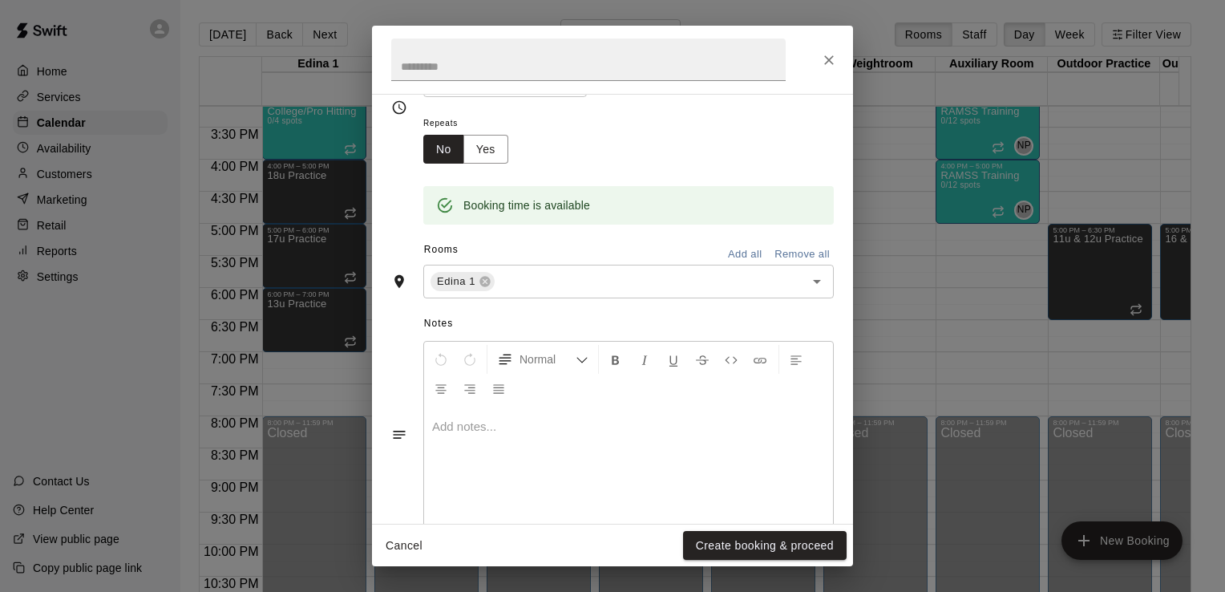
scroll to position [348, 0]
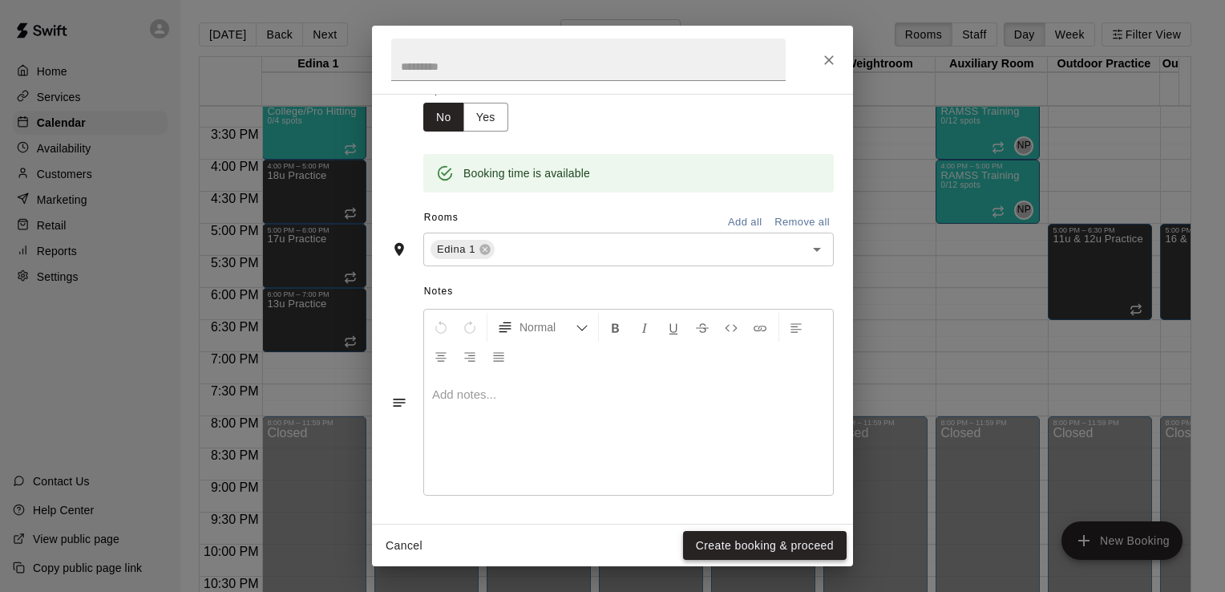
click at [780, 550] on button "Create booking & proceed" at bounding box center [765, 546] width 164 height 30
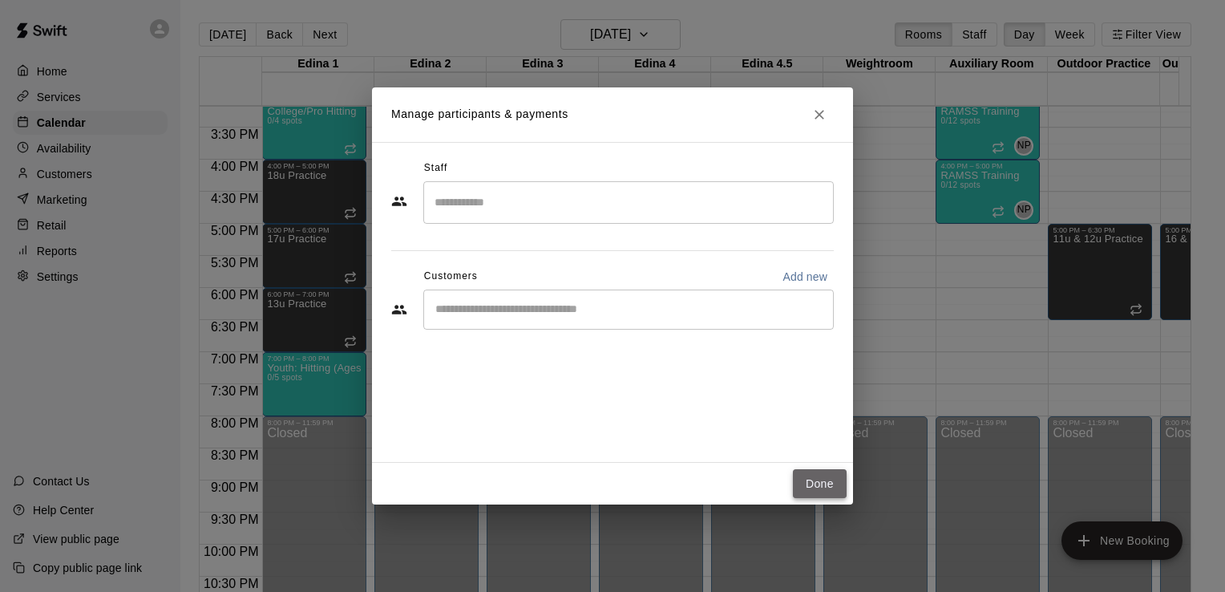
click at [822, 492] on button "Done" at bounding box center [820, 484] width 54 height 30
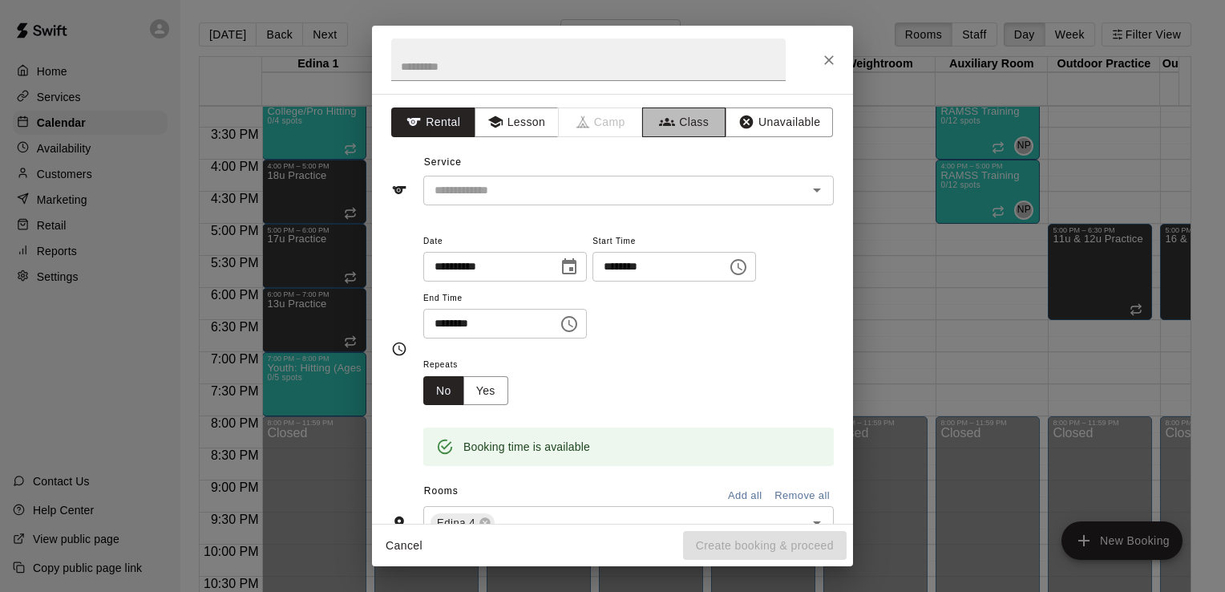
click at [682, 124] on button "Class" at bounding box center [684, 122] width 84 height 30
click at [813, 190] on icon "Open" at bounding box center [817, 190] width 8 height 4
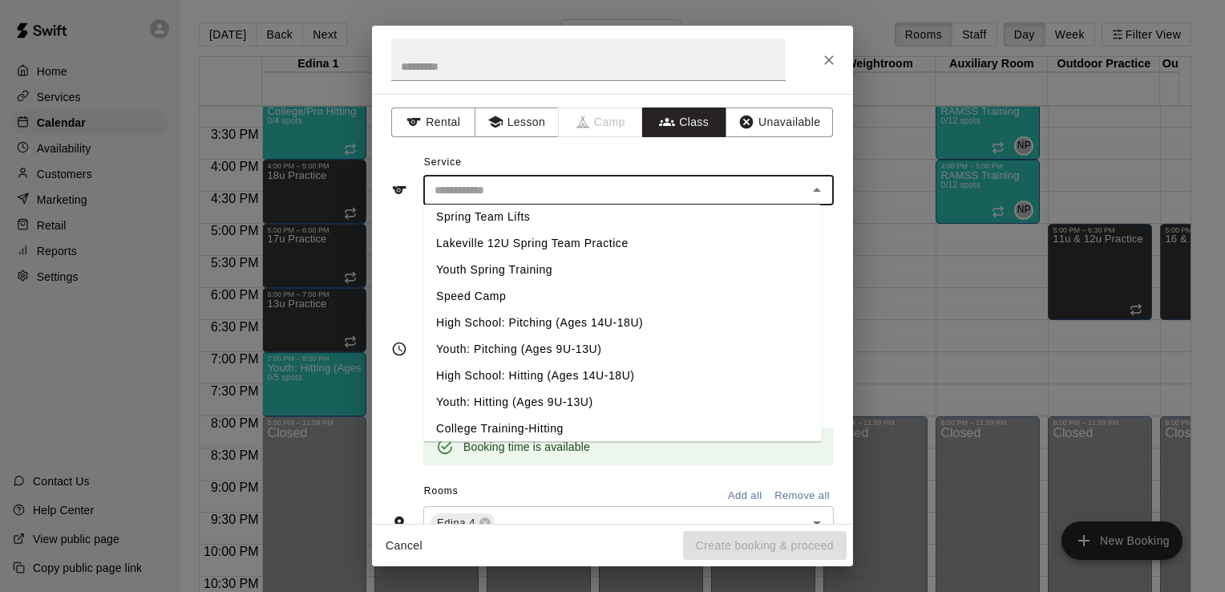
scroll to position [671, 0]
click at [590, 342] on li "Youth: Pitching (Ages 9U-13U)" at bounding box center [622, 347] width 399 height 26
type input "**********"
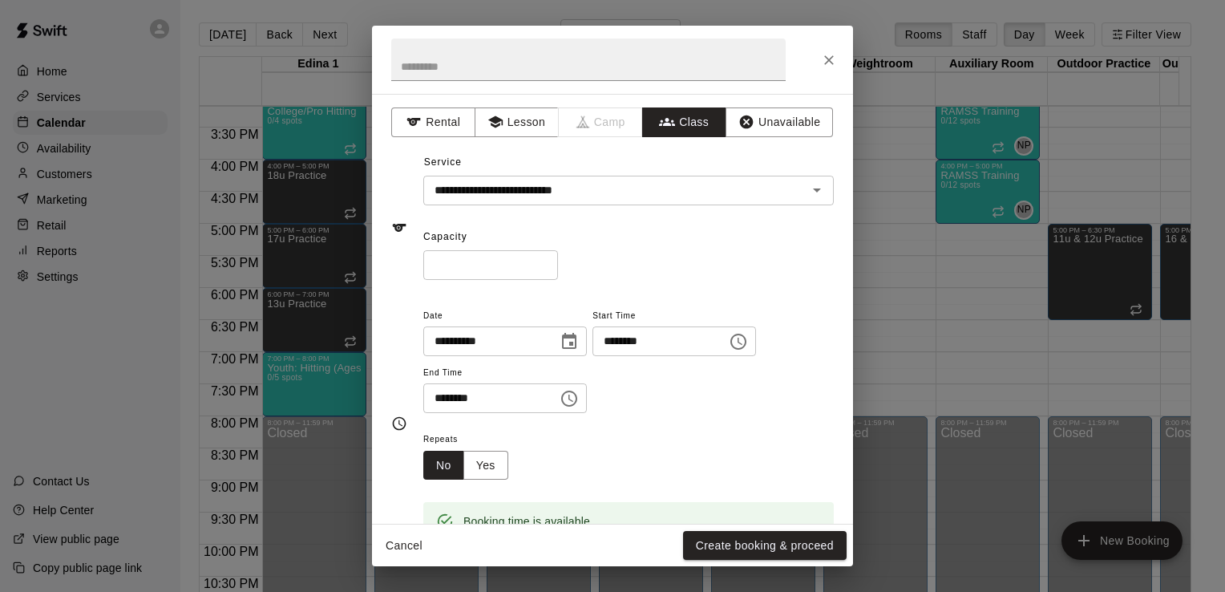
drag, startPoint x: 590, startPoint y: 342, endPoint x: 590, endPoint y: 398, distance: 56.1
click at [590, 398] on div "**********" at bounding box center [628, 360] width 411 height 108
click at [579, 403] on icon "Choose time, selected time is 7:30 PM" at bounding box center [569, 398] width 19 height 19
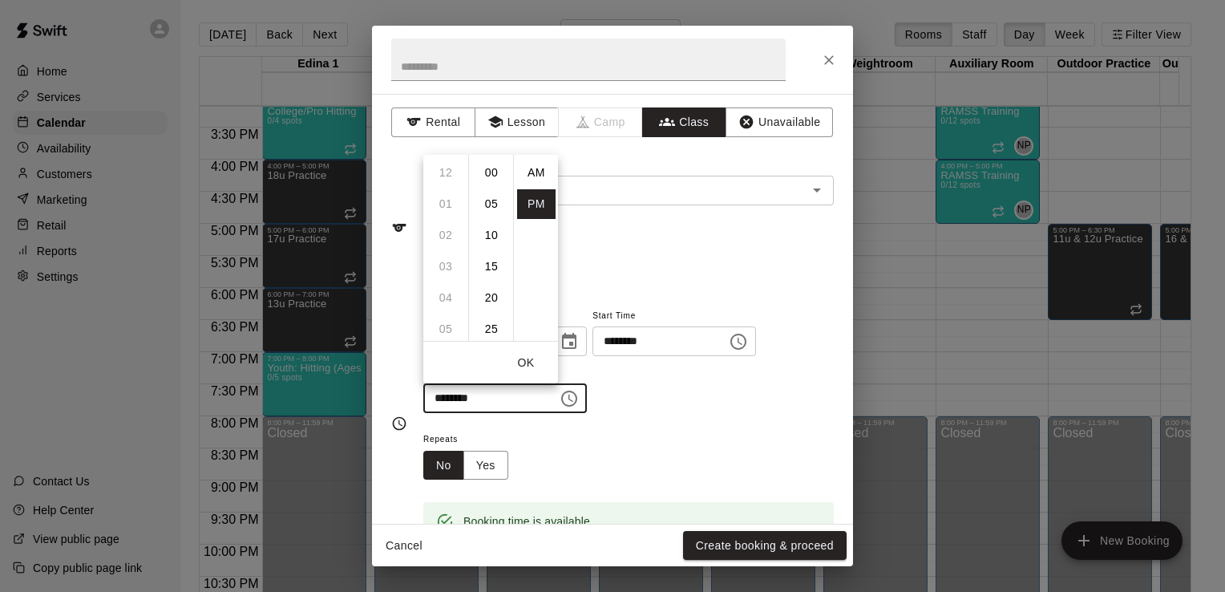
scroll to position [29, 0]
click at [447, 200] on li "08" at bounding box center [446, 205] width 38 height 30
click at [495, 172] on li "00" at bounding box center [491, 173] width 38 height 30
type input "********"
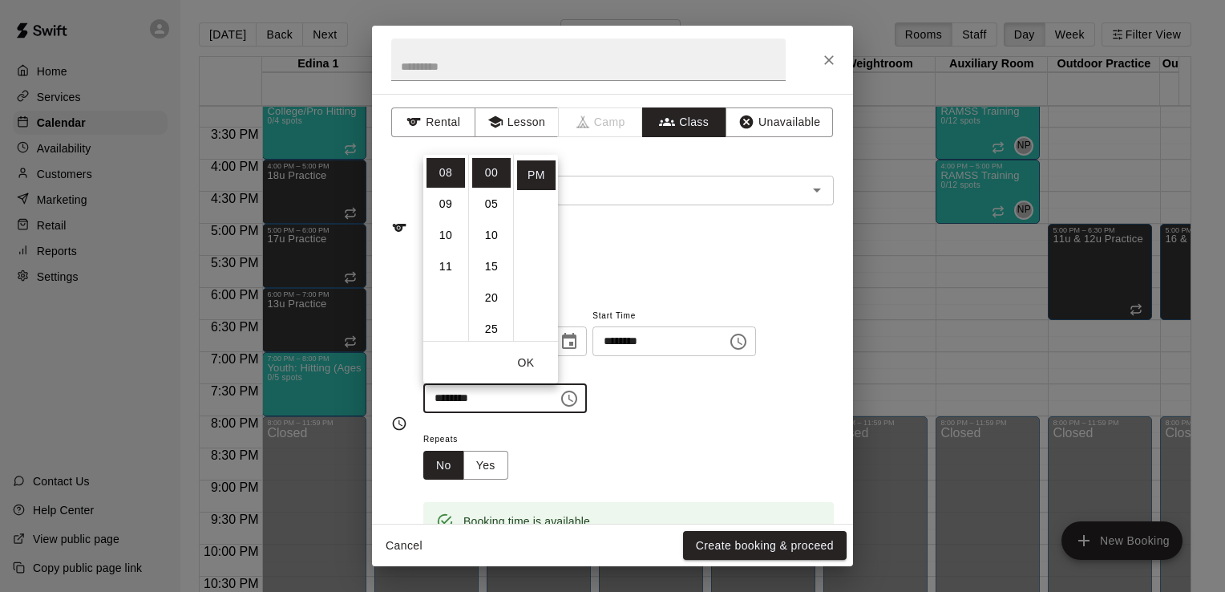
click at [536, 359] on button "OK" at bounding box center [525, 363] width 51 height 30
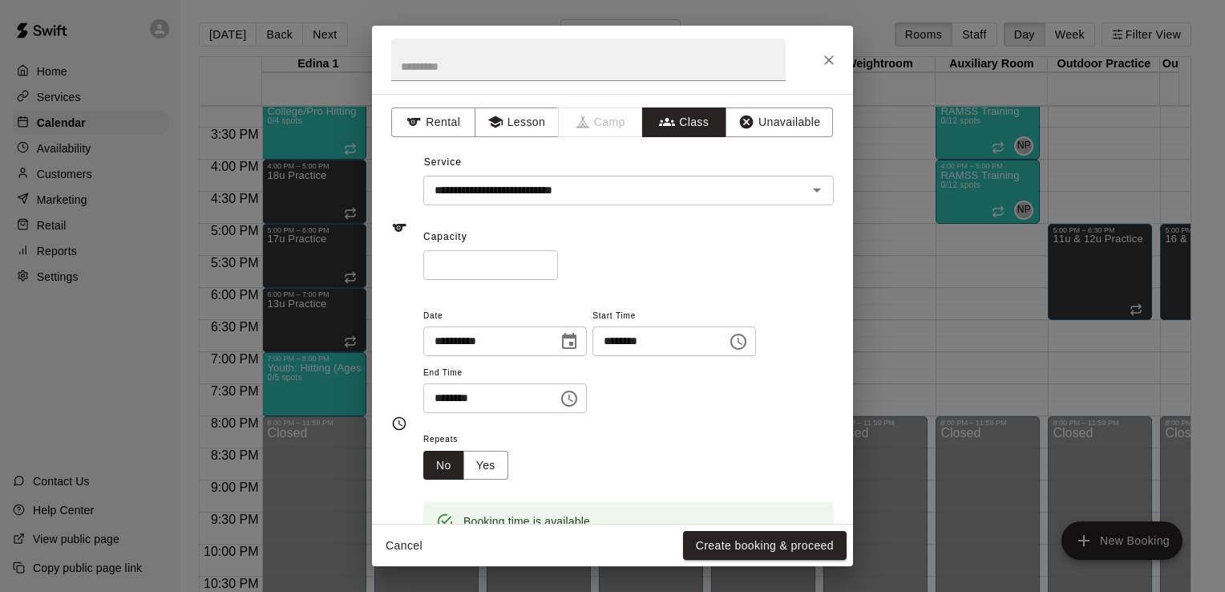
click at [493, 261] on input "*" at bounding box center [490, 265] width 135 height 30
type input "*"
click at [488, 464] on button "Yes" at bounding box center [486, 466] width 45 height 30
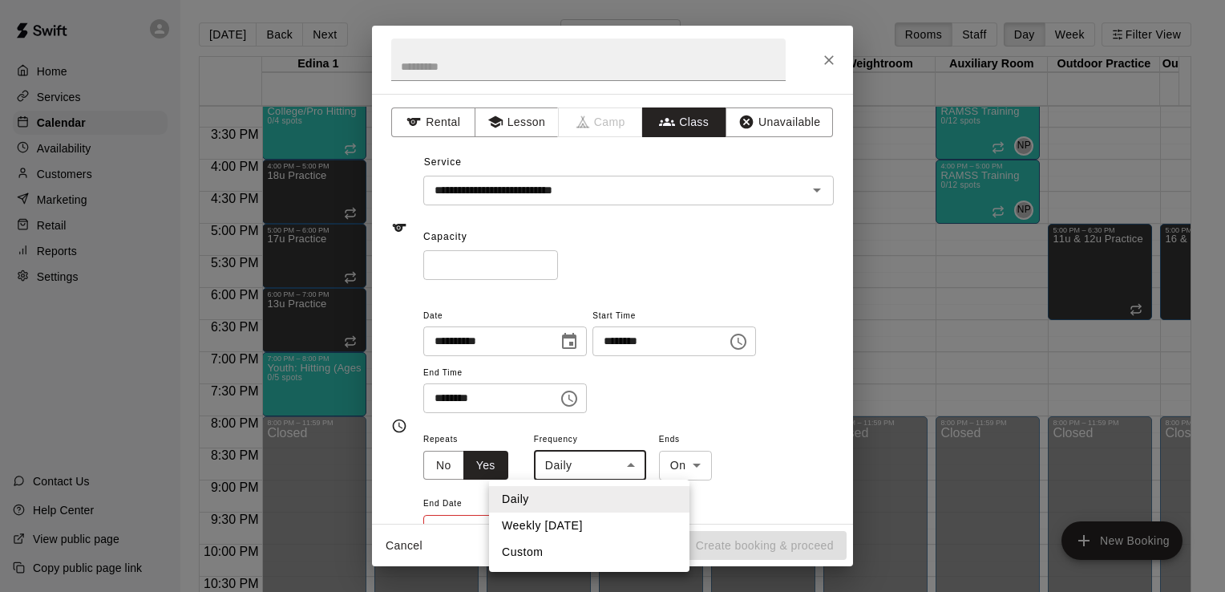
click at [631, 464] on body "Home Services Calendar Availability Customers Marketing Retail Reports Settings…" at bounding box center [612, 309] width 1225 height 618
click at [616, 524] on li "Weekly [DATE]" at bounding box center [589, 525] width 200 height 26
type input "******"
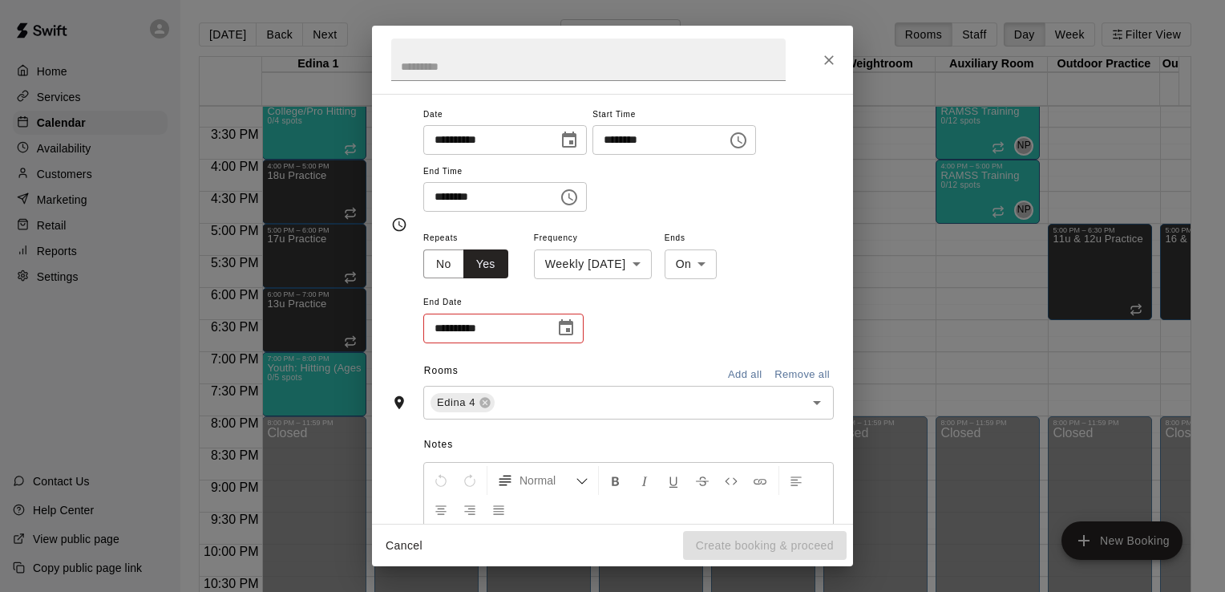
scroll to position [214, 0]
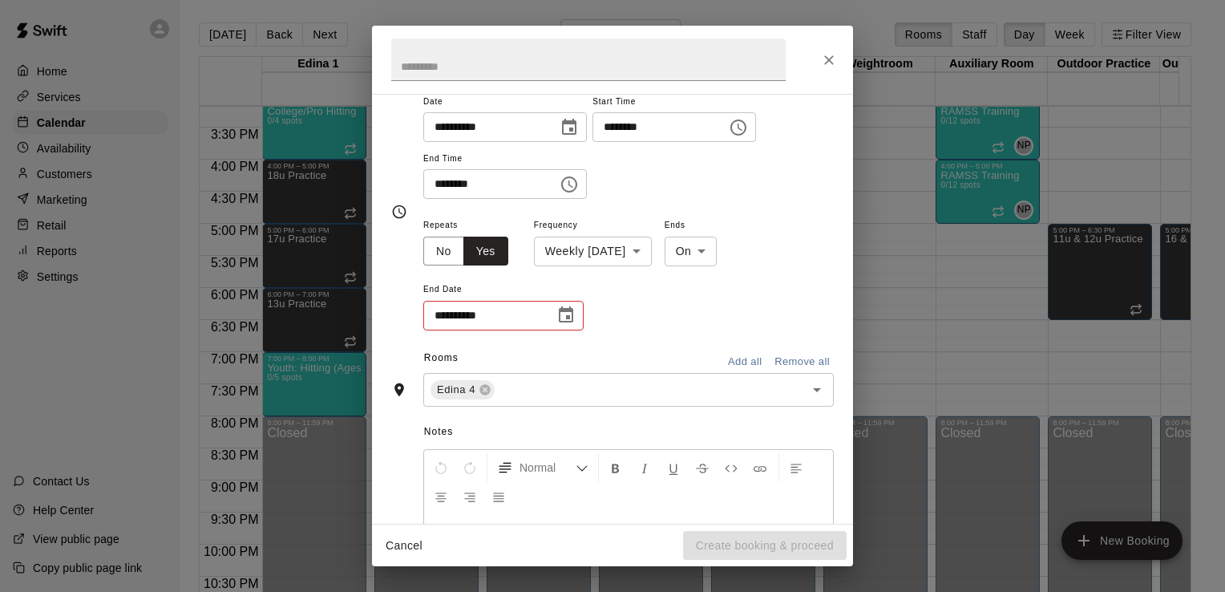
click at [559, 320] on icon "Choose date" at bounding box center [566, 314] width 14 height 16
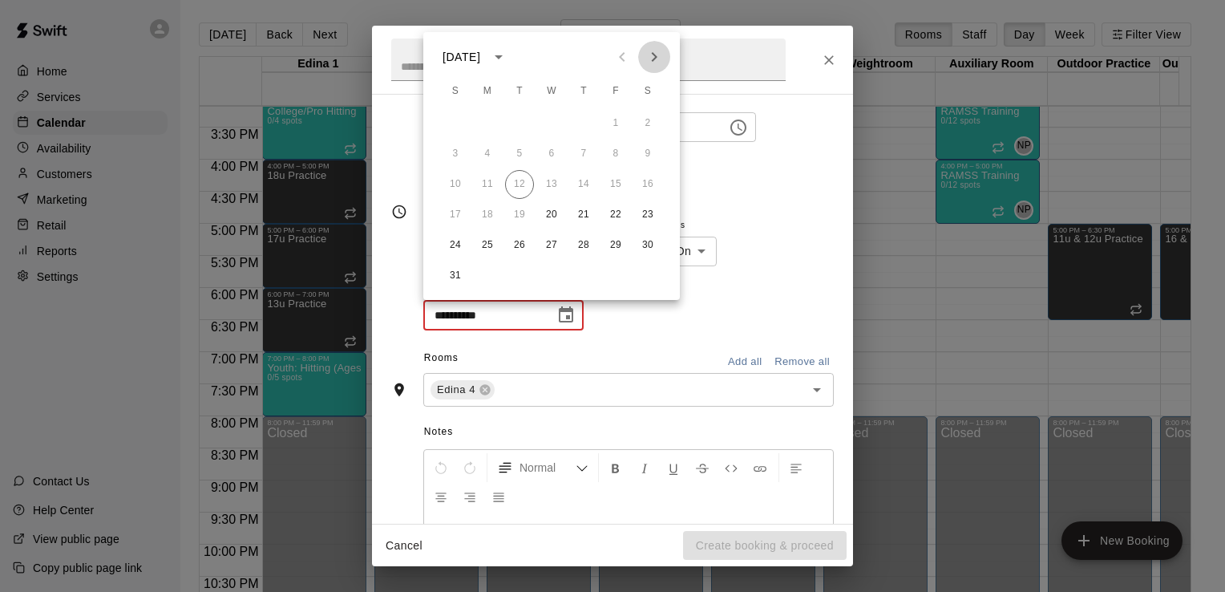
click at [664, 55] on button "Next month" at bounding box center [654, 57] width 32 height 32
click at [551, 213] on button "24" at bounding box center [551, 214] width 29 height 29
type input "**********"
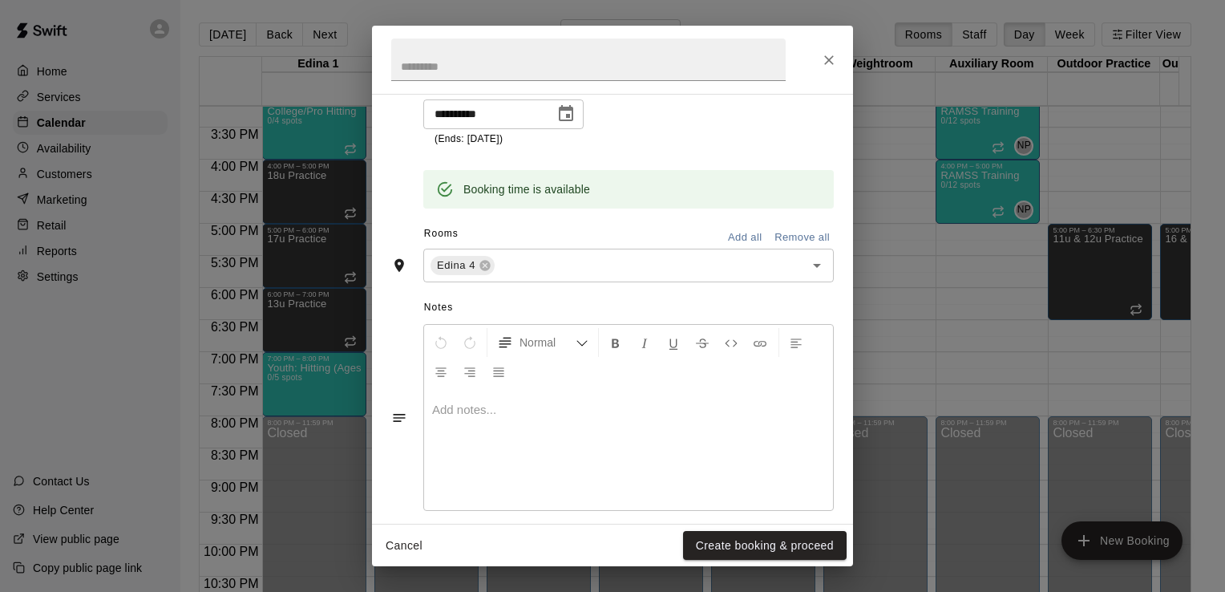
scroll to position [431, 0]
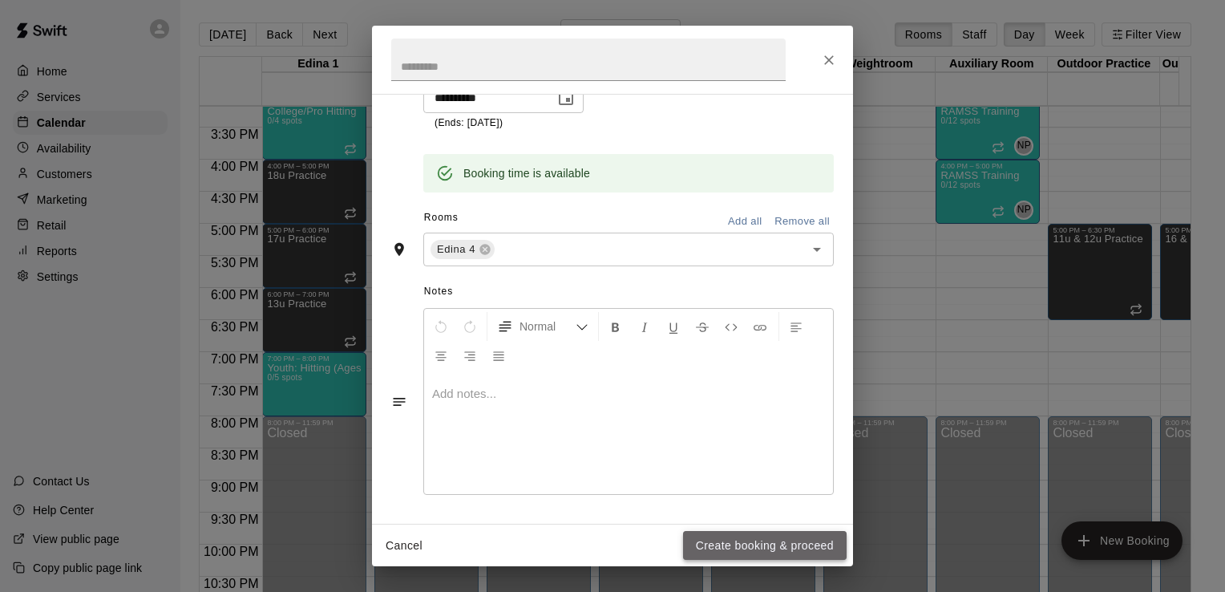
click at [796, 546] on button "Create booking & proceed" at bounding box center [765, 546] width 164 height 30
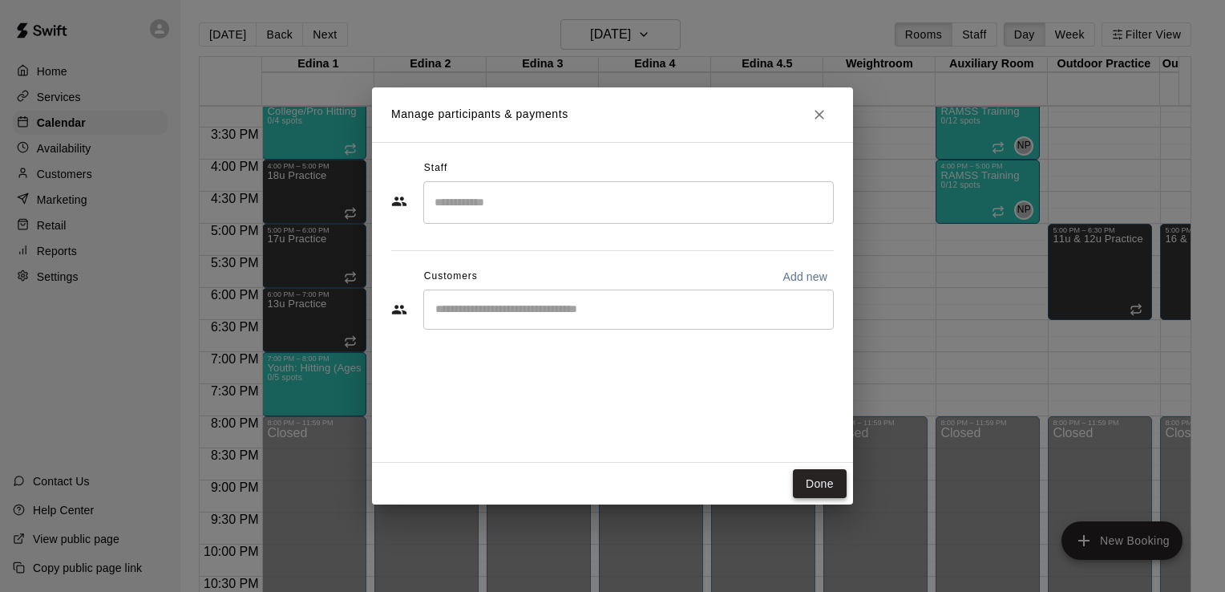
click at [824, 484] on button "Done" at bounding box center [820, 484] width 54 height 30
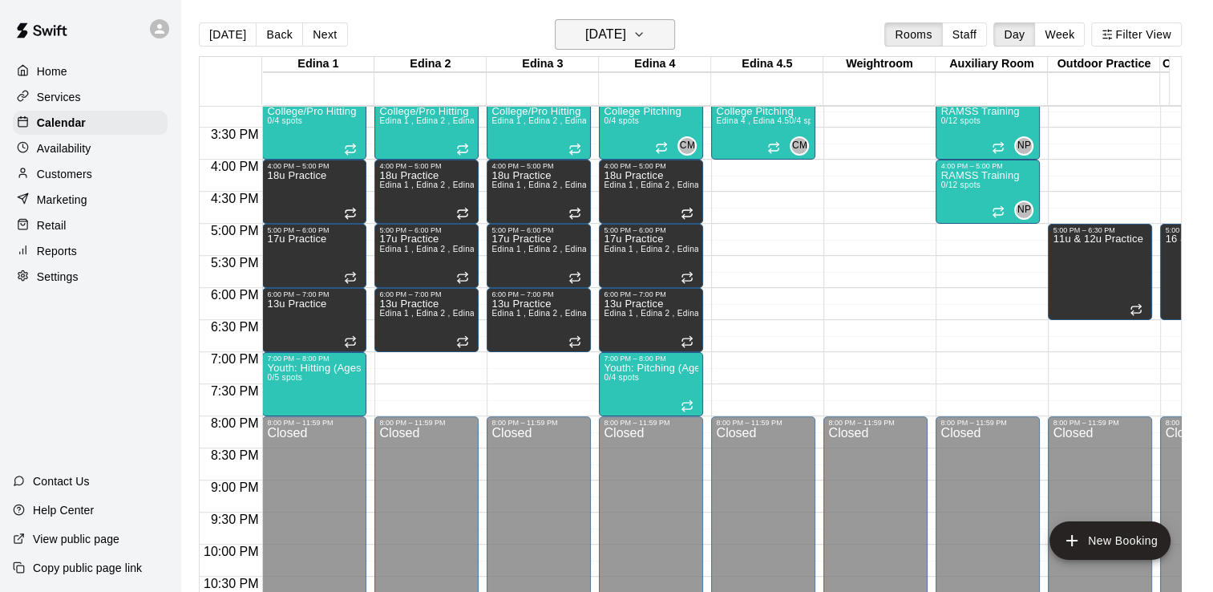
click at [646, 38] on icon "button" at bounding box center [639, 34] width 13 height 19
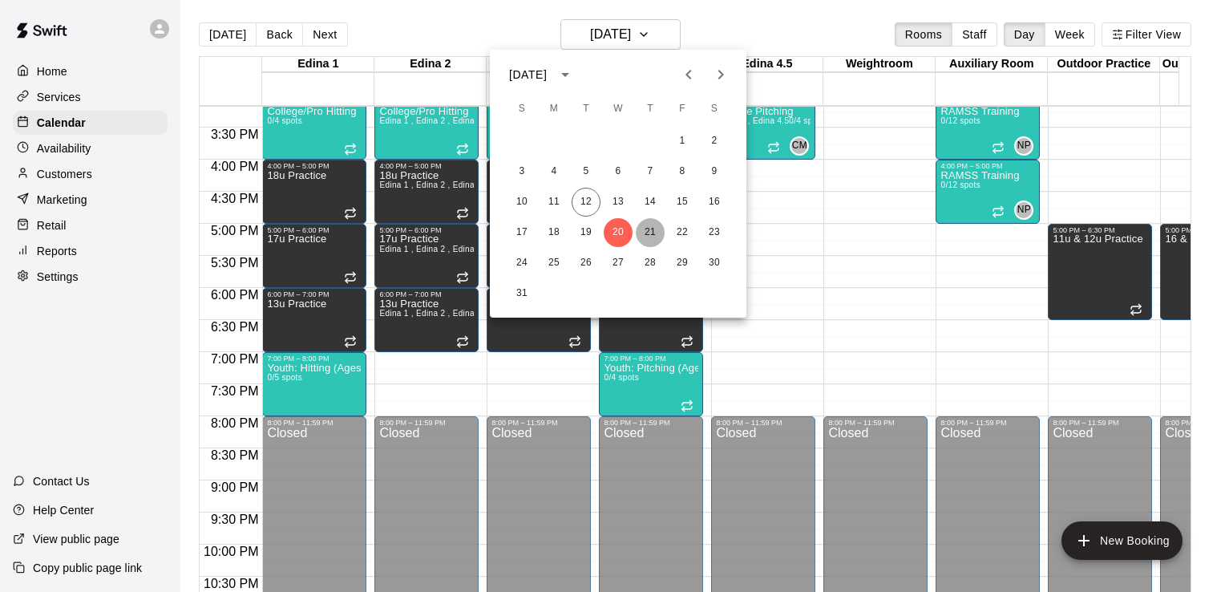
click at [647, 232] on button "21" at bounding box center [650, 232] width 29 height 29
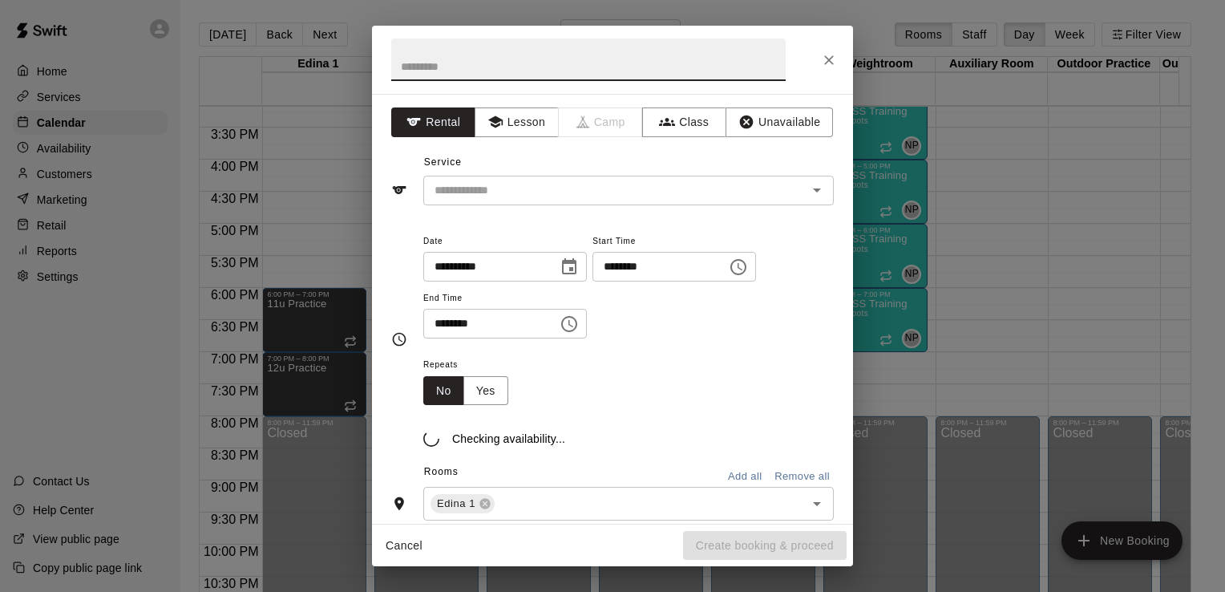
click at [309, 174] on body "Home Services Calendar Availability Customers Marketing Retail Reports Settings…" at bounding box center [612, 309] width 1225 height 618
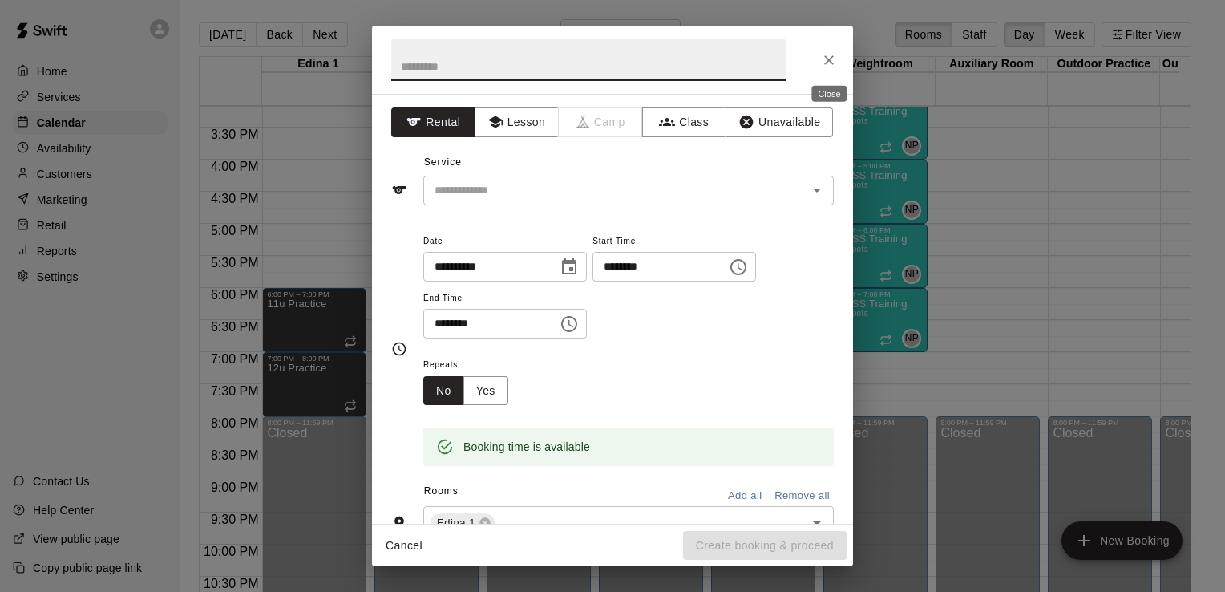
click at [828, 63] on icon "Close" at bounding box center [829, 60] width 16 height 16
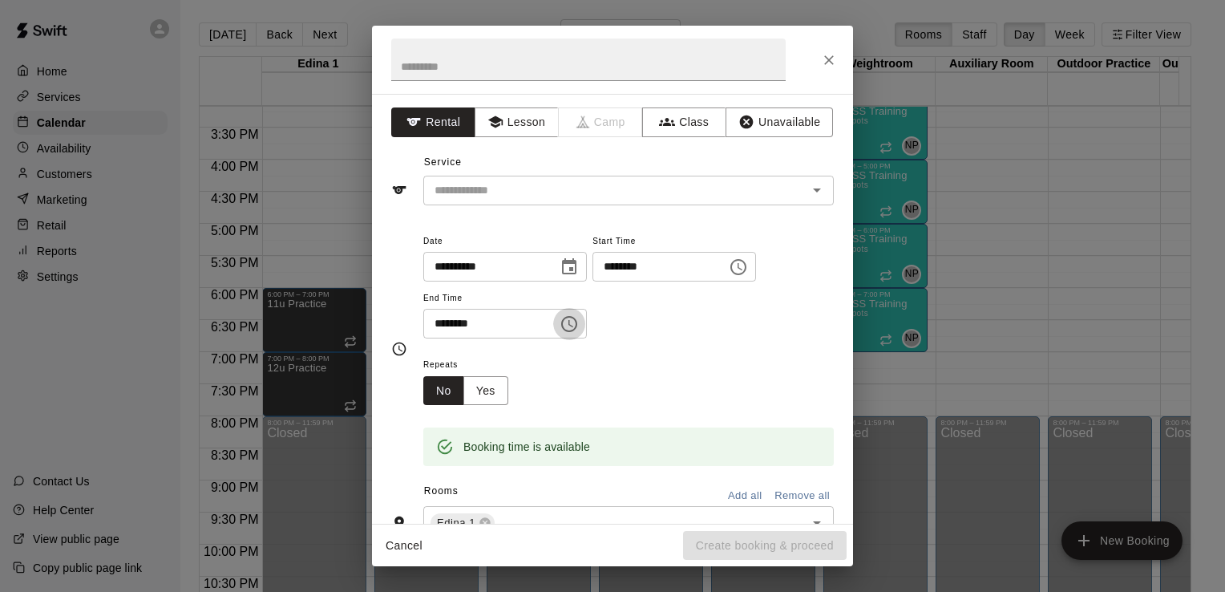
click at [579, 323] on icon "Choose time, selected time is 4:30 PM" at bounding box center [569, 323] width 19 height 19
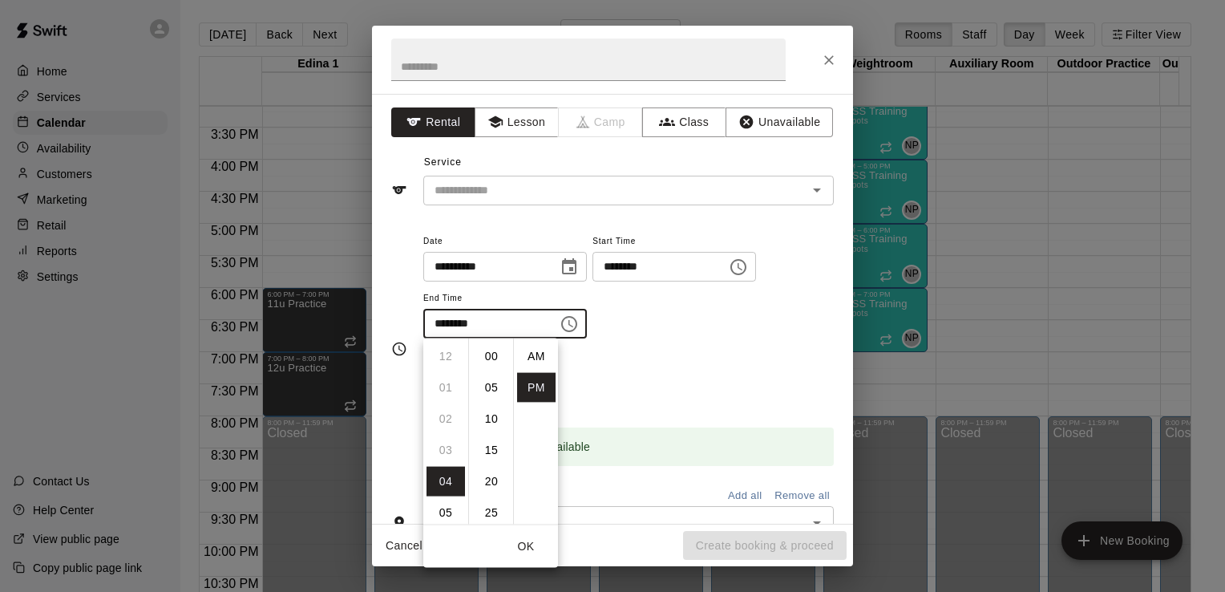
scroll to position [29, 0]
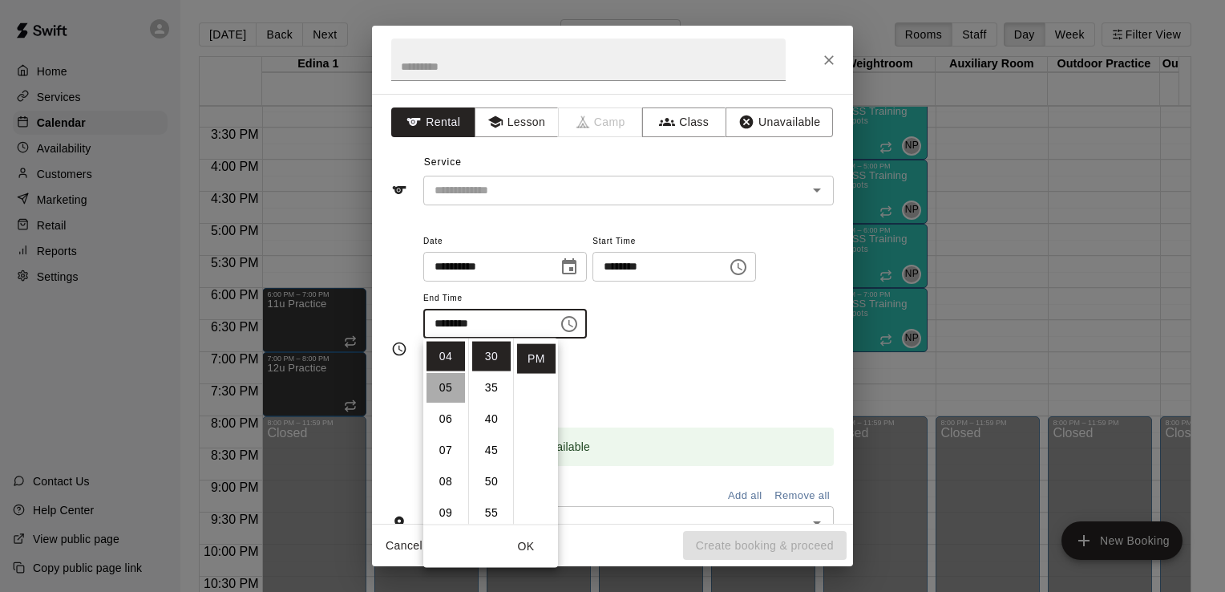
click at [448, 383] on li "05" at bounding box center [446, 388] width 38 height 30
click at [493, 354] on li "00" at bounding box center [491, 357] width 38 height 30
type input "********"
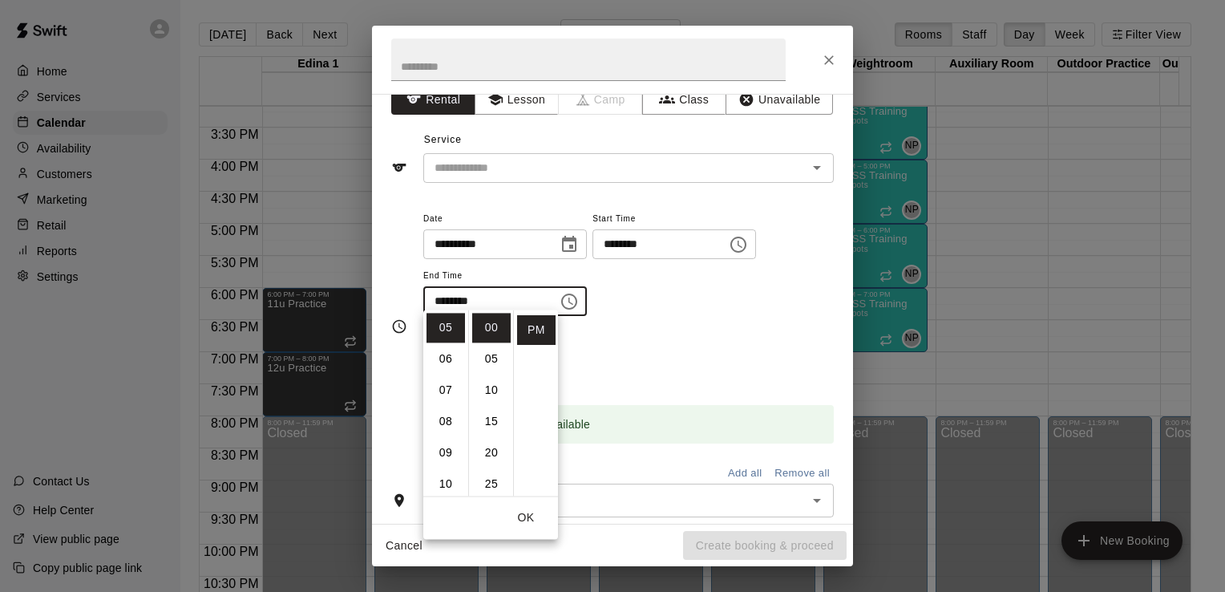
scroll to position [28, 0]
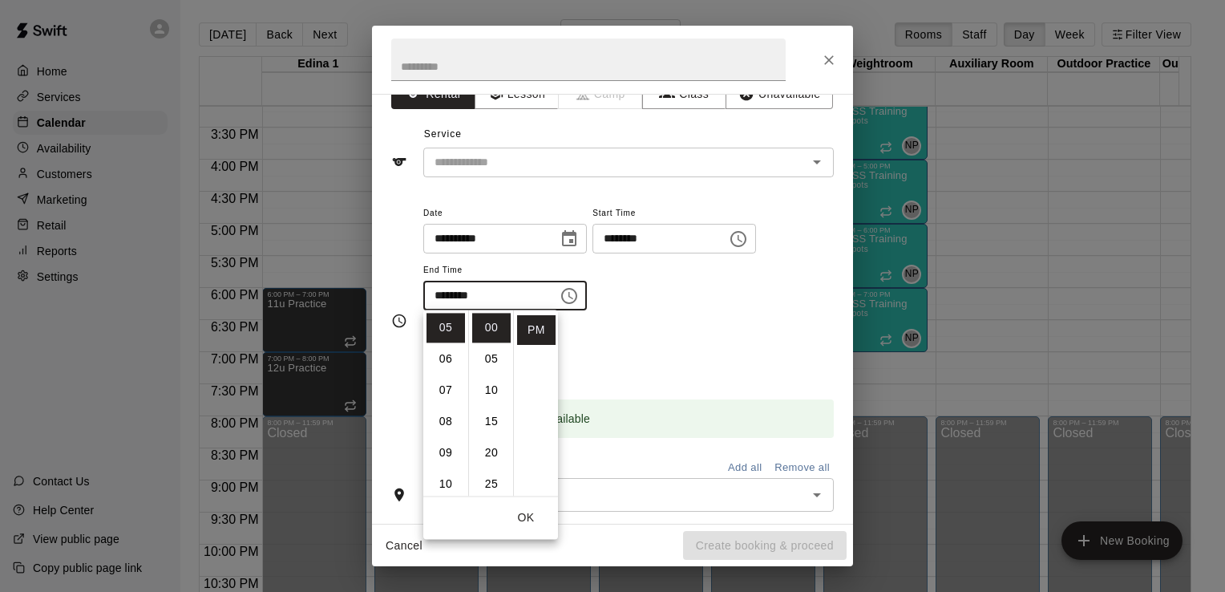
click at [716, 316] on div "**********" at bounding box center [628, 265] width 411 height 124
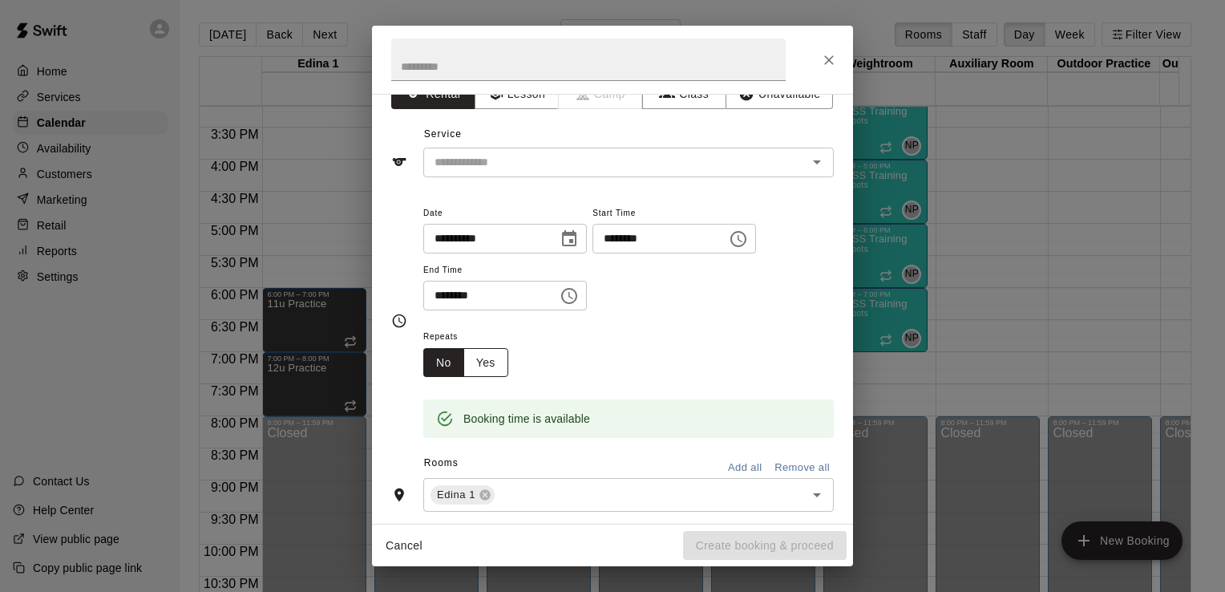
click at [489, 363] on button "Yes" at bounding box center [486, 363] width 45 height 30
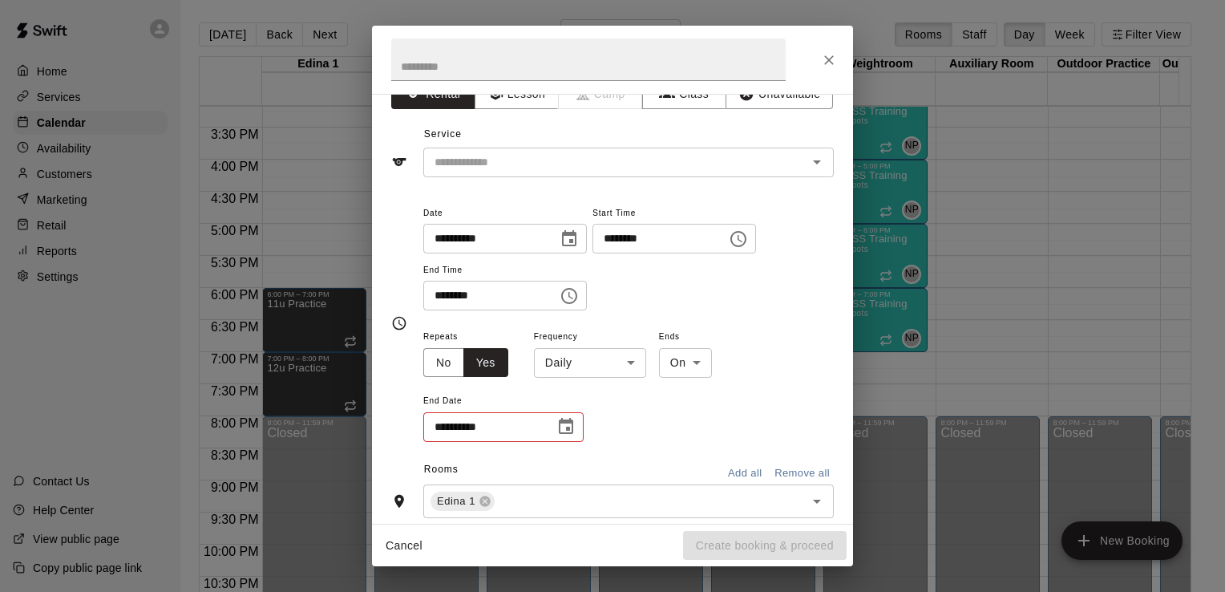
click at [631, 368] on body "Home Services Calendar Availability Customers Marketing Retail Reports Settings…" at bounding box center [612, 309] width 1225 height 618
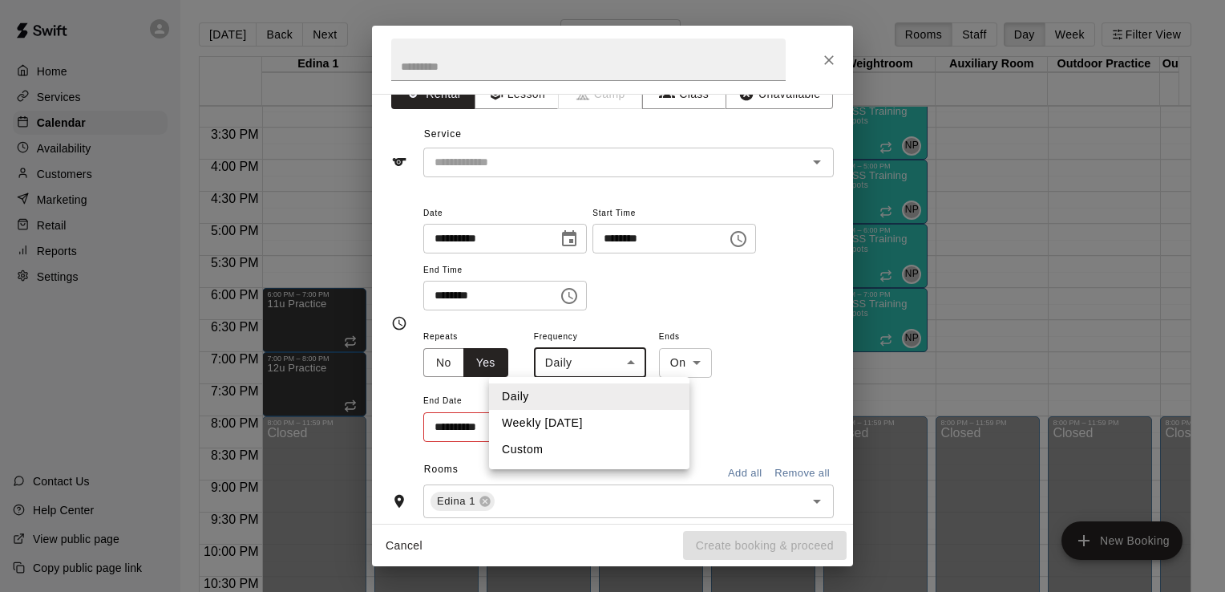
click at [607, 419] on li "Weekly [DATE]" at bounding box center [589, 423] width 200 height 26
type input "******"
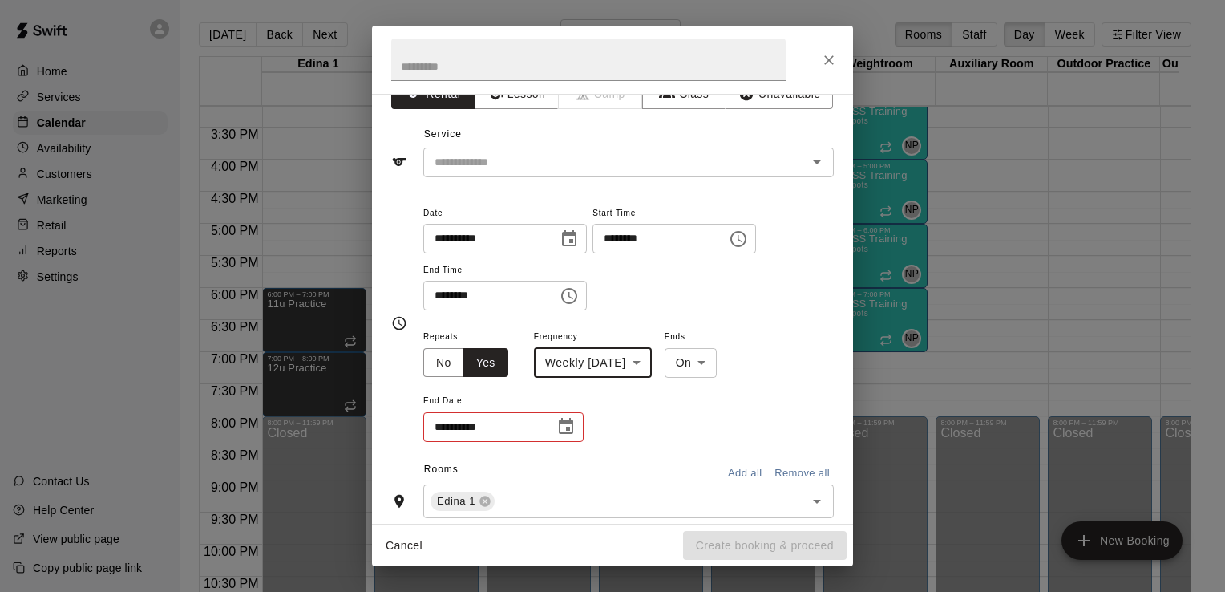
click at [559, 427] on icon "Choose date" at bounding box center [566, 426] width 14 height 16
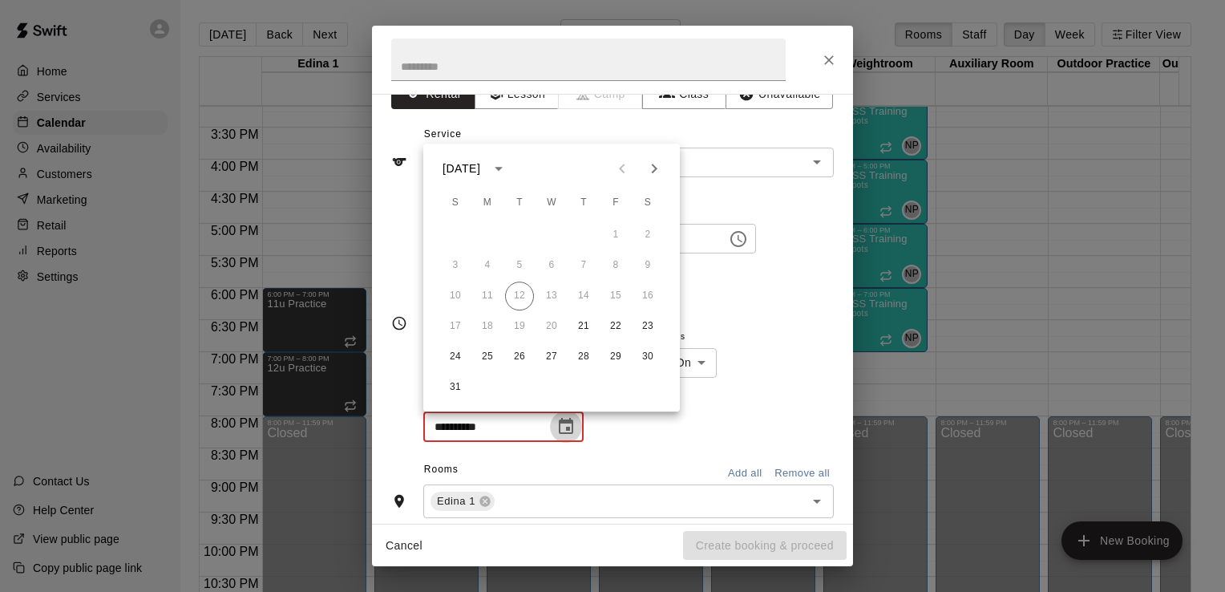
click at [559, 427] on icon "Choose date" at bounding box center [566, 426] width 14 height 16
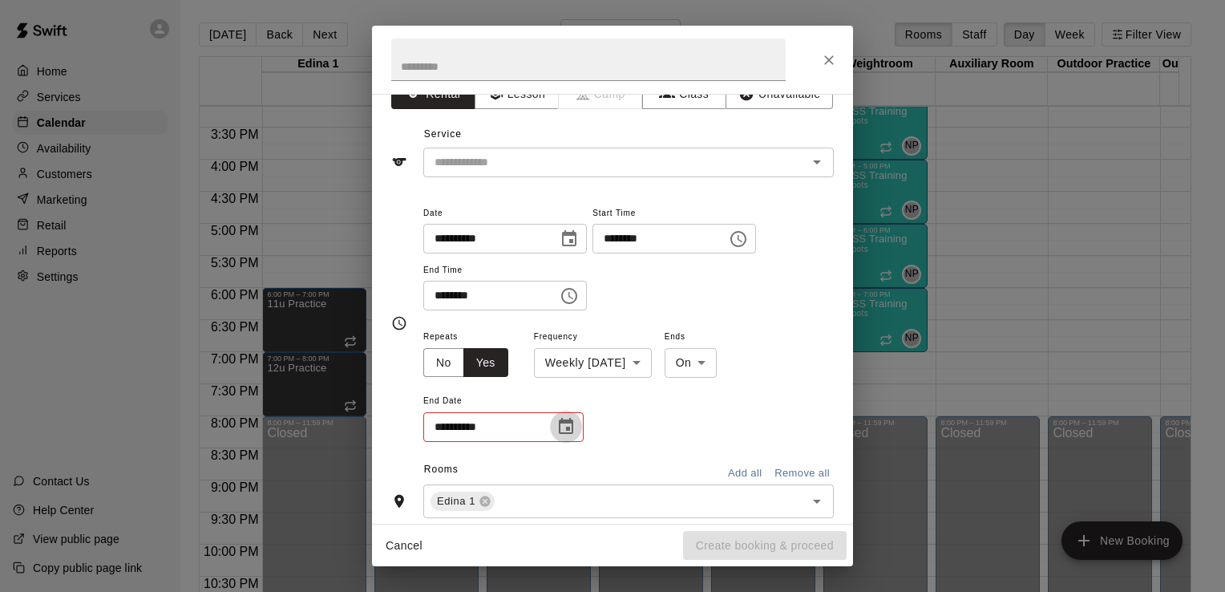
click at [559, 427] on icon "Choose date" at bounding box center [566, 426] width 14 height 16
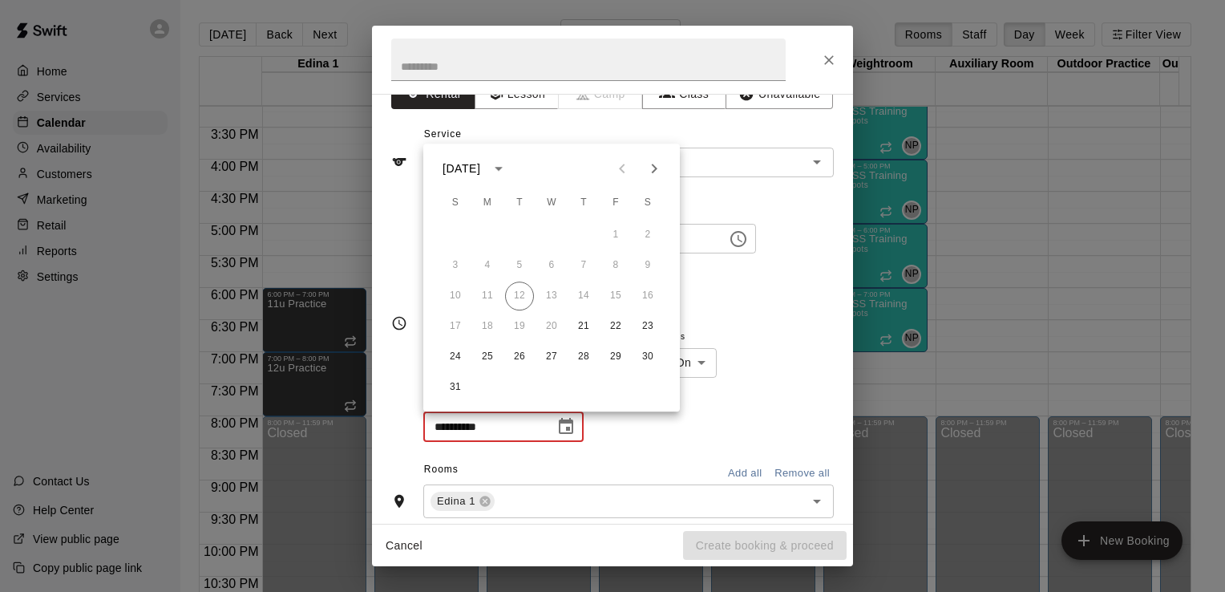
click at [658, 171] on icon "Next month" at bounding box center [654, 168] width 19 height 19
click at [590, 328] on button "25" at bounding box center [583, 326] width 29 height 29
type input "**********"
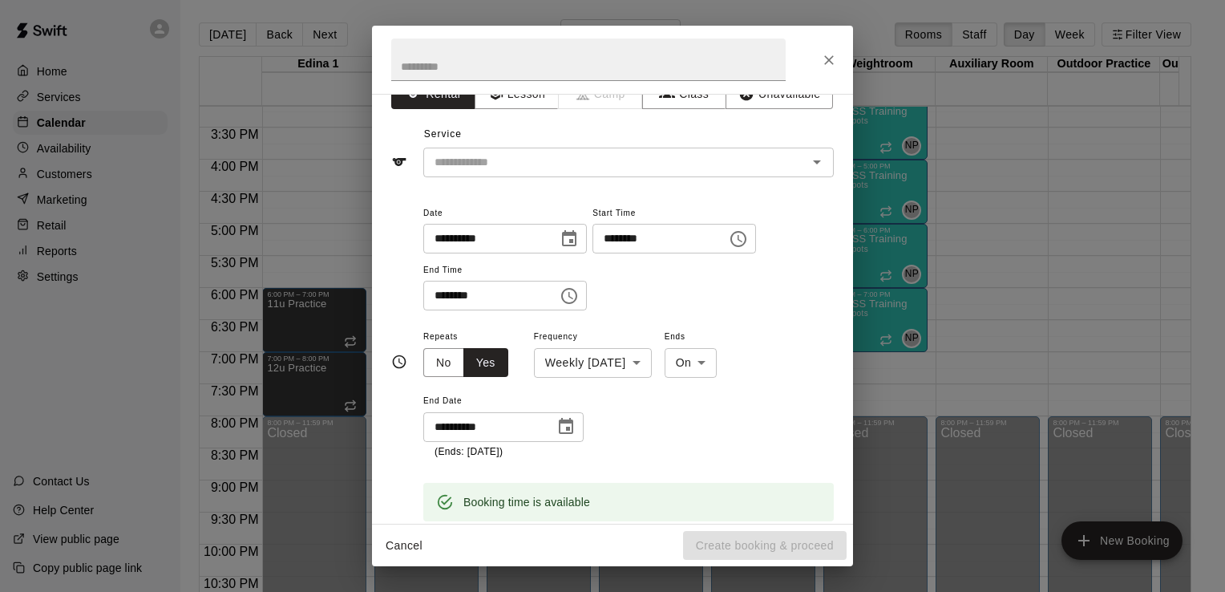
scroll to position [0, 0]
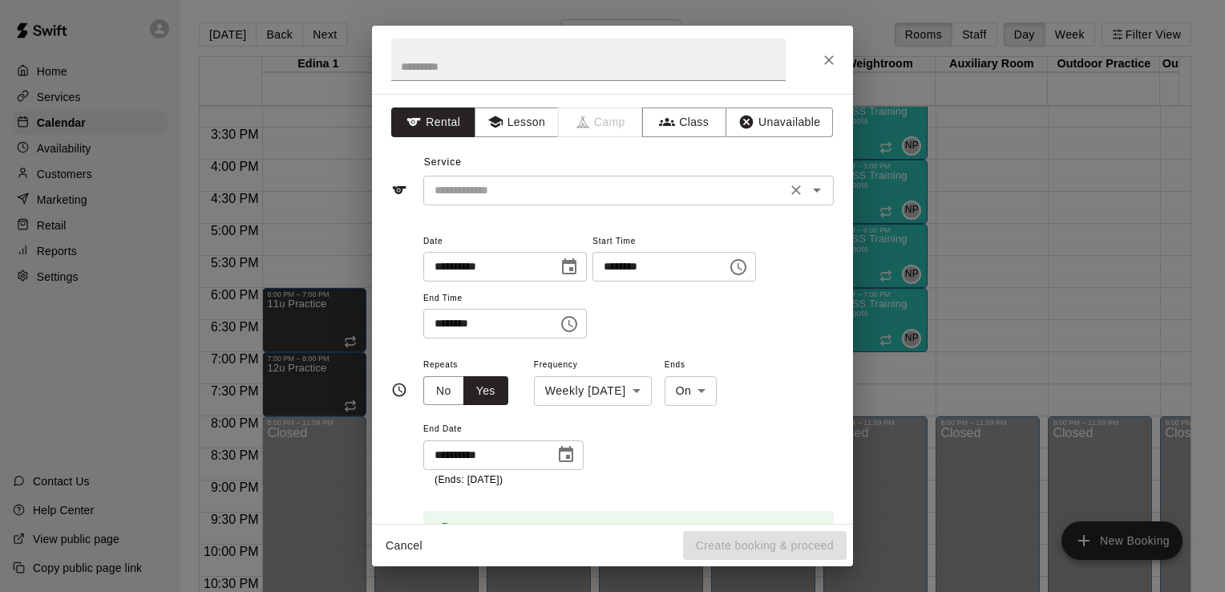
click at [808, 194] on icon "Open" at bounding box center [817, 189] width 19 height 19
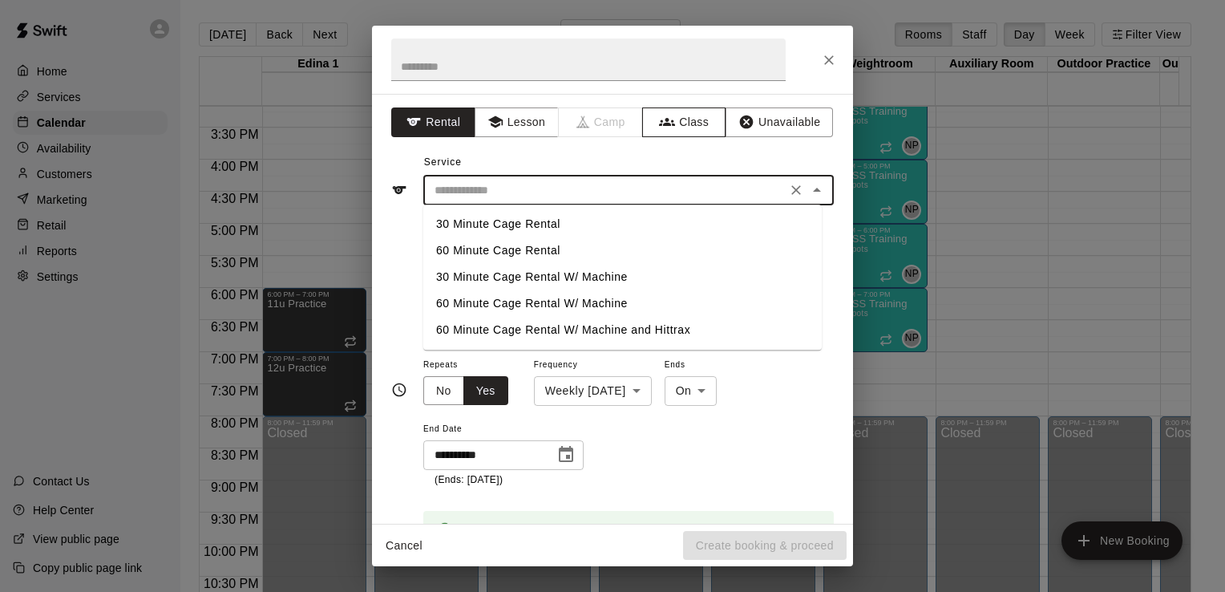
click at [689, 125] on button "Class" at bounding box center [684, 122] width 84 height 30
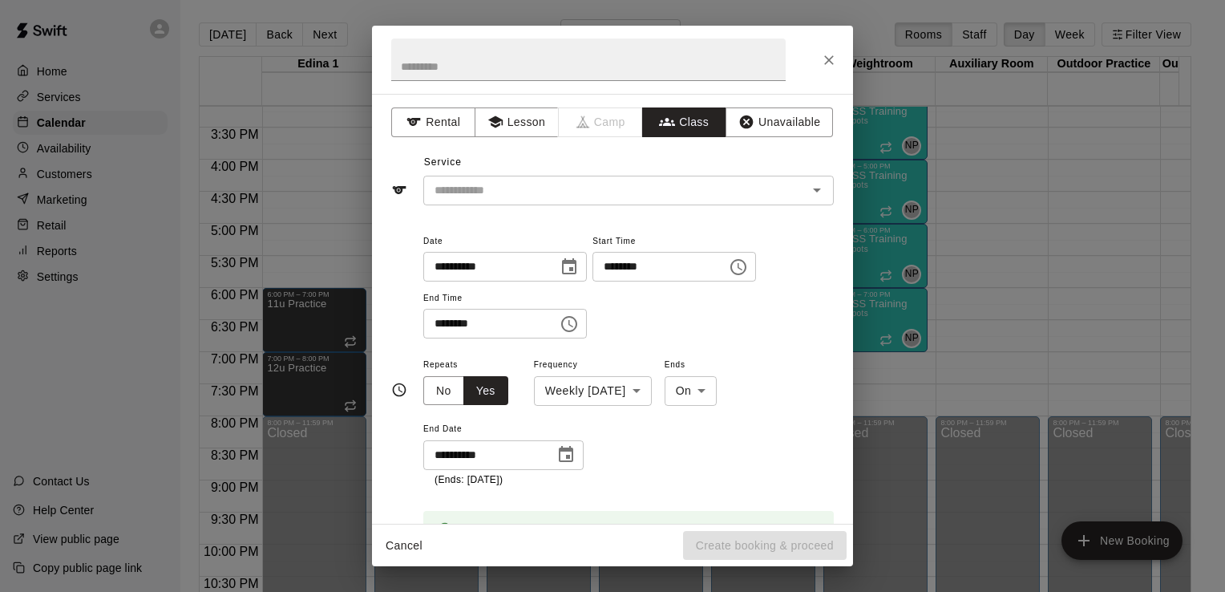
click at [808, 194] on icon "Open" at bounding box center [817, 189] width 19 height 19
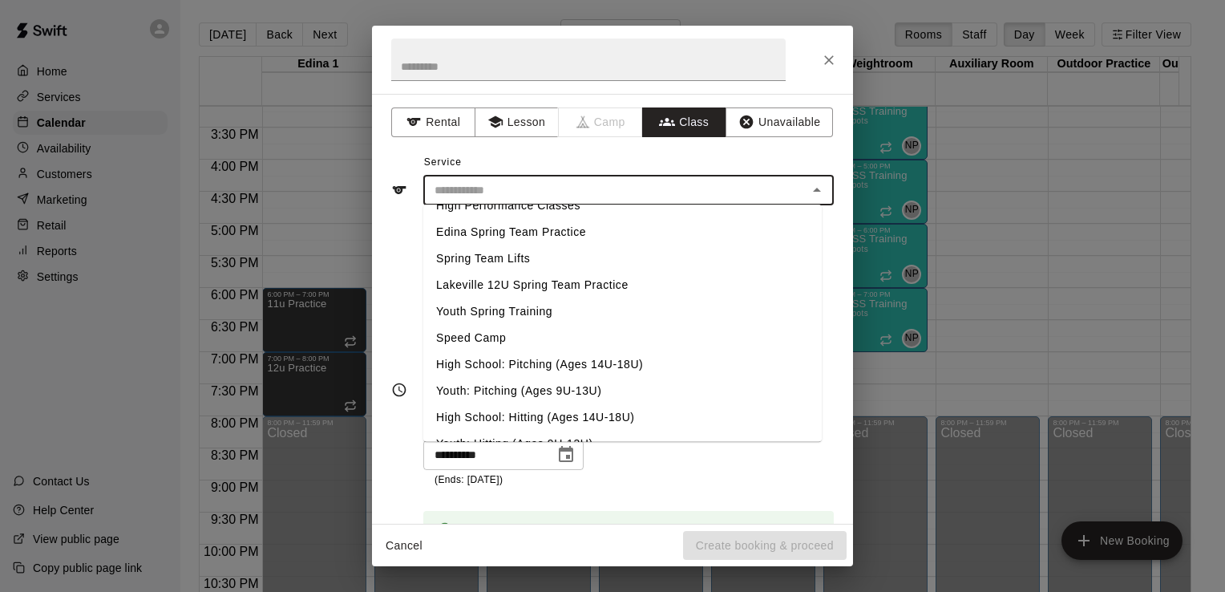
scroll to position [648, 0]
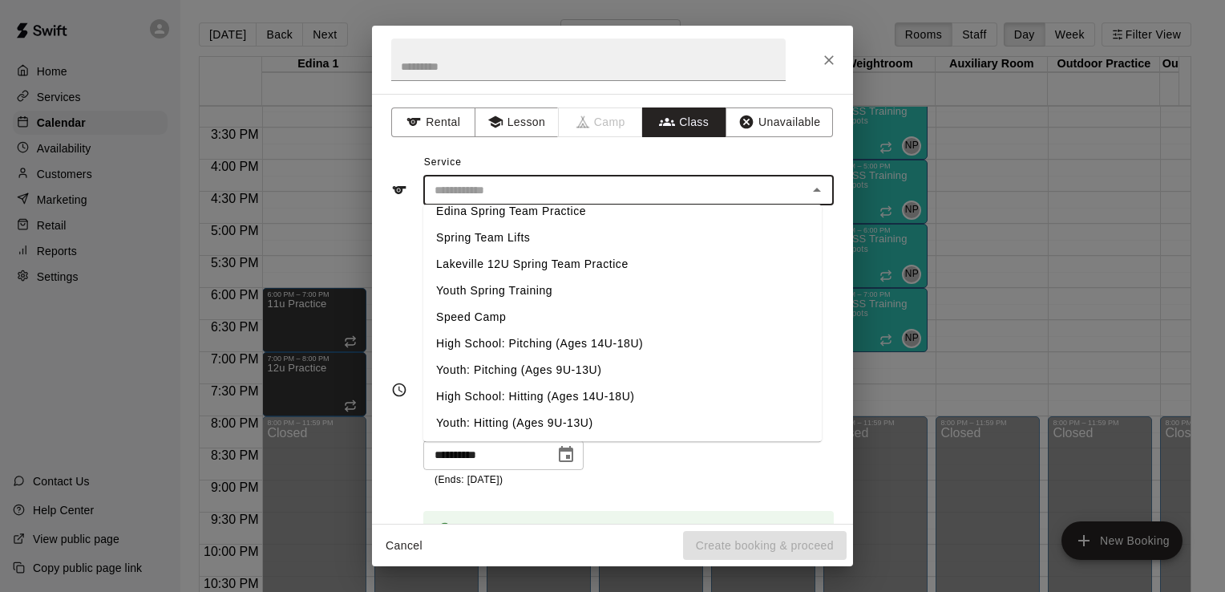
click at [488, 399] on li "High School: Hitting (Ages 14U-18U)" at bounding box center [622, 396] width 399 height 26
type input "**********"
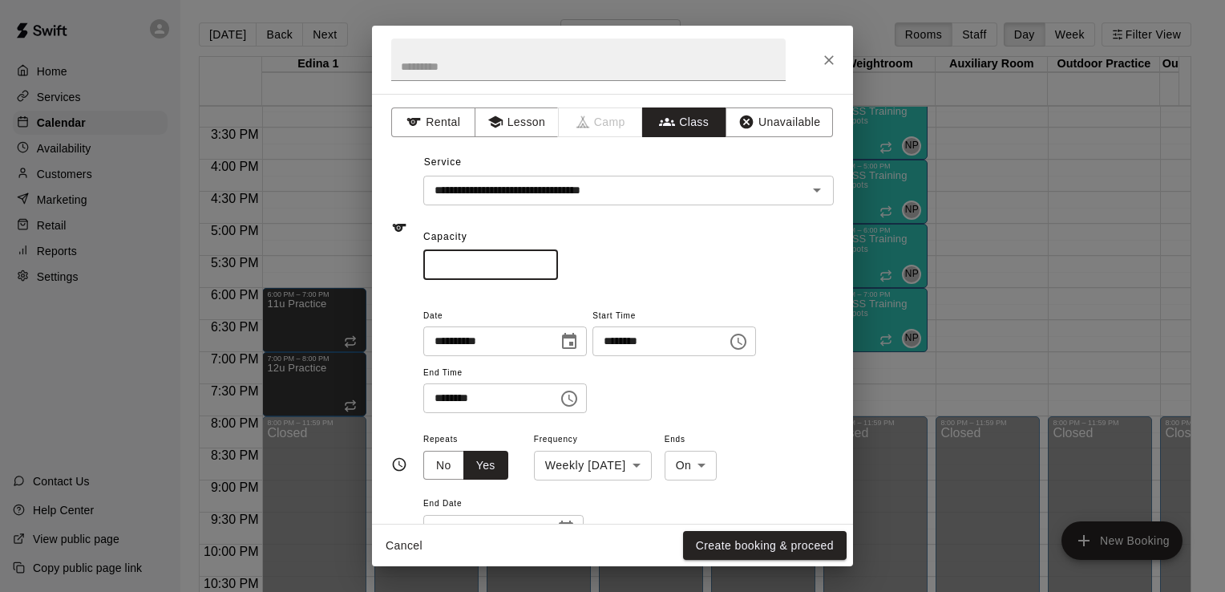
click at [478, 258] on input "*" at bounding box center [490, 265] width 135 height 30
type input "*"
click at [782, 547] on button "Create booking & proceed" at bounding box center [765, 546] width 164 height 30
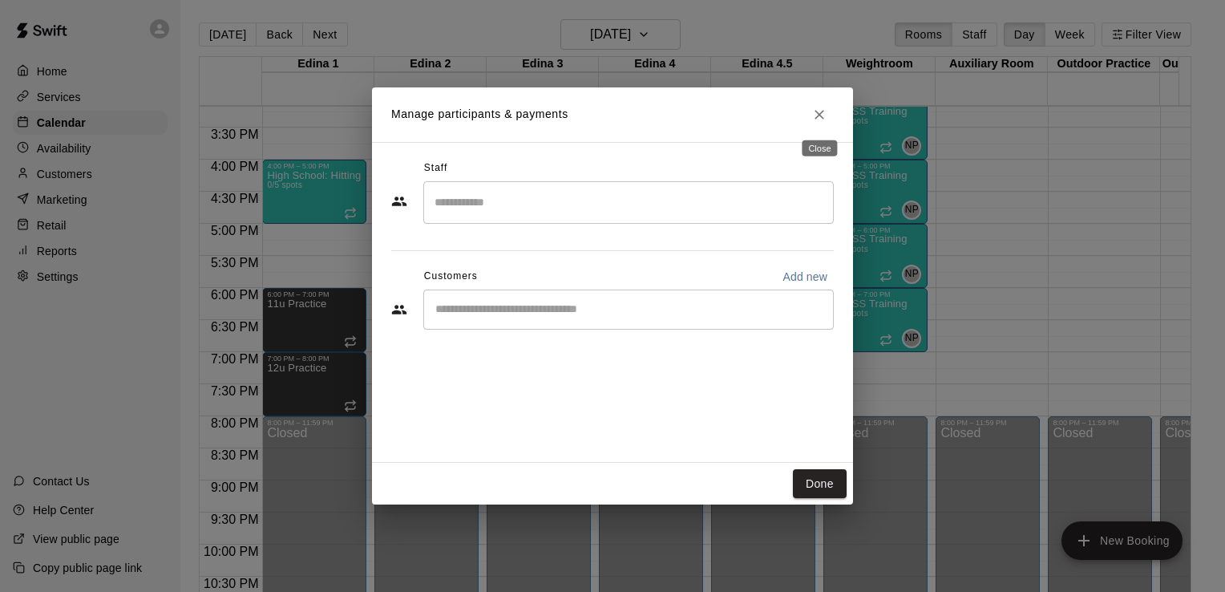
click at [821, 114] on icon "Close" at bounding box center [820, 115] width 16 height 16
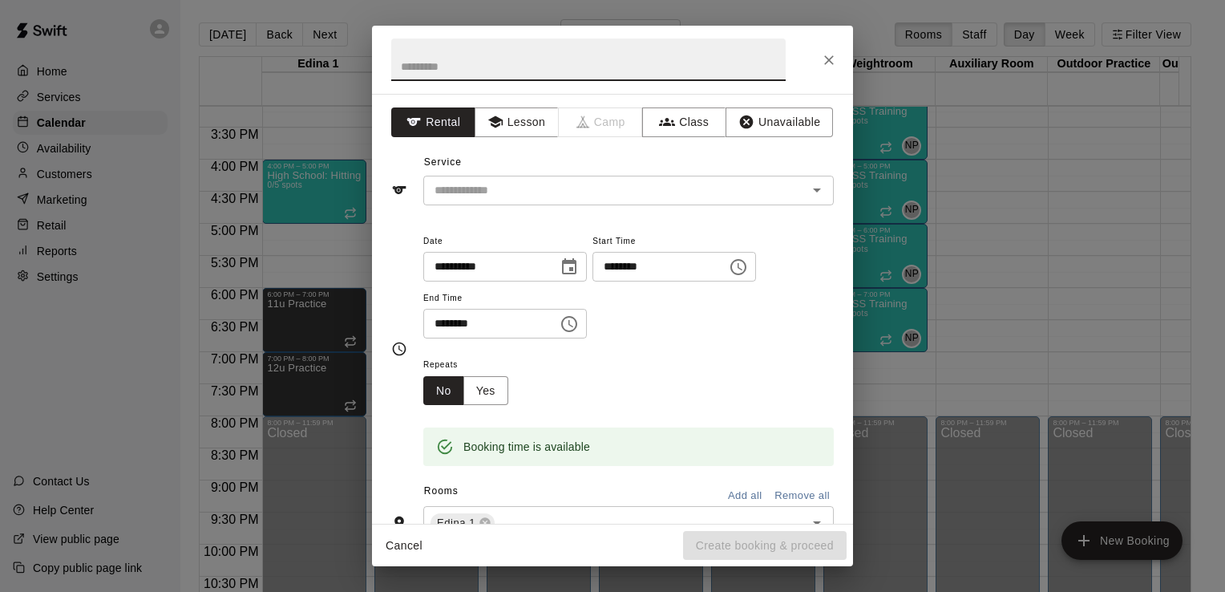
click at [573, 325] on icon "Choose time, selected time is 5:30 PM" at bounding box center [571, 323] width 5 height 7
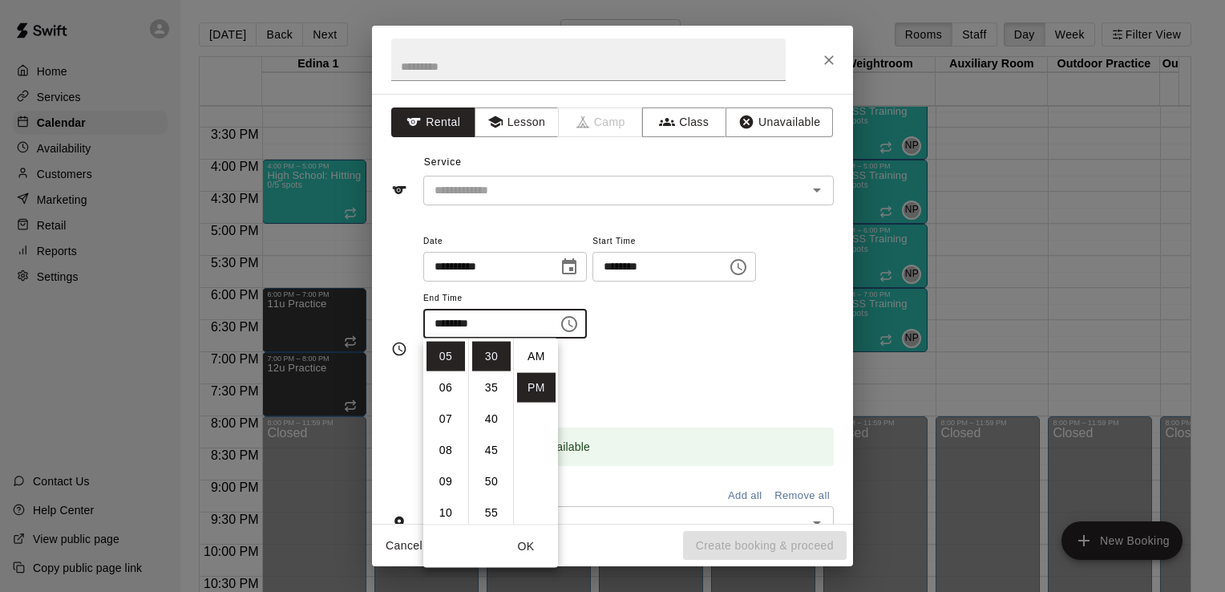
scroll to position [29, 0]
click at [445, 381] on li "06" at bounding box center [446, 388] width 38 height 30
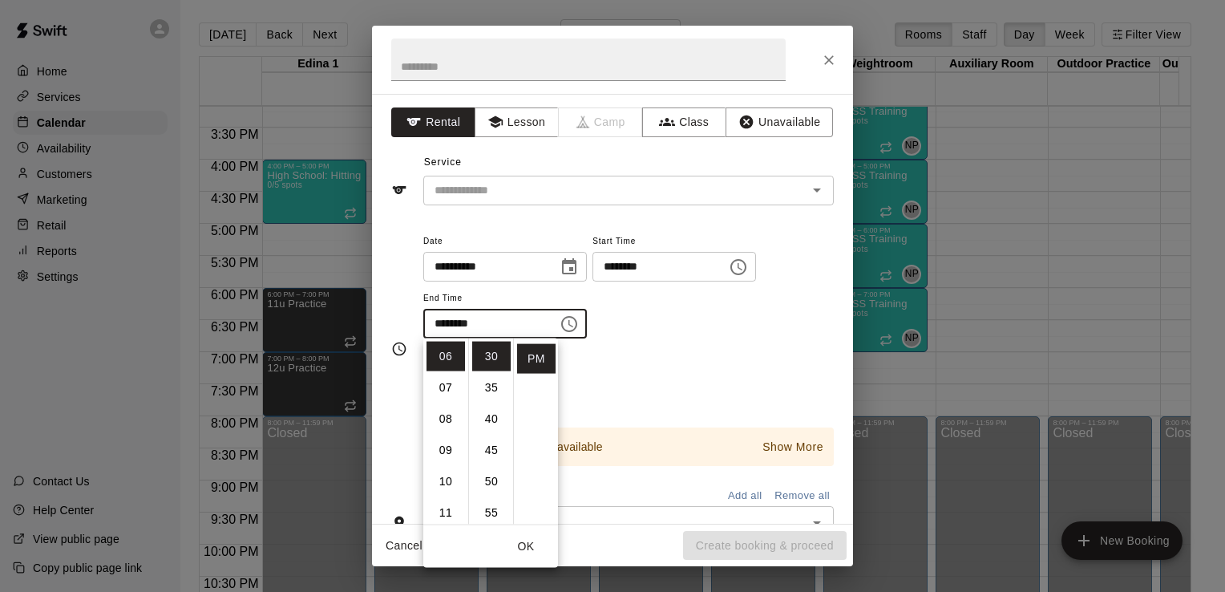
scroll to position [0, 0]
click at [491, 354] on li "00" at bounding box center [491, 357] width 38 height 30
type input "********"
click at [677, 112] on button "Class" at bounding box center [684, 122] width 84 height 30
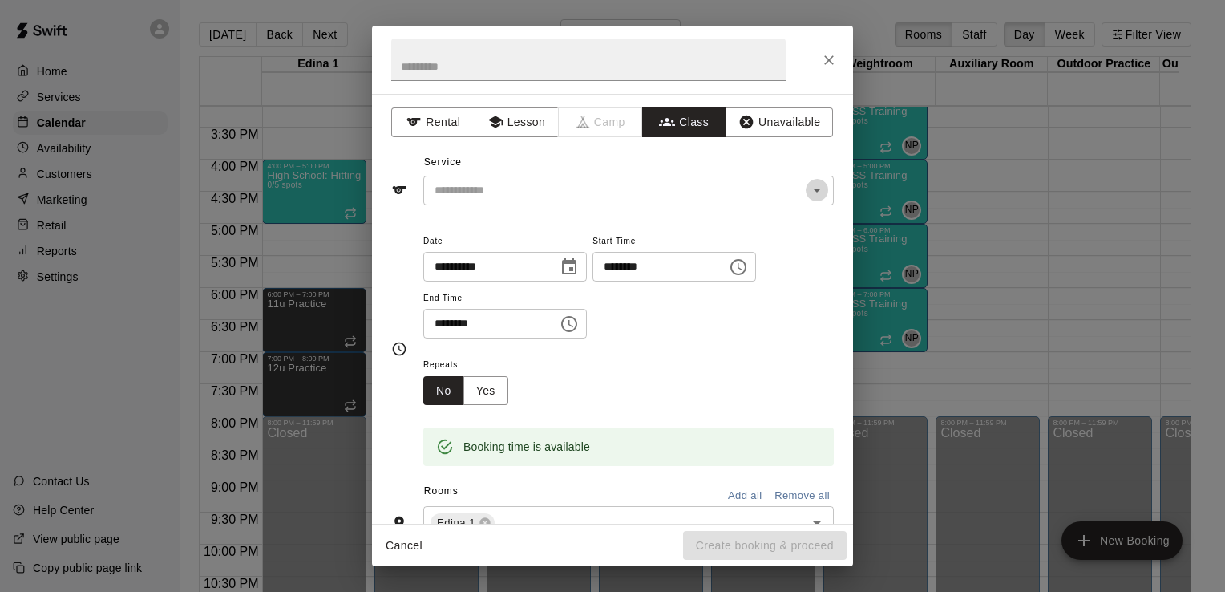
click at [813, 188] on icon "Open" at bounding box center [817, 190] width 8 height 4
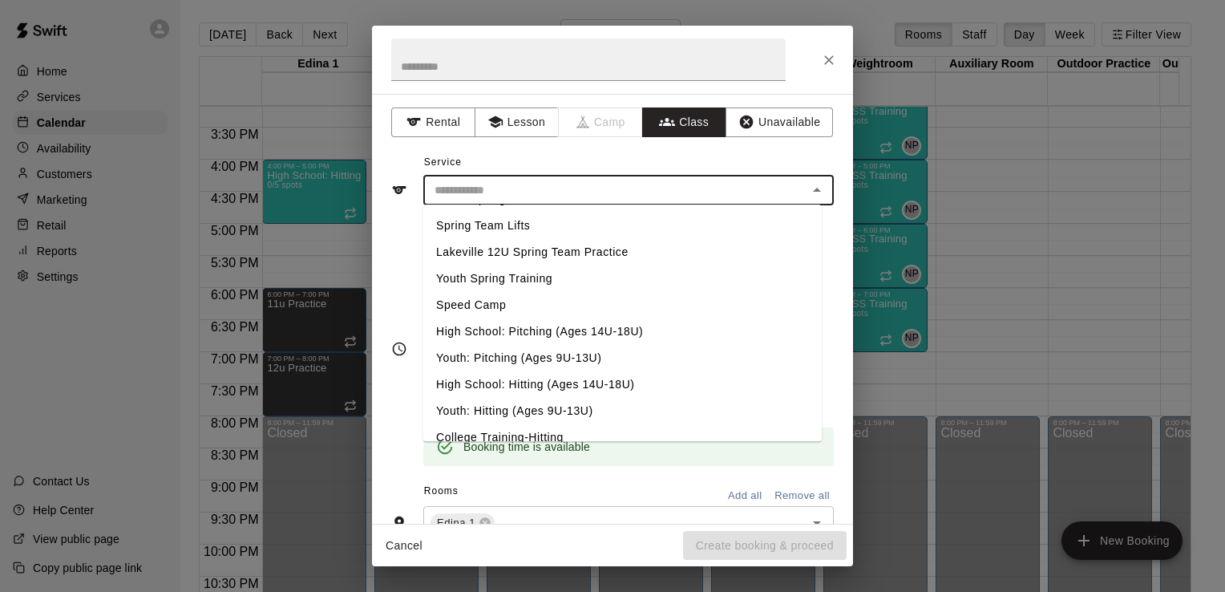
scroll to position [662, 0]
click at [538, 409] on li "Youth: Hitting (Ages 9U-13U)" at bounding box center [622, 408] width 399 height 26
type input "**********"
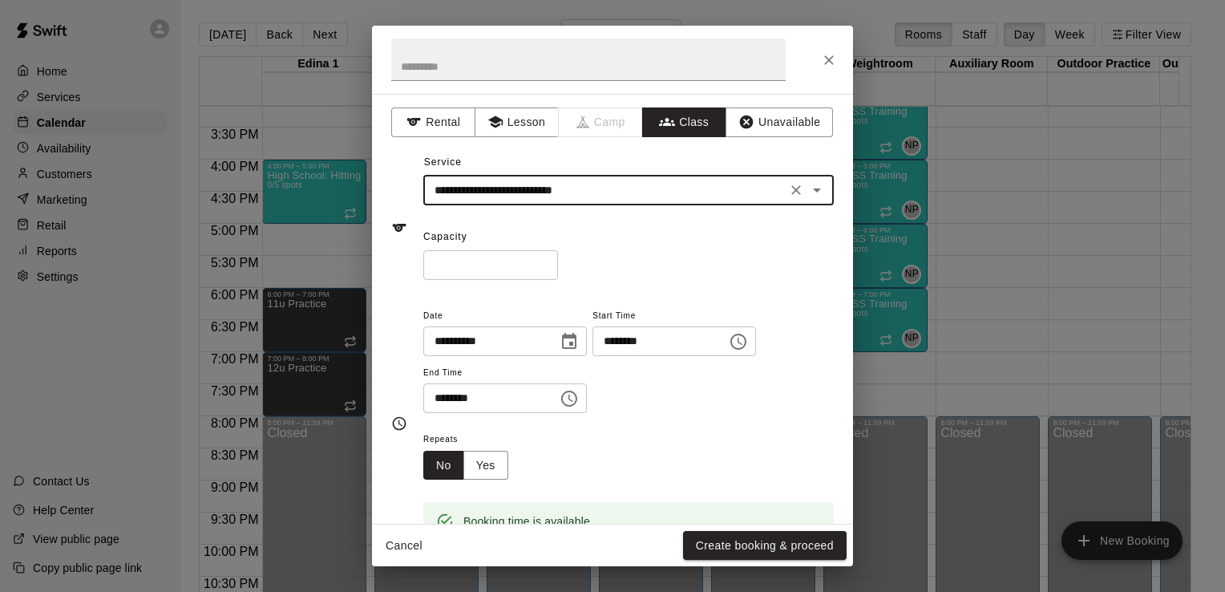
click at [468, 267] on input "*" at bounding box center [490, 265] width 135 height 30
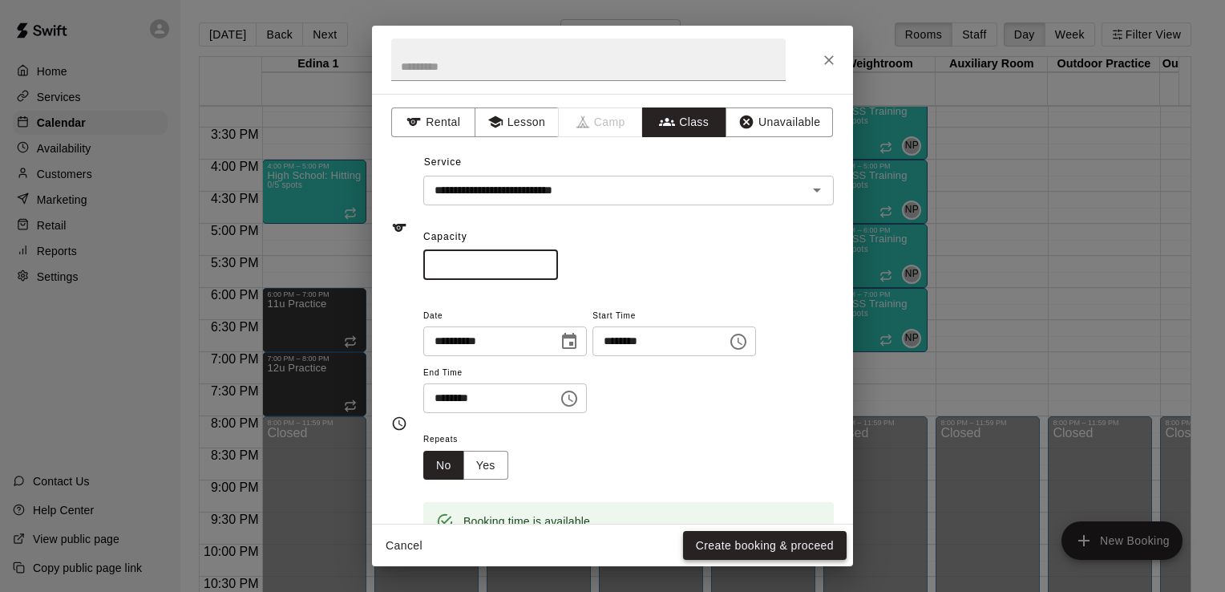
type input "*"
click at [771, 544] on button "Create booking & proceed" at bounding box center [765, 546] width 164 height 30
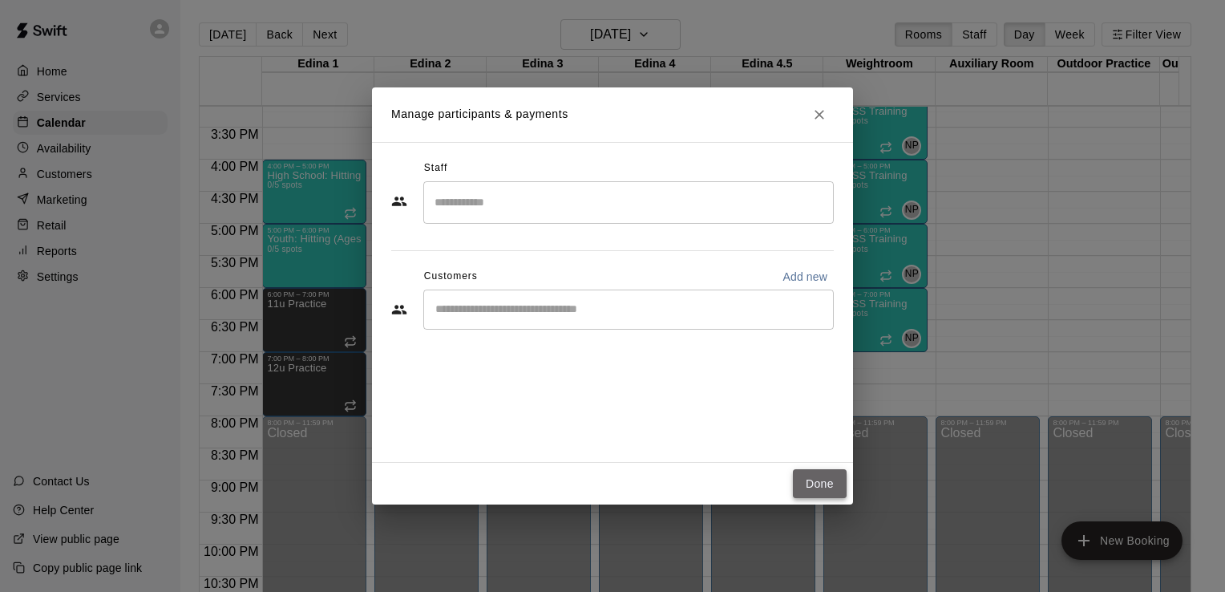
click at [827, 489] on button "Done" at bounding box center [820, 484] width 54 height 30
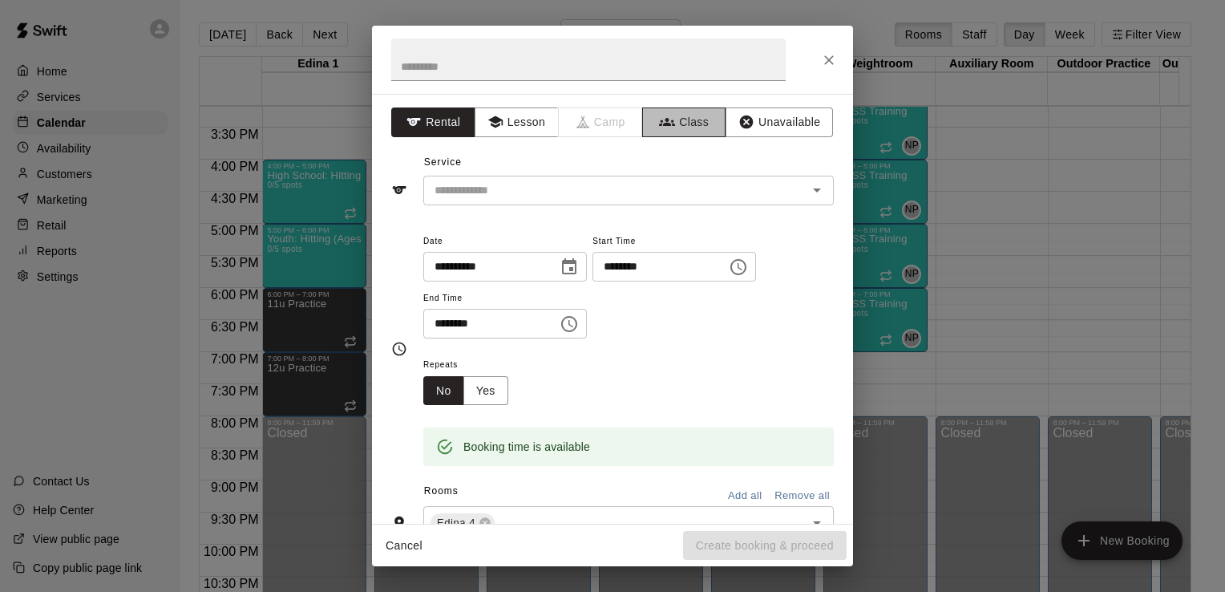
click at [680, 122] on button "Class" at bounding box center [684, 122] width 84 height 30
click at [811, 197] on icon "Open" at bounding box center [817, 189] width 19 height 19
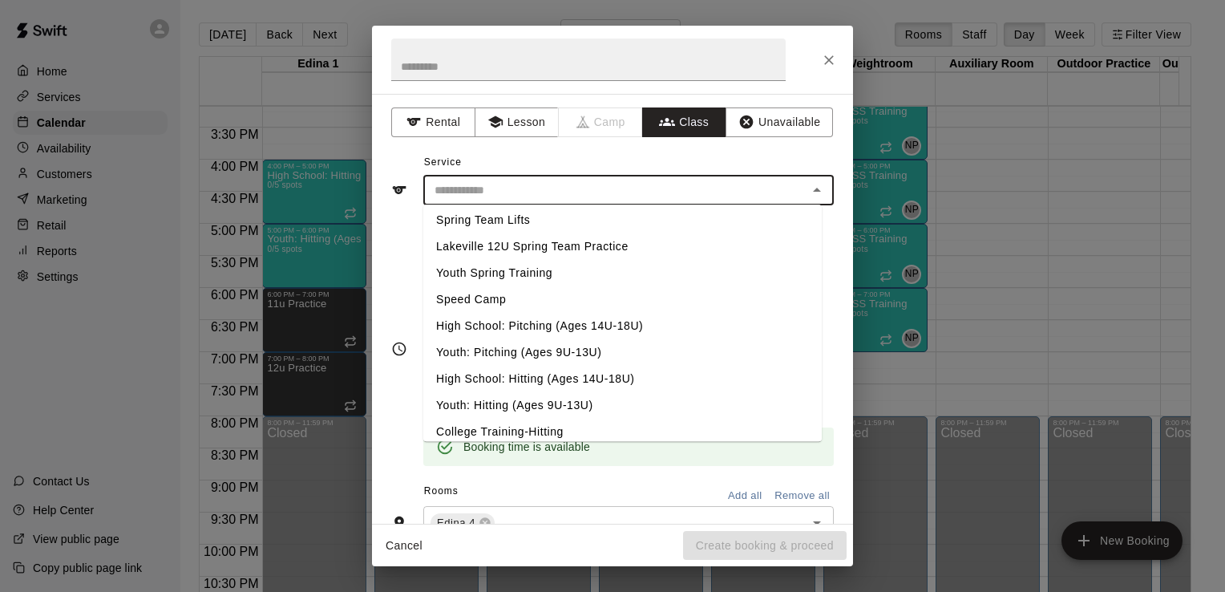
scroll to position [676, 0]
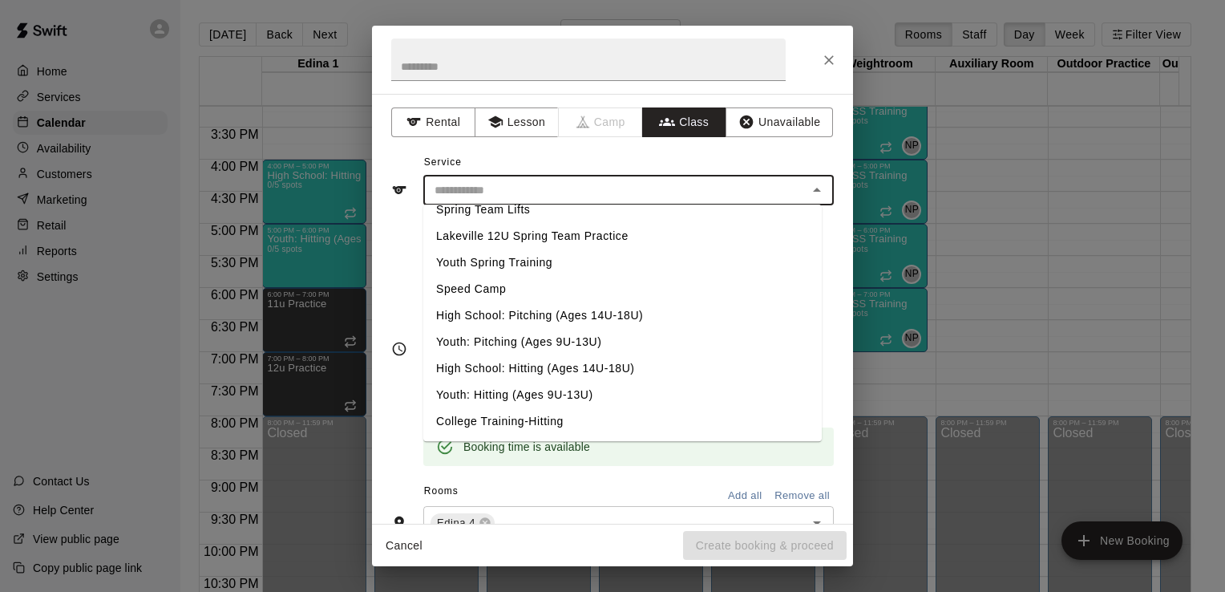
click at [557, 341] on li "Youth: Pitching (Ages 9U-13U)" at bounding box center [622, 342] width 399 height 26
type input "**********"
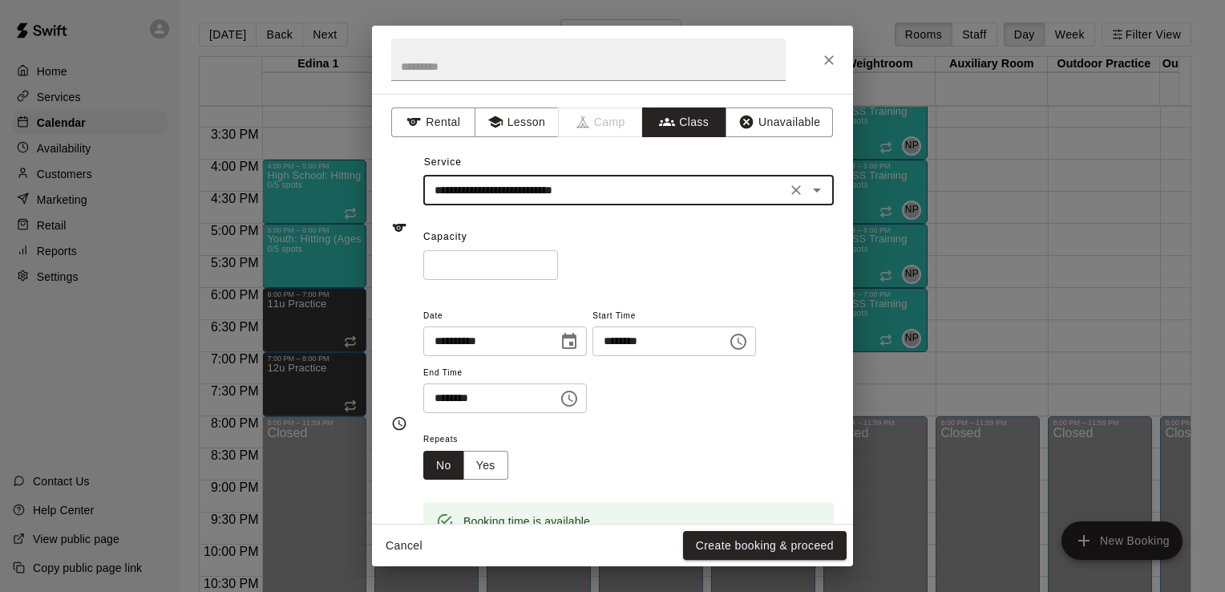
click at [467, 261] on input "*" at bounding box center [490, 265] width 135 height 30
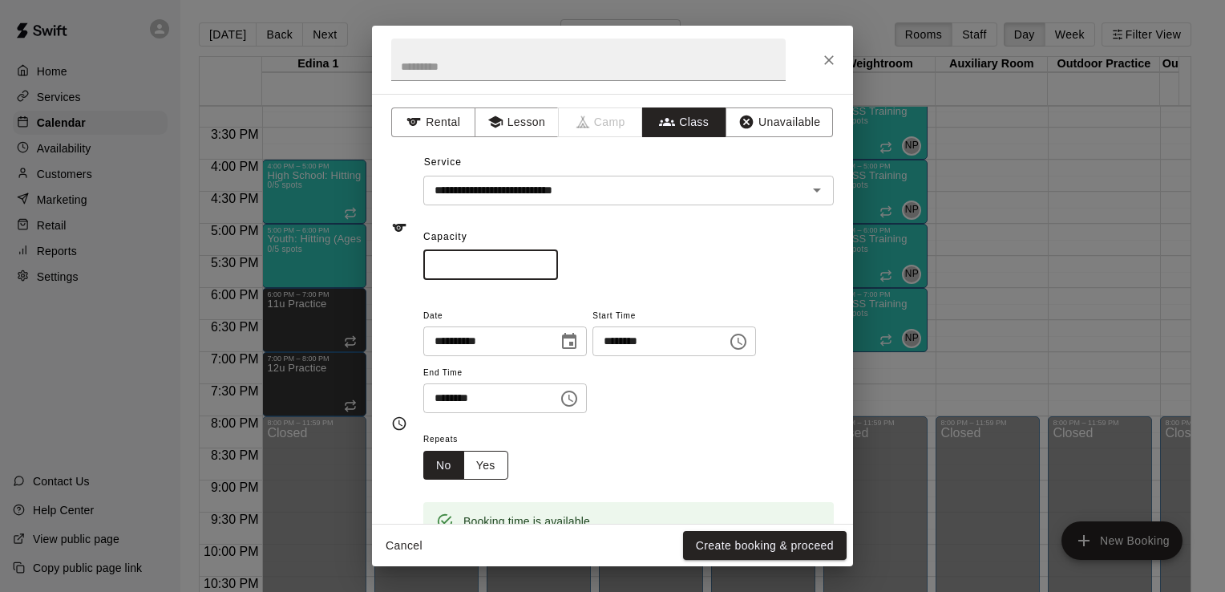
type input "*"
click at [490, 464] on button "Yes" at bounding box center [486, 466] width 45 height 30
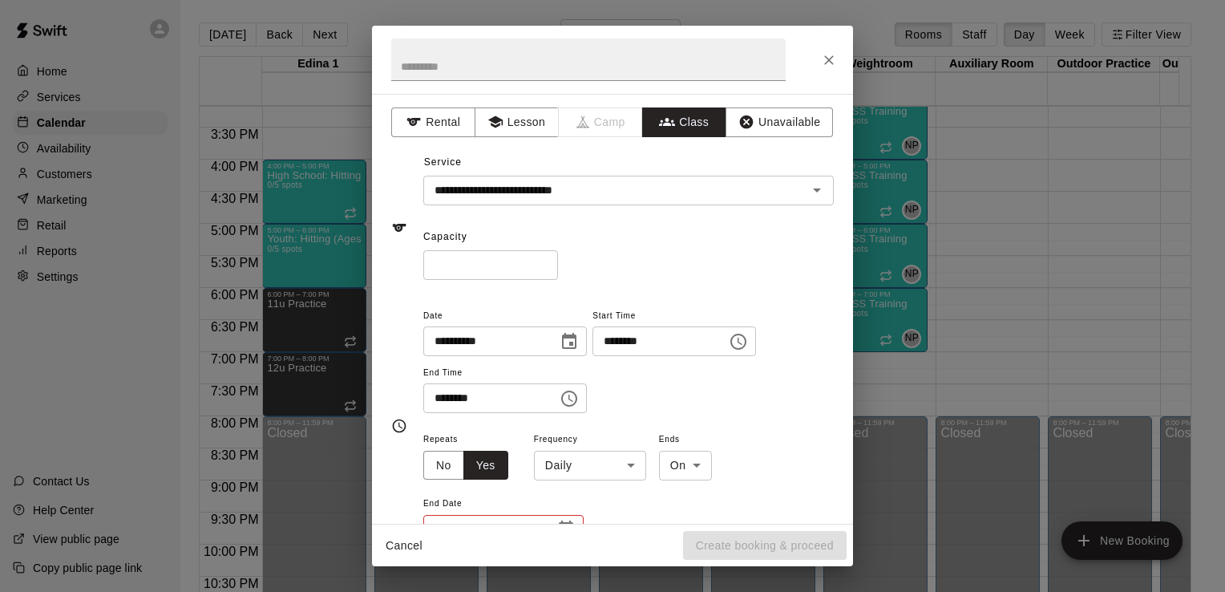
click at [632, 467] on body "Home Services Calendar Availability Customers Marketing Retail Reports Settings…" at bounding box center [612, 309] width 1225 height 618
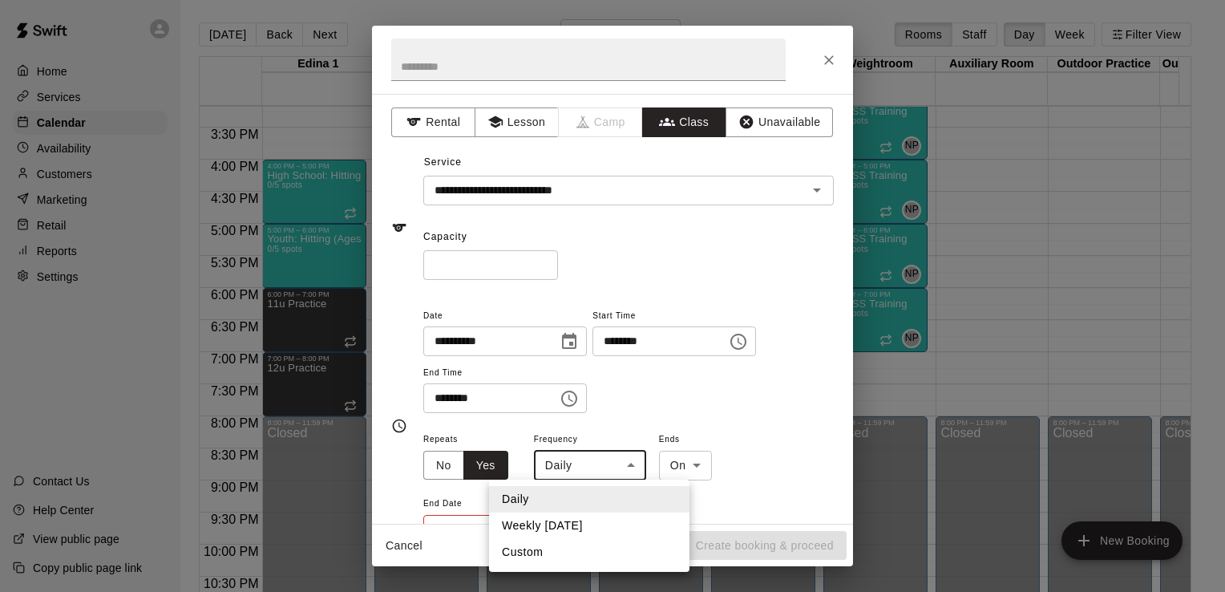
click at [616, 524] on li "Weekly [DATE]" at bounding box center [589, 525] width 200 height 26
type input "******"
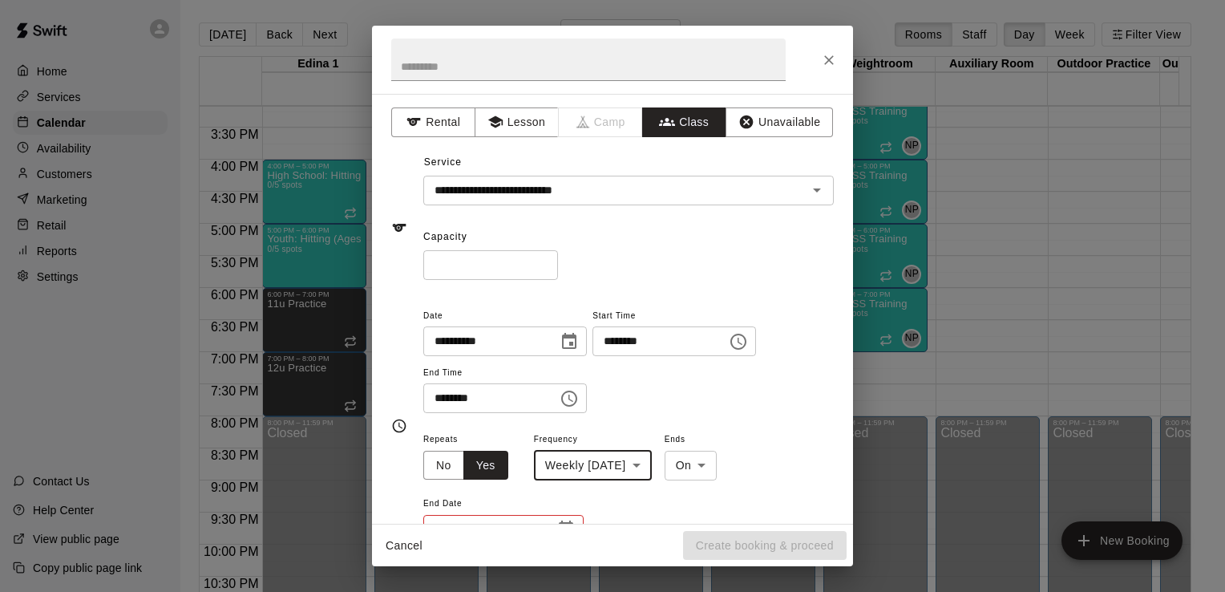
click at [579, 401] on icon "Choose time, selected time is 4:30 PM" at bounding box center [569, 398] width 19 height 19
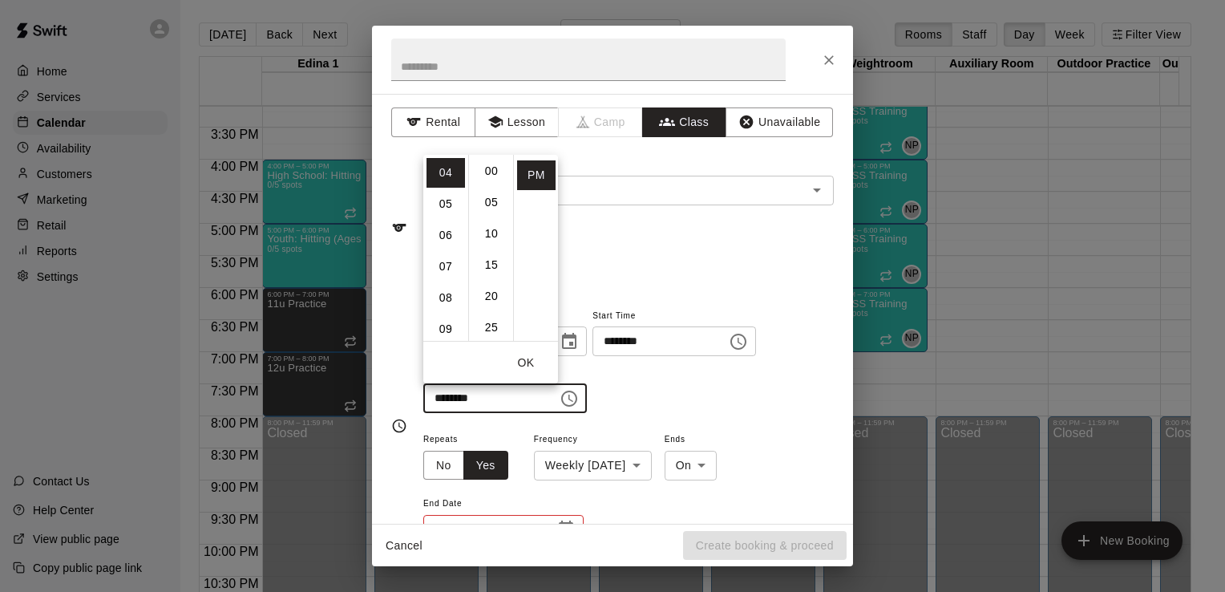
scroll to position [0, 0]
click at [491, 171] on li "00" at bounding box center [491, 173] width 38 height 30
type input "********"
click at [769, 393] on div "**********" at bounding box center [628, 360] width 411 height 108
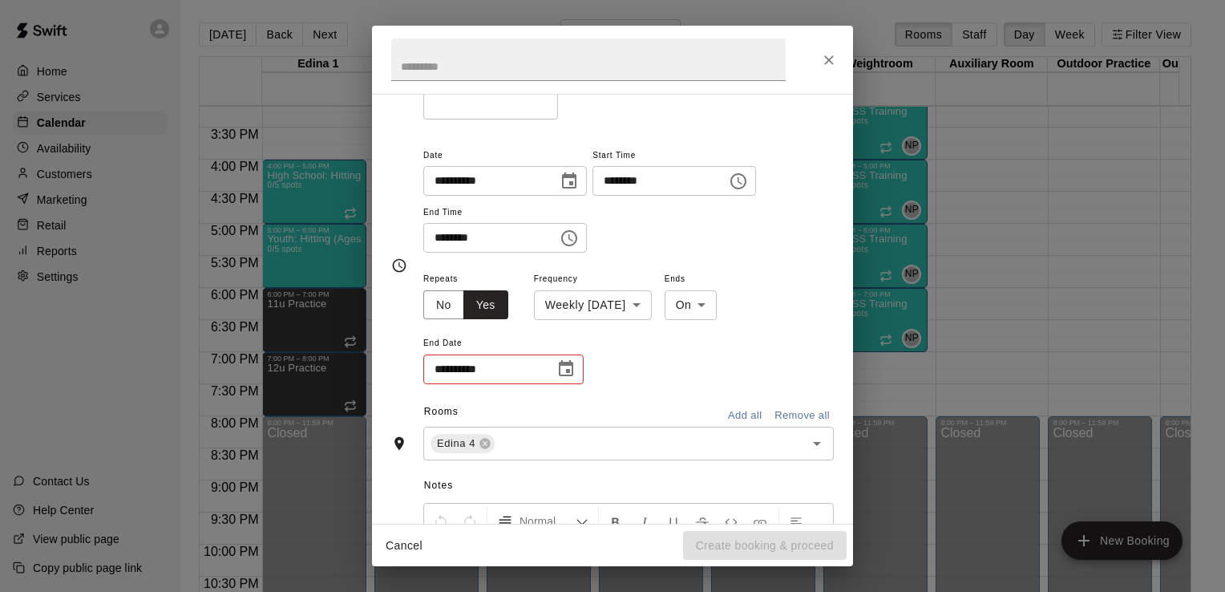
scroll to position [163, 0]
click at [564, 367] on icon "Choose date" at bounding box center [566, 366] width 19 height 19
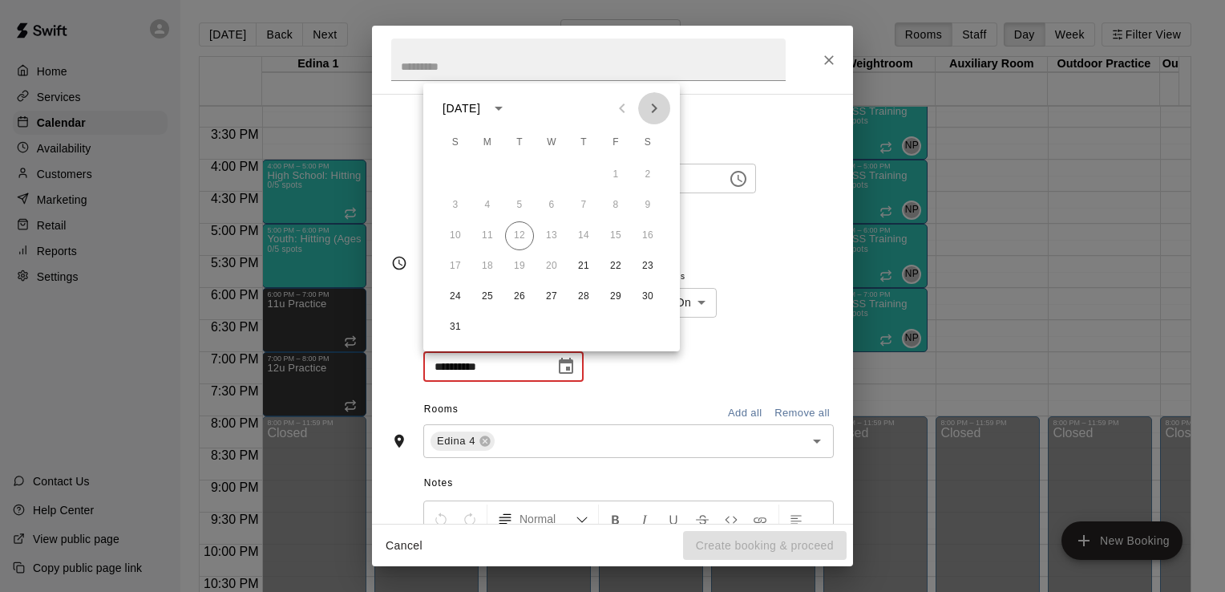
click at [658, 107] on icon "Next month" at bounding box center [654, 108] width 19 height 19
click at [585, 262] on button "25" at bounding box center [583, 266] width 29 height 29
type input "**********"
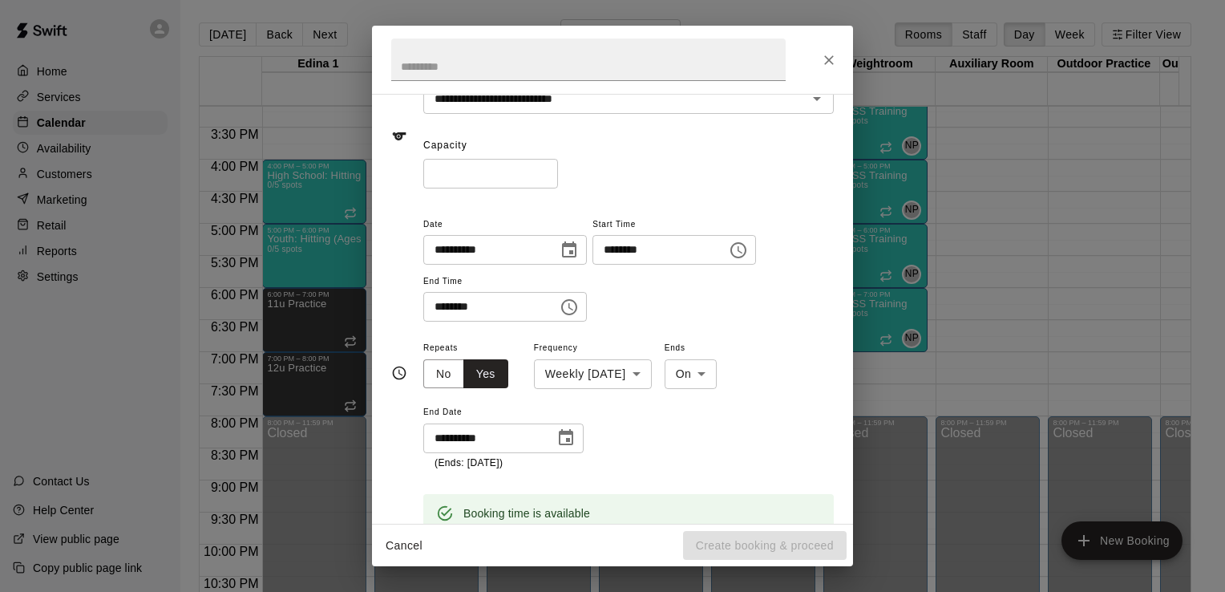
scroll to position [94, 0]
click at [579, 306] on icon "Choose time, selected time is 4:00 PM" at bounding box center [569, 304] width 19 height 19
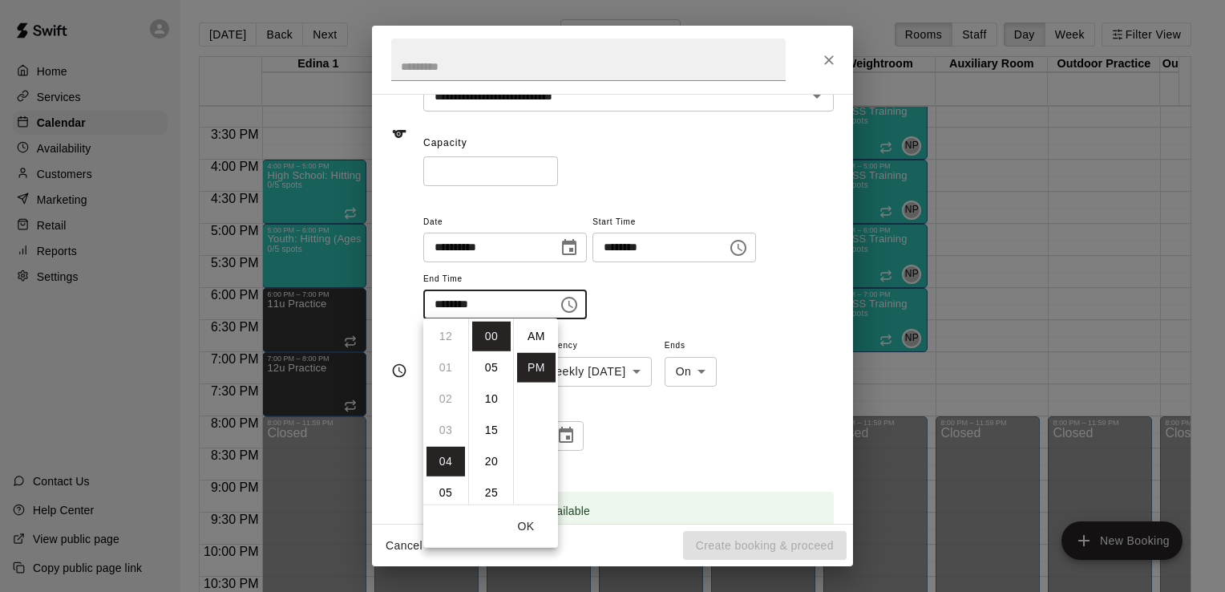
scroll to position [29, 0]
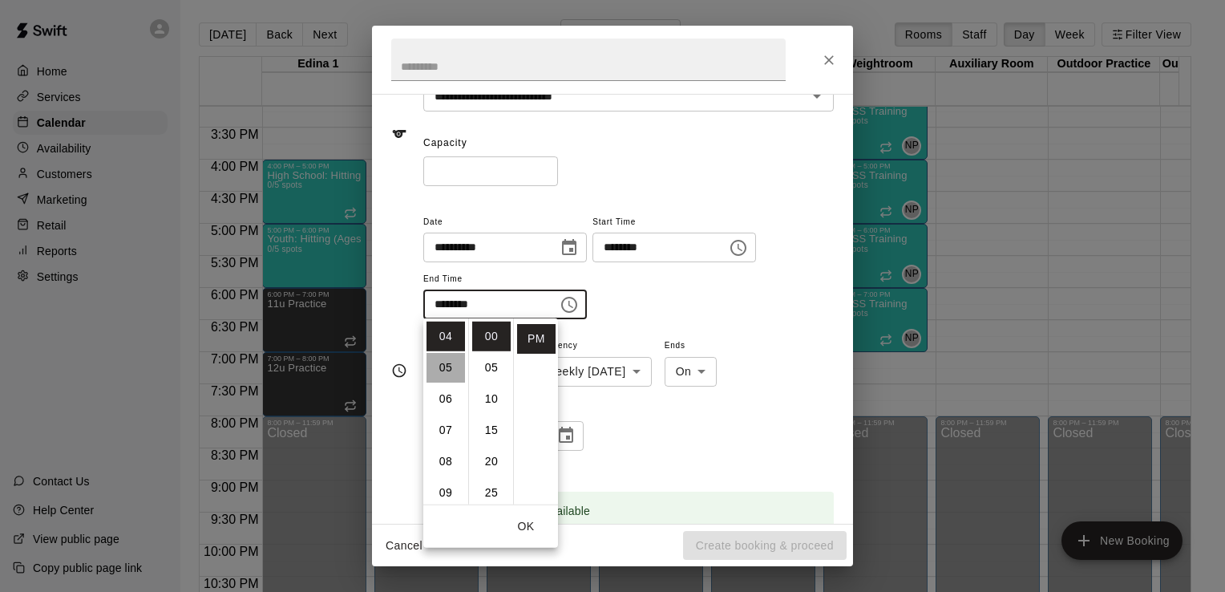
click at [448, 361] on li "05" at bounding box center [446, 368] width 38 height 30
type input "********"
click at [772, 308] on div "**********" at bounding box center [628, 266] width 411 height 108
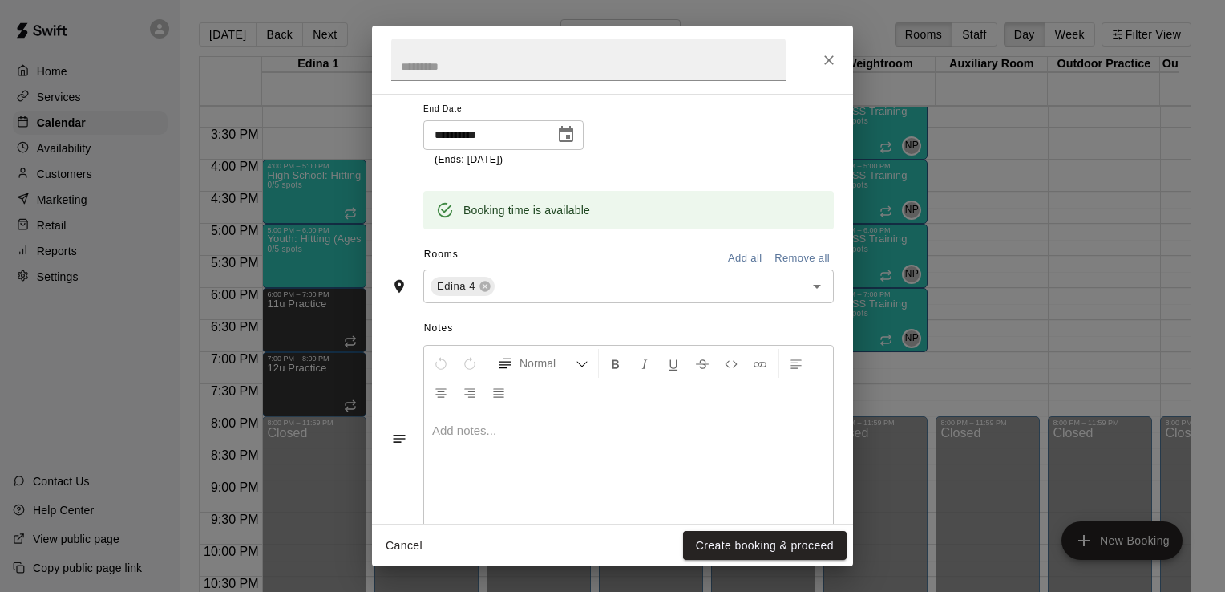
scroll to position [431, 0]
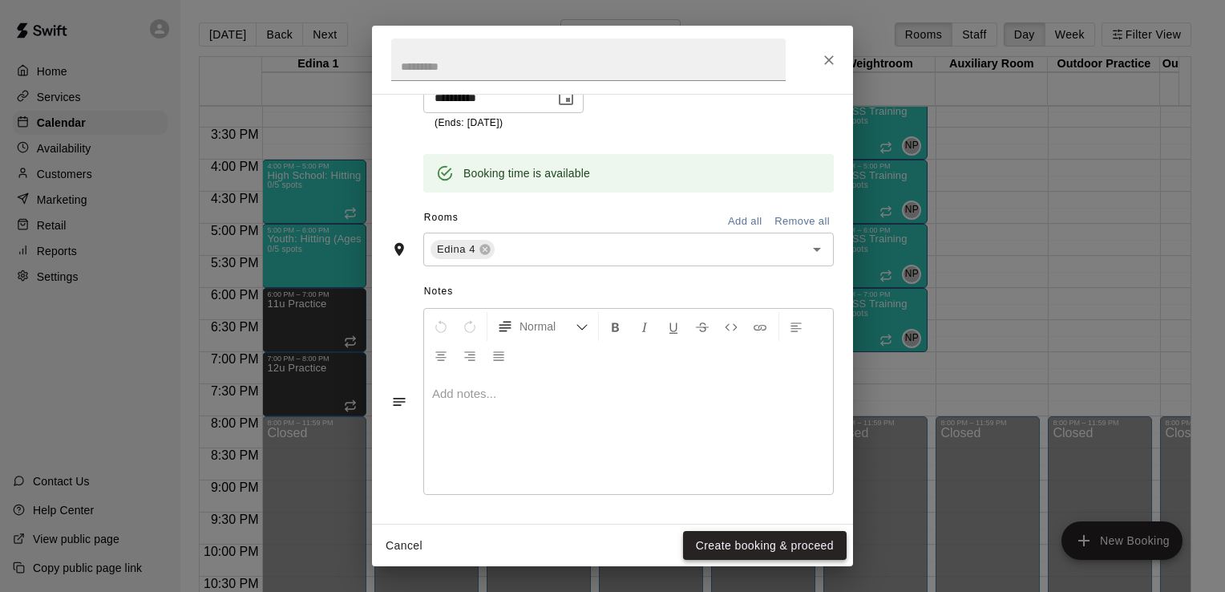
click at [776, 550] on button "Create booking & proceed" at bounding box center [765, 546] width 164 height 30
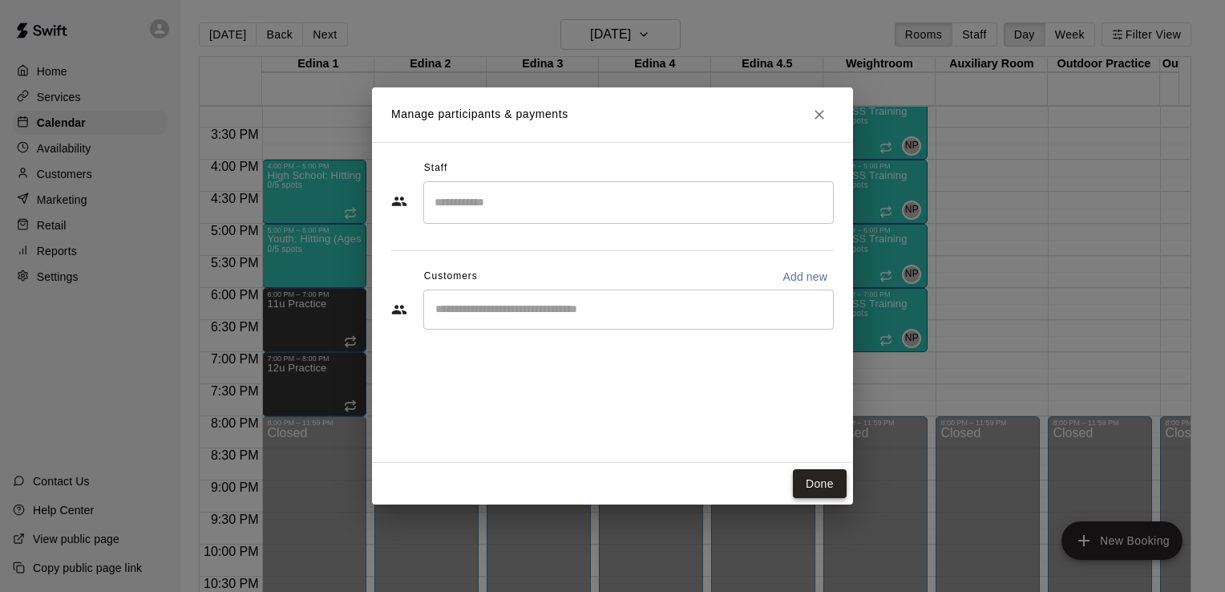
click at [818, 488] on button "Done" at bounding box center [820, 484] width 54 height 30
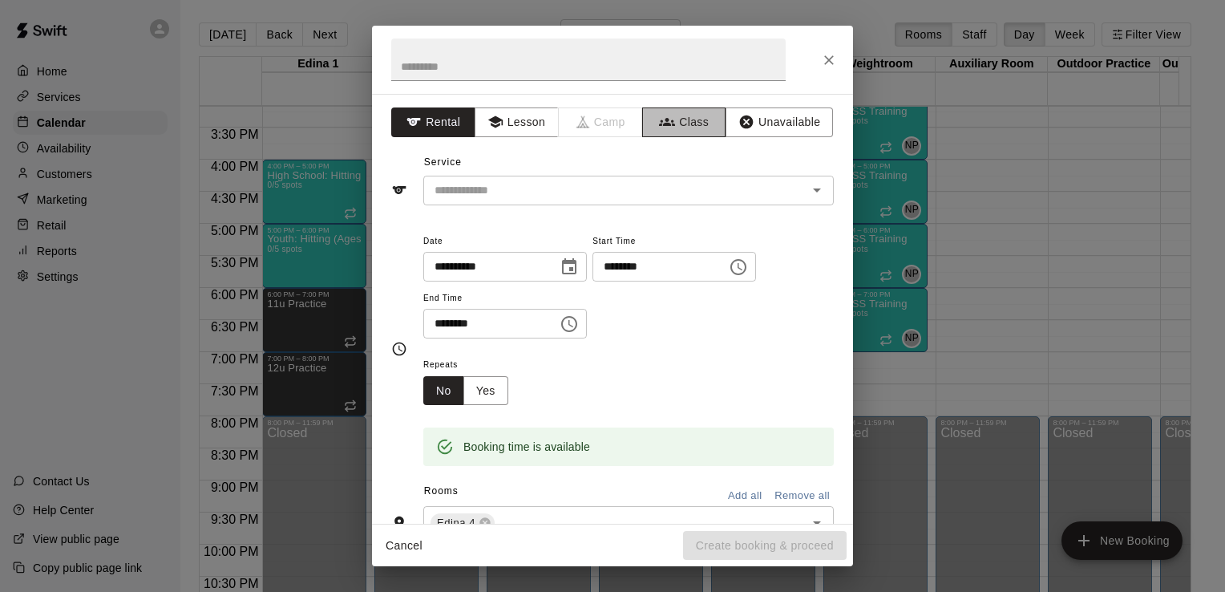
click at [693, 120] on button "Class" at bounding box center [684, 122] width 84 height 30
click at [808, 194] on icon "Open" at bounding box center [817, 189] width 19 height 19
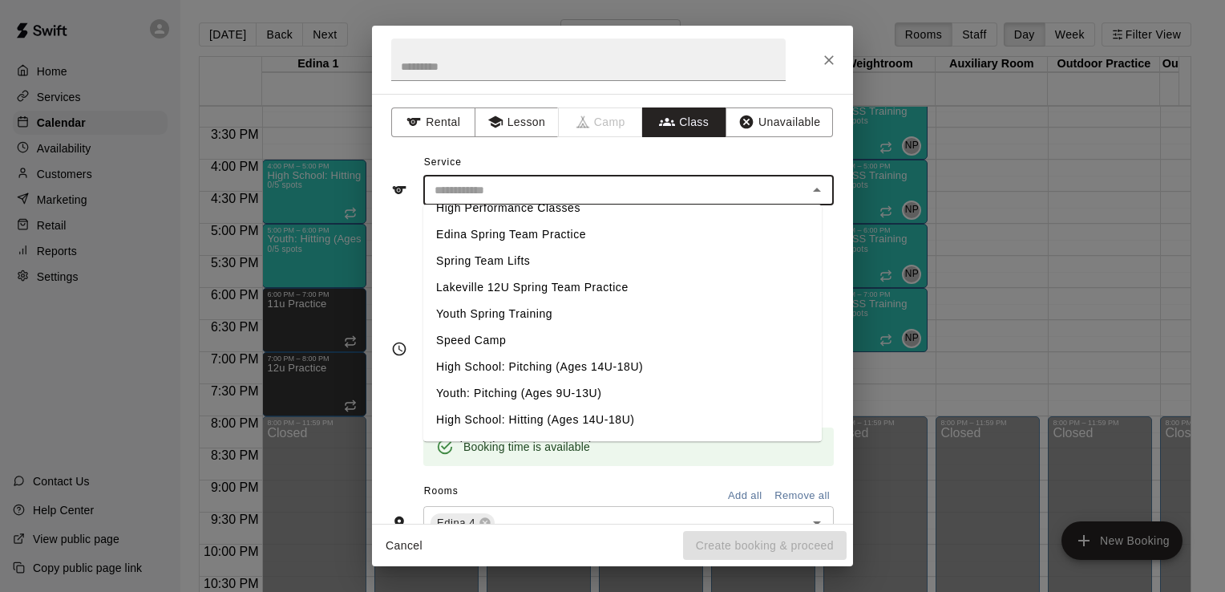
scroll to position [676, 0]
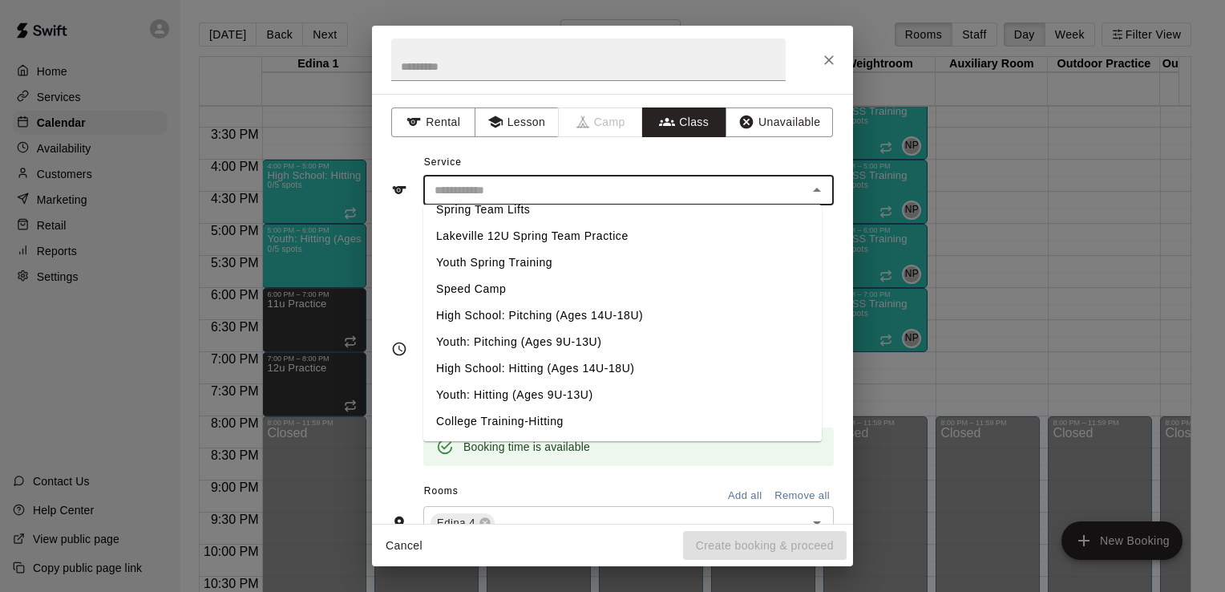
click at [520, 369] on li "High School: Hitting (Ages 14U-18U)" at bounding box center [622, 368] width 399 height 26
type input "**********"
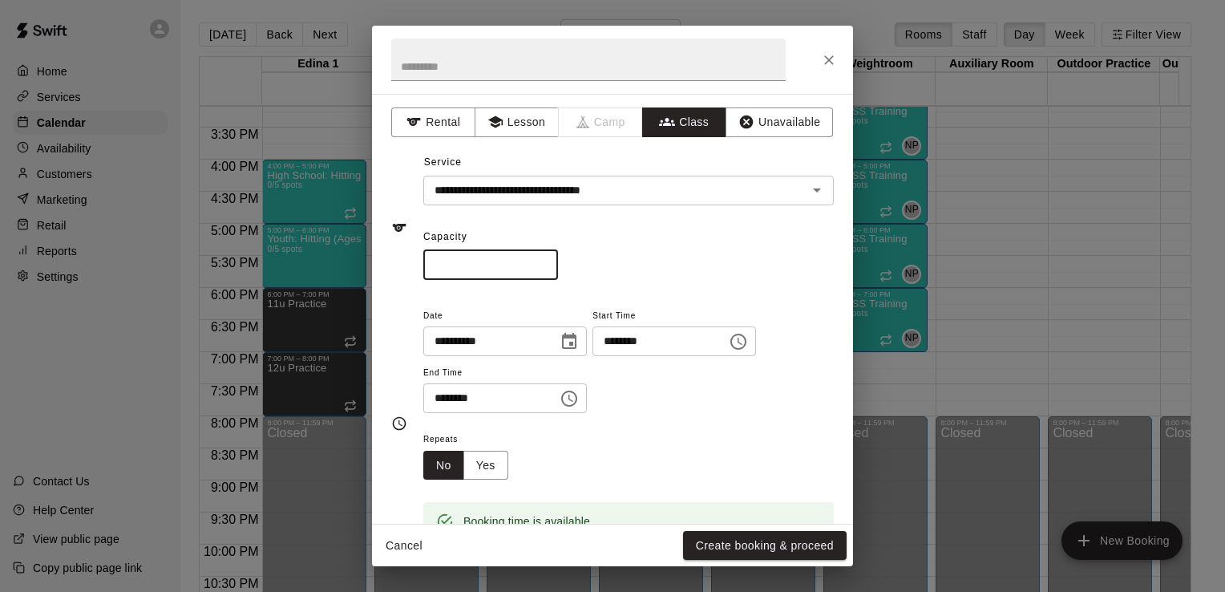
click at [472, 267] on input "*" at bounding box center [490, 265] width 135 height 30
click at [808, 192] on icon "Open" at bounding box center [817, 189] width 19 height 19
type input "*"
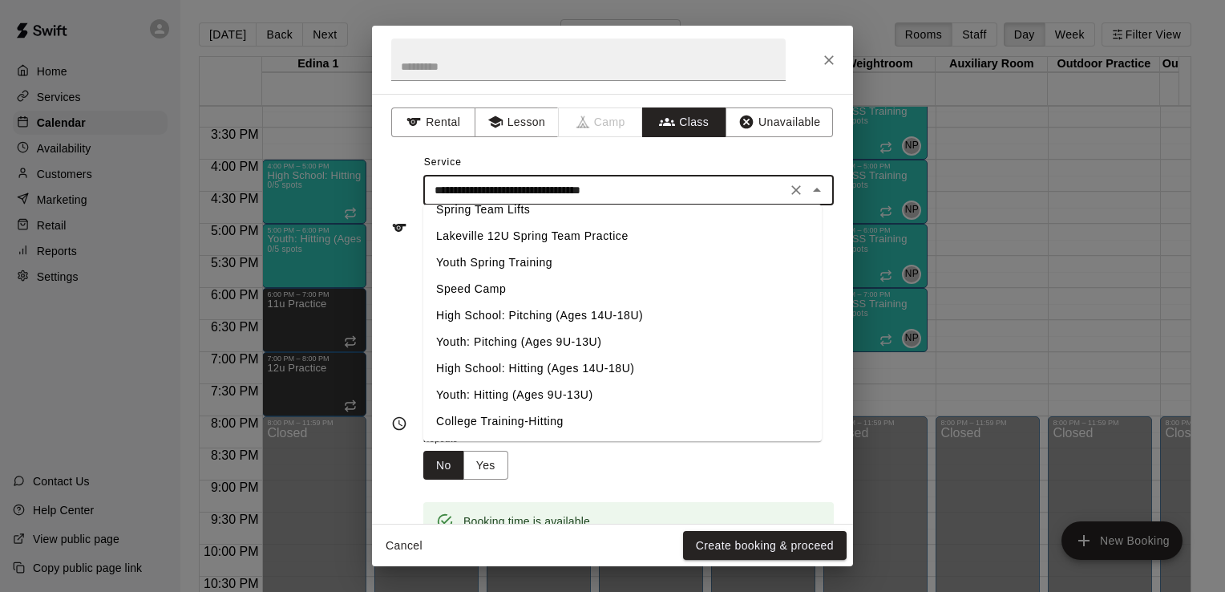
click at [580, 315] on li "High School: Pitching (Ages 14U-18U)" at bounding box center [622, 315] width 399 height 26
type input "**********"
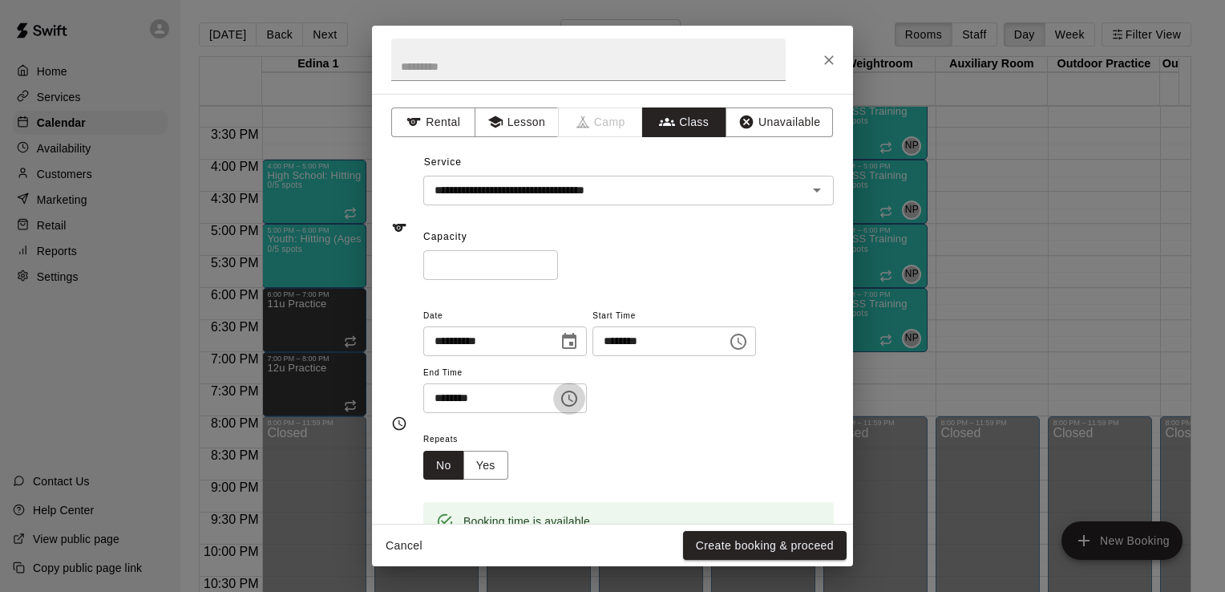
click at [579, 401] on icon "Choose time, selected time is 5:30 PM" at bounding box center [569, 398] width 19 height 19
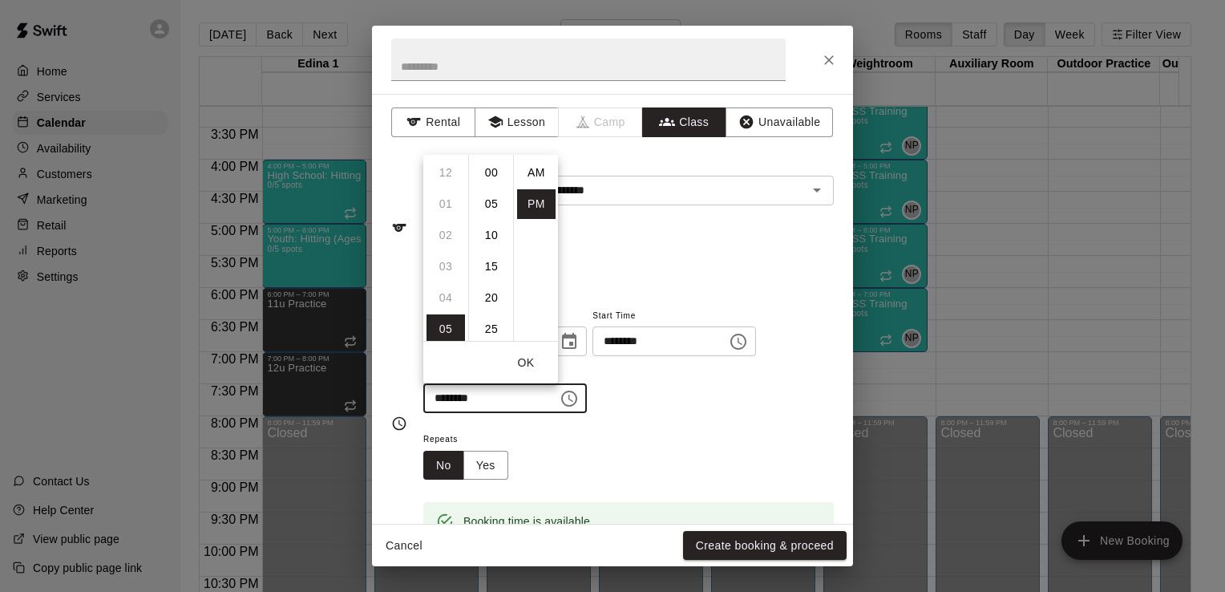
scroll to position [29, 0]
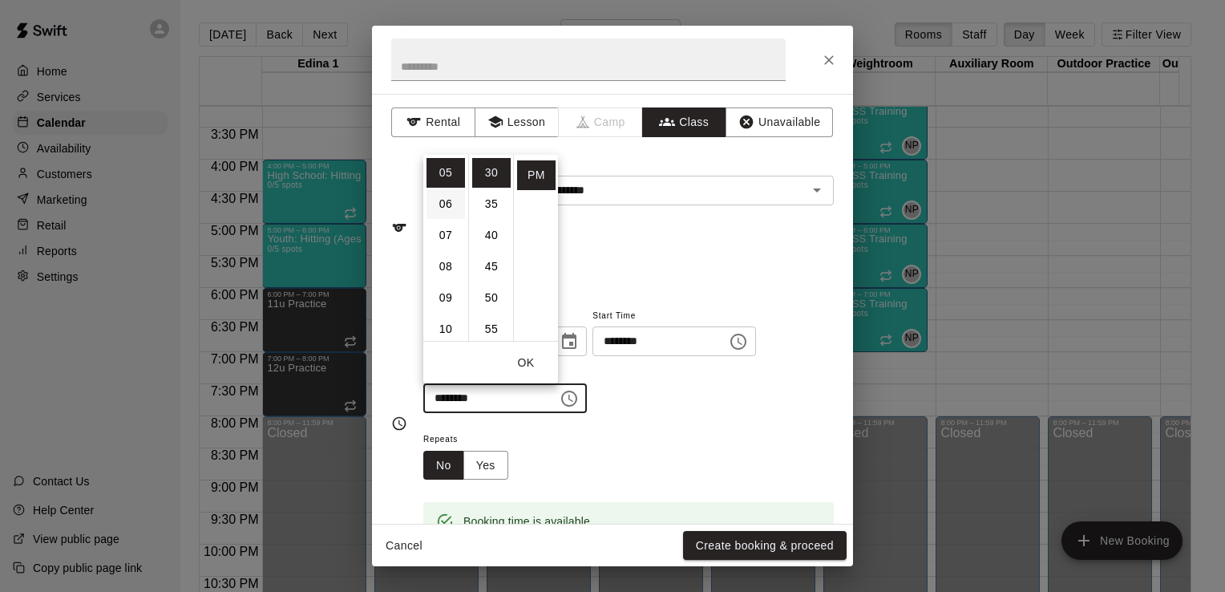
click at [448, 205] on li "06" at bounding box center [446, 204] width 38 height 30
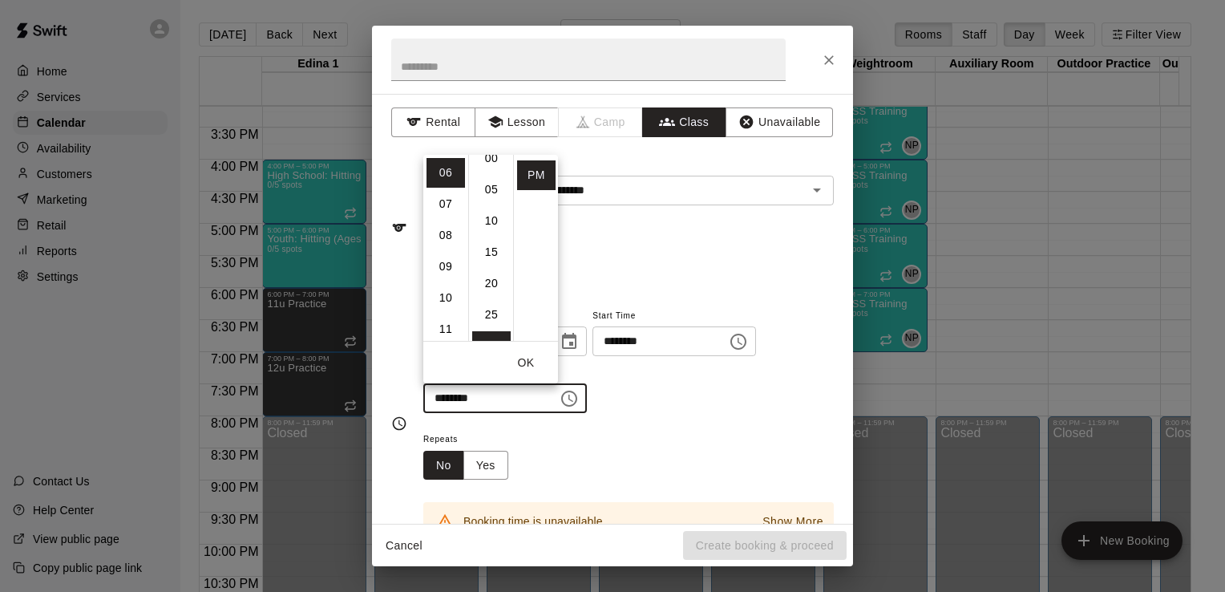
scroll to position [0, 0]
click at [494, 172] on li "00" at bounding box center [491, 173] width 38 height 30
type input "********"
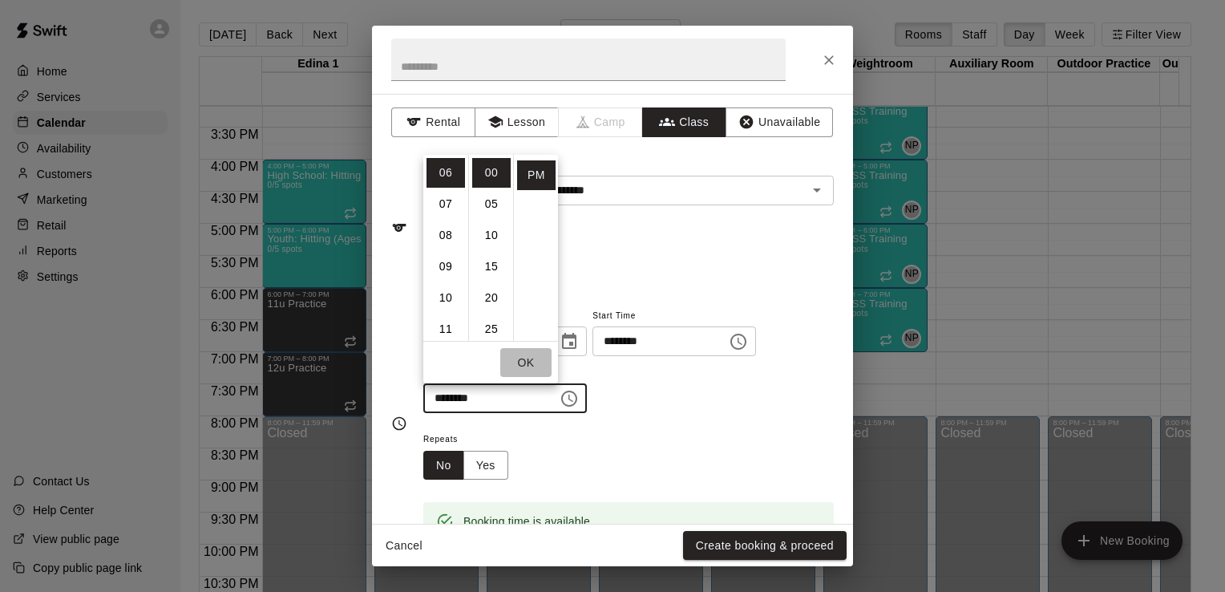
click at [533, 364] on button "OK" at bounding box center [525, 363] width 51 height 30
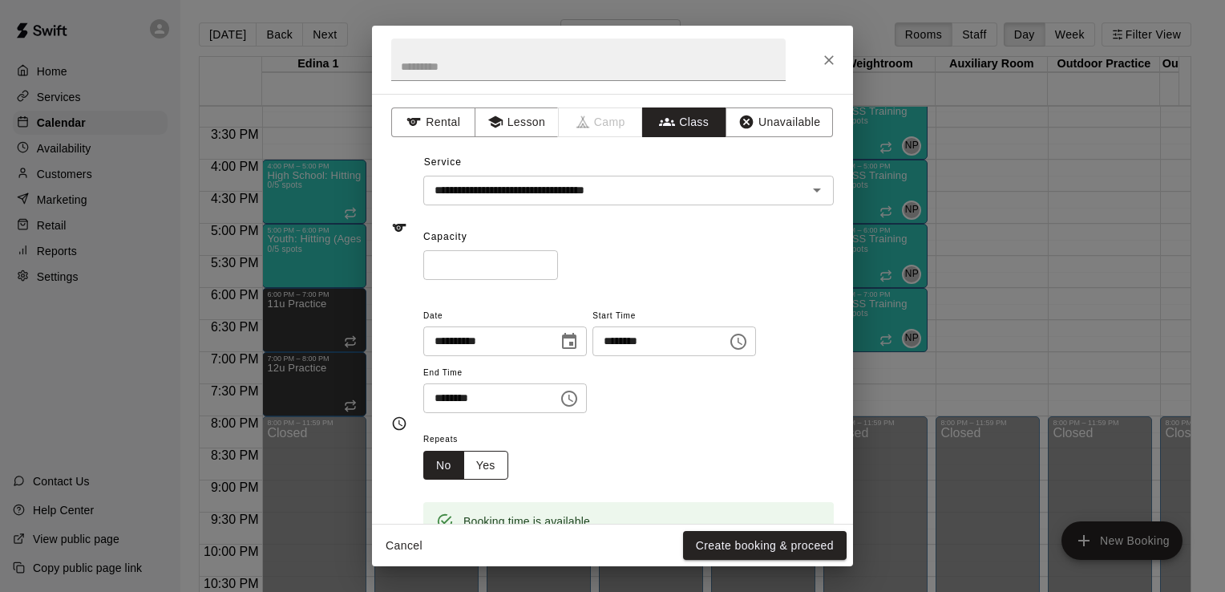
click at [491, 463] on button "Yes" at bounding box center [486, 466] width 45 height 30
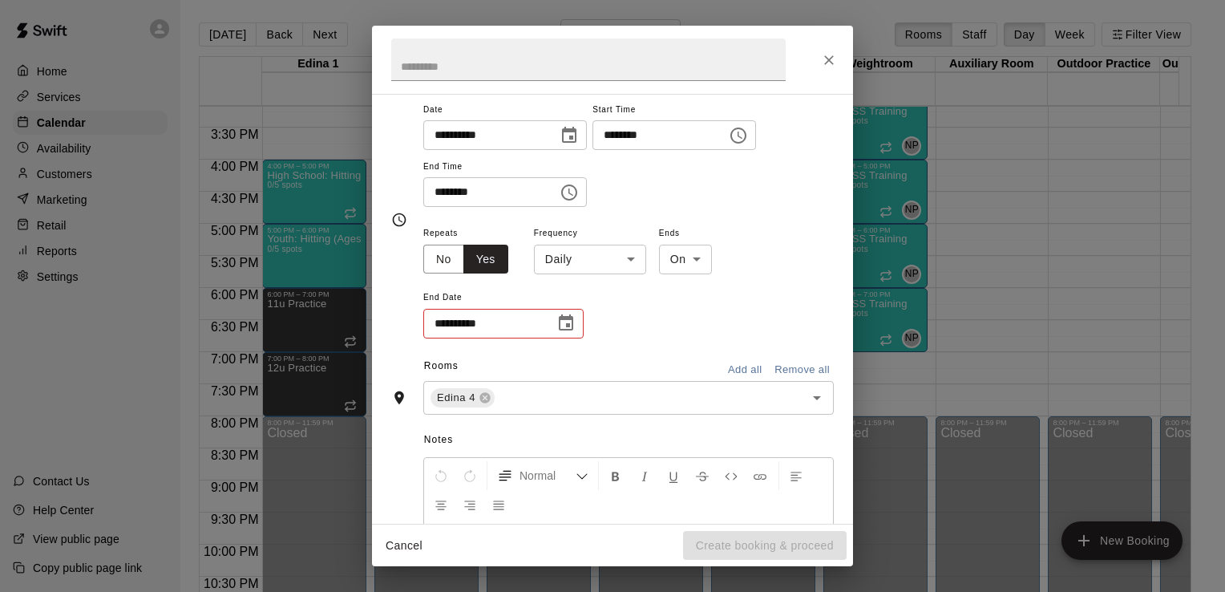
scroll to position [208, 0]
click at [634, 258] on body "Home Services Calendar Availability Customers Marketing Retail Reports Settings…" at bounding box center [612, 309] width 1225 height 618
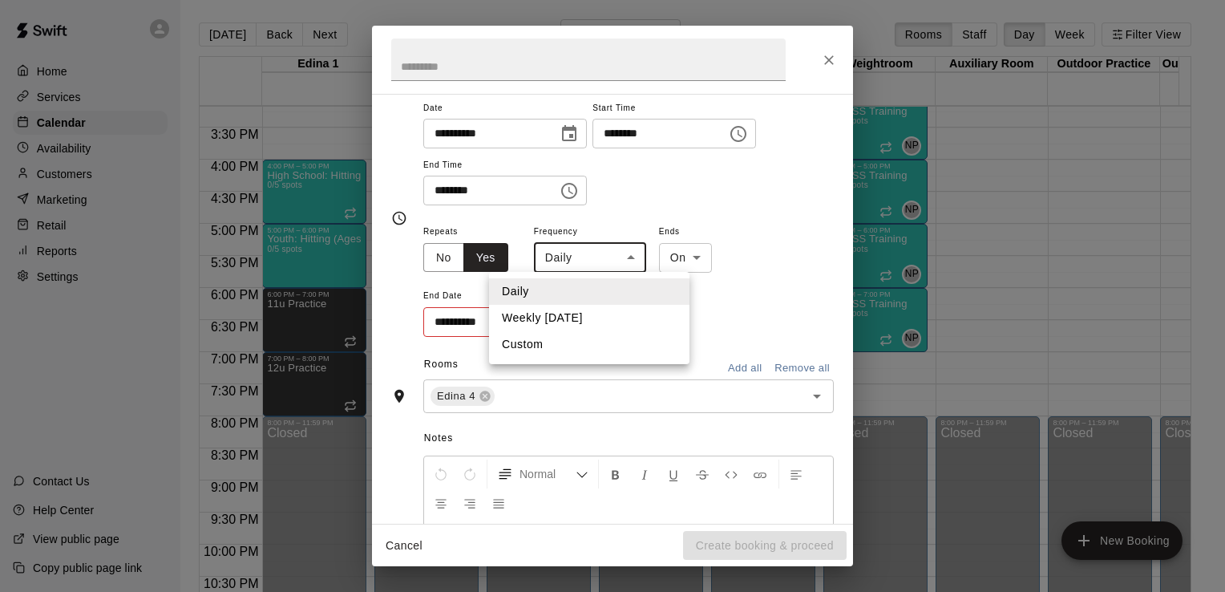
click at [610, 316] on li "Weekly [DATE]" at bounding box center [589, 318] width 200 height 26
type input "******"
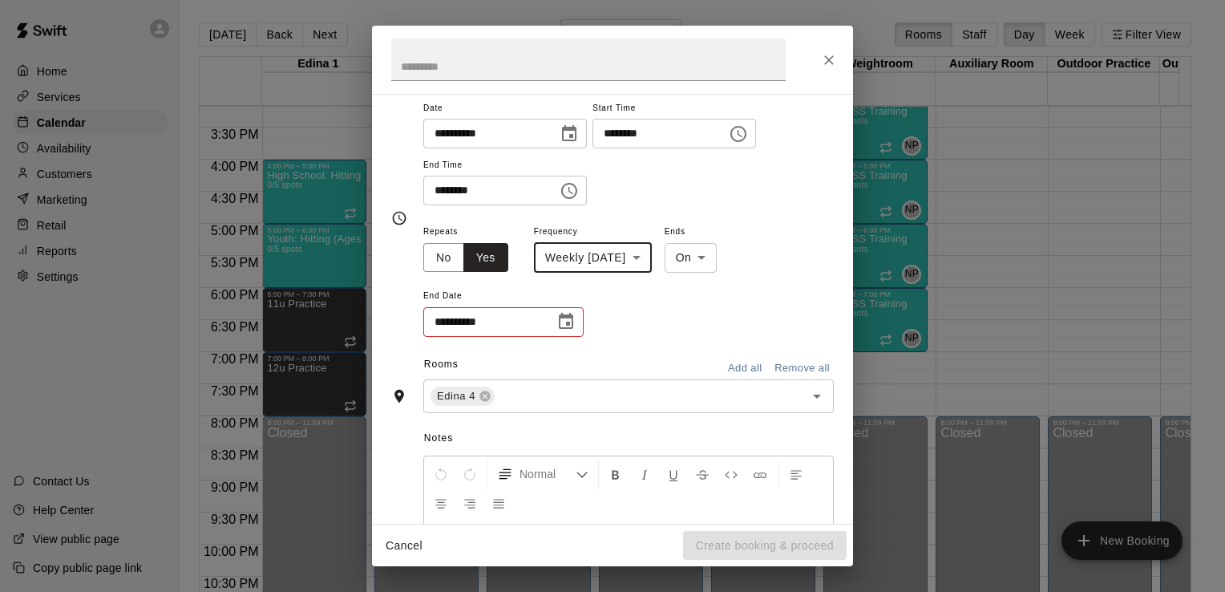
click at [568, 318] on icon "Choose date" at bounding box center [566, 321] width 19 height 19
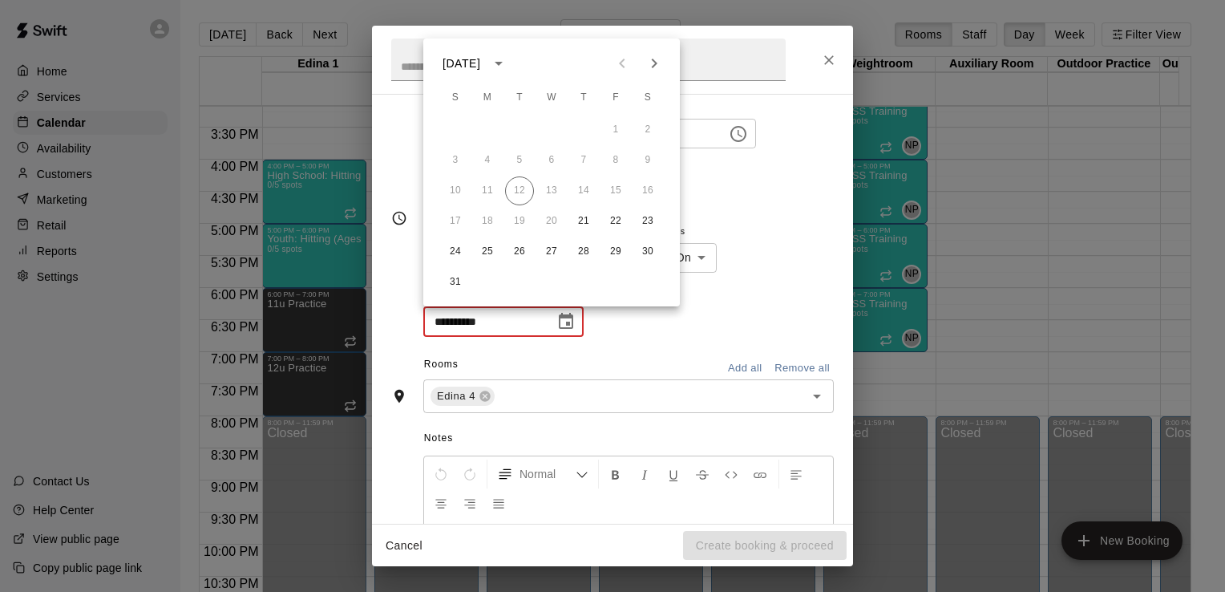
click at [657, 60] on icon "Next month" at bounding box center [654, 63] width 19 height 19
click at [585, 219] on button "25" at bounding box center [583, 221] width 29 height 29
type input "**********"
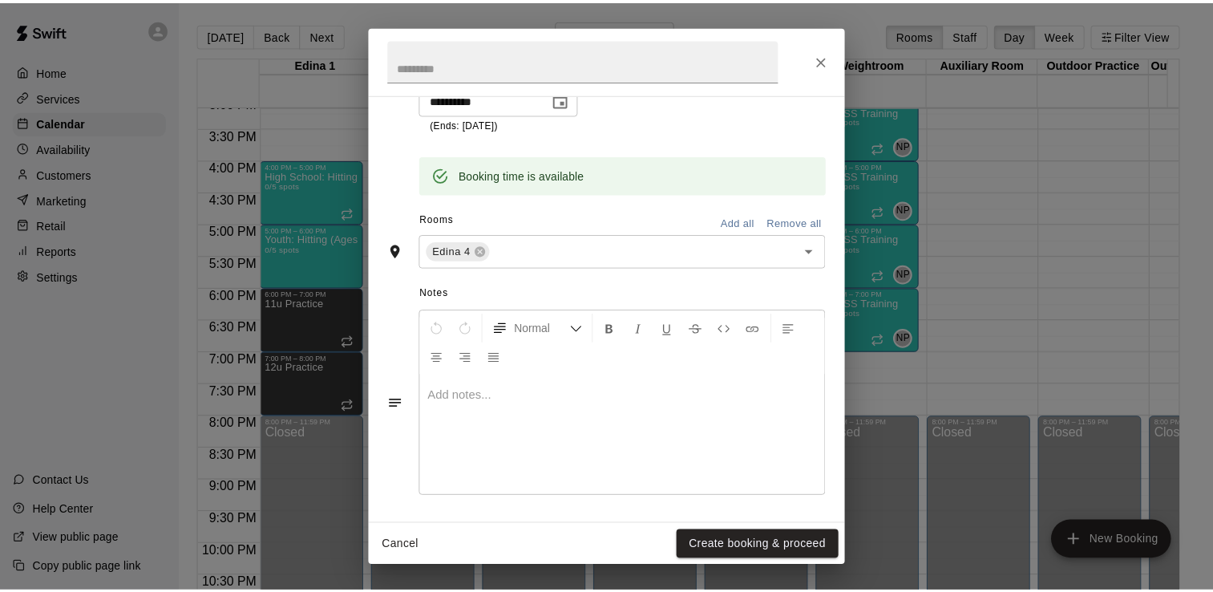
scroll to position [431, 0]
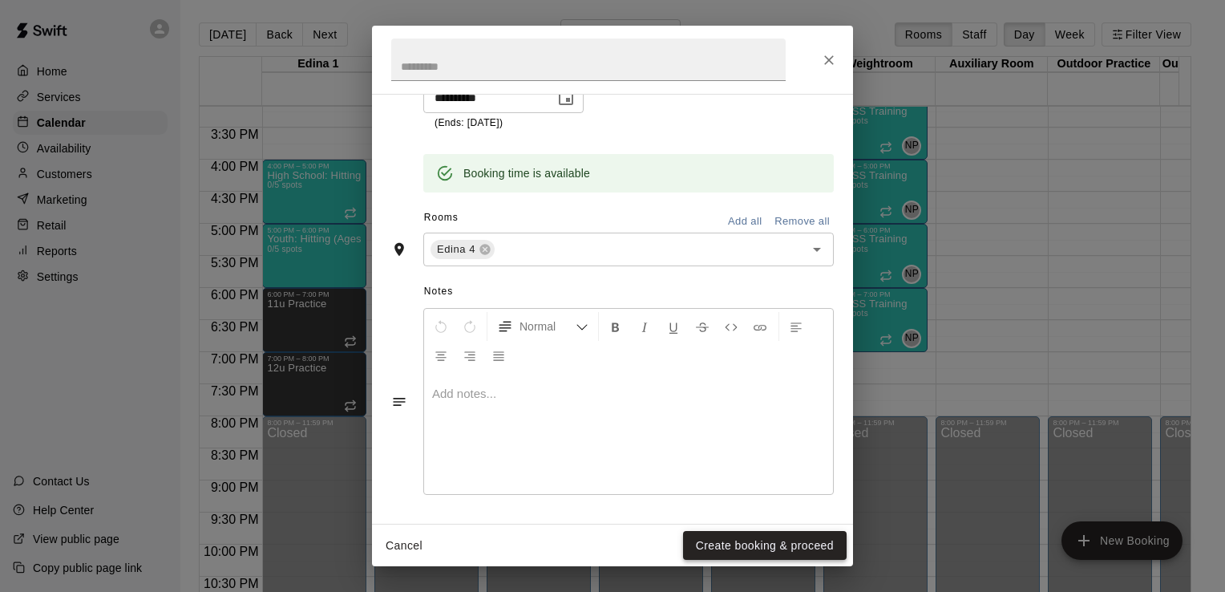
click at [792, 546] on button "Create booking & proceed" at bounding box center [765, 546] width 164 height 30
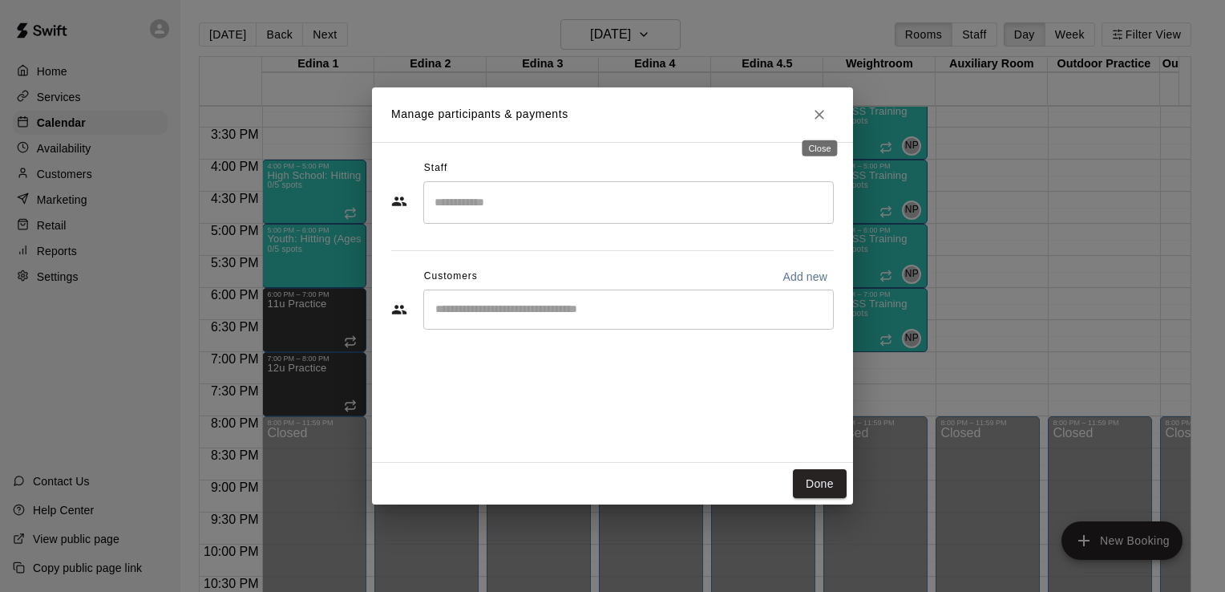
click at [816, 116] on icon "Close" at bounding box center [820, 115] width 16 height 16
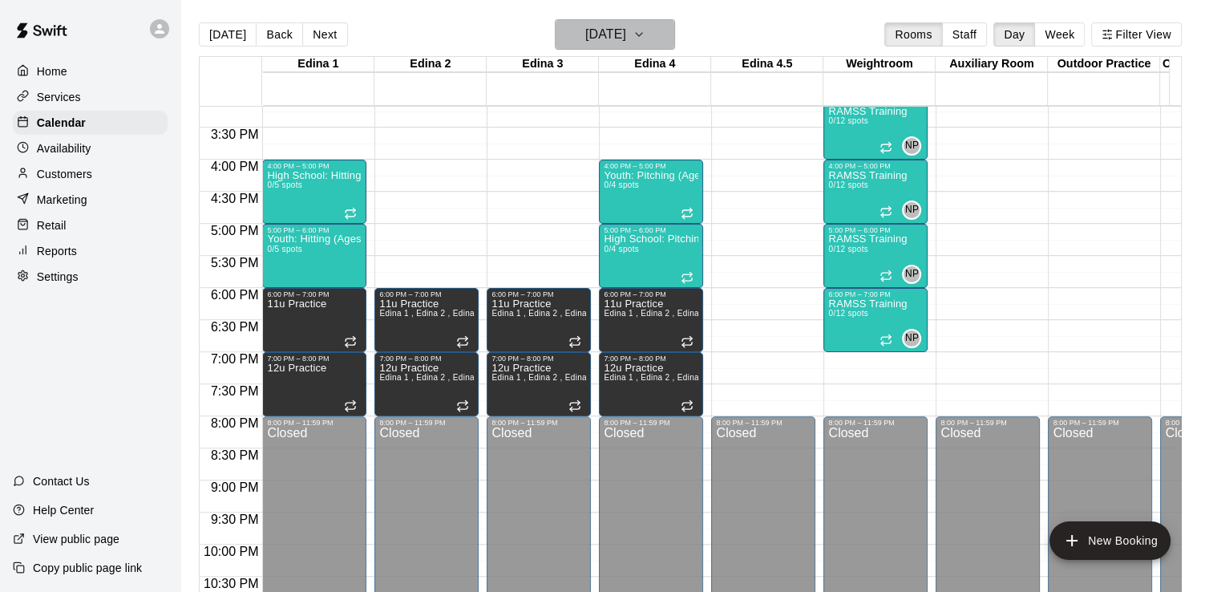
click at [642, 34] on icon "button" at bounding box center [639, 34] width 6 height 3
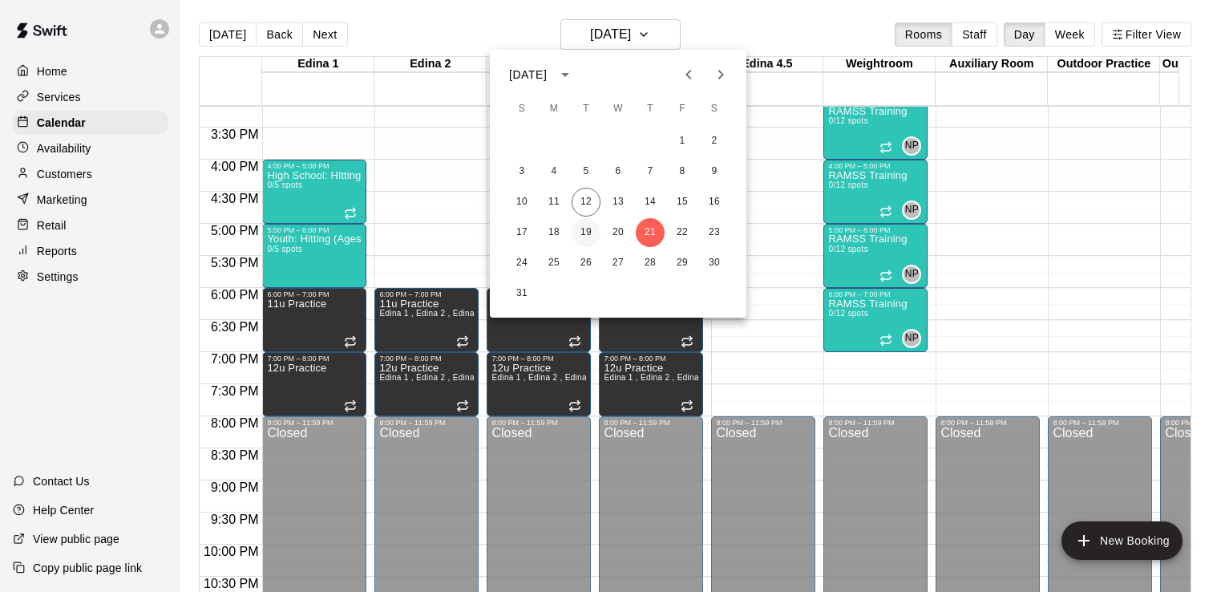
click at [587, 233] on button "19" at bounding box center [586, 232] width 29 height 29
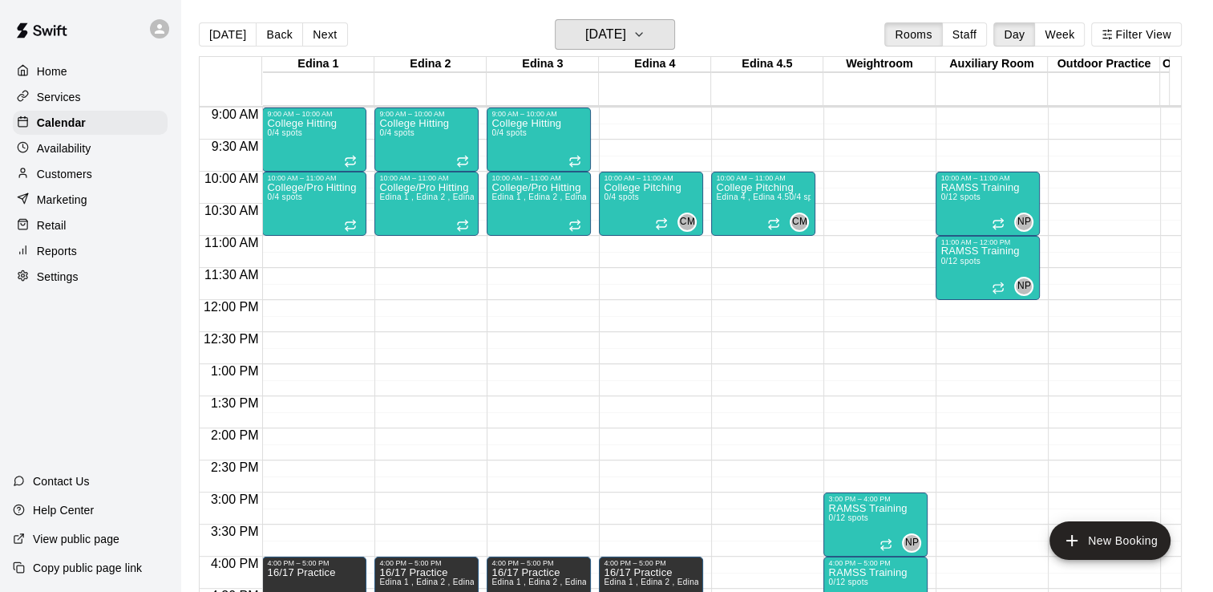
scroll to position [601, 0]
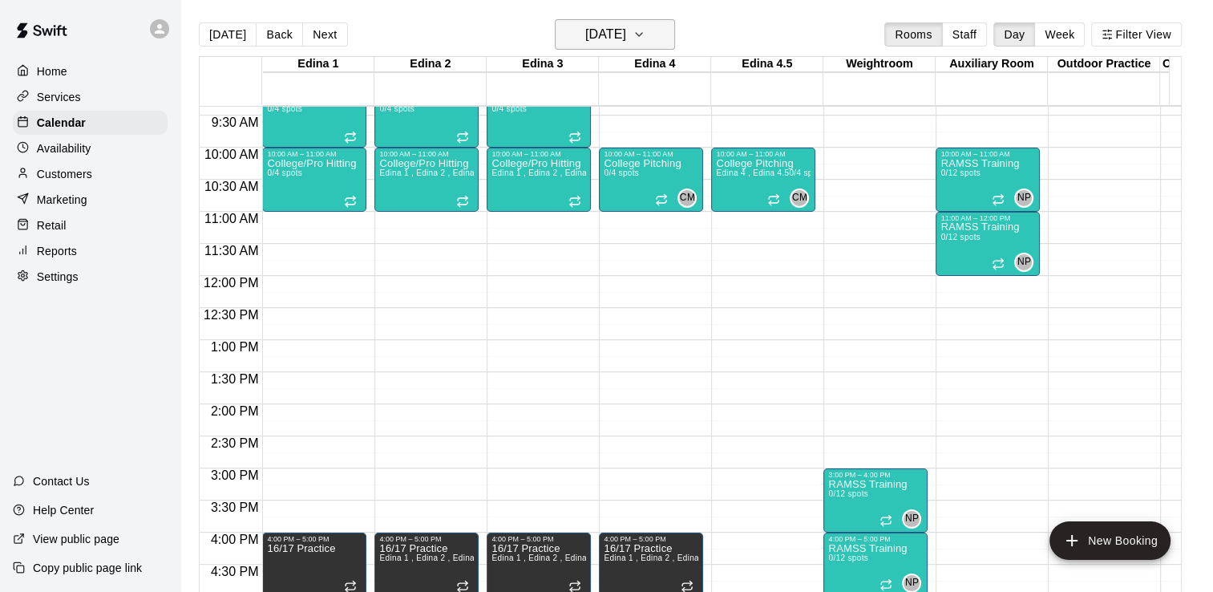
click at [646, 36] on icon "button" at bounding box center [639, 34] width 13 height 19
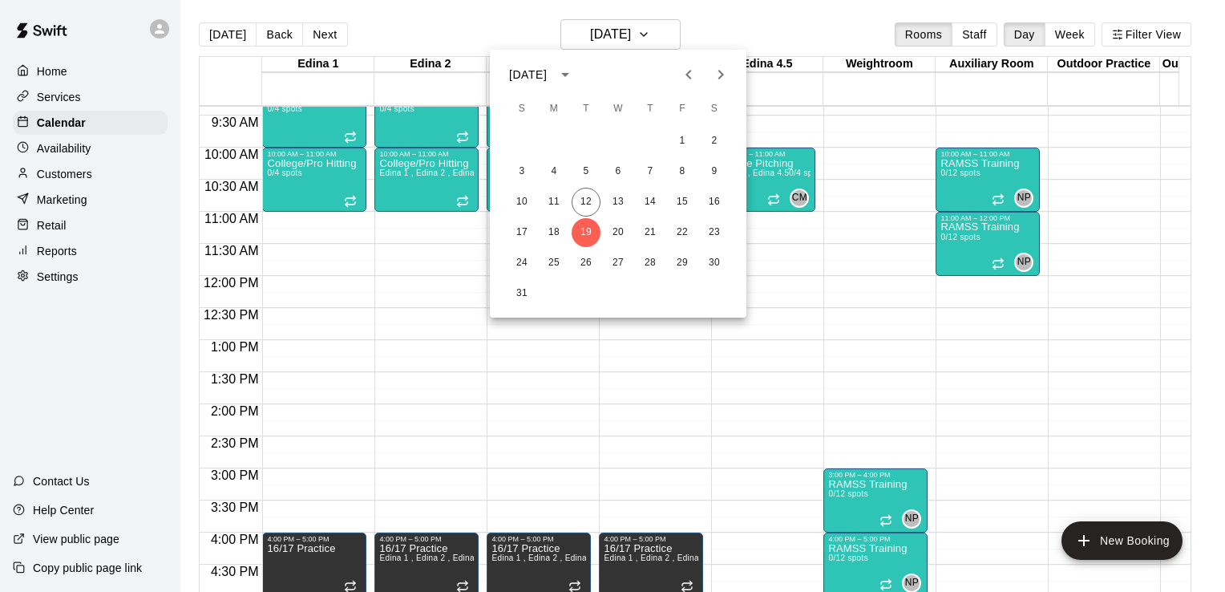
click at [868, 127] on div at bounding box center [612, 296] width 1225 height 592
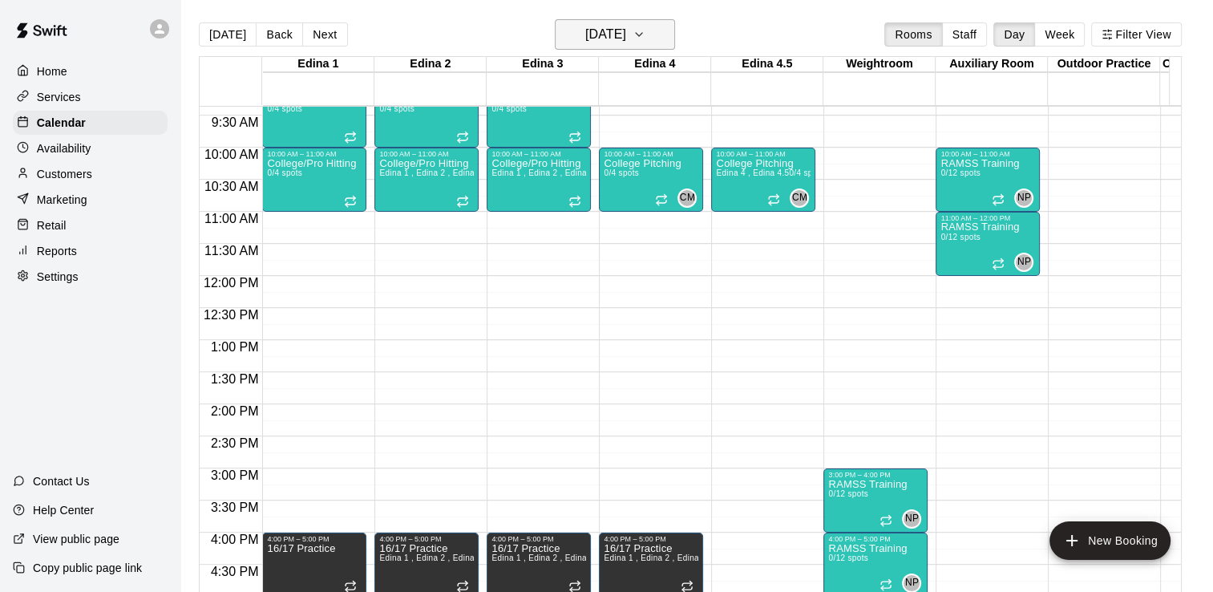
click at [646, 37] on icon "button" at bounding box center [639, 34] width 13 height 19
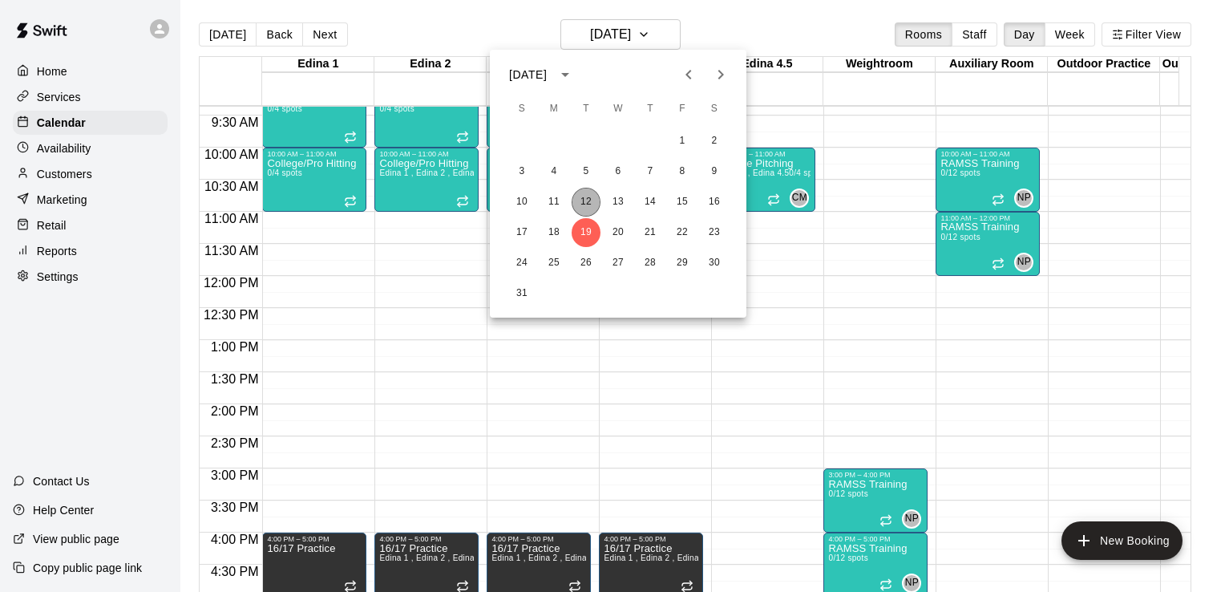
click at [589, 205] on button "12" at bounding box center [586, 202] width 29 height 29
